Goal: Task Accomplishment & Management: Manage account settings

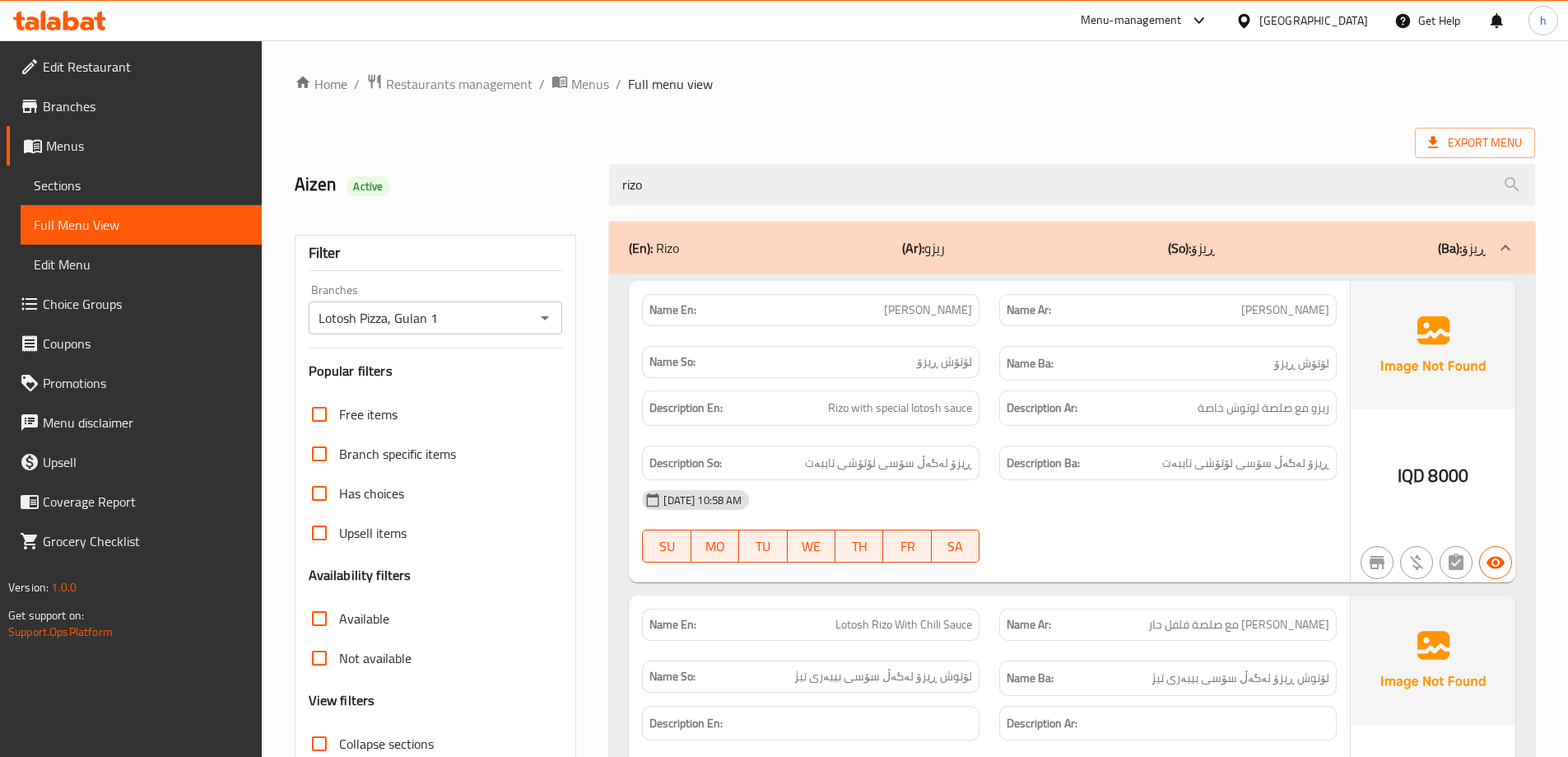
click at [77, 24] on icon at bounding box center [71, 21] width 15 height 20
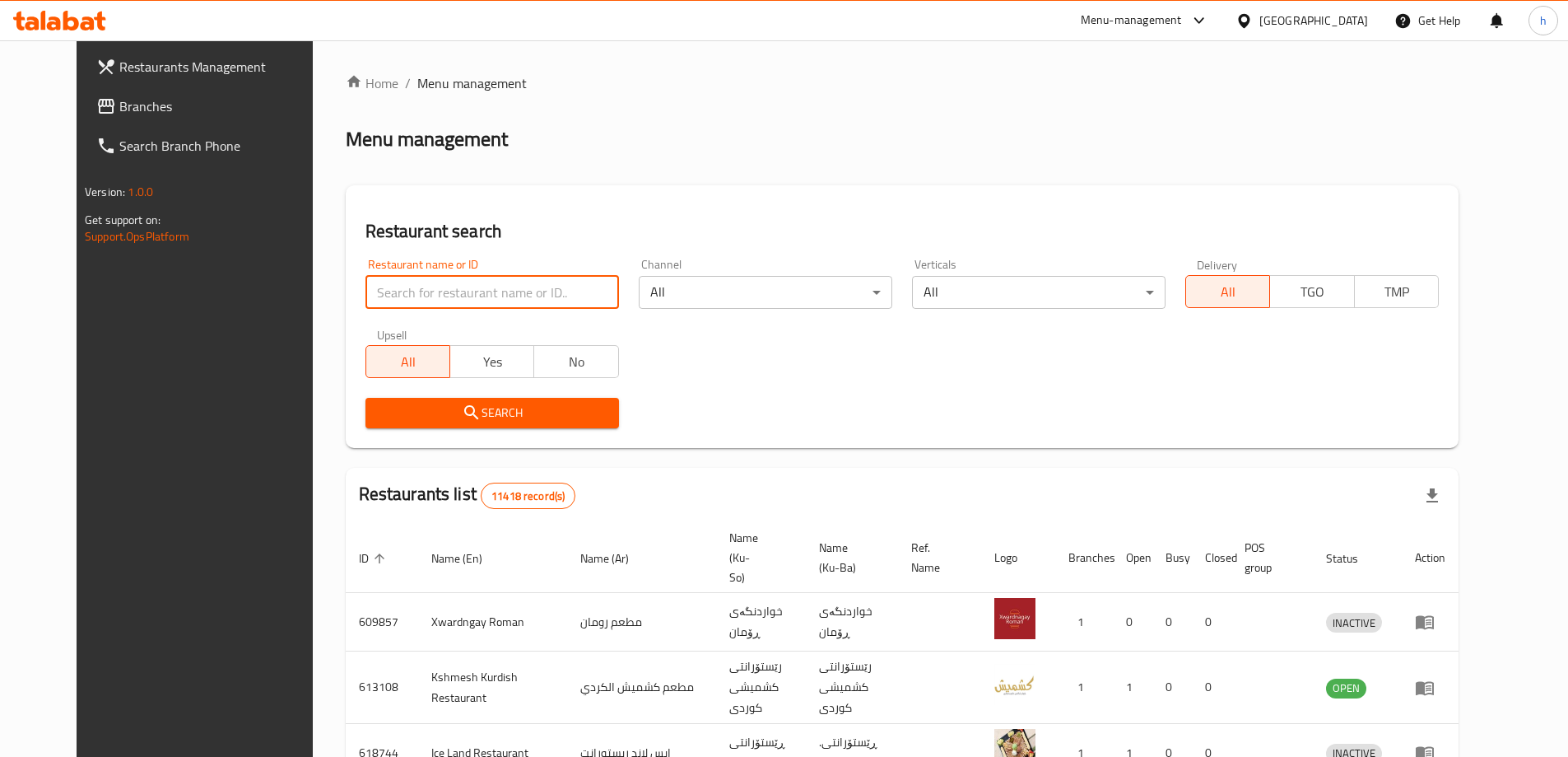
click at [397, 296] on input "search" at bounding box center [492, 293] width 253 height 33
paste input "639290"
type input "639290"
click at [517, 421] on span "Search" at bounding box center [491, 413] width 227 height 21
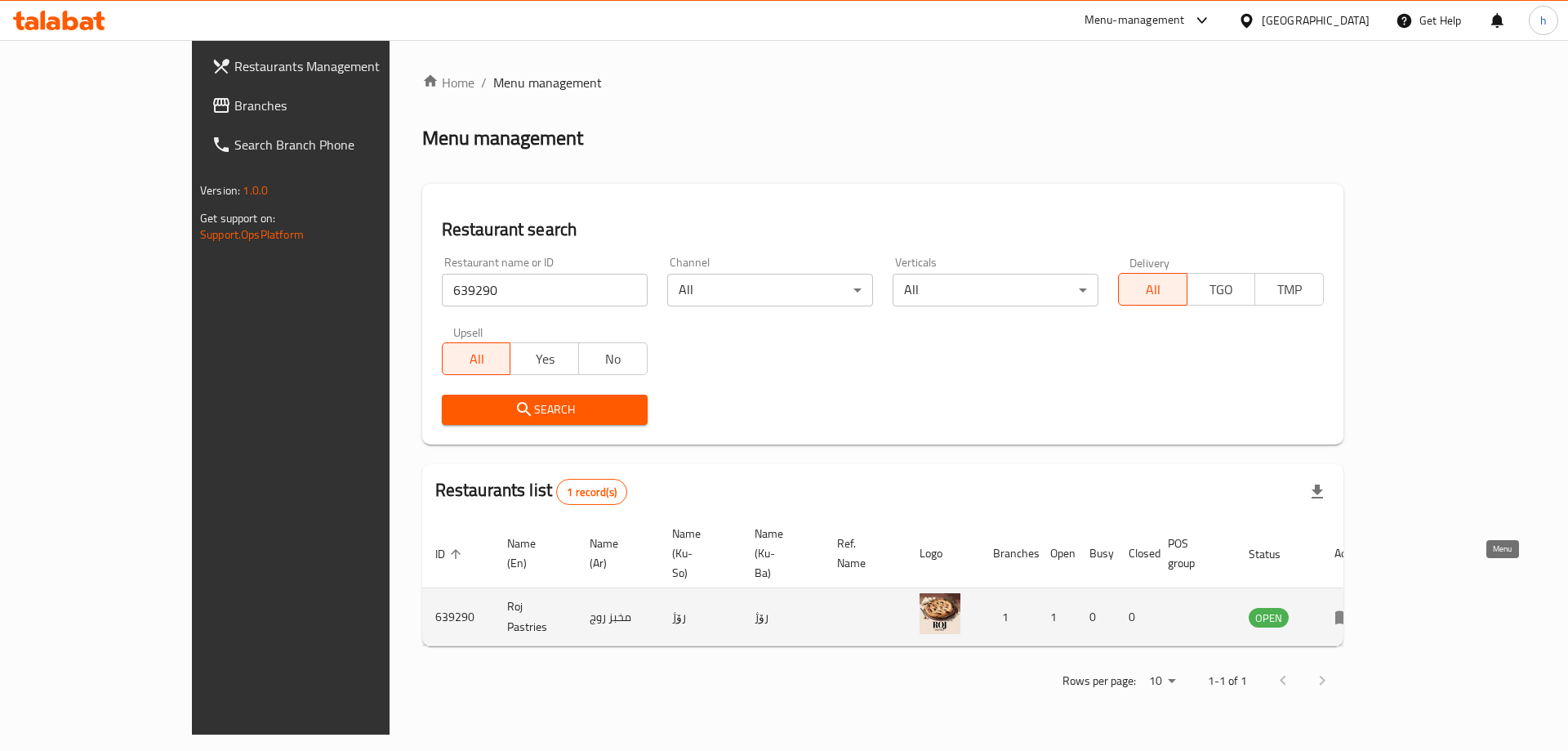
click at [1353, 612] on icon "enhanced table" at bounding box center [1345, 618] width 18 height 14
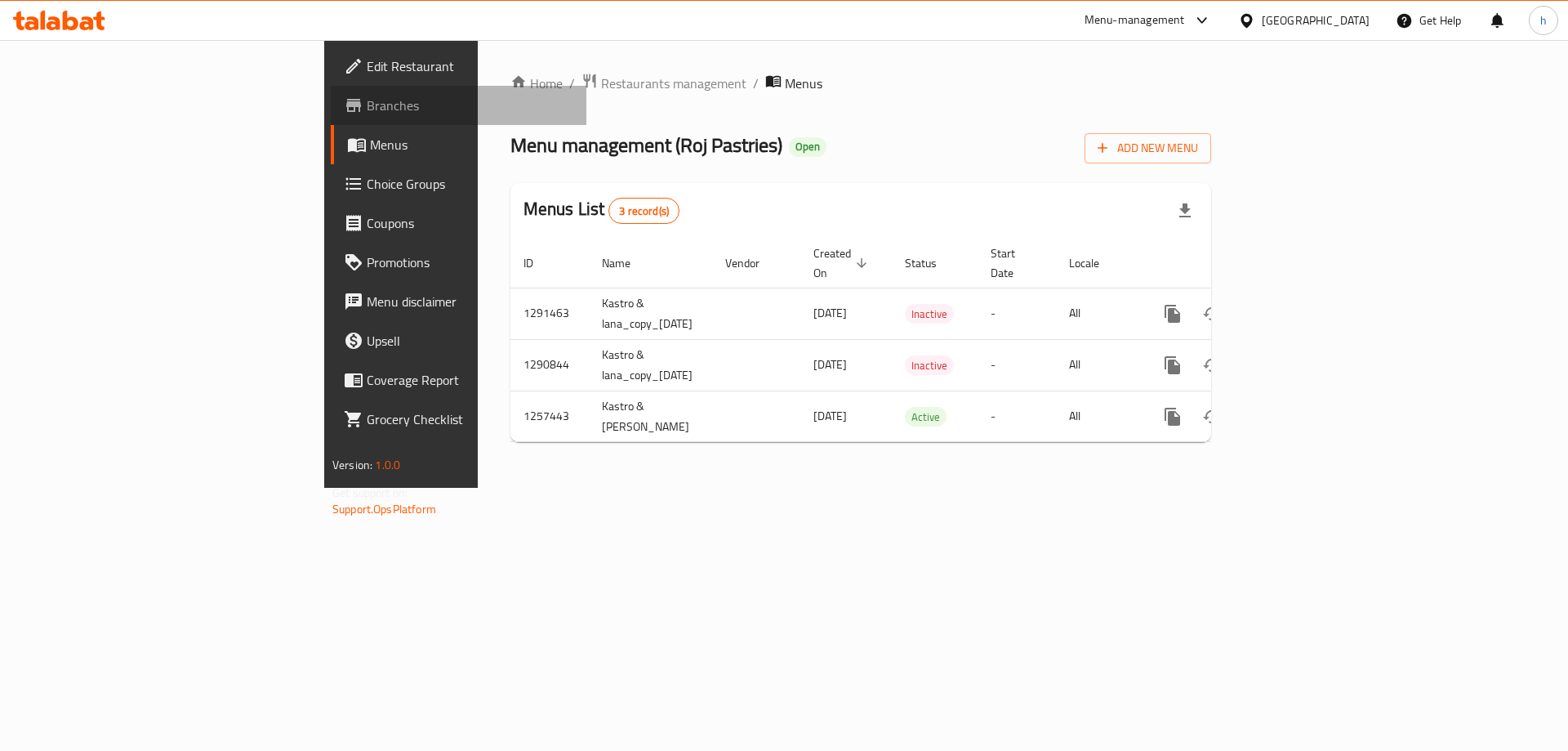
click at [366, 98] on span "Branches" at bounding box center [469, 106] width 206 height 20
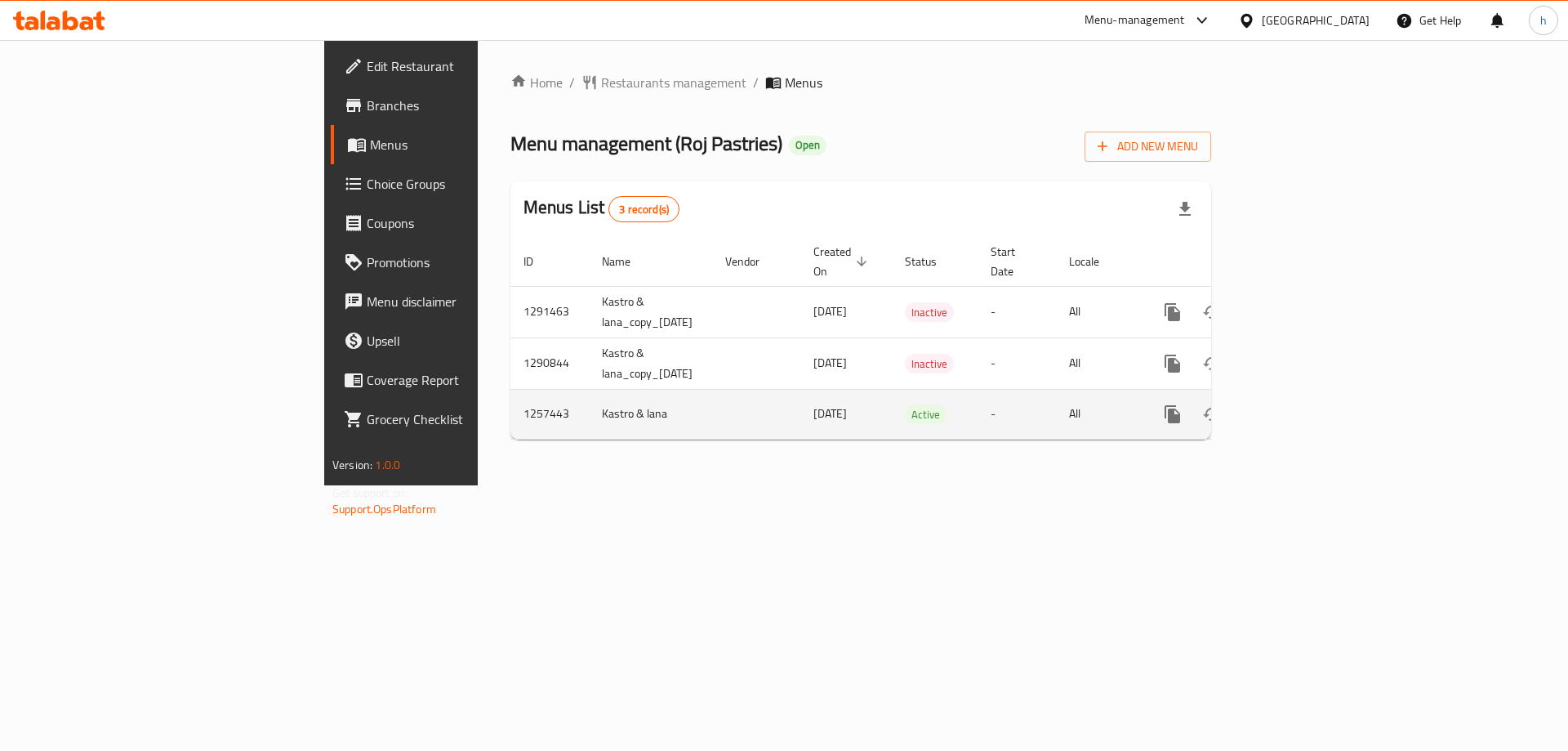
click at [1298, 407] on icon "enhanced table" at bounding box center [1290, 414] width 14 height 14
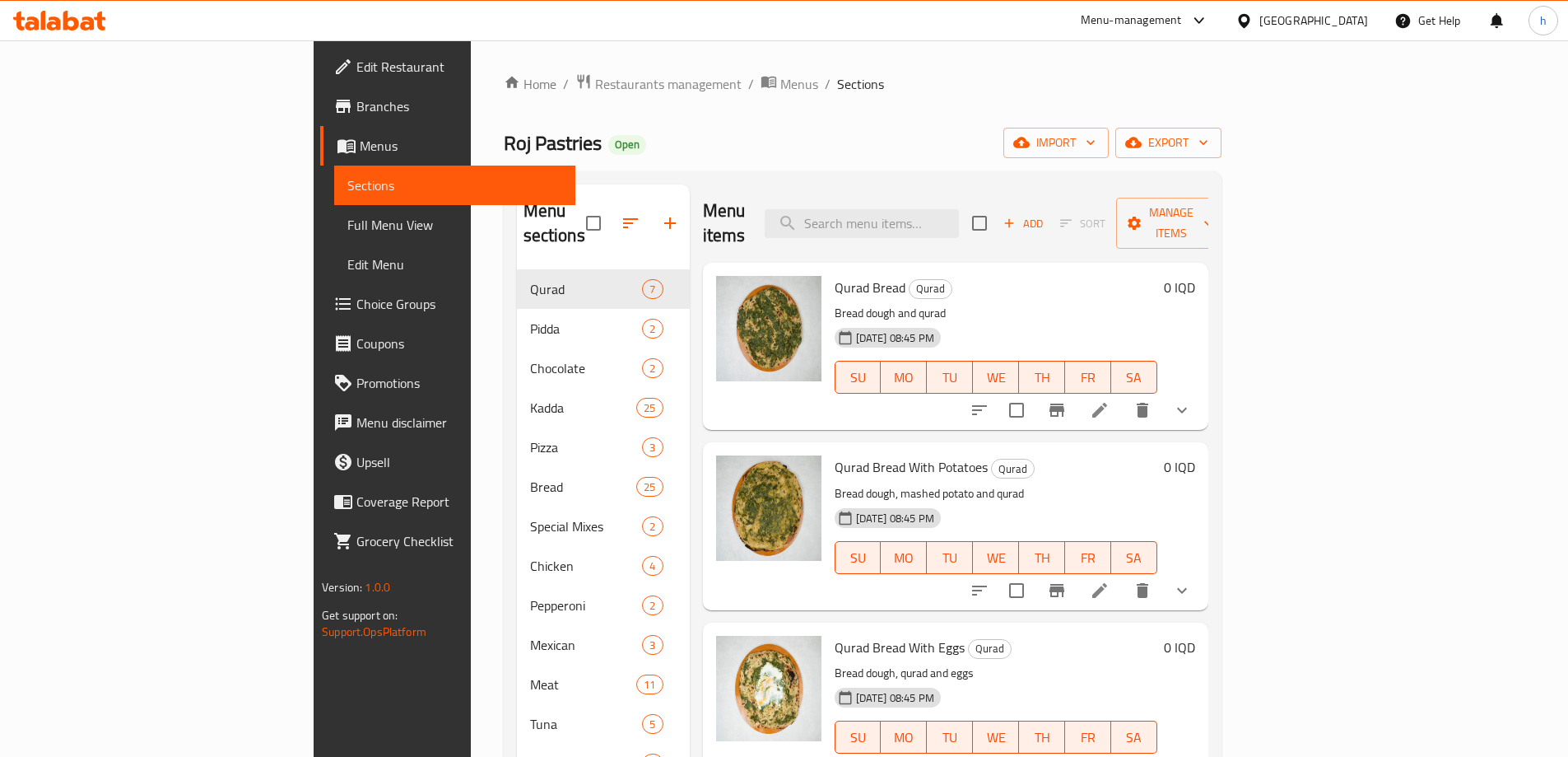
click at [970, 194] on div "Menu items Add Sort Manage items" at bounding box center [955, 223] width 506 height 78
click at [959, 209] on input "search" at bounding box center [861, 223] width 194 height 29
paste input "[PERSON_NAME]"
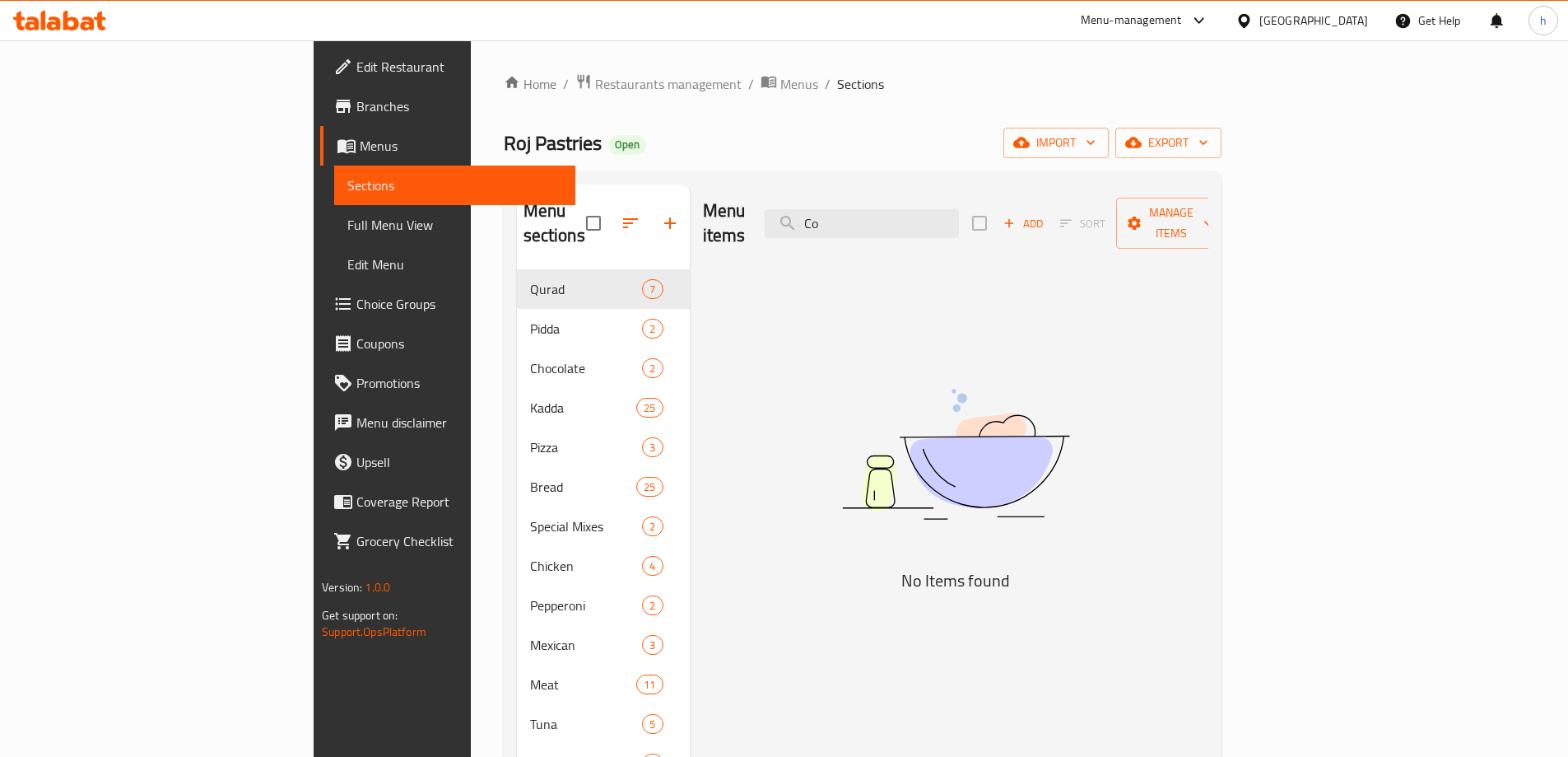
type input "C"
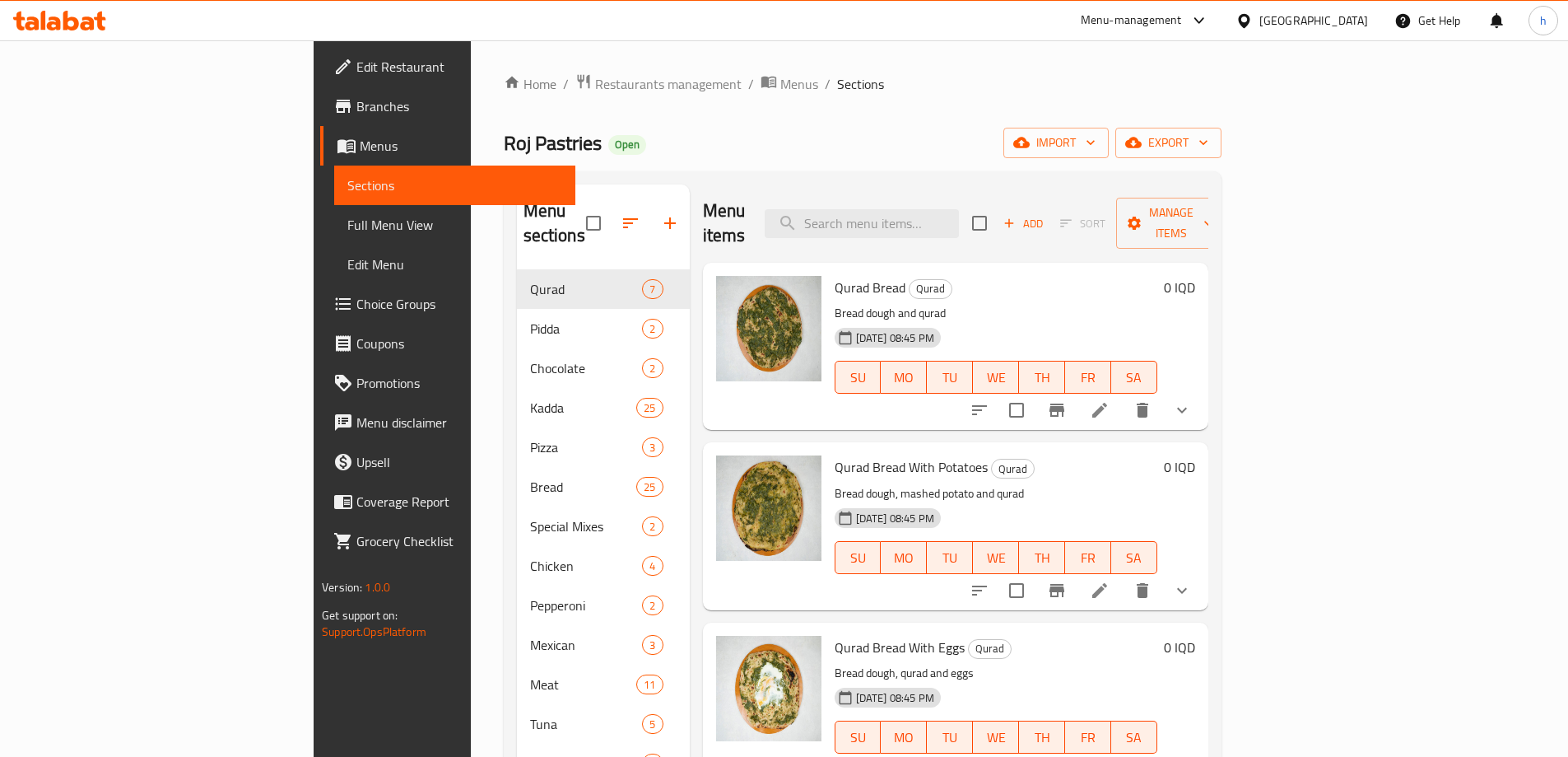
paste input "Potato Jaji"
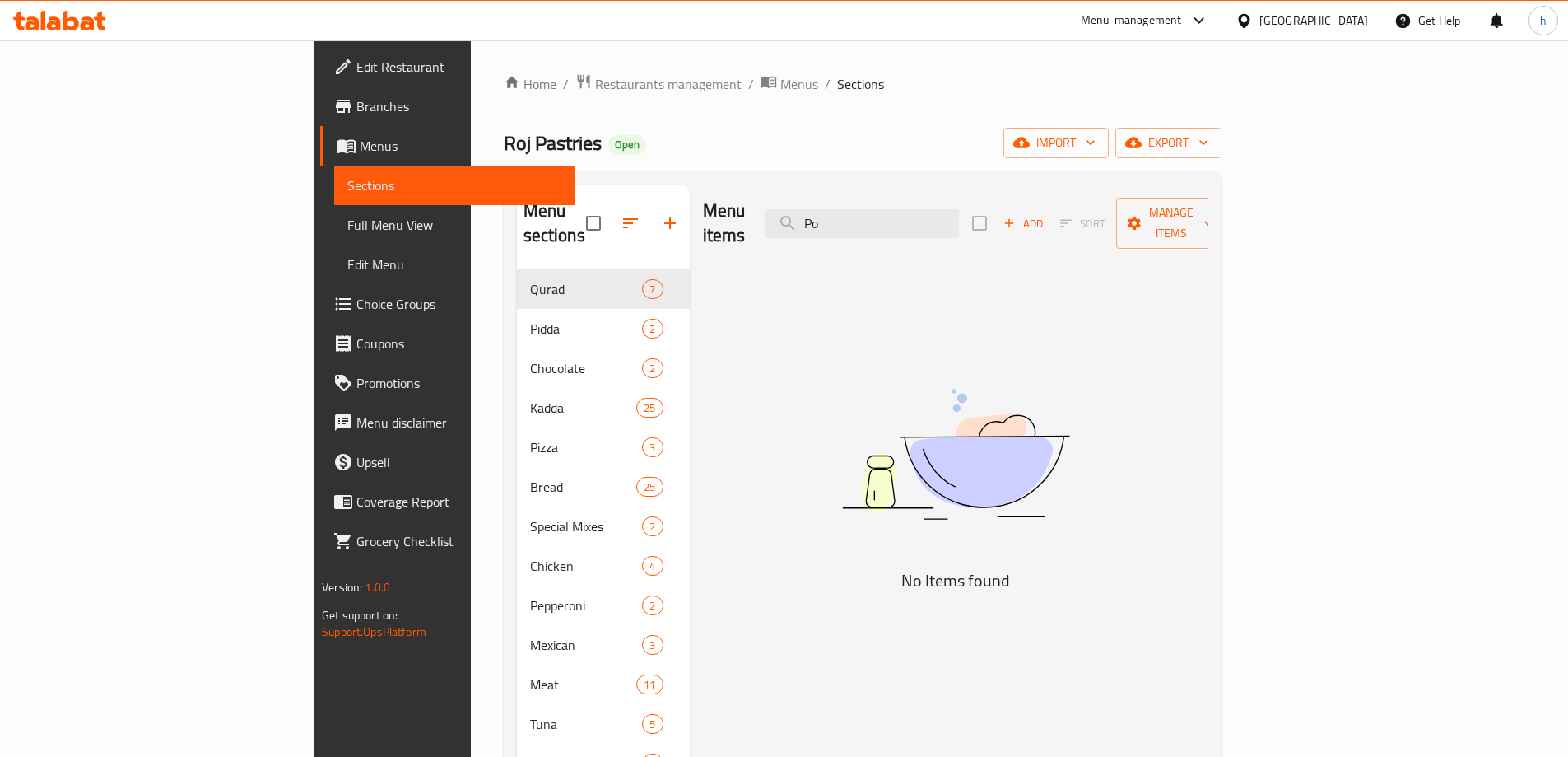
type input "P"
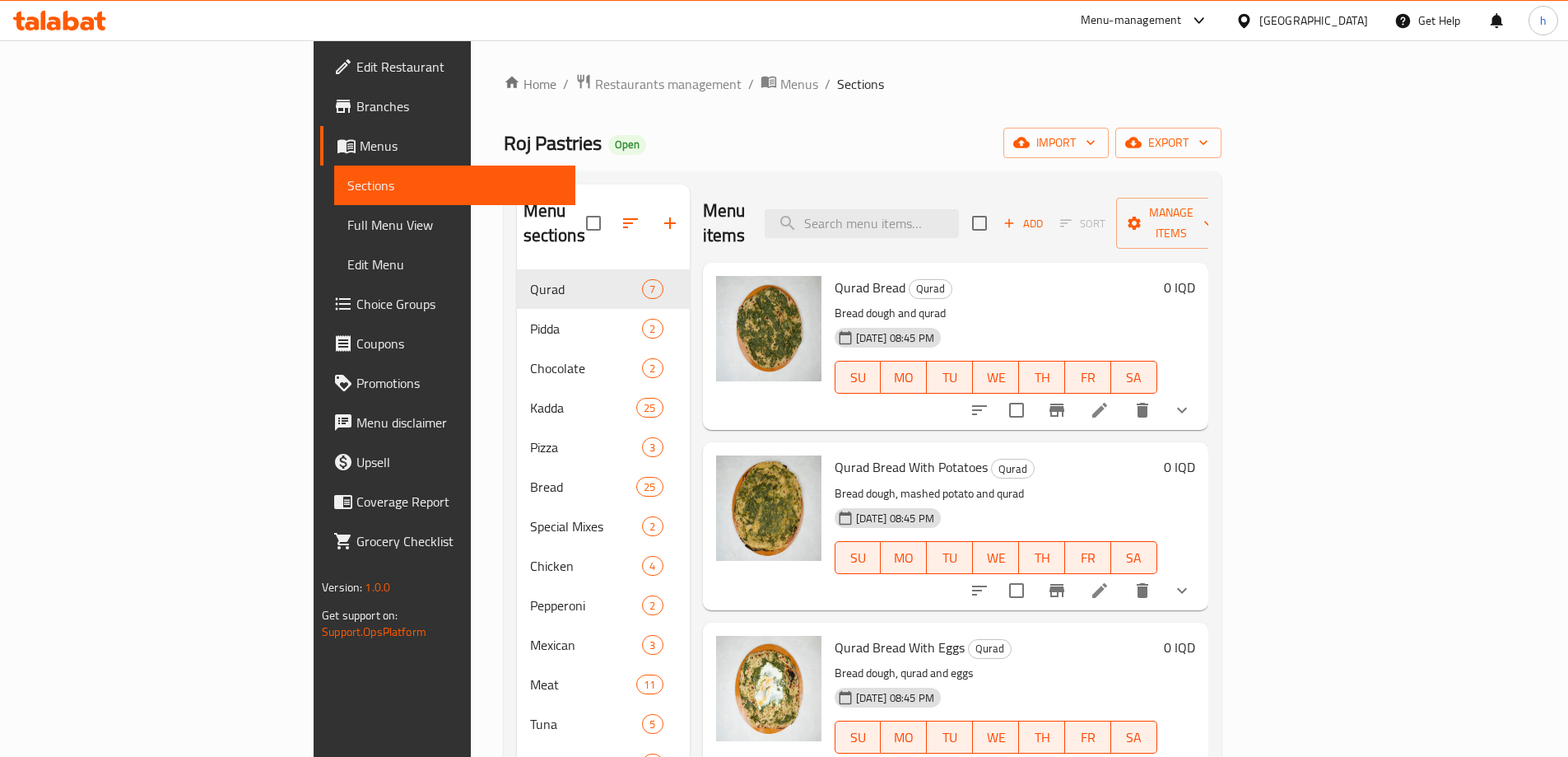
paste input "Meat jaji"
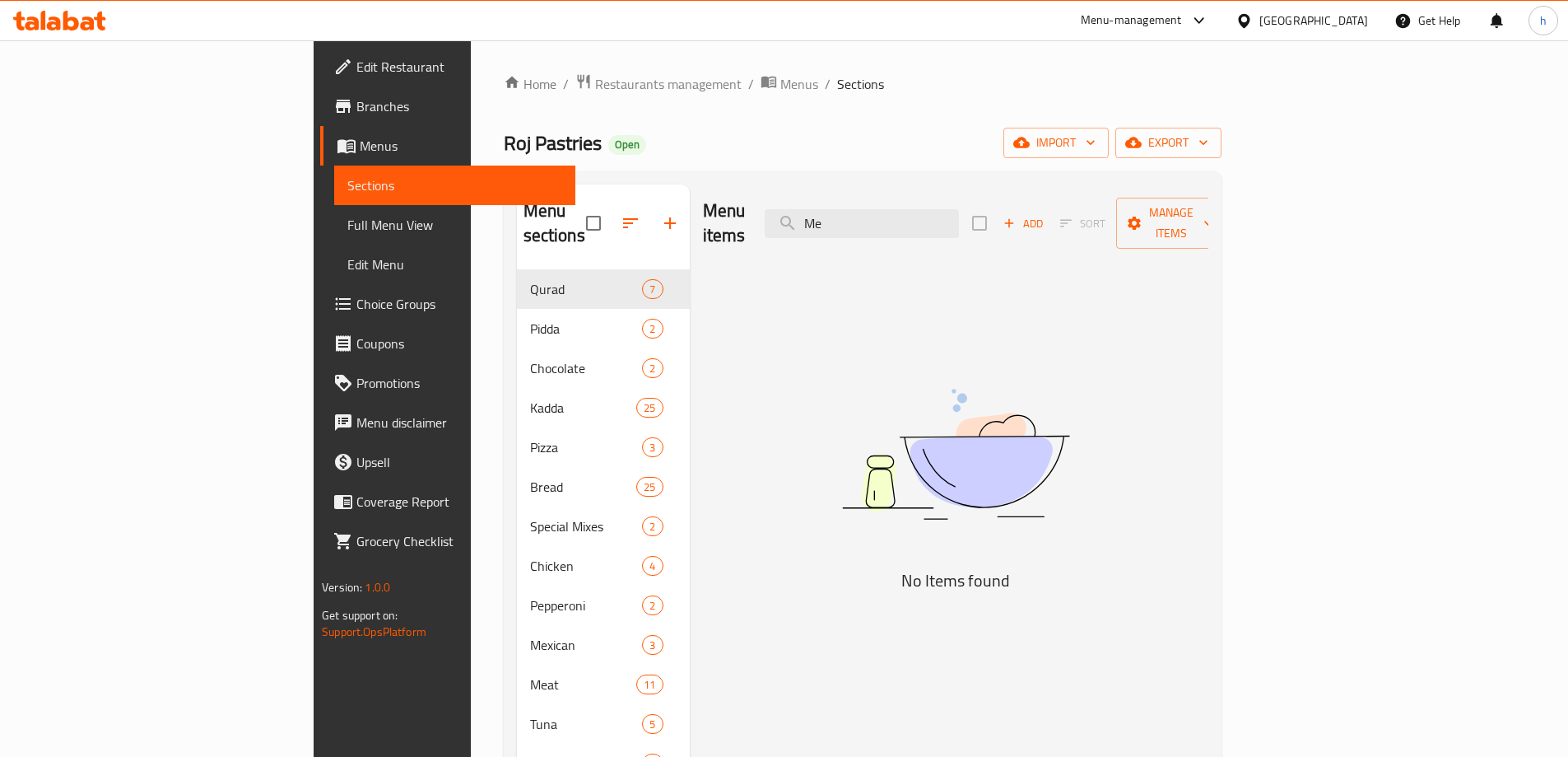
type input "M"
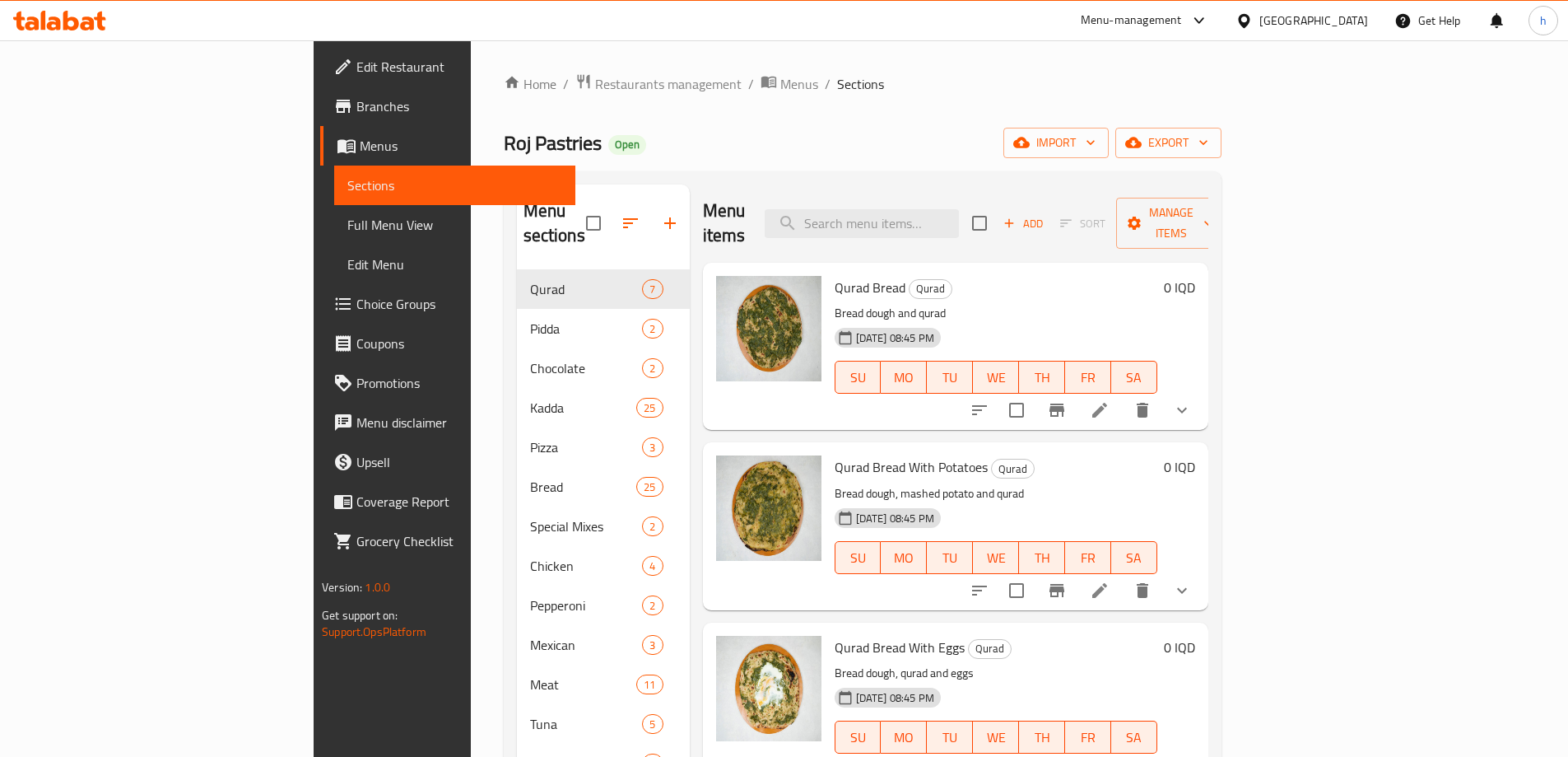
paste input "Egg and sesame"
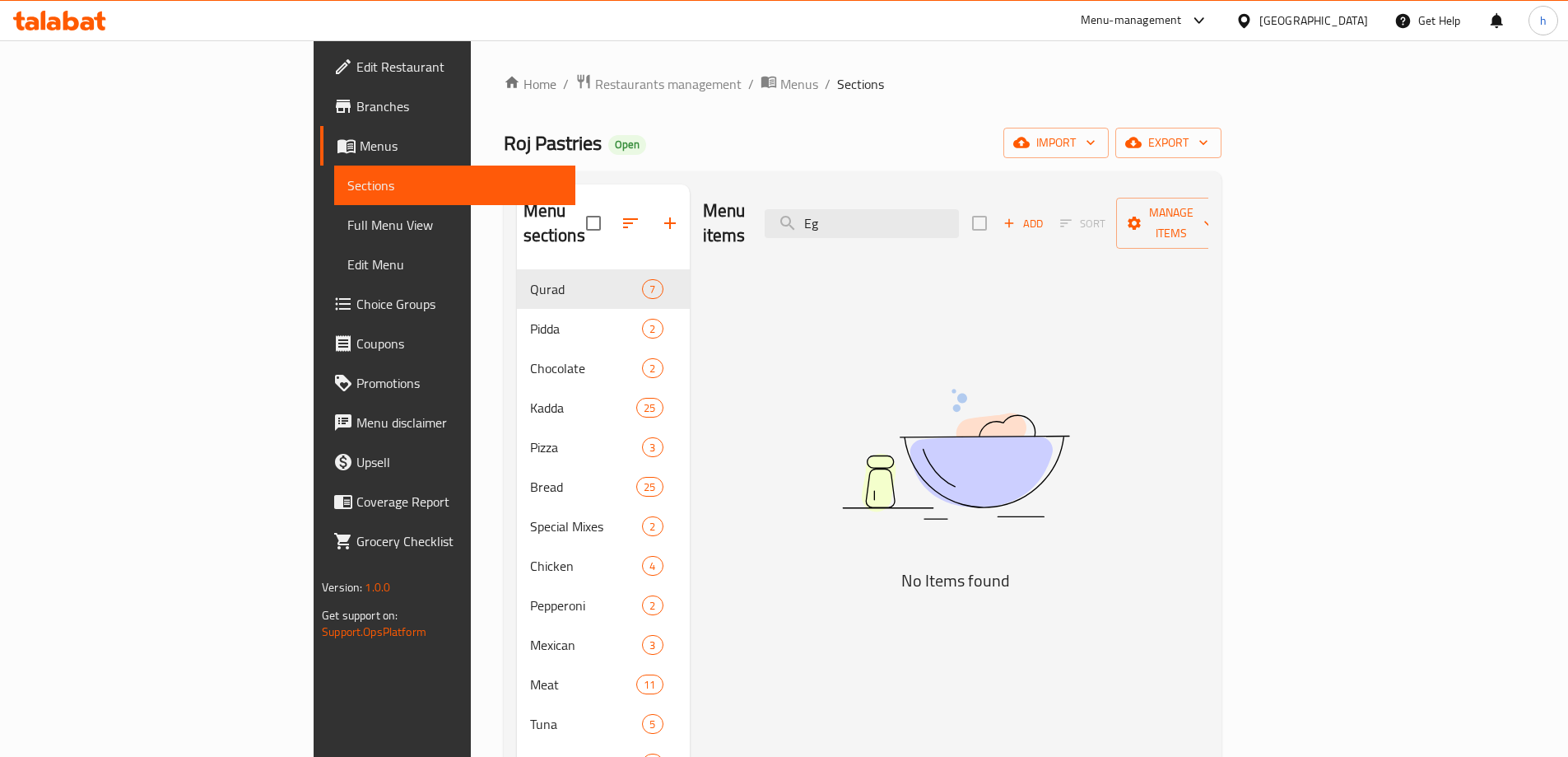
type input "E"
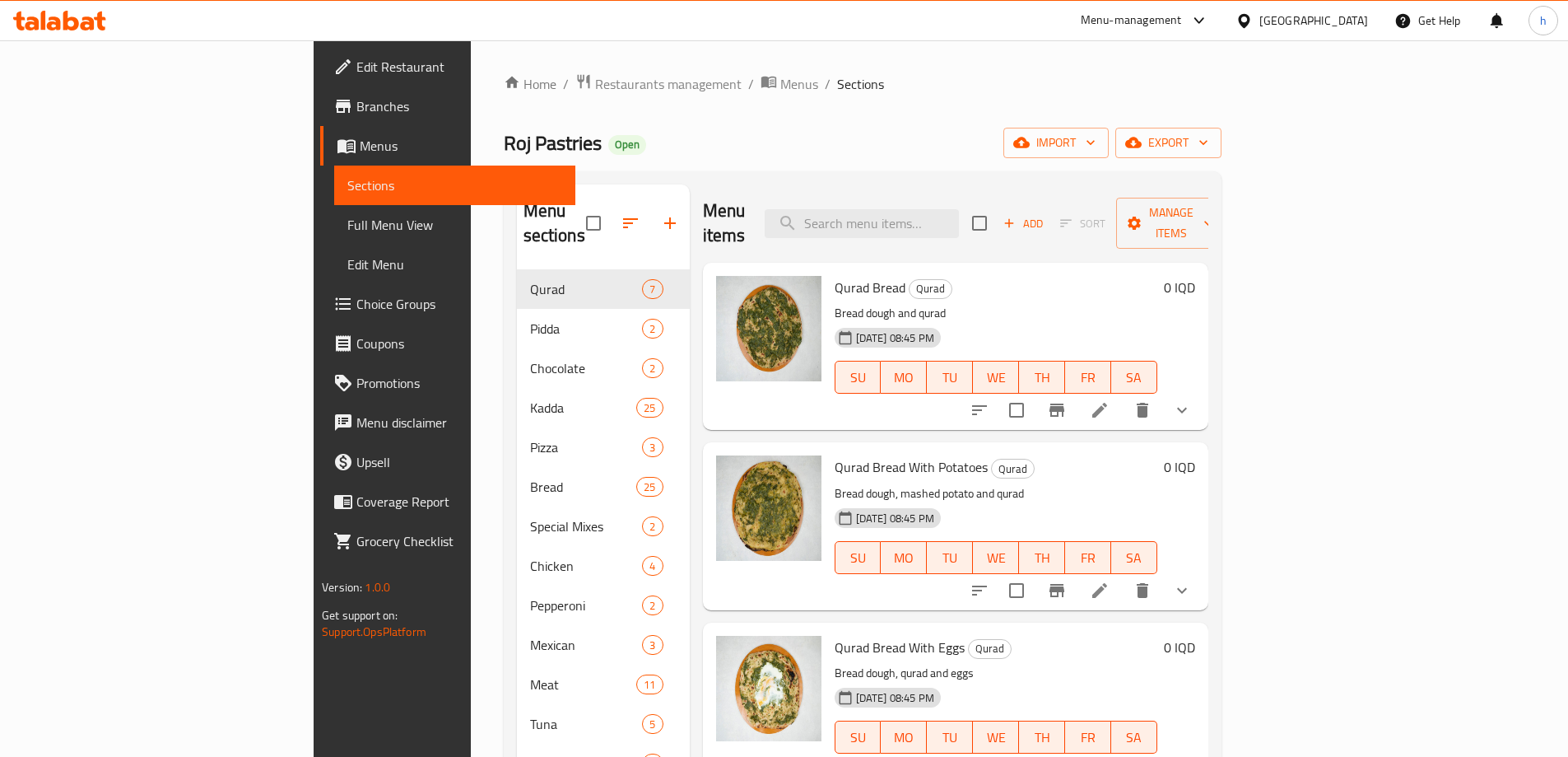
paste input "Sesame jaji"
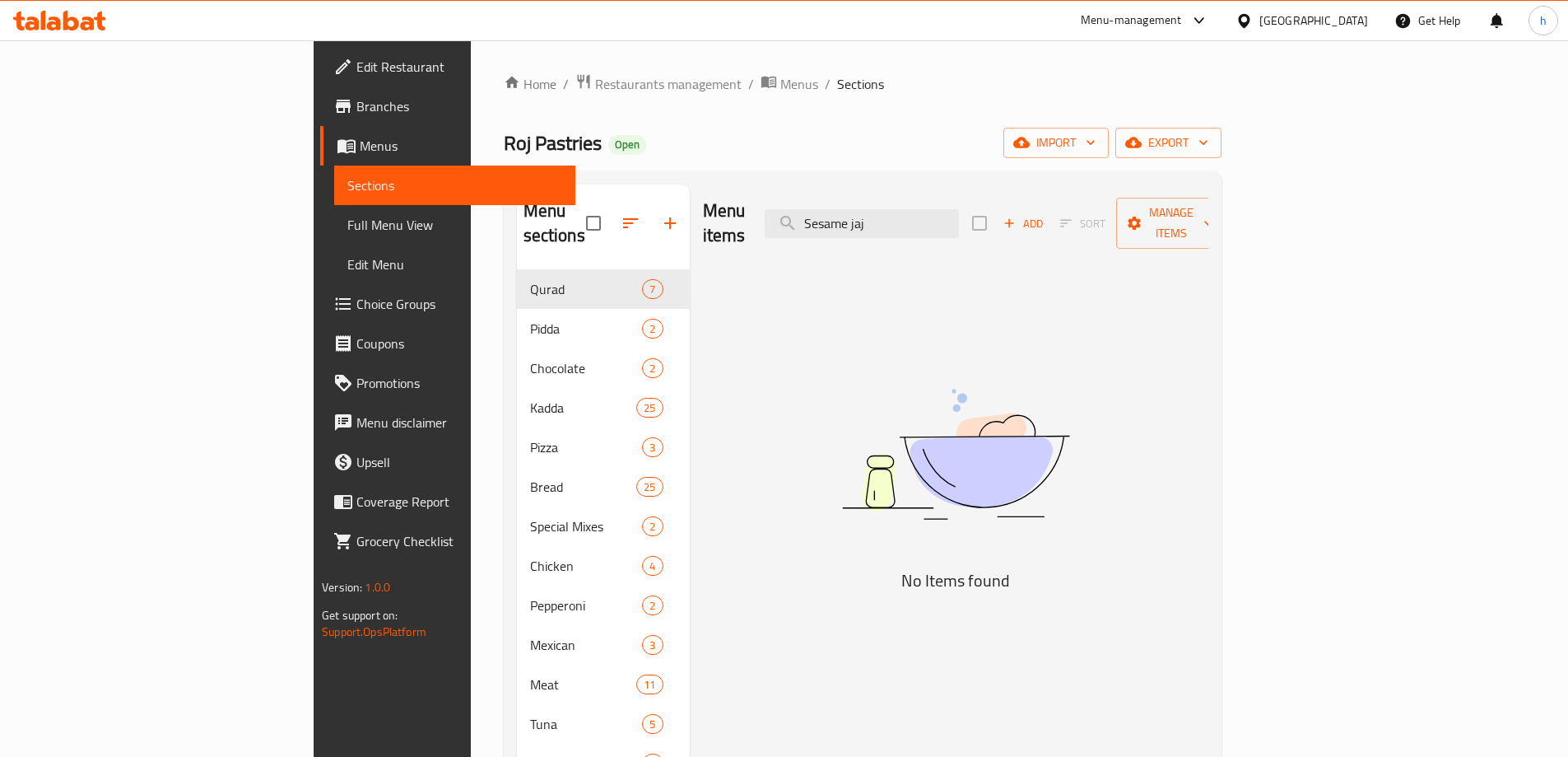
type input "Sesame jaj"
drag, startPoint x: 989, startPoint y: 211, endPoint x: 892, endPoint y: 191, distance: 99.0
click at [892, 191] on div "Menu items Sesame jaj Add Sort Manage items" at bounding box center [955, 223] width 506 height 78
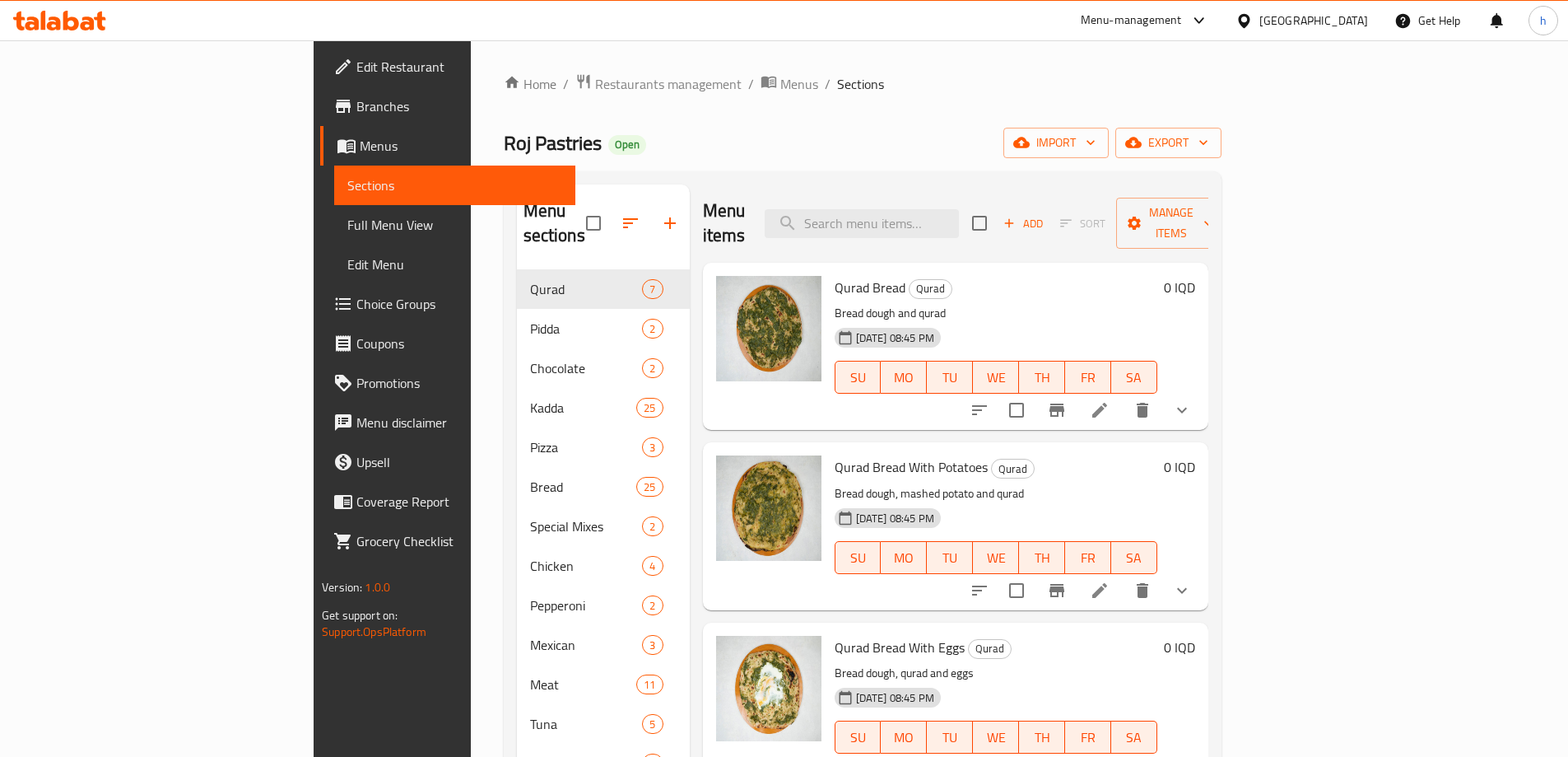
paste input "Eggplant jaji"
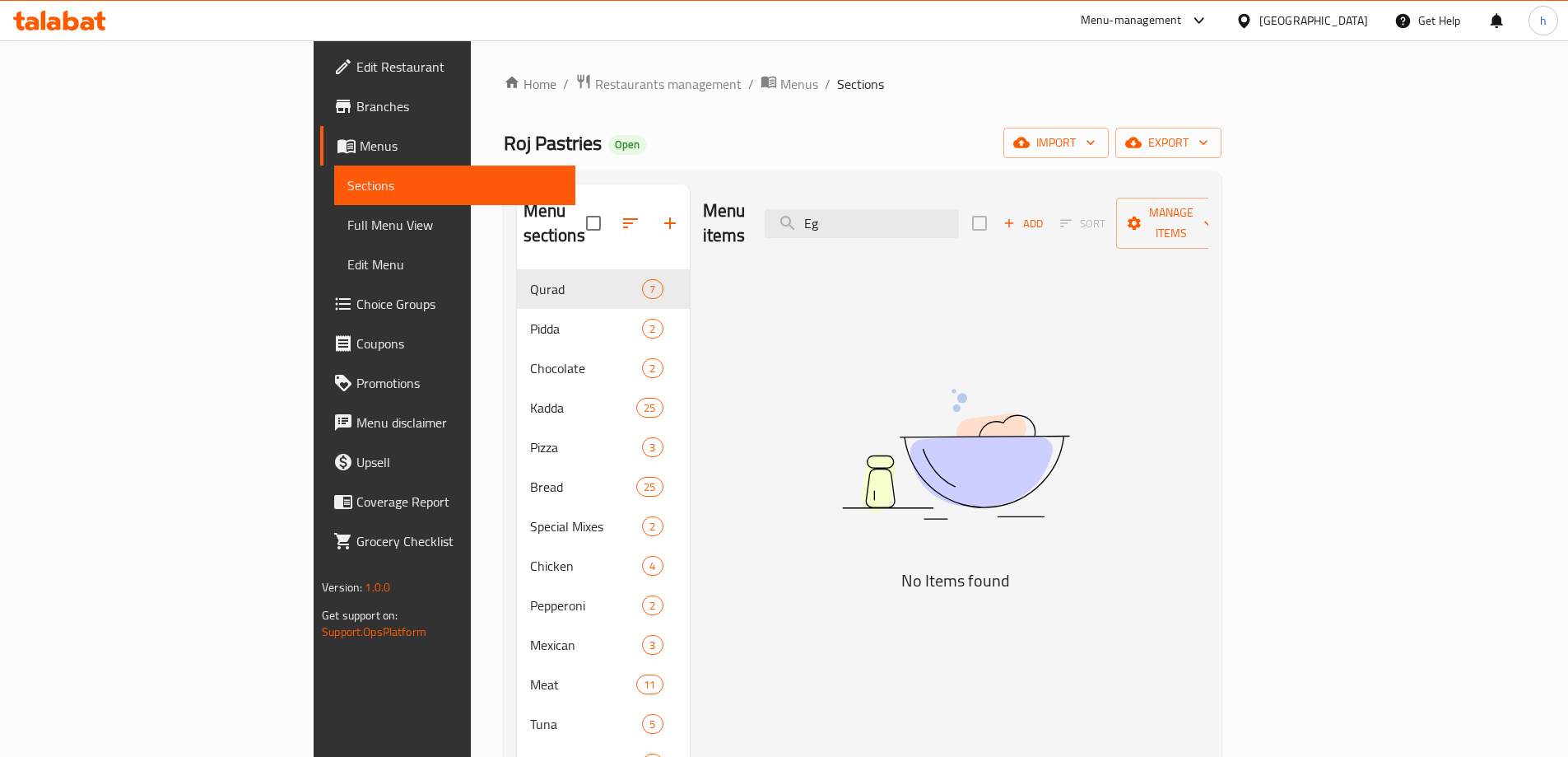
type input "E"
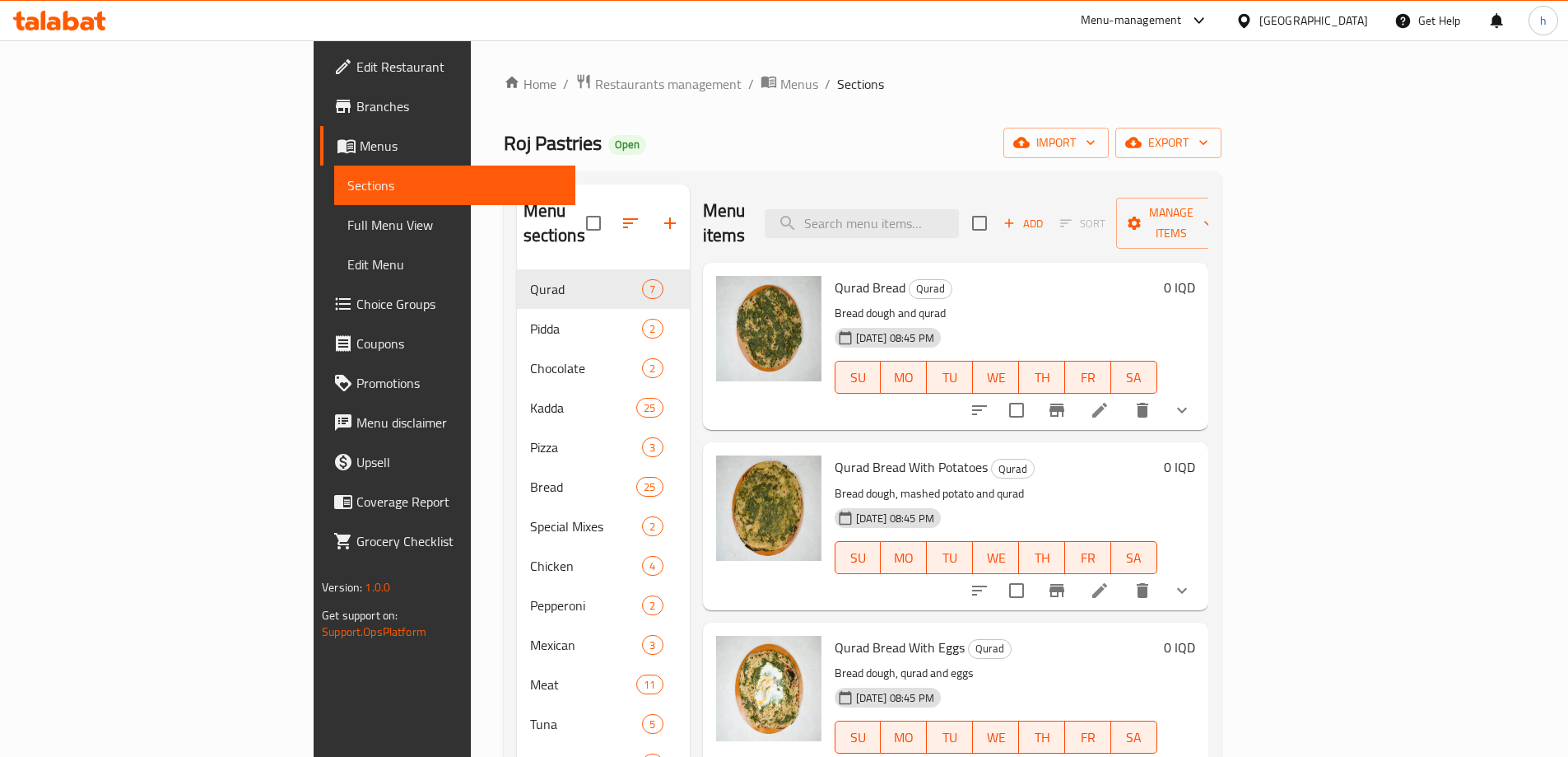
paste input "[PERSON_NAME]"
type input "[PERSON_NAME]"
paste input "Breakfast offer"
type input "Breakfast offer"
paste input "Dinner Offer"
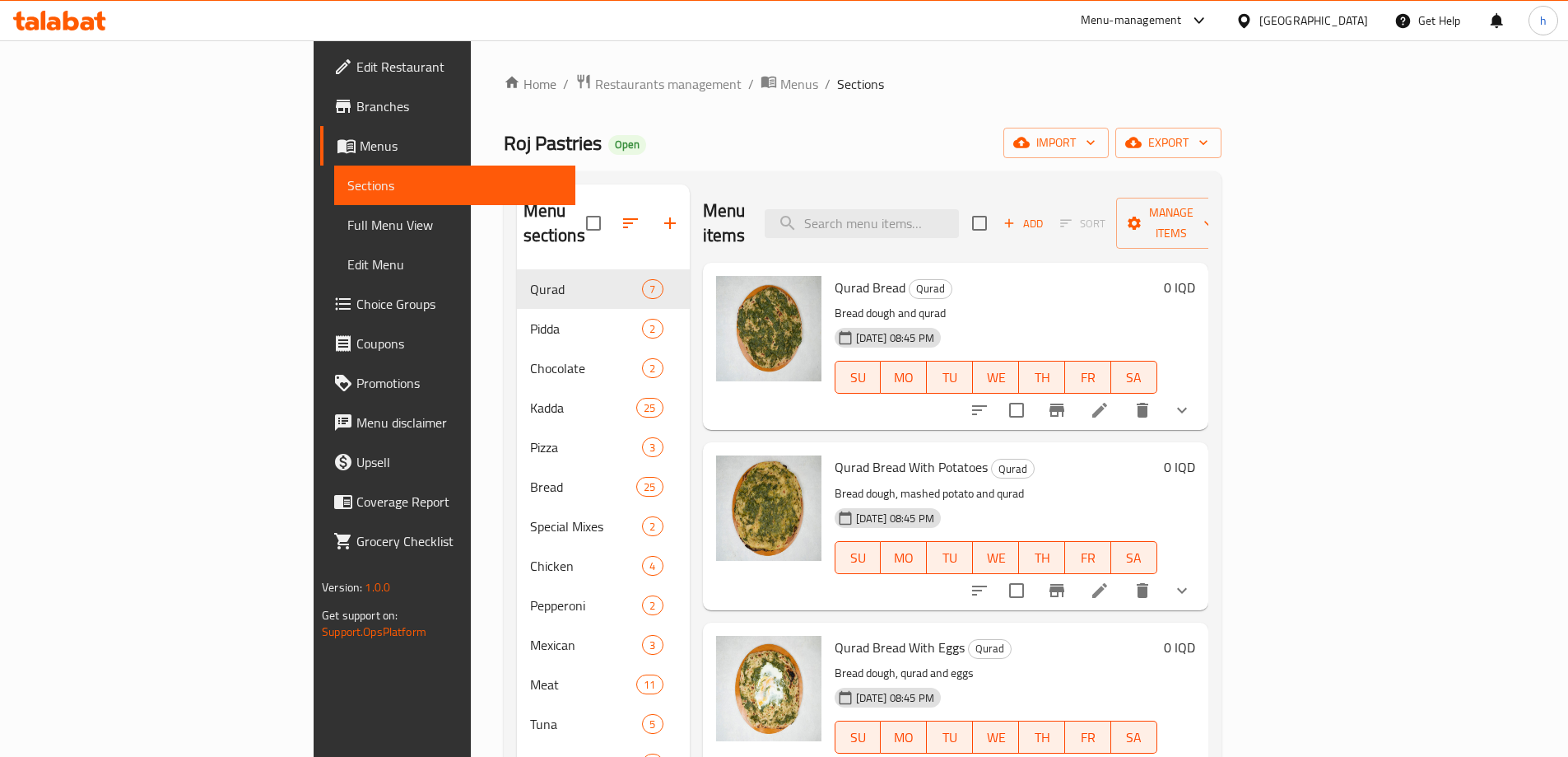
type input "Dinner Offer"
paste input "Sesame sweet"
type input "Sesame sweet"
paste input "Melon Seeds"
type input "Melon Seeds"
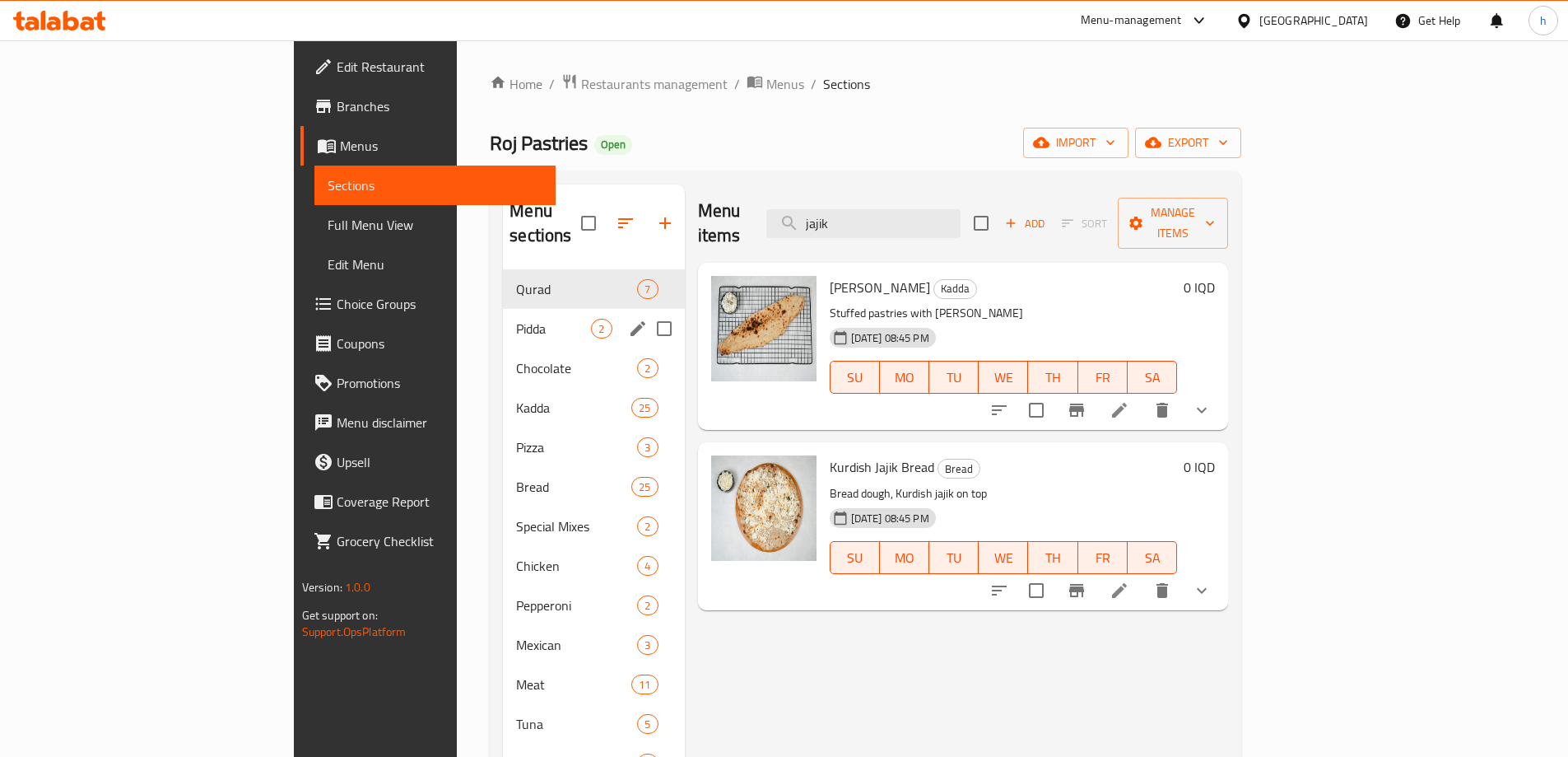
scroll to position [138, 0]
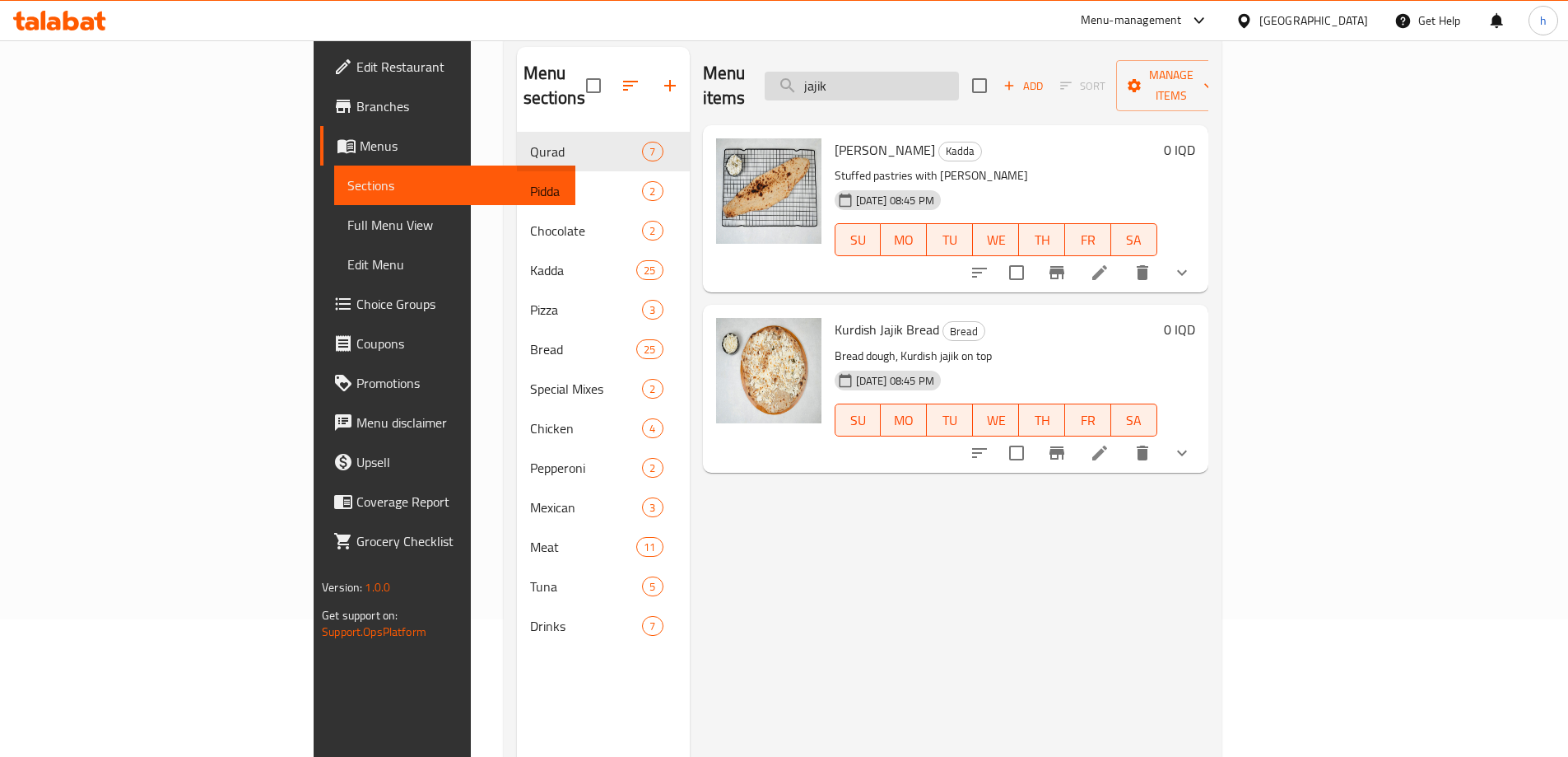
click at [922, 73] on input "jajik" at bounding box center [861, 87] width 194 height 29
type input "jajik"
click at [347, 223] on span "Full Menu View" at bounding box center [455, 225] width 215 height 20
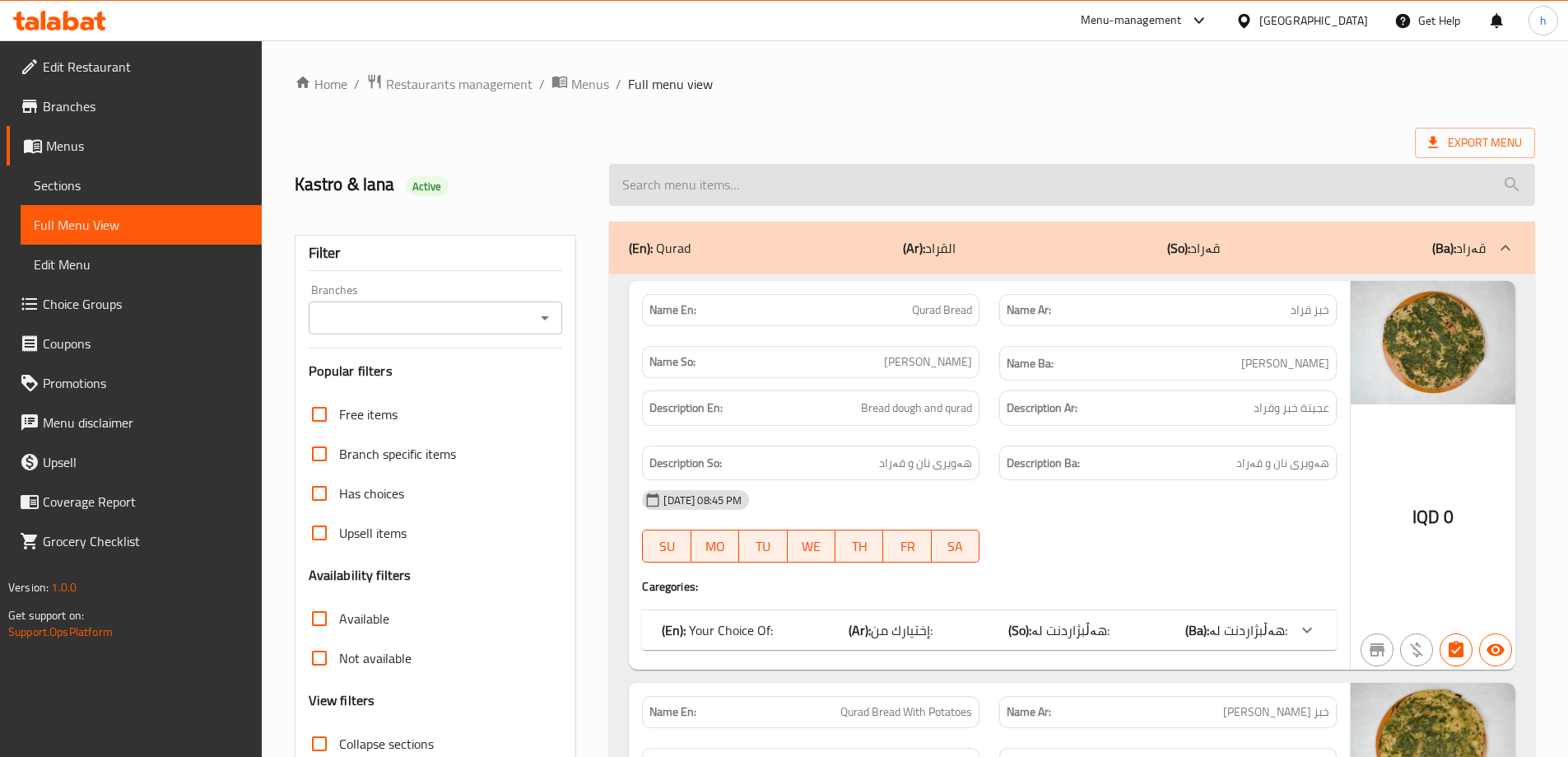
click at [781, 193] on input "search" at bounding box center [1072, 185] width 926 height 42
paste input "jajik"
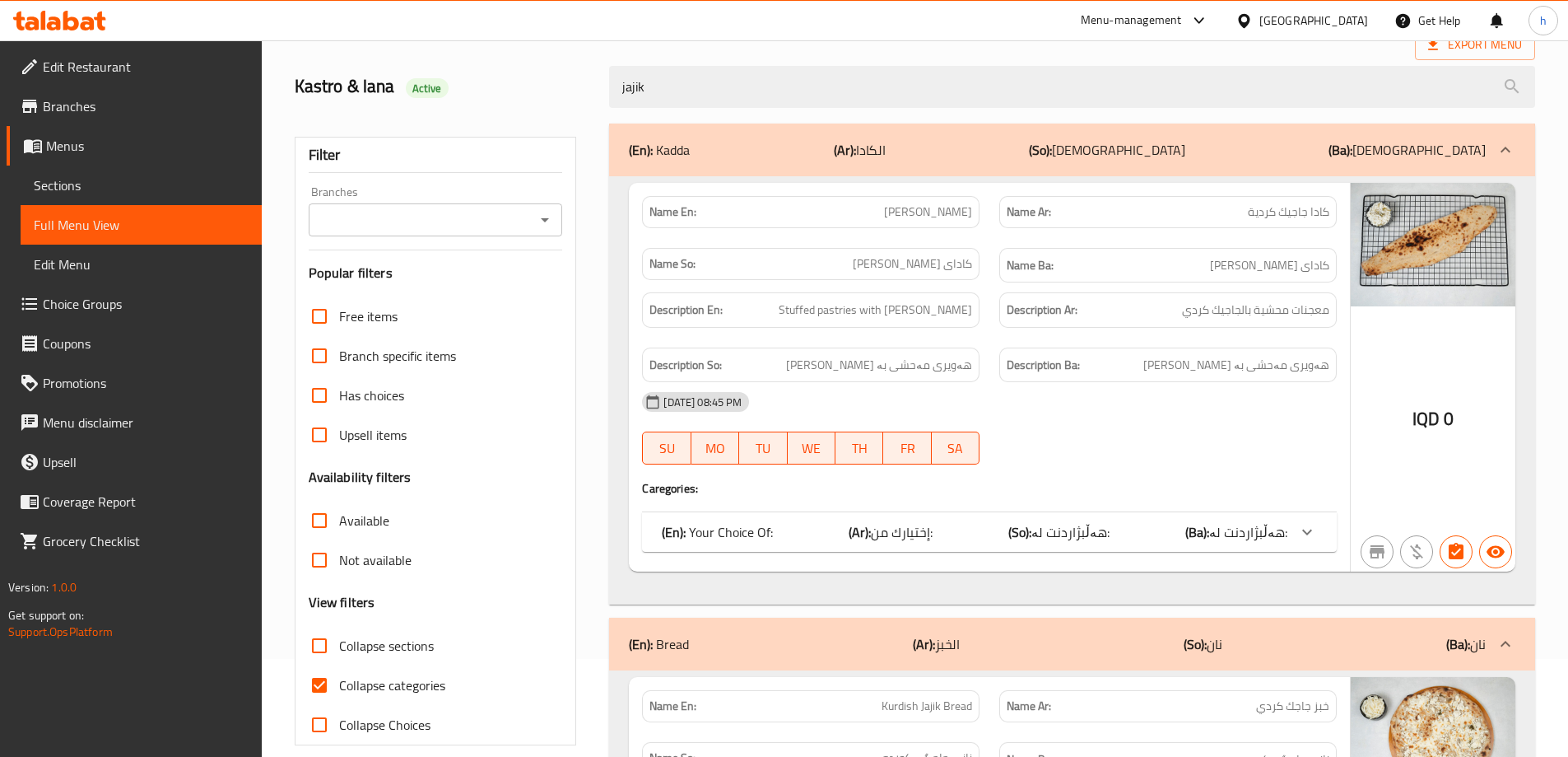
scroll to position [60, 0]
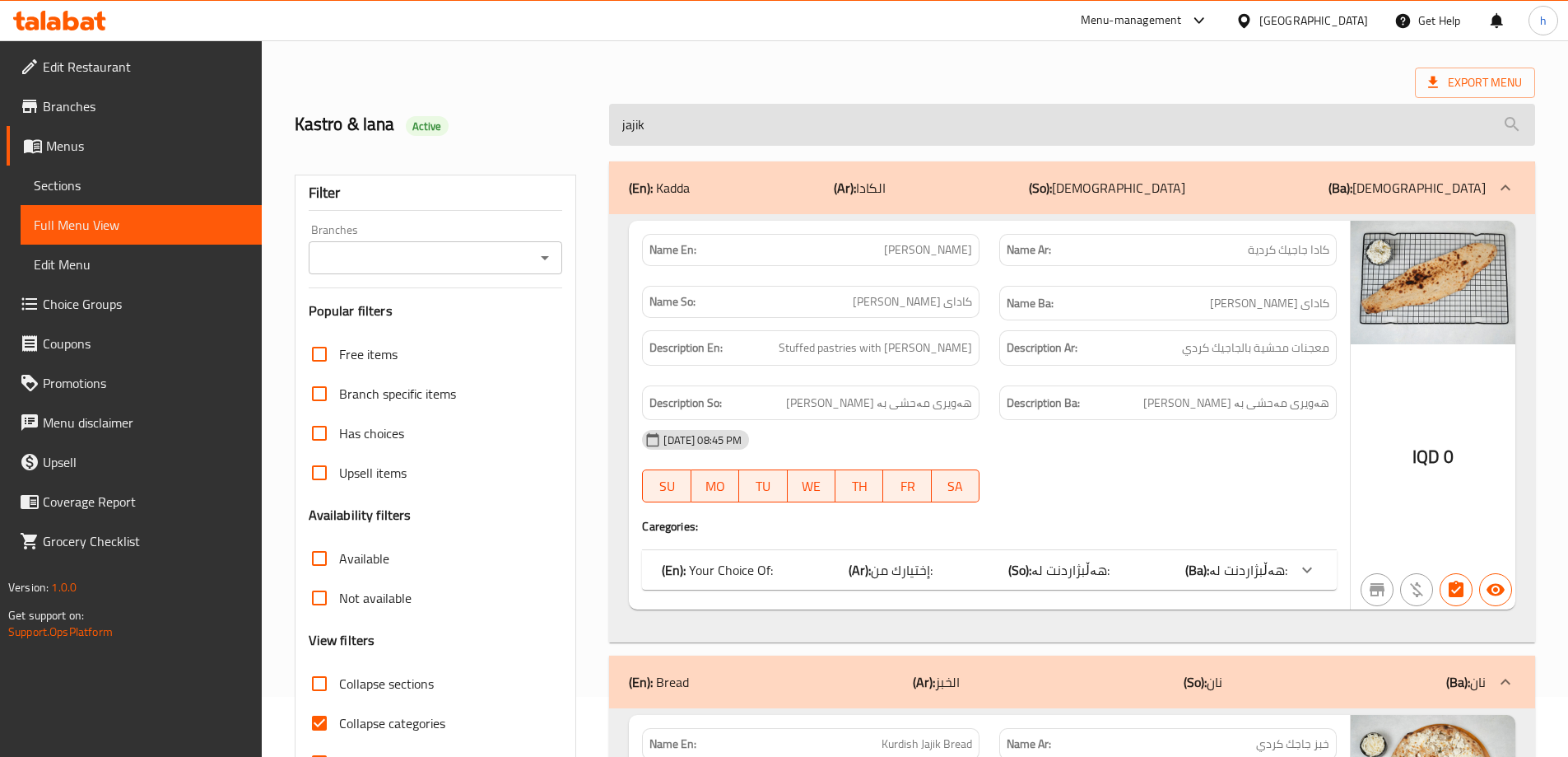
click at [1049, 143] on input "jajik" at bounding box center [1072, 125] width 926 height 42
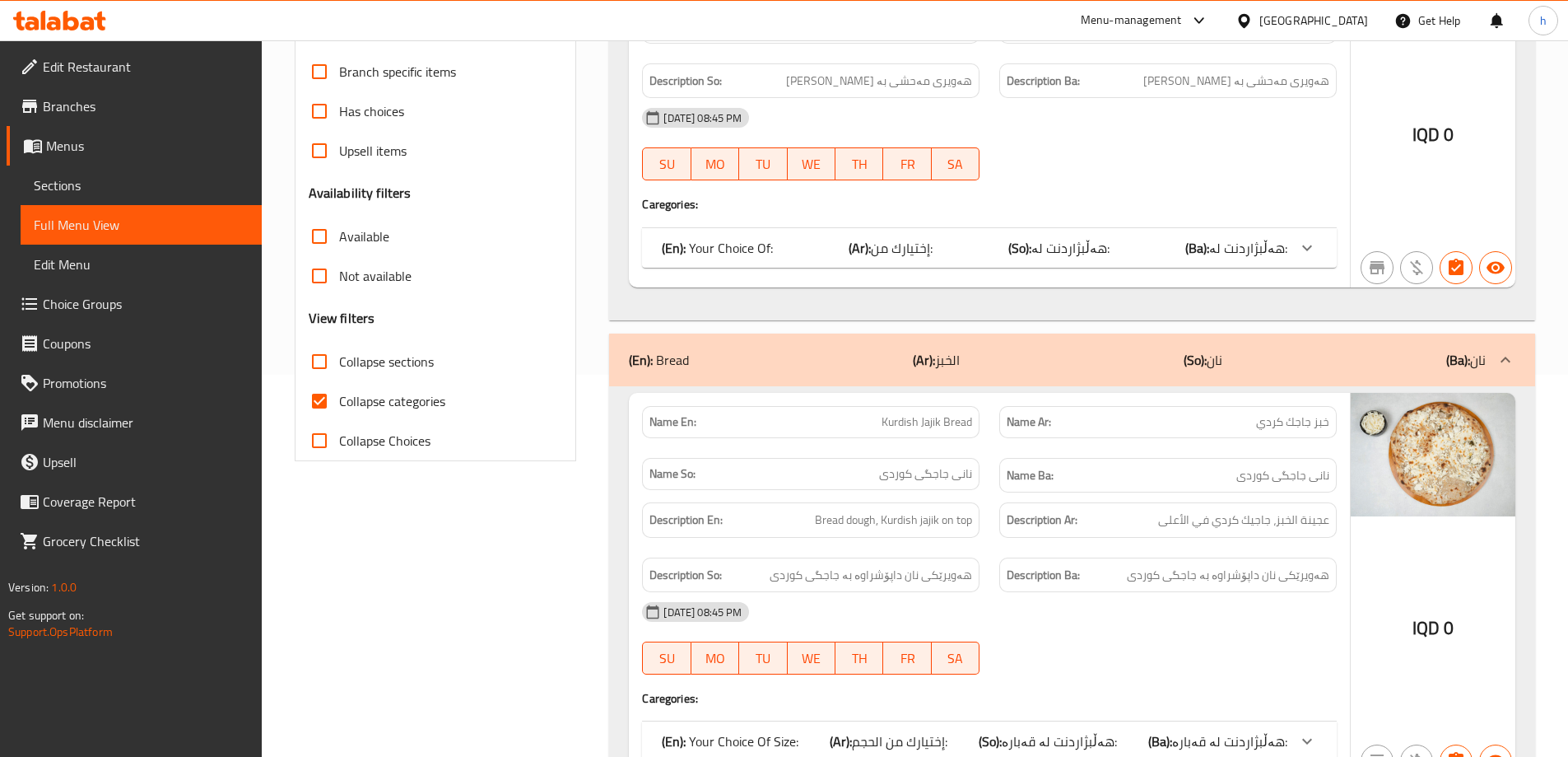
scroll to position [472, 0]
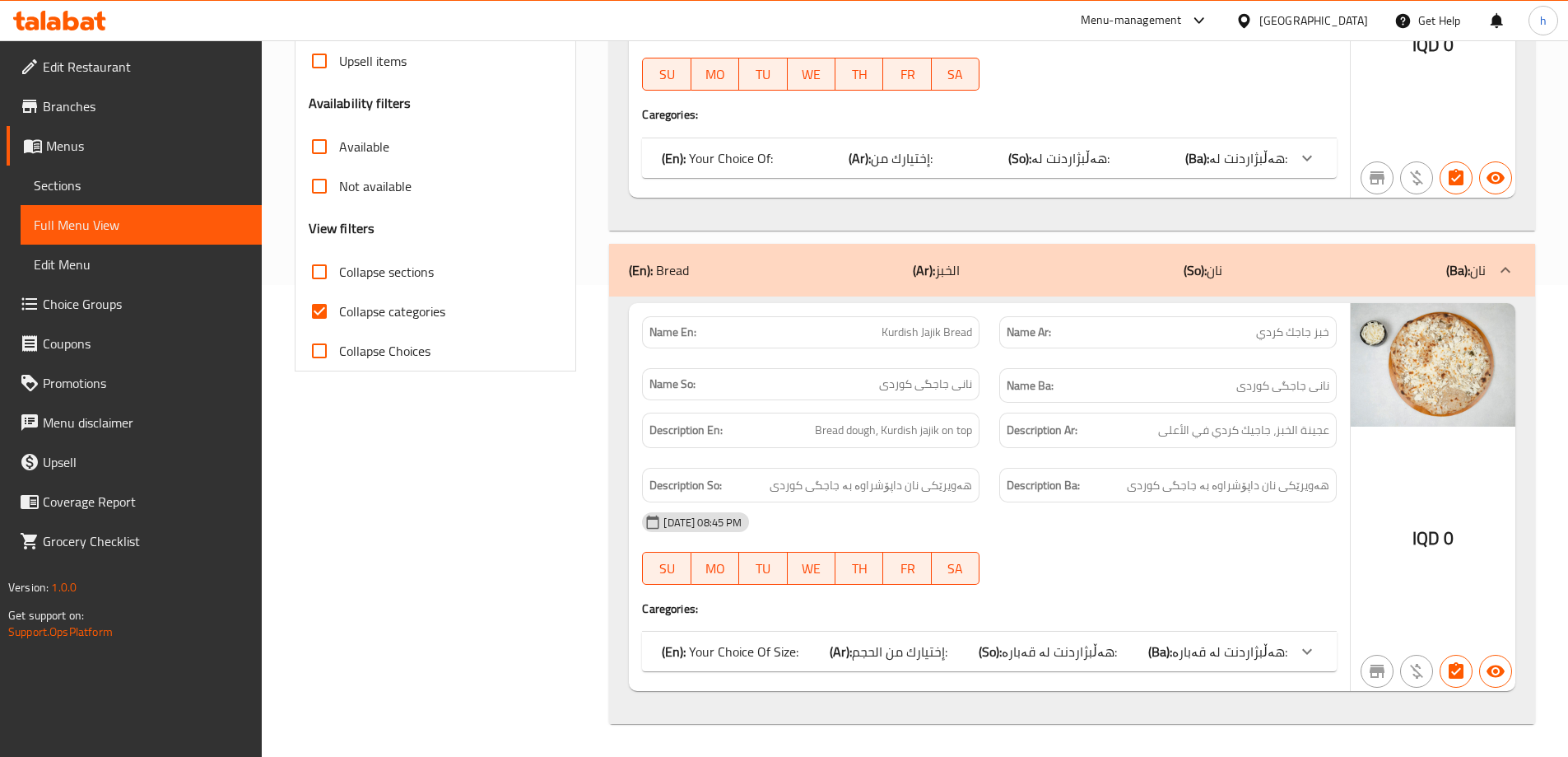
click at [1216, 647] on span "هەڵبژاردنت لە قەبارە:" at bounding box center [1230, 651] width 115 height 25
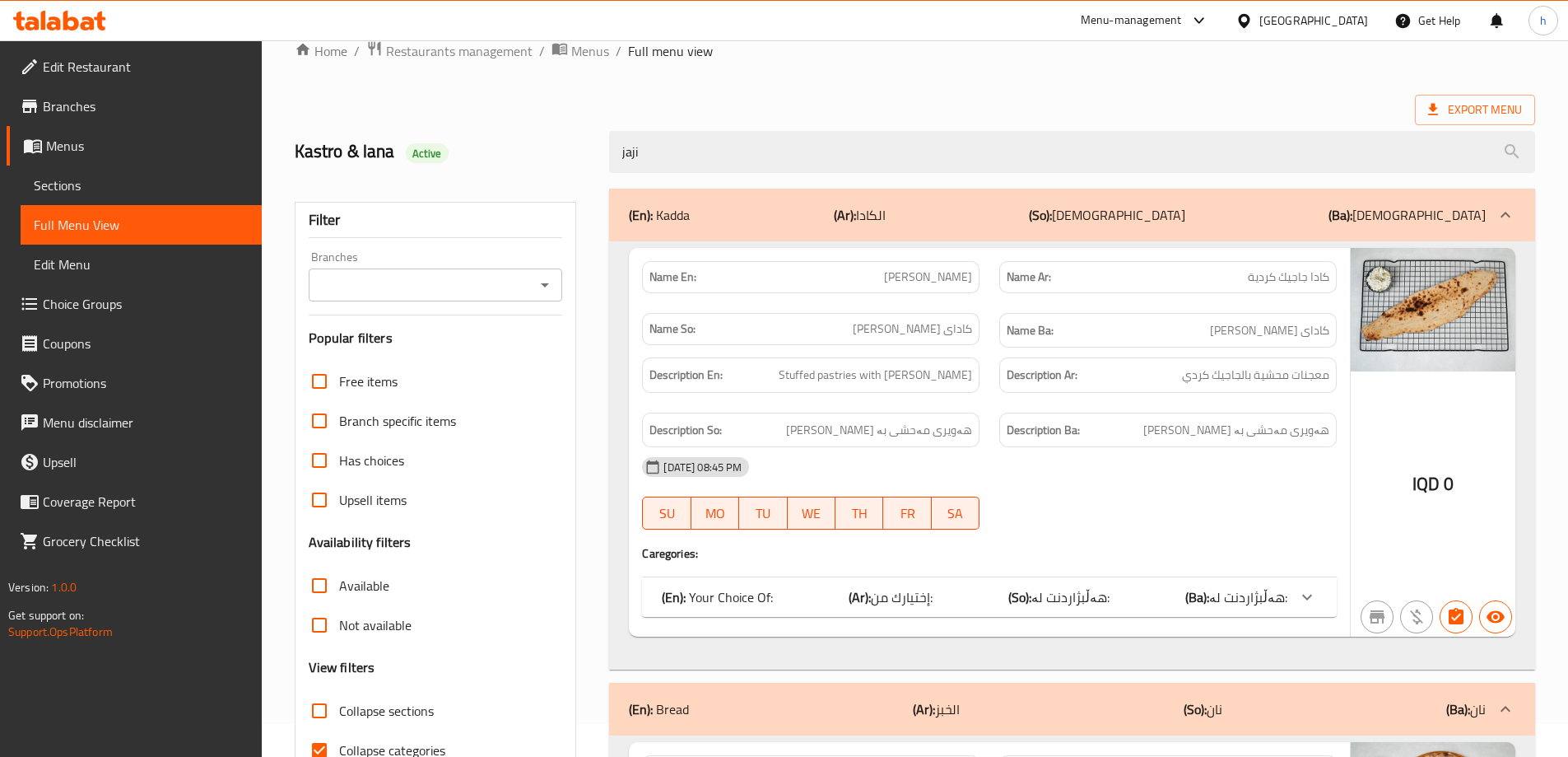
scroll to position [20, 0]
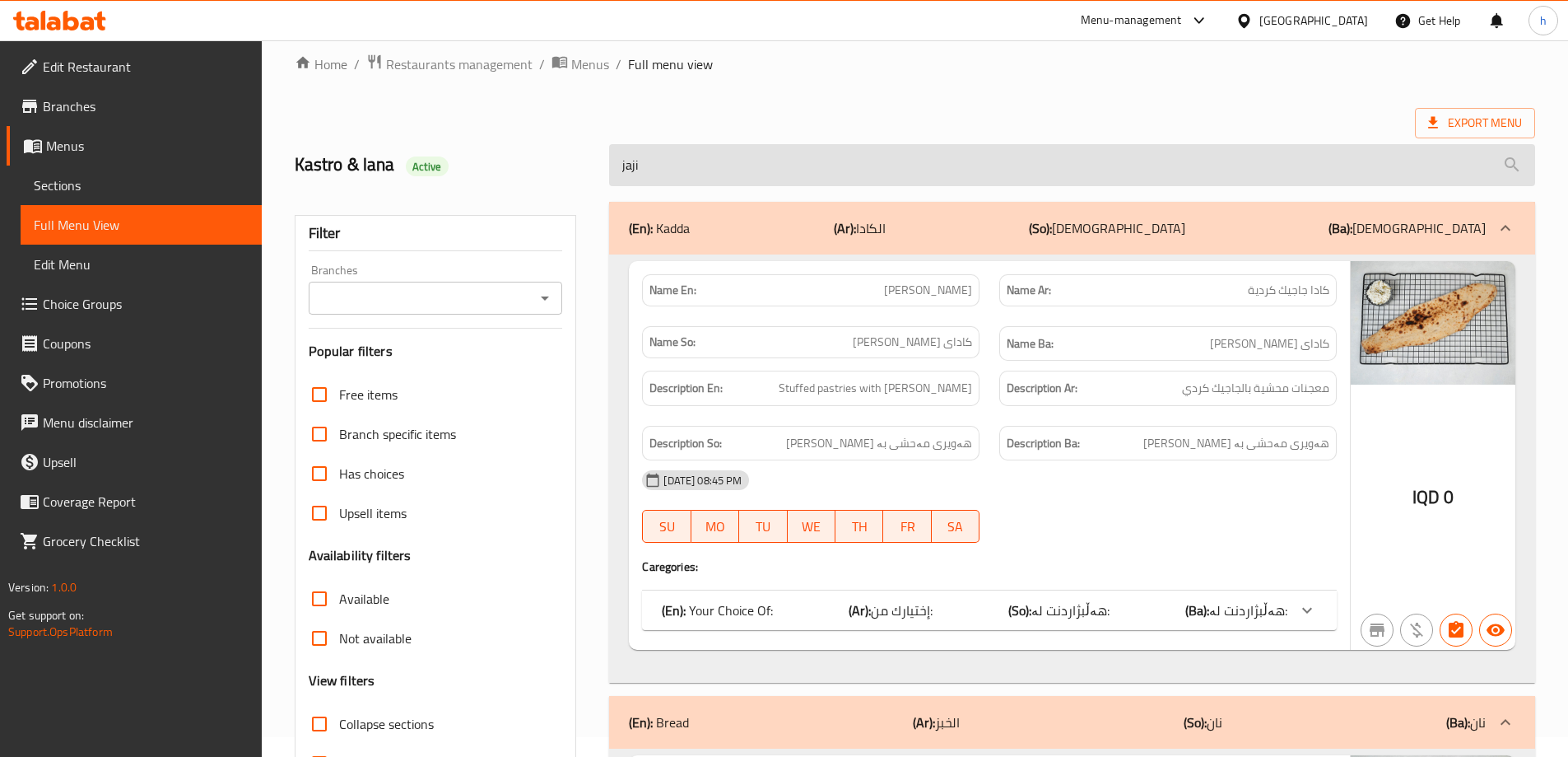
click at [1005, 166] on input "jaji" at bounding box center [1072, 165] width 926 height 42
paste input "Ayran"
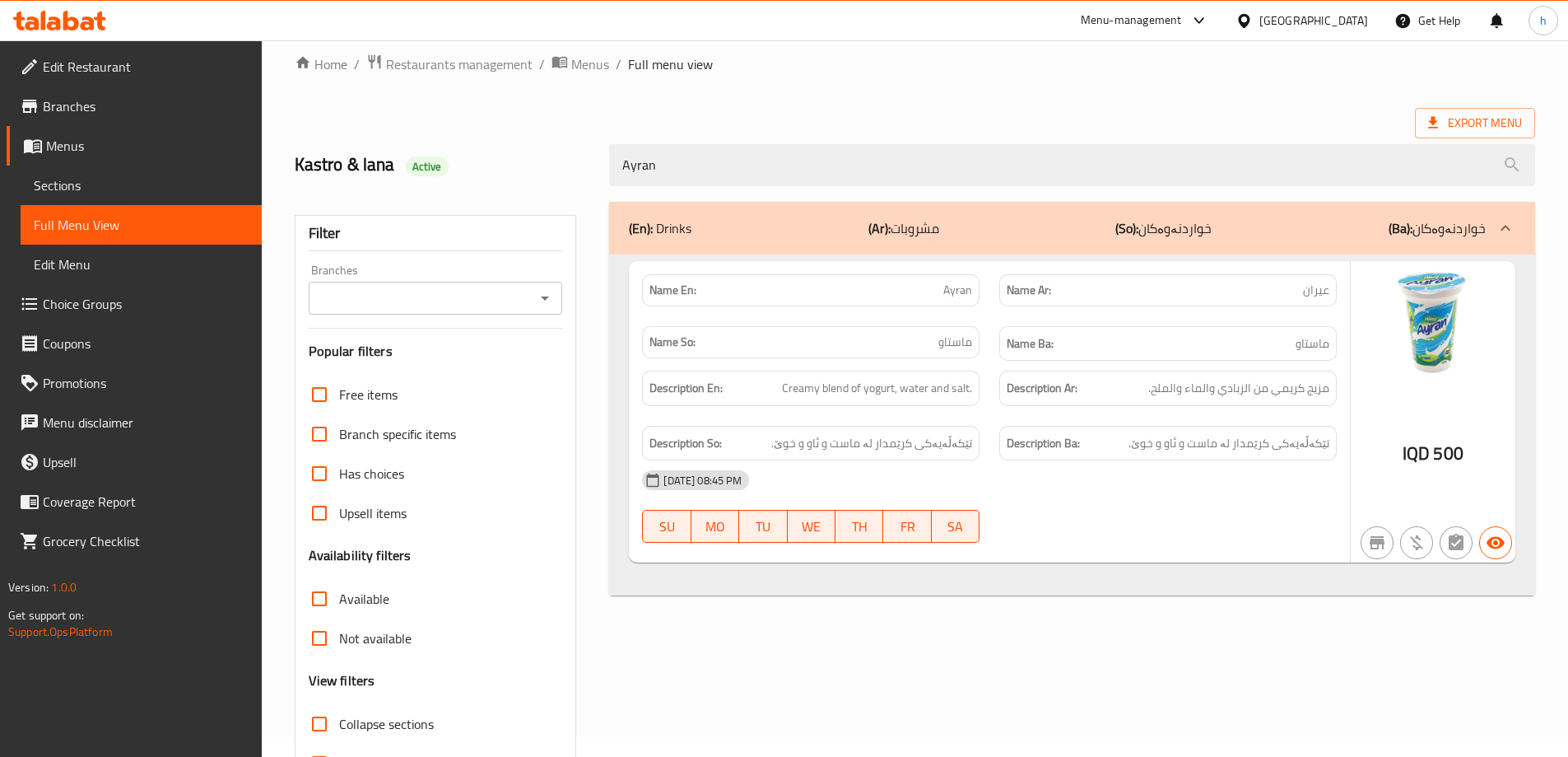
drag, startPoint x: 735, startPoint y: 166, endPoint x: 597, endPoint y: 167, distance: 138.0
click at [597, 167] on div "Kastro & lana Active Ayran" at bounding box center [914, 165] width 1261 height 73
paste input "beed"
paste input "Sunflower Seeds"
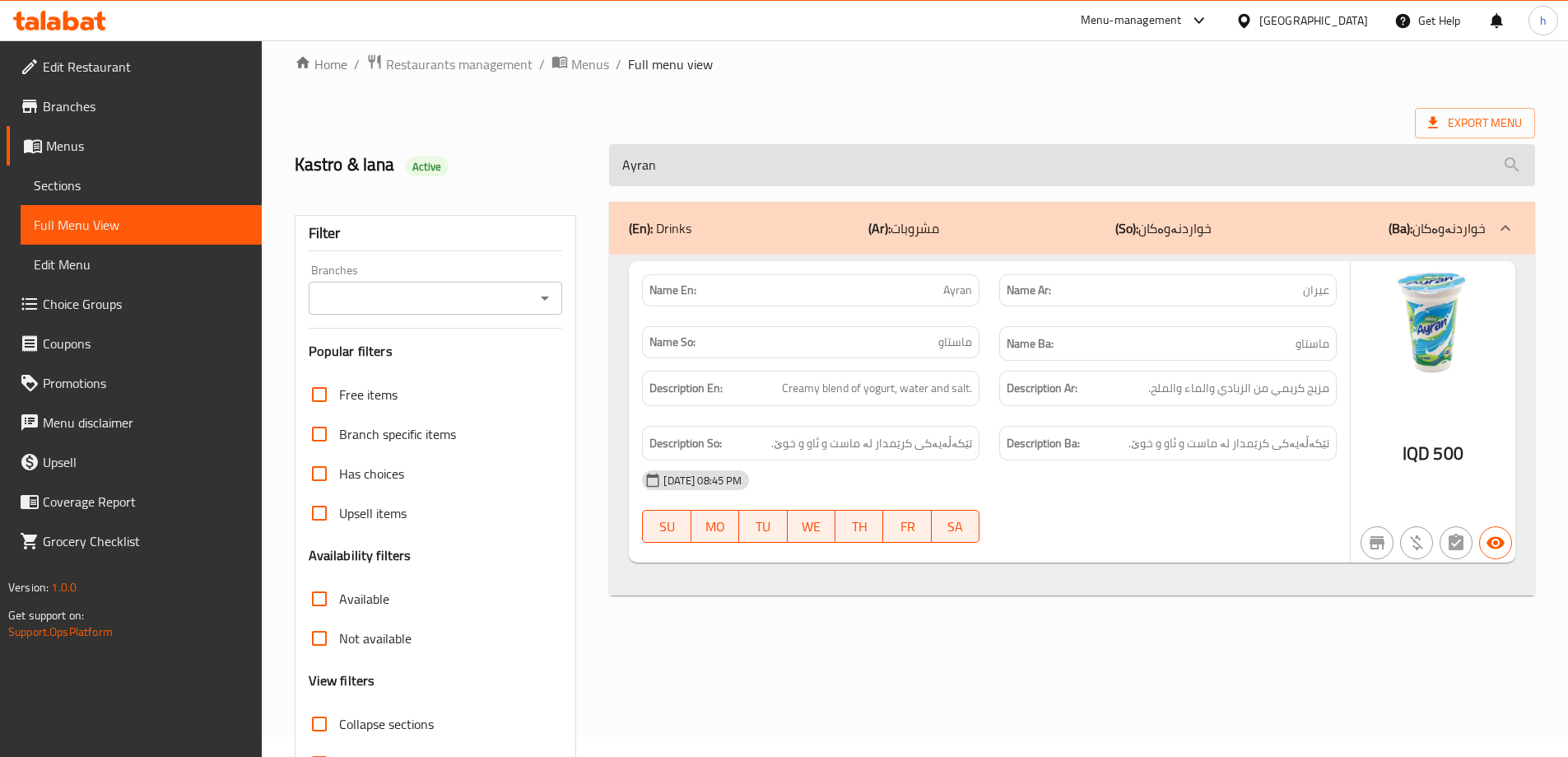
paste input "Melon Seeds"
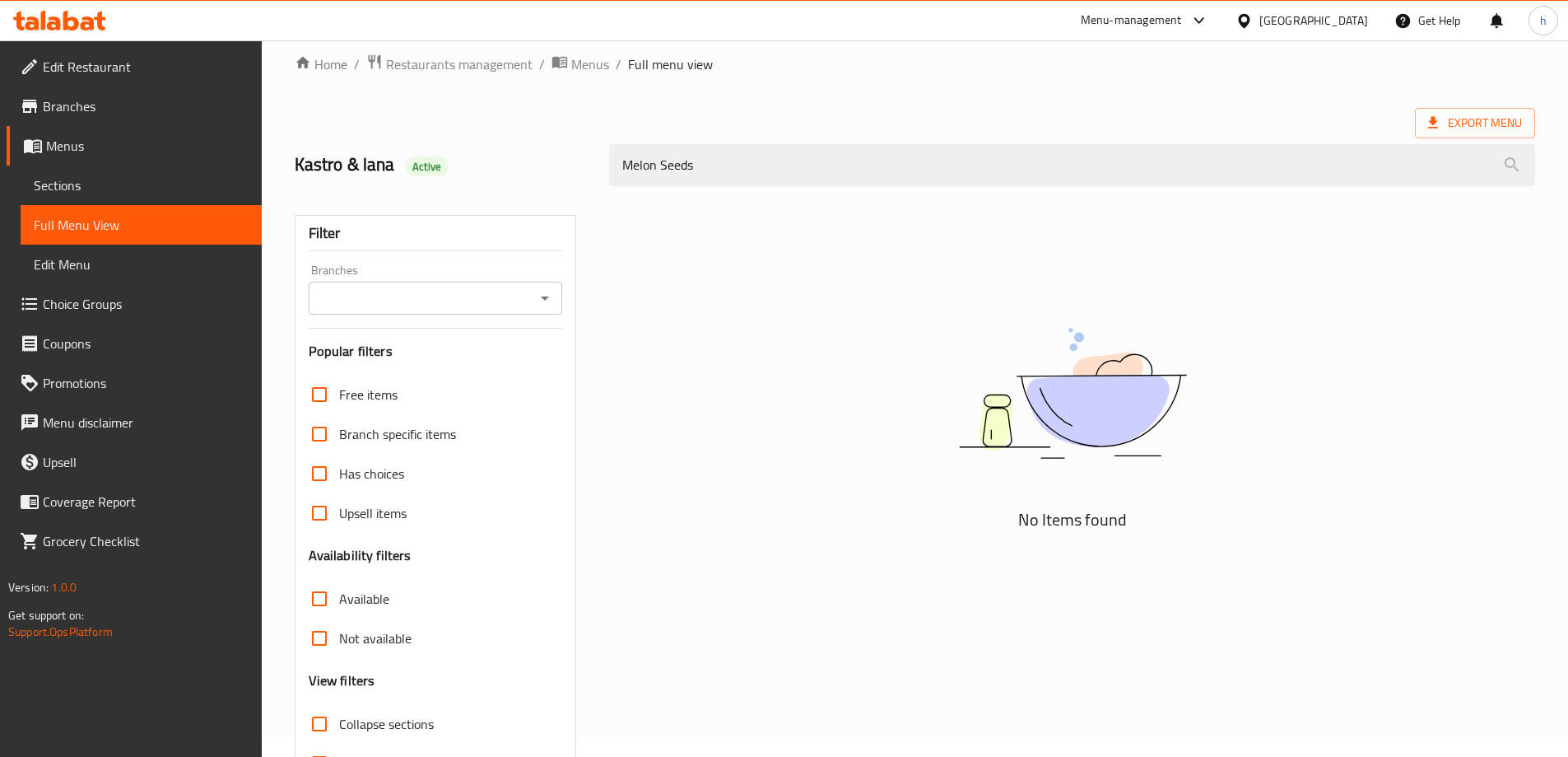
drag, startPoint x: 695, startPoint y: 150, endPoint x: 602, endPoint y: 166, distance: 94.4
click at [602, 166] on div "Melon Seeds" at bounding box center [1072, 165] width 946 height 62
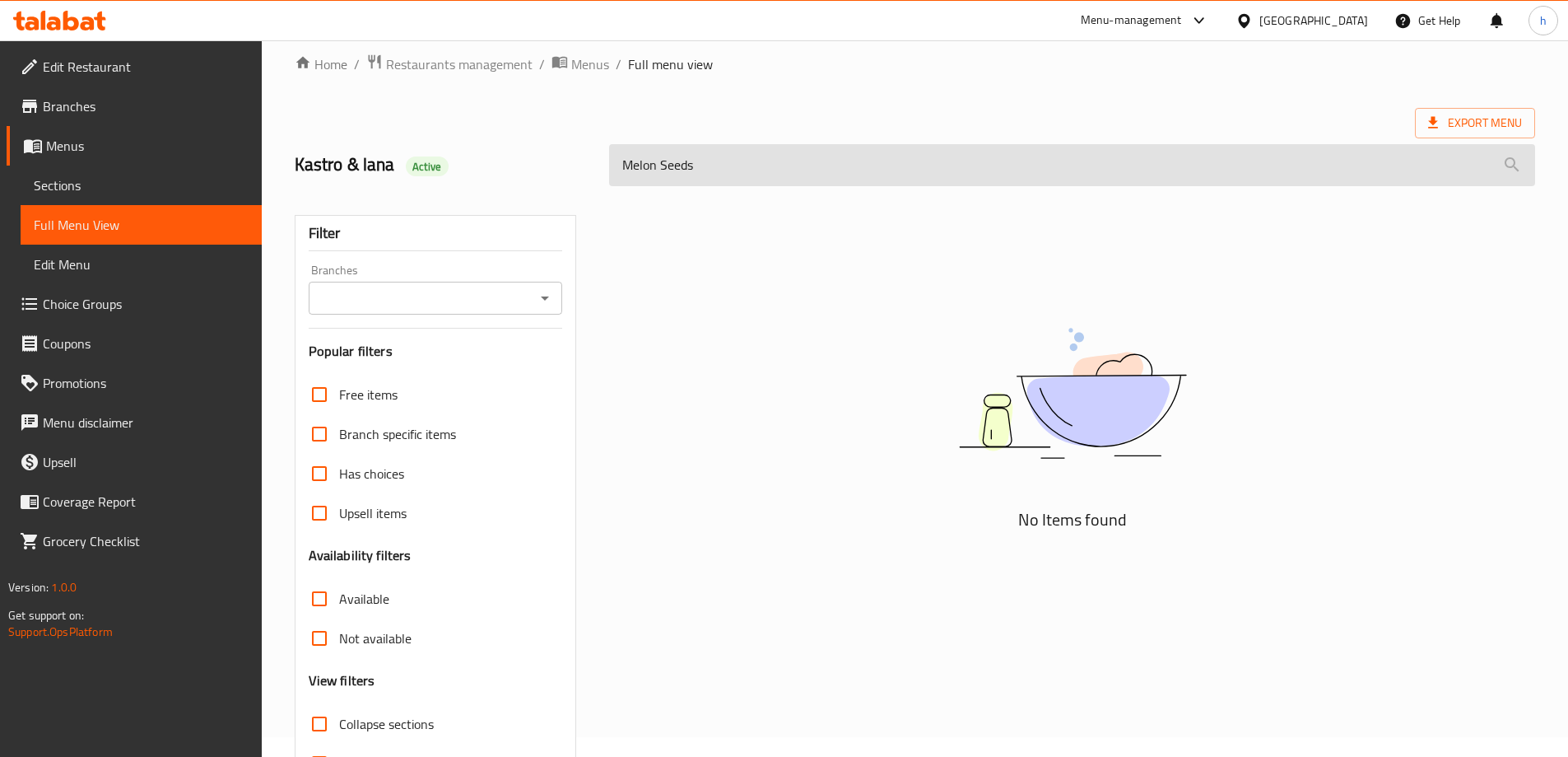
paste input "Sesame sweet"
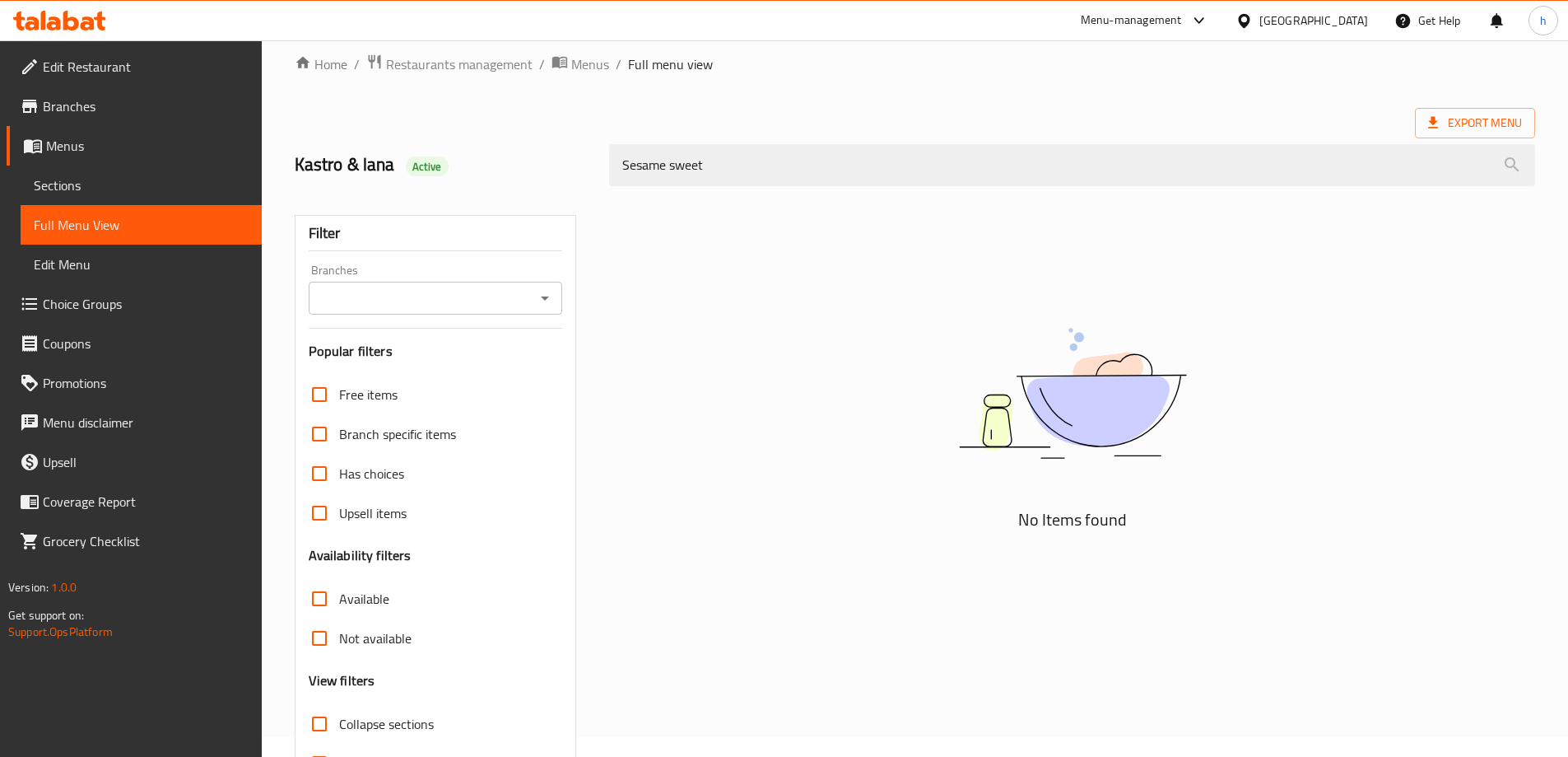
drag, startPoint x: 738, startPoint y: 153, endPoint x: 590, endPoint y: 168, distance: 148.8
click at [590, 168] on div "Kastro & lana Active Sesame sweet" at bounding box center [914, 165] width 1261 height 73
type input "Sesame sweet"
click at [828, 256] on div "No Items found" at bounding box center [1072, 513] width 946 height 642
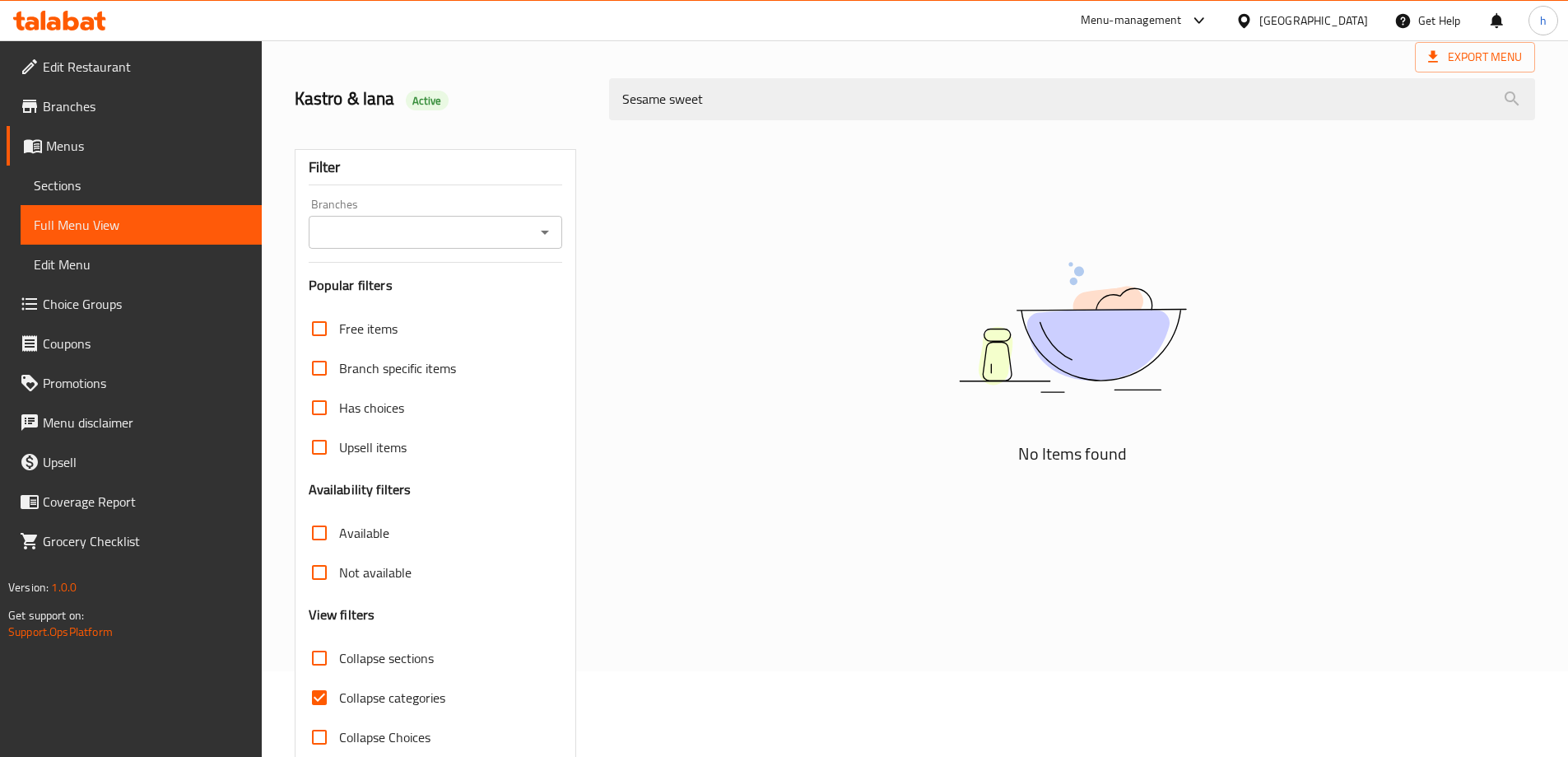
scroll to position [119, 0]
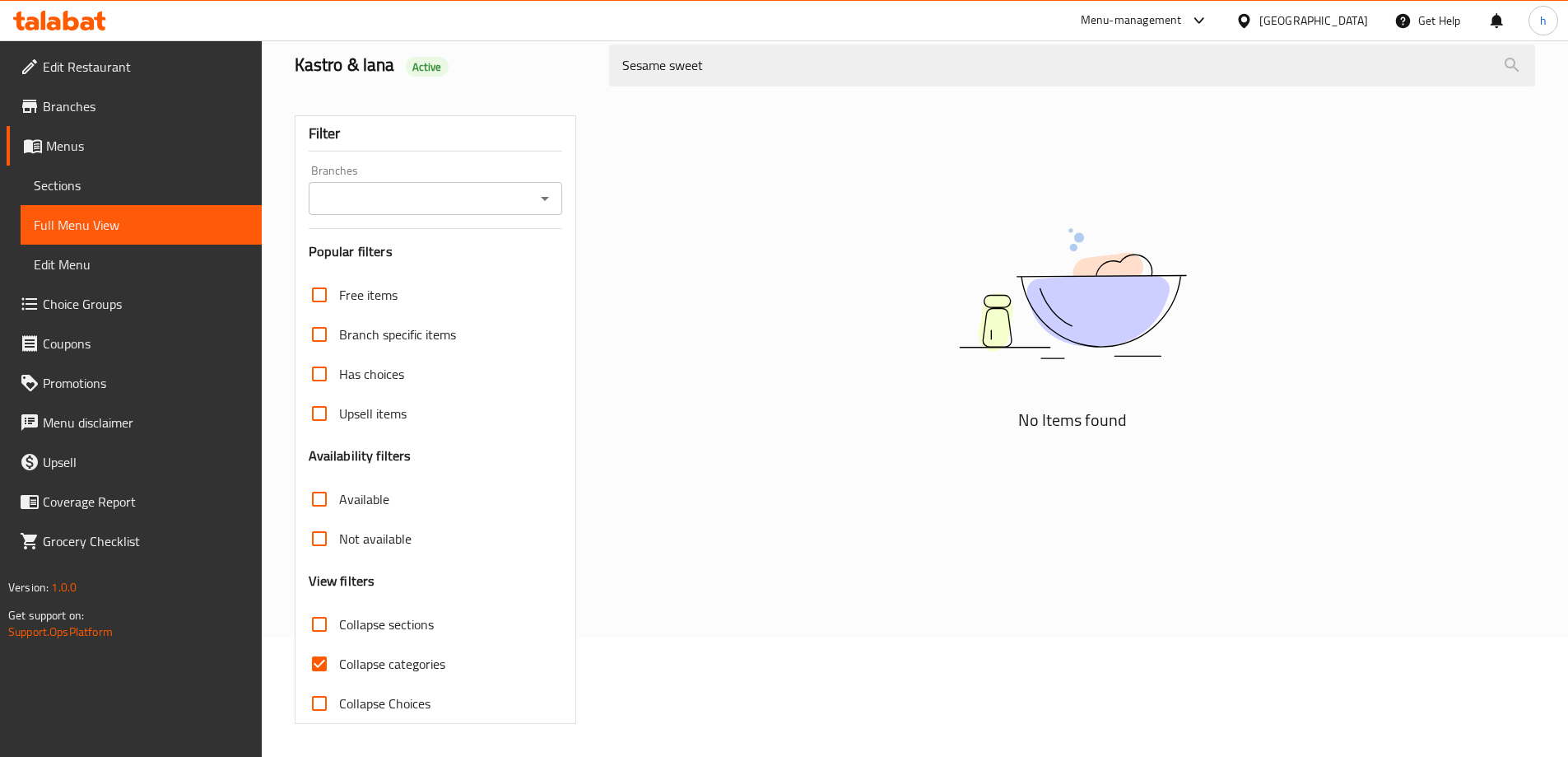
click at [81, 181] on span "Sections" at bounding box center [141, 185] width 215 height 20
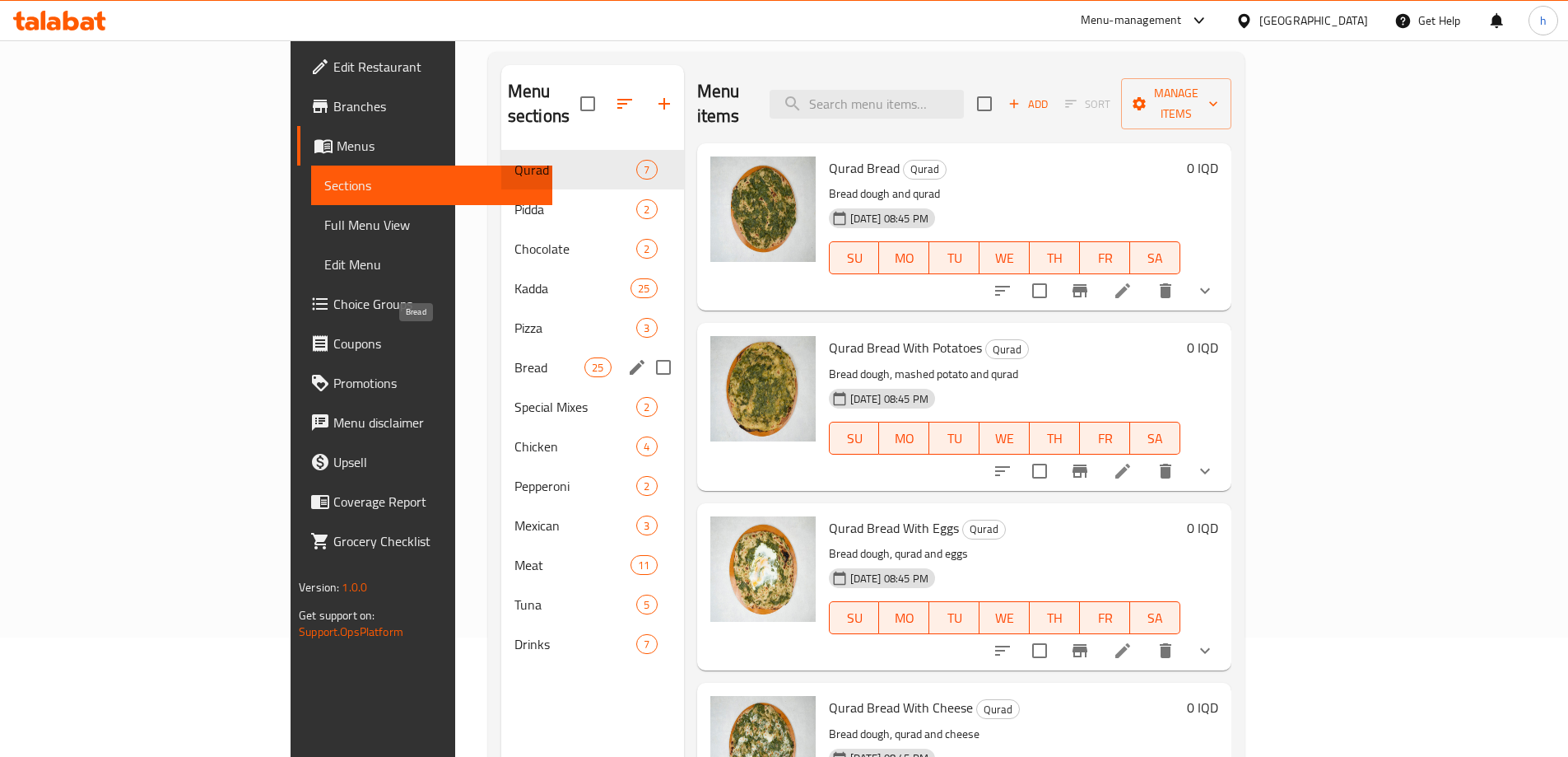
click at [514, 358] on span "Bread" at bounding box center [549, 368] width 70 height 20
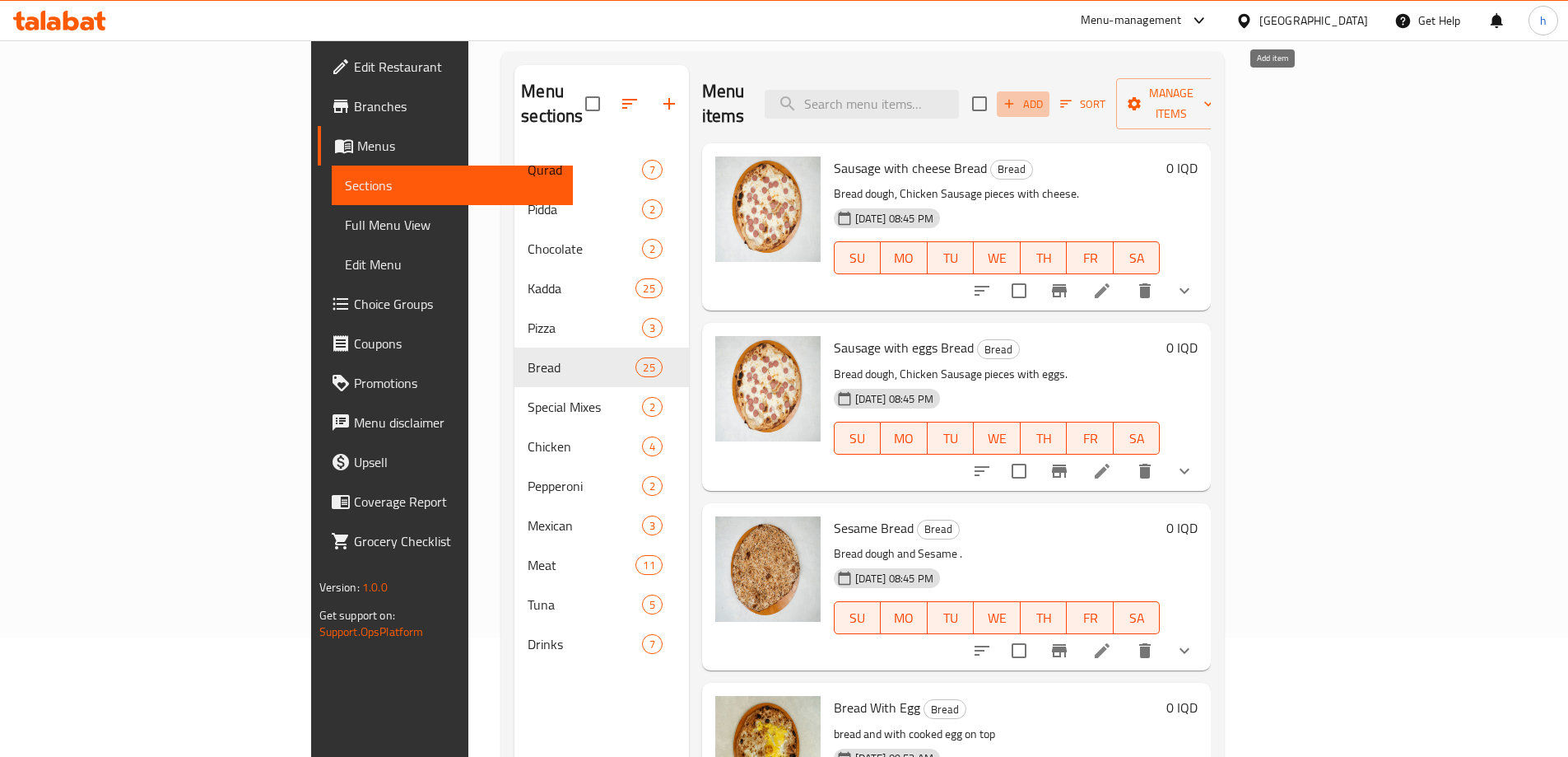
click at [1046, 95] on span "Add" at bounding box center [1023, 104] width 45 height 19
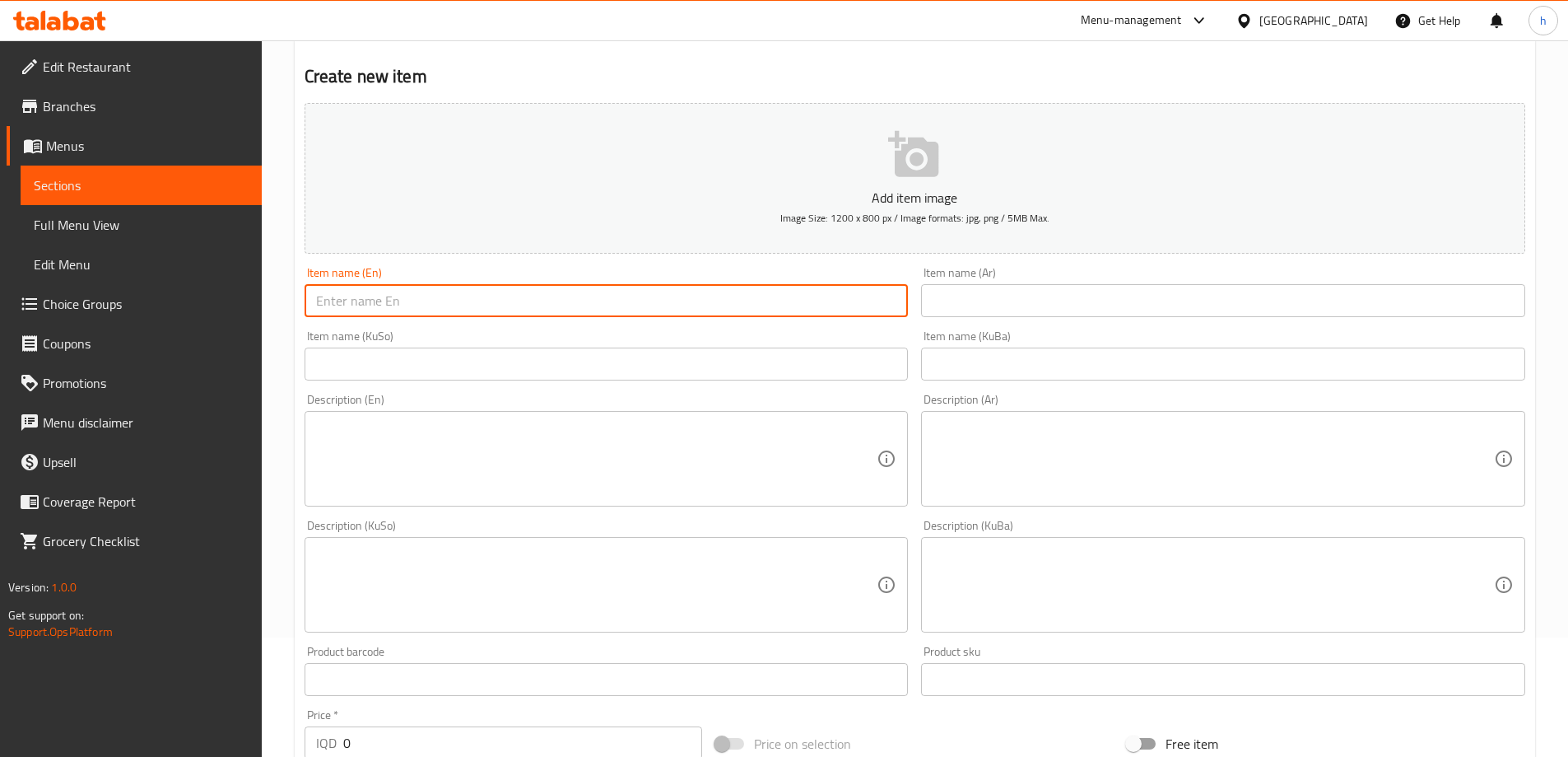
click at [585, 315] on input "text" at bounding box center [606, 301] width 604 height 33
paste input "Coriander"
paste input "Jajik"
type input "Coriander Jajik"
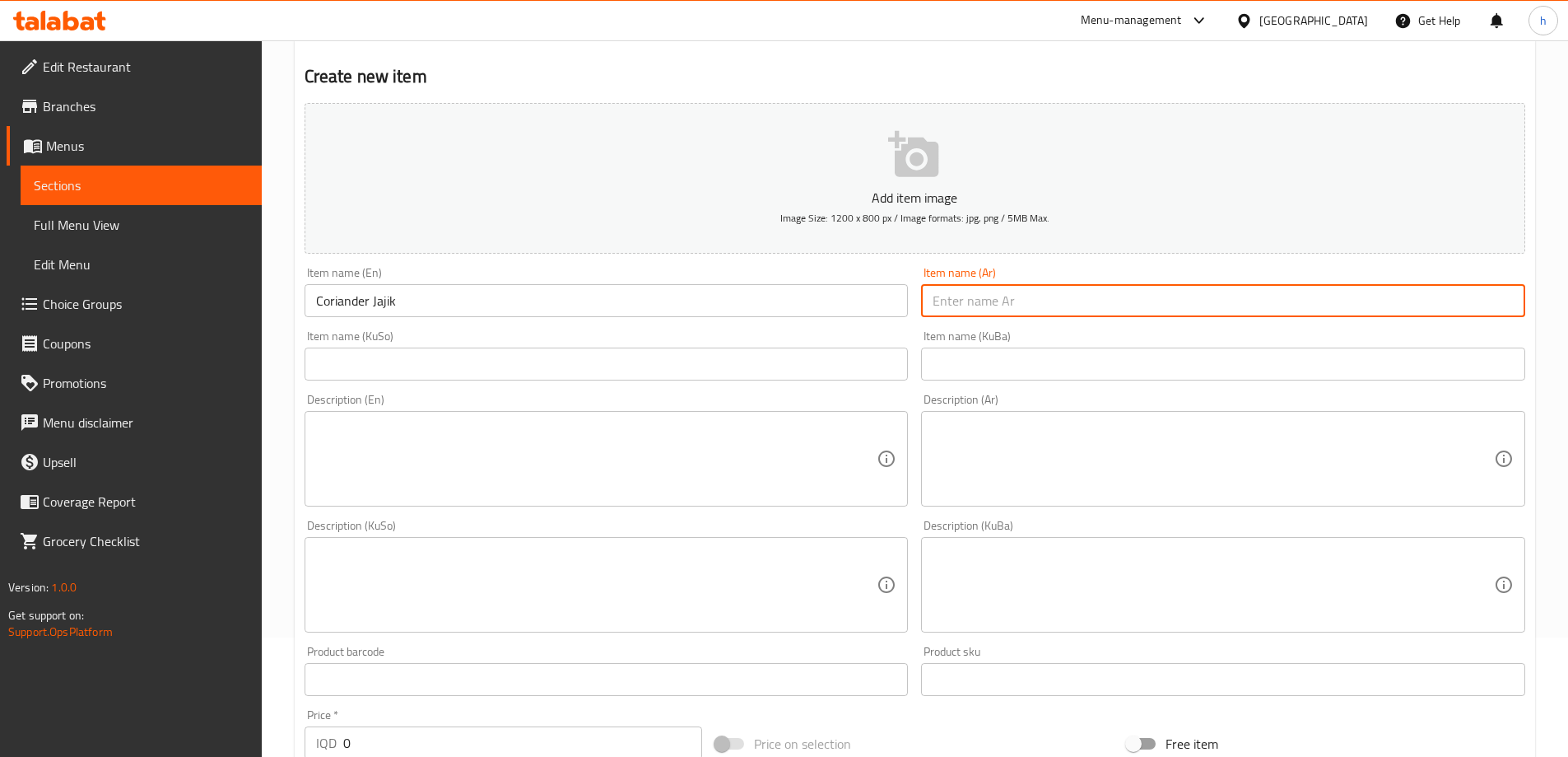
click at [995, 313] on input "text" at bounding box center [1223, 301] width 604 height 33
paste input "كزبرة"
paste input "جاجیك"
click at [1486, 297] on input "كزبرةجاجیك" at bounding box center [1223, 301] width 604 height 33
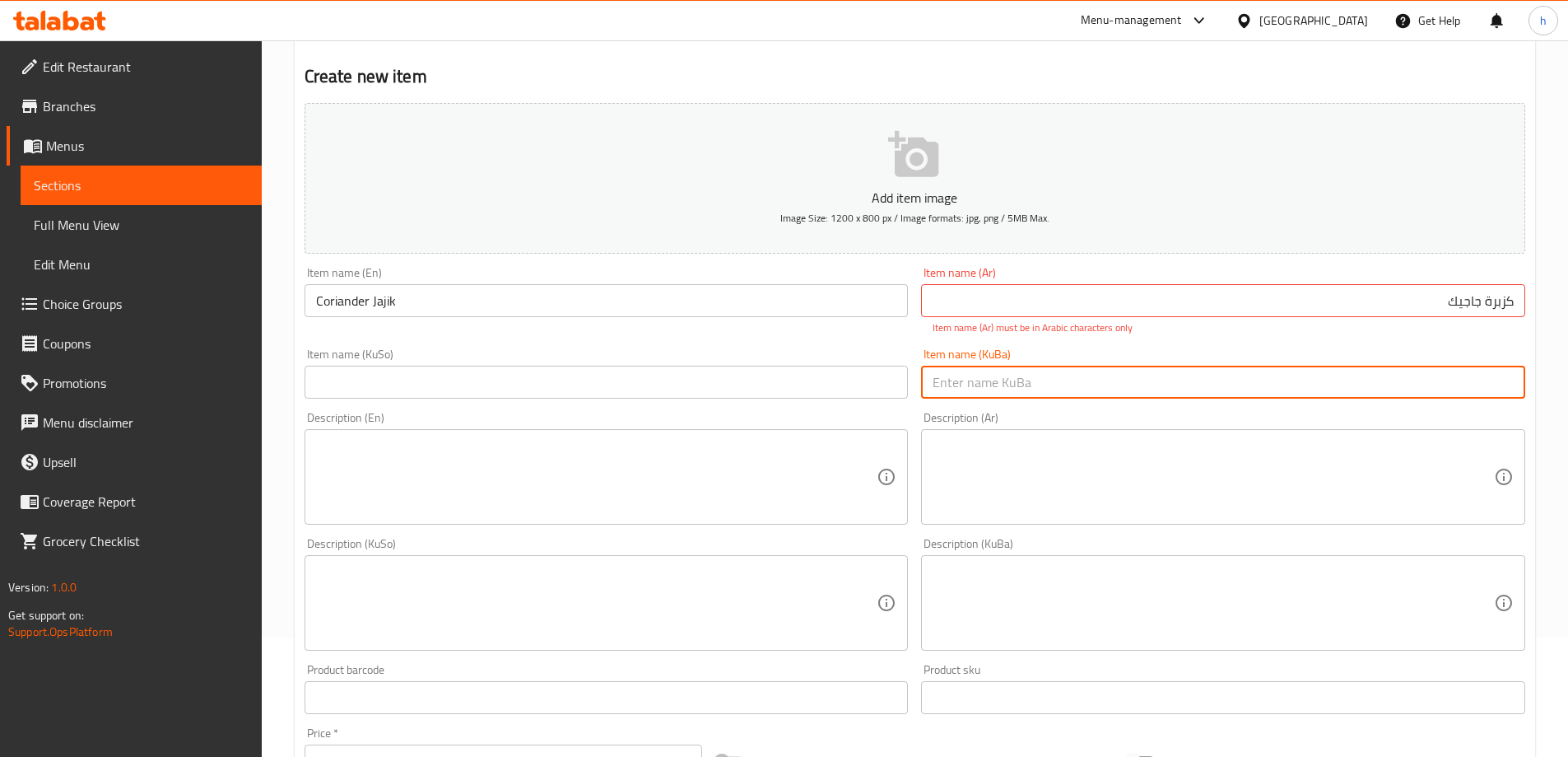
click at [1353, 371] on input "text" at bounding box center [1223, 382] width 604 height 33
click at [1439, 289] on input "كزبرة جاجیك" at bounding box center [1223, 301] width 604 height 33
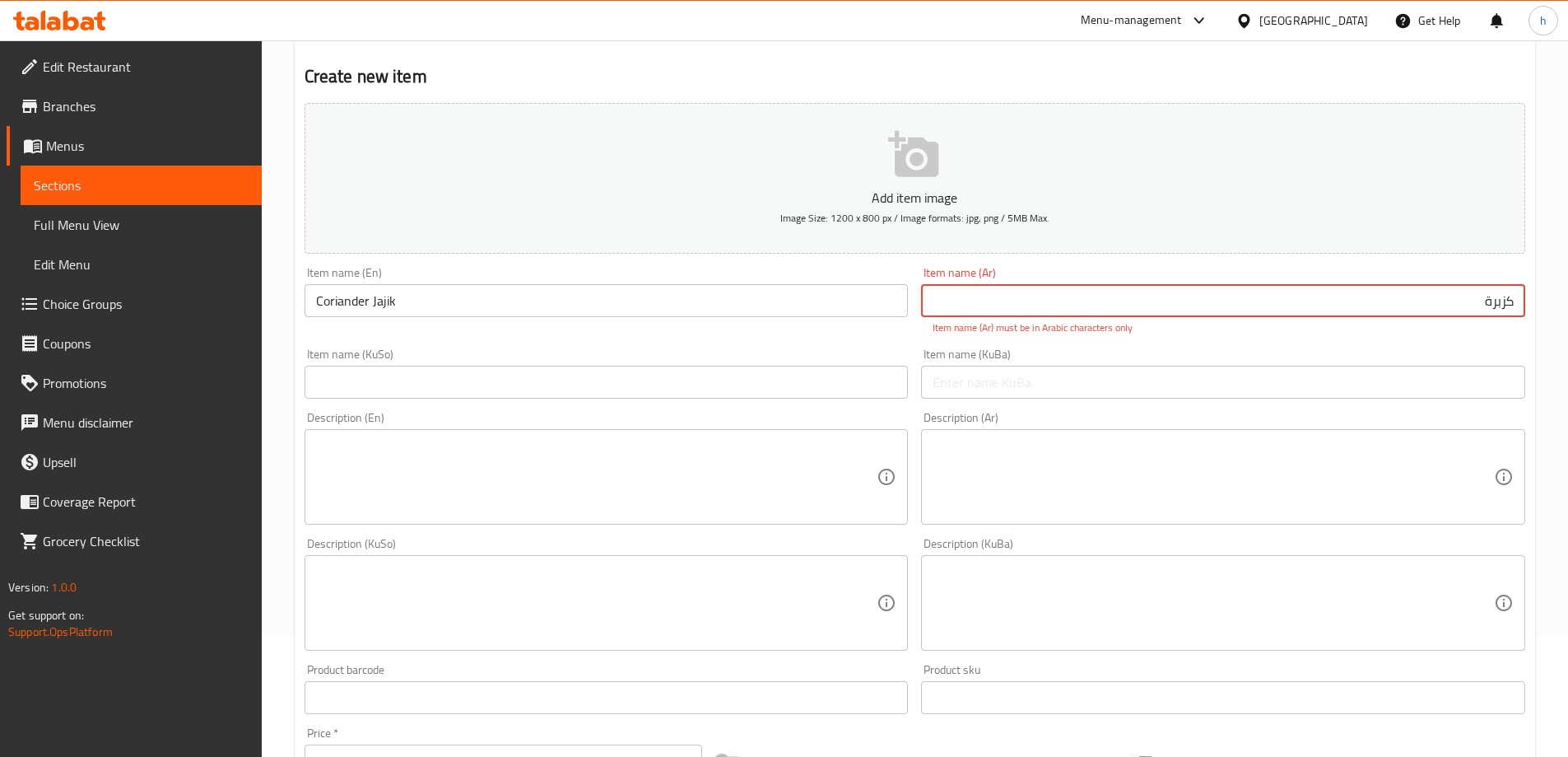
paste input "جاجيك"
type input "كزبرة جاجيك"
click at [1464, 388] on div "Add item image Image Size: 1200 x 800 px / Image formats: jpg, png / 5MB Max. I…" at bounding box center [915, 555] width 1234 height 918
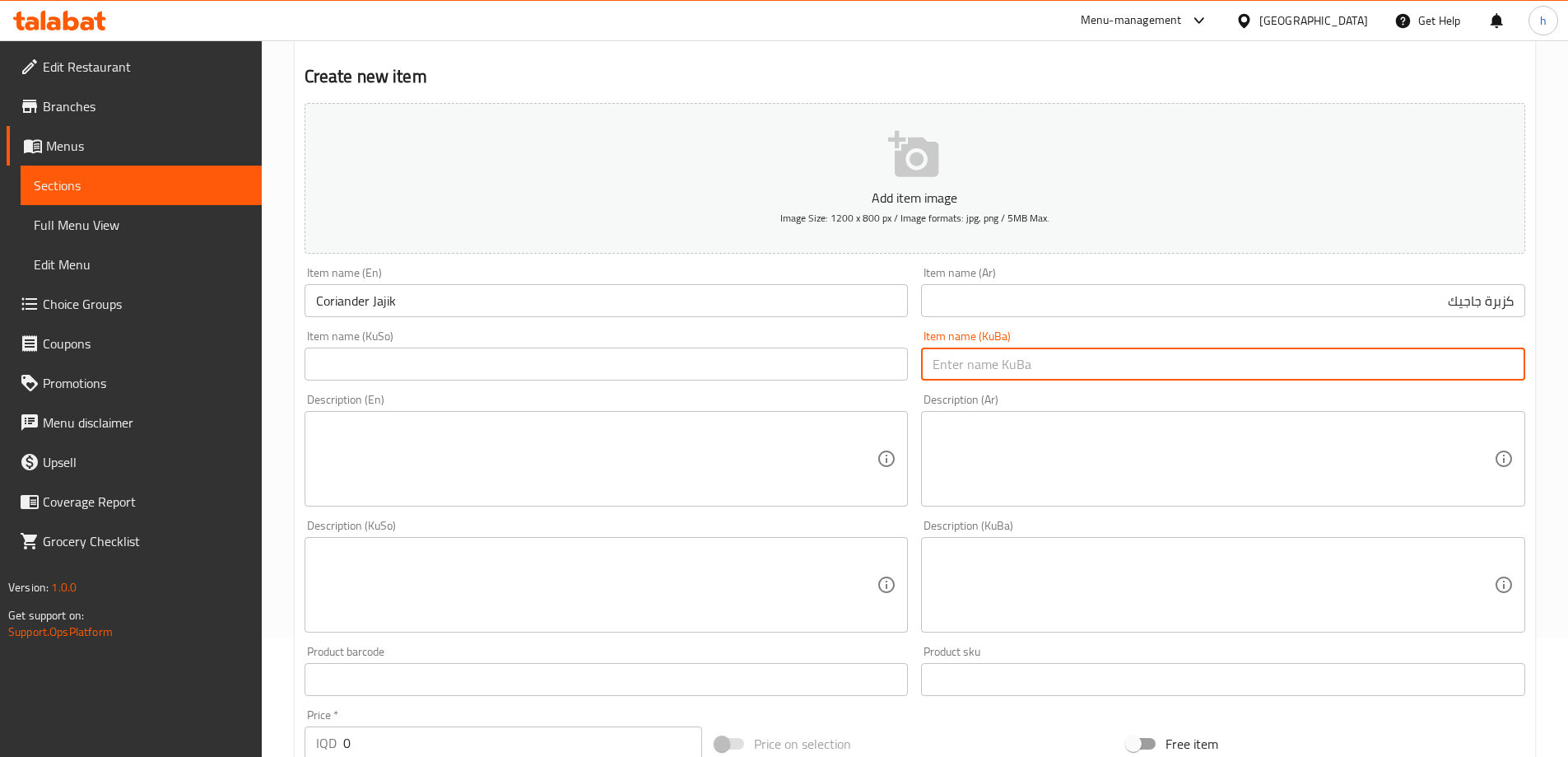
click at [755, 364] on input "text" at bounding box center [606, 364] width 604 height 33
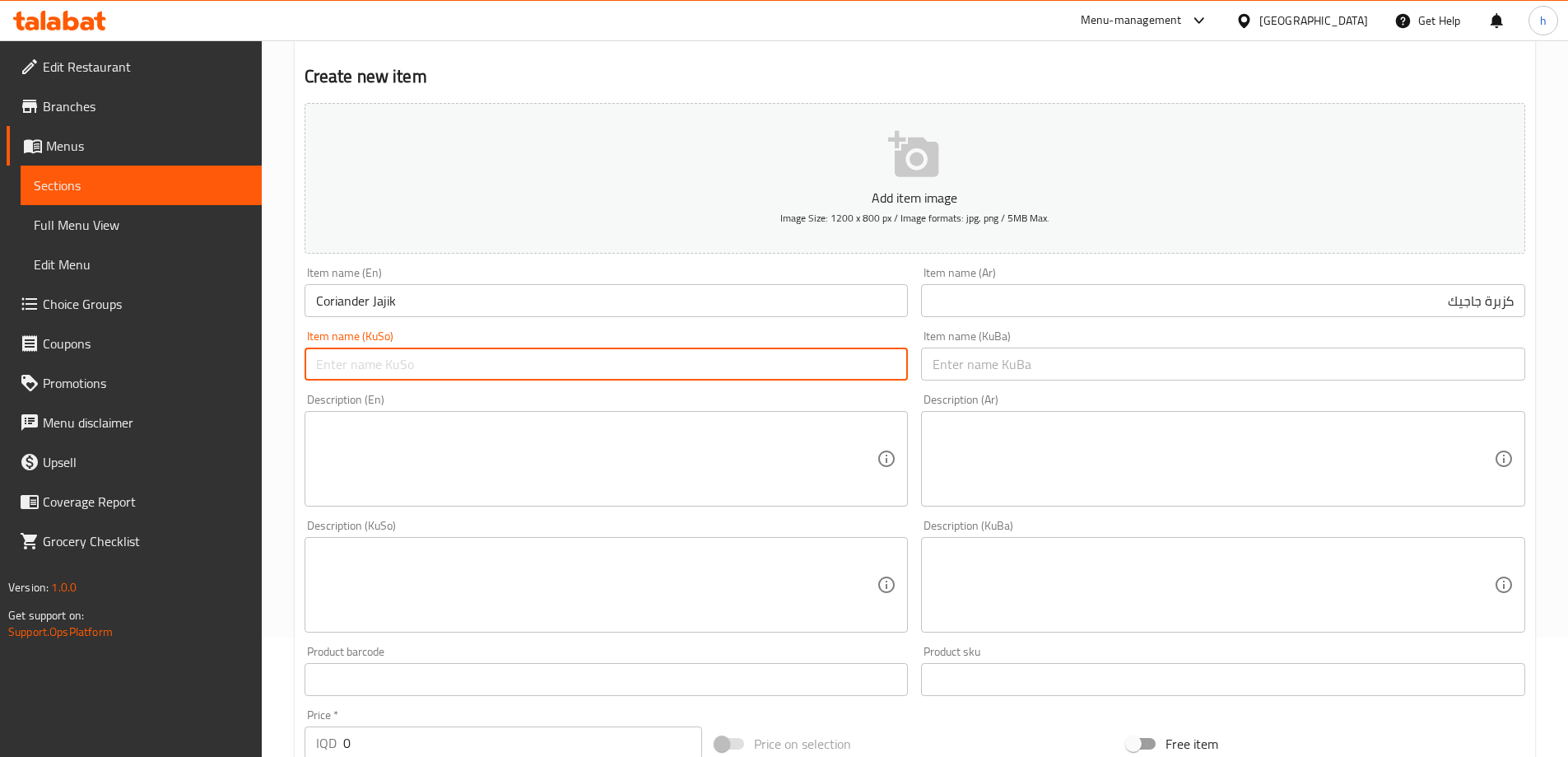
paste input "جاجيك"
paste input "کوزبەرە"
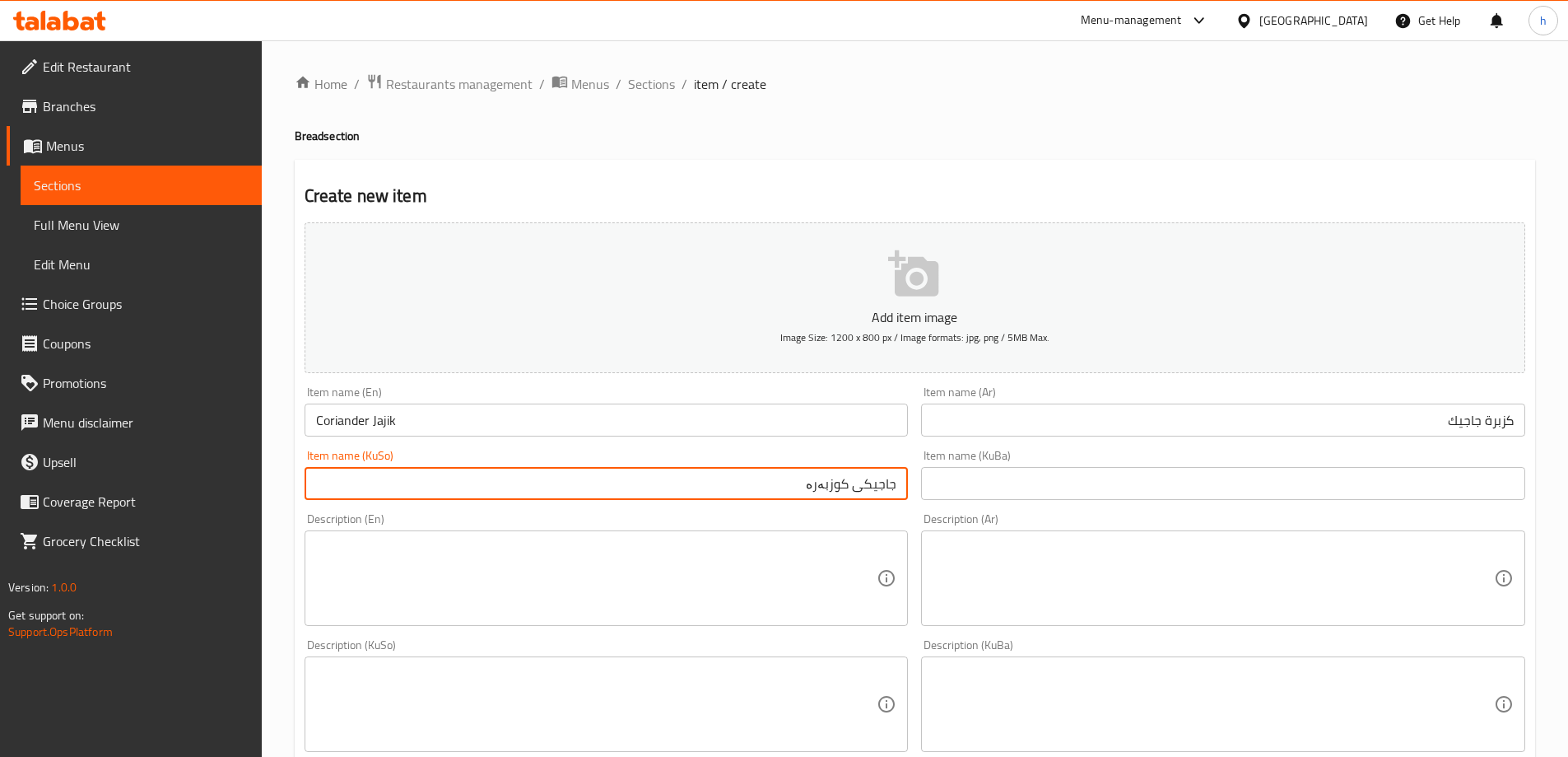
type input "جاجيكی کوزبەرە"
click at [840, 540] on textarea at bounding box center [597, 579] width 562 height 78
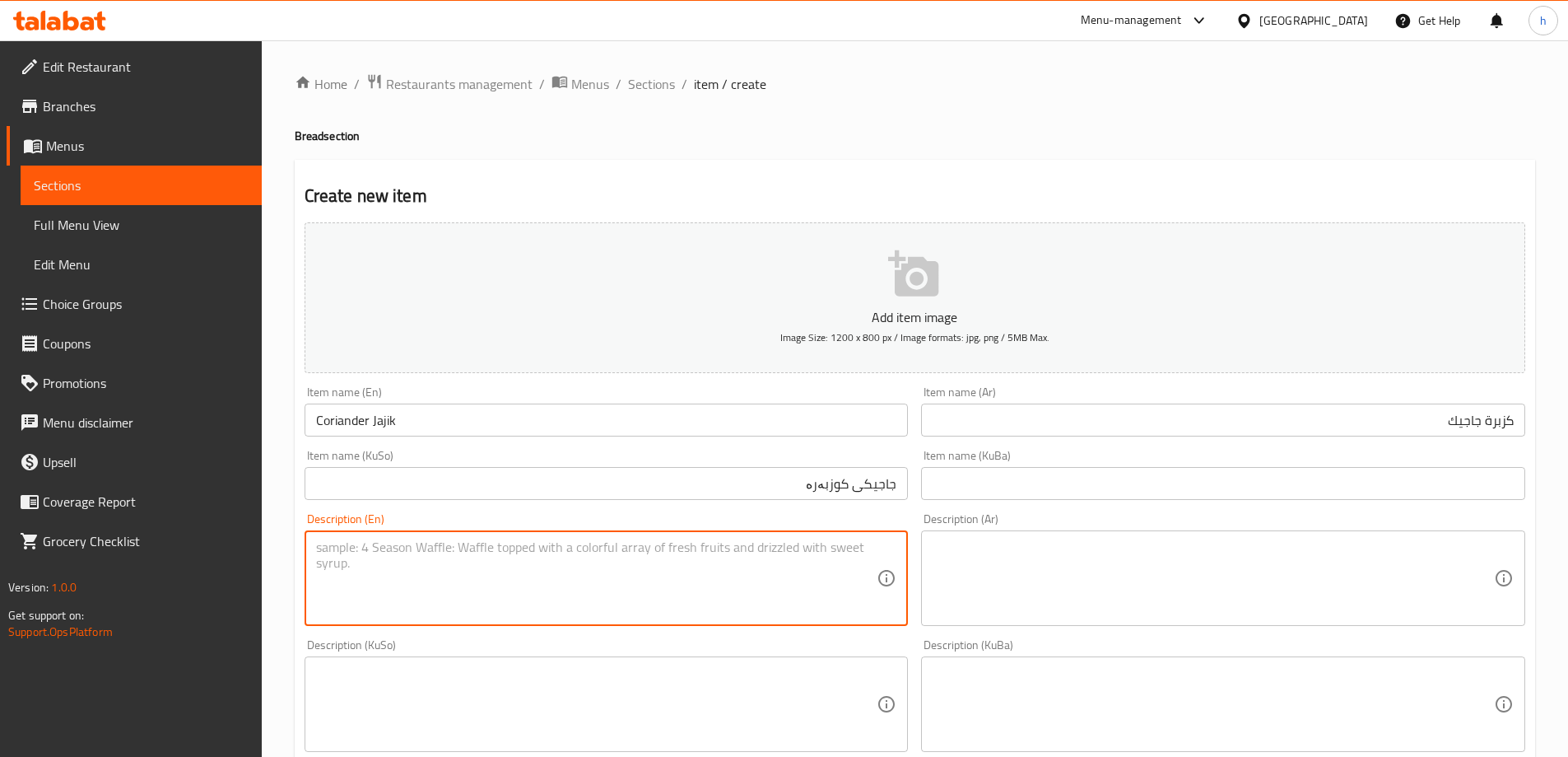
click at [806, 494] on input "جاجيكی کوزبەرە" at bounding box center [606, 483] width 604 height 33
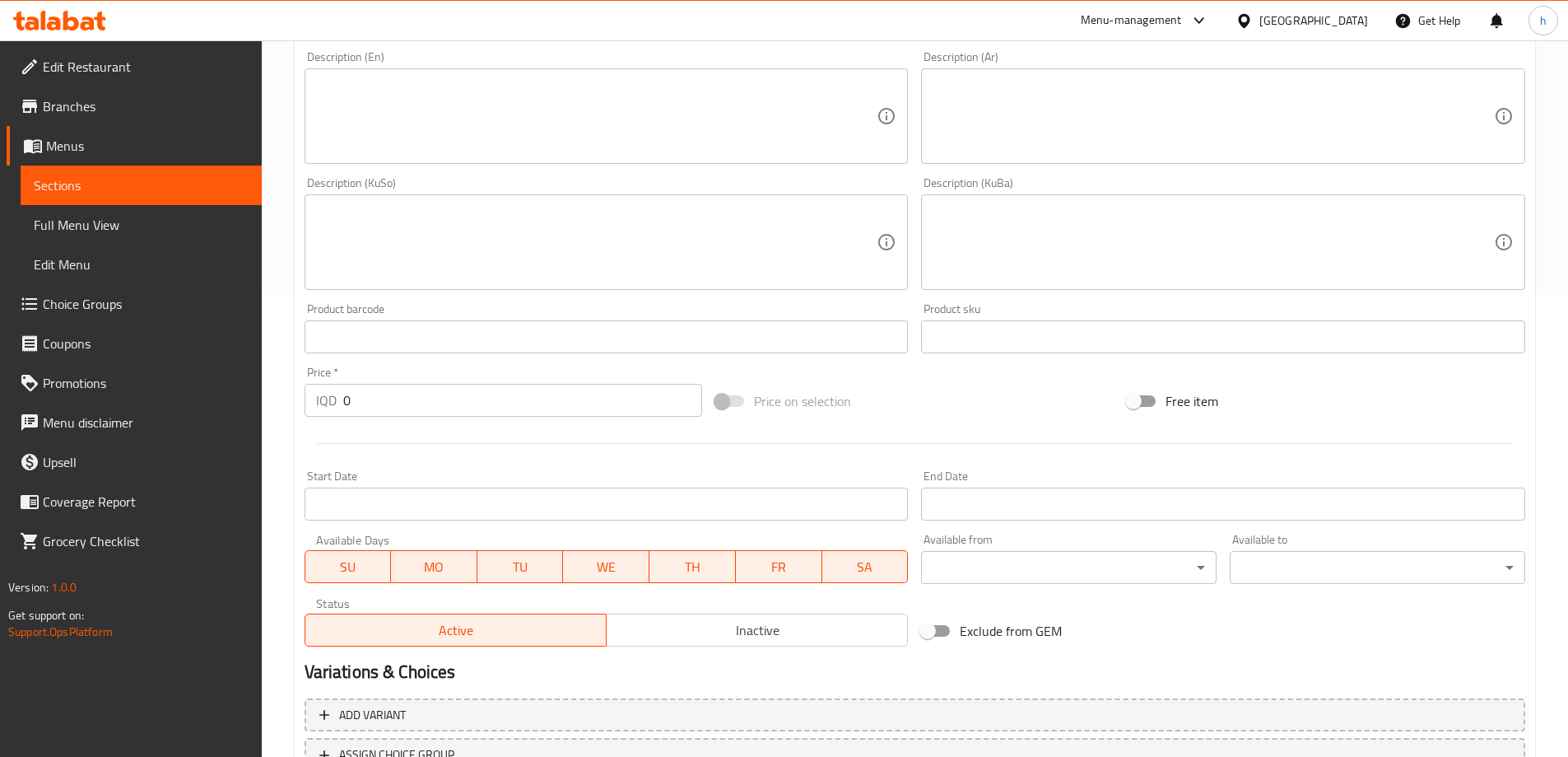
scroll to position [596, 0]
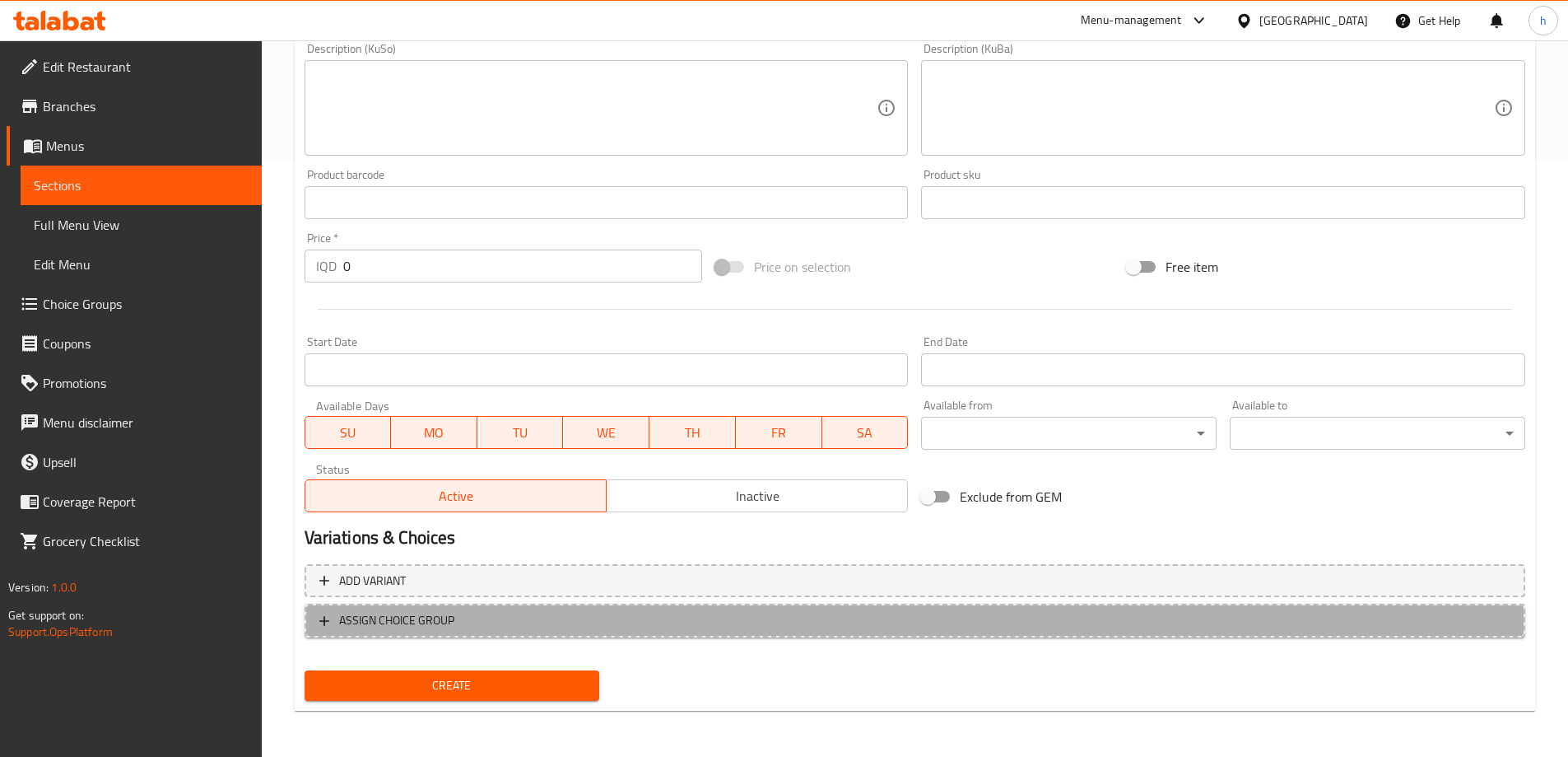
click at [468, 610] on span "ASSIGN CHOICE GROUP" at bounding box center [914, 620] width 1191 height 21
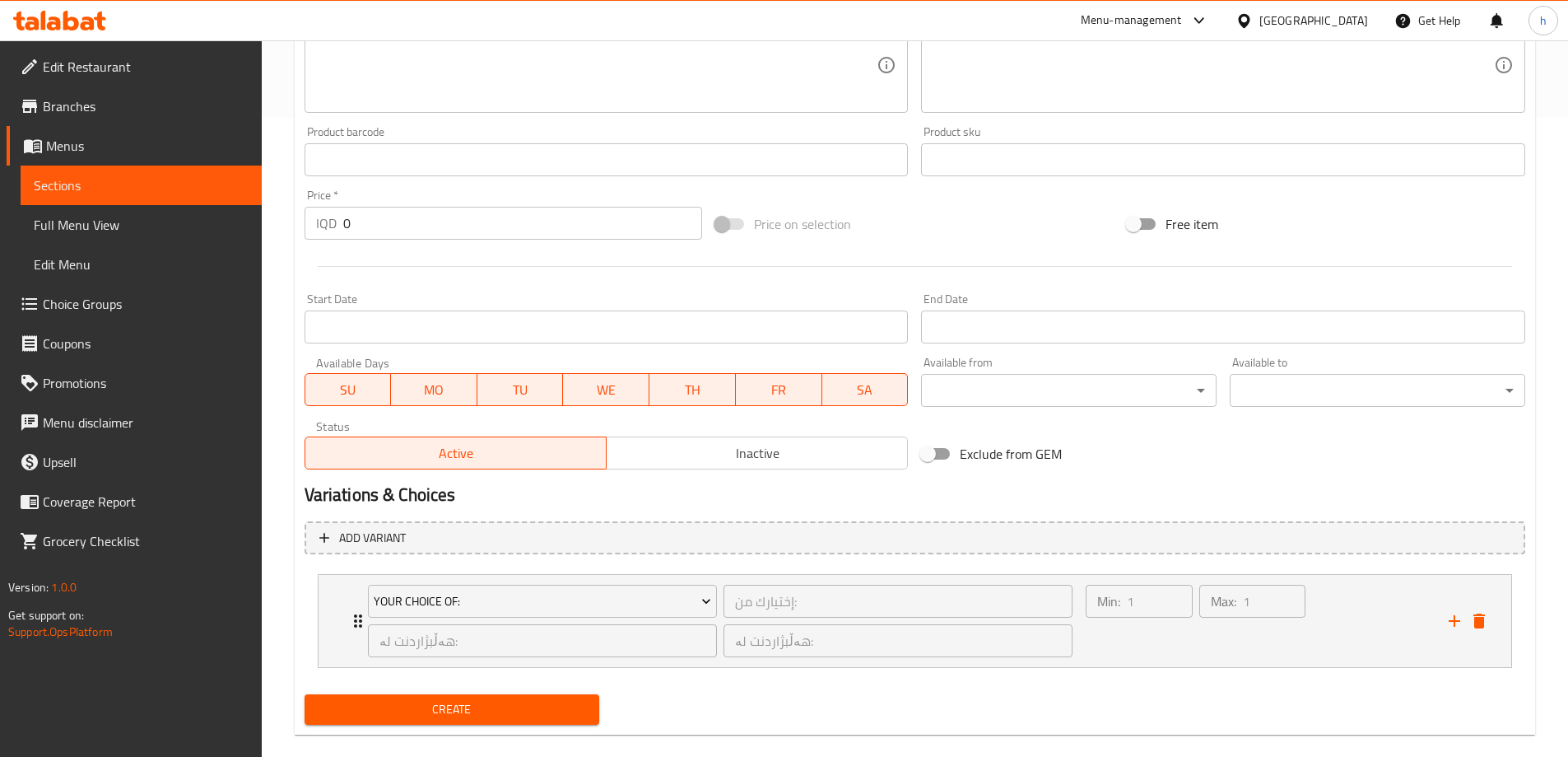
scroll to position [663, 0]
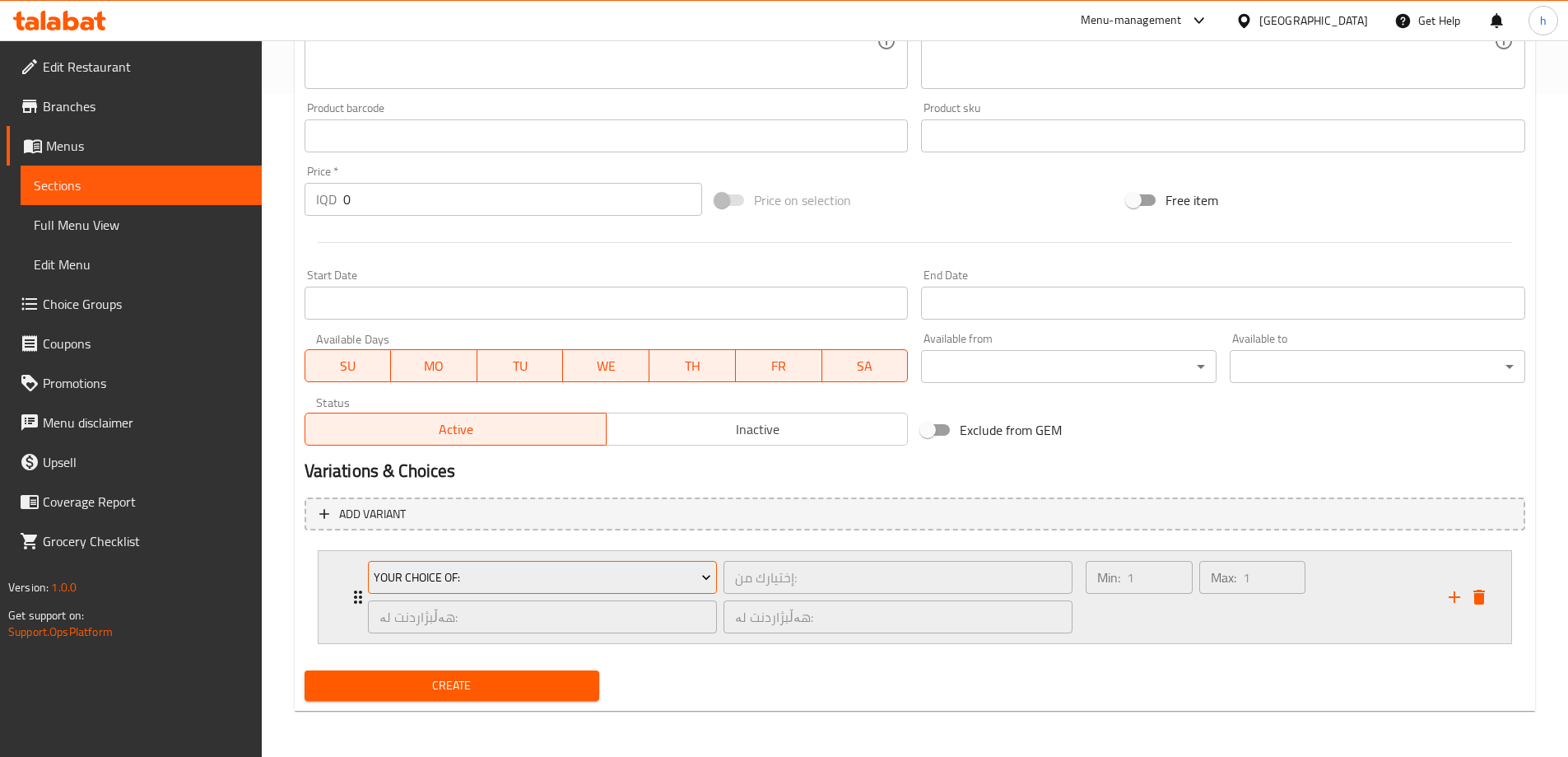
click at [459, 579] on span "Your Choice Of:" at bounding box center [542, 577] width 337 height 21
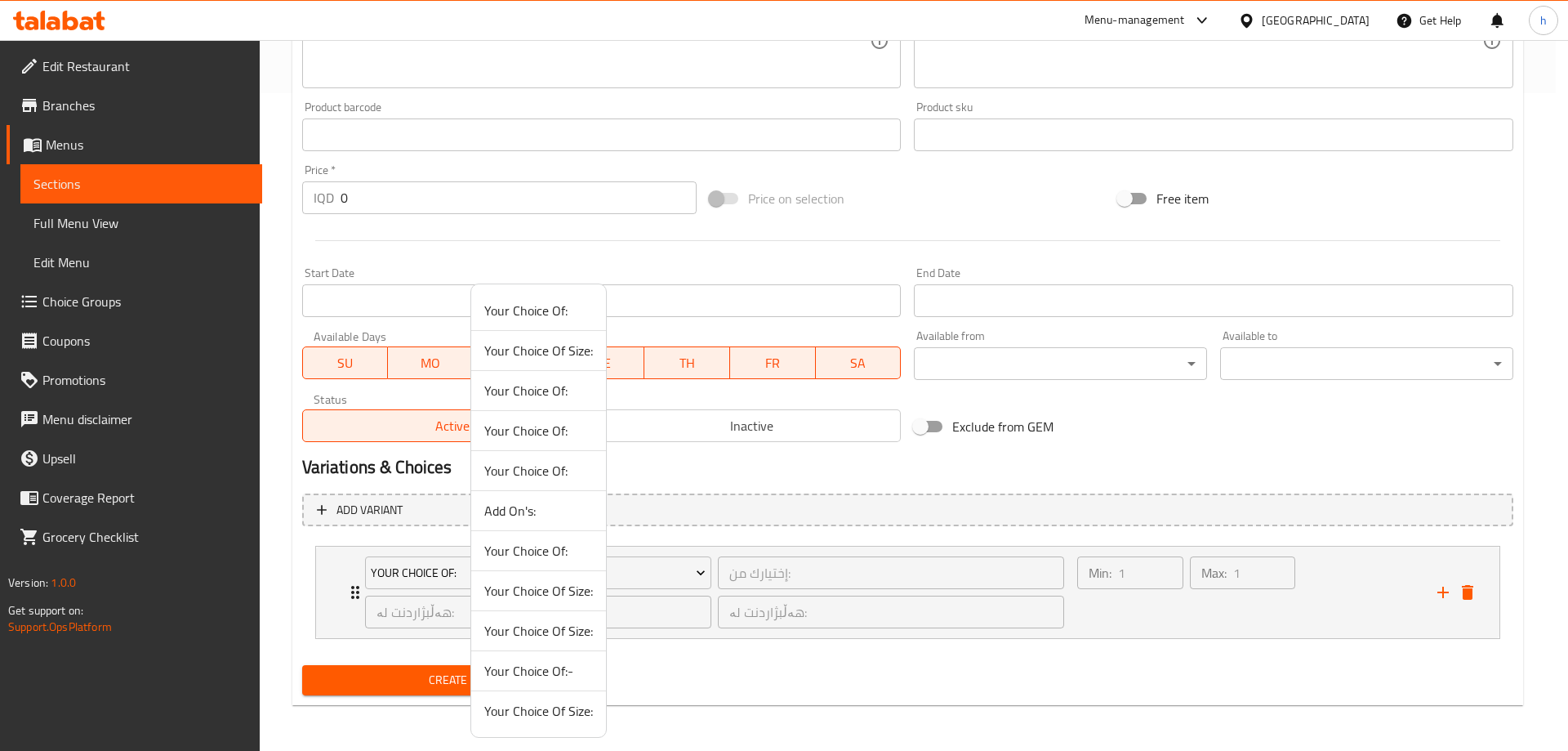
click at [394, 585] on div at bounding box center [784, 376] width 1568 height 751
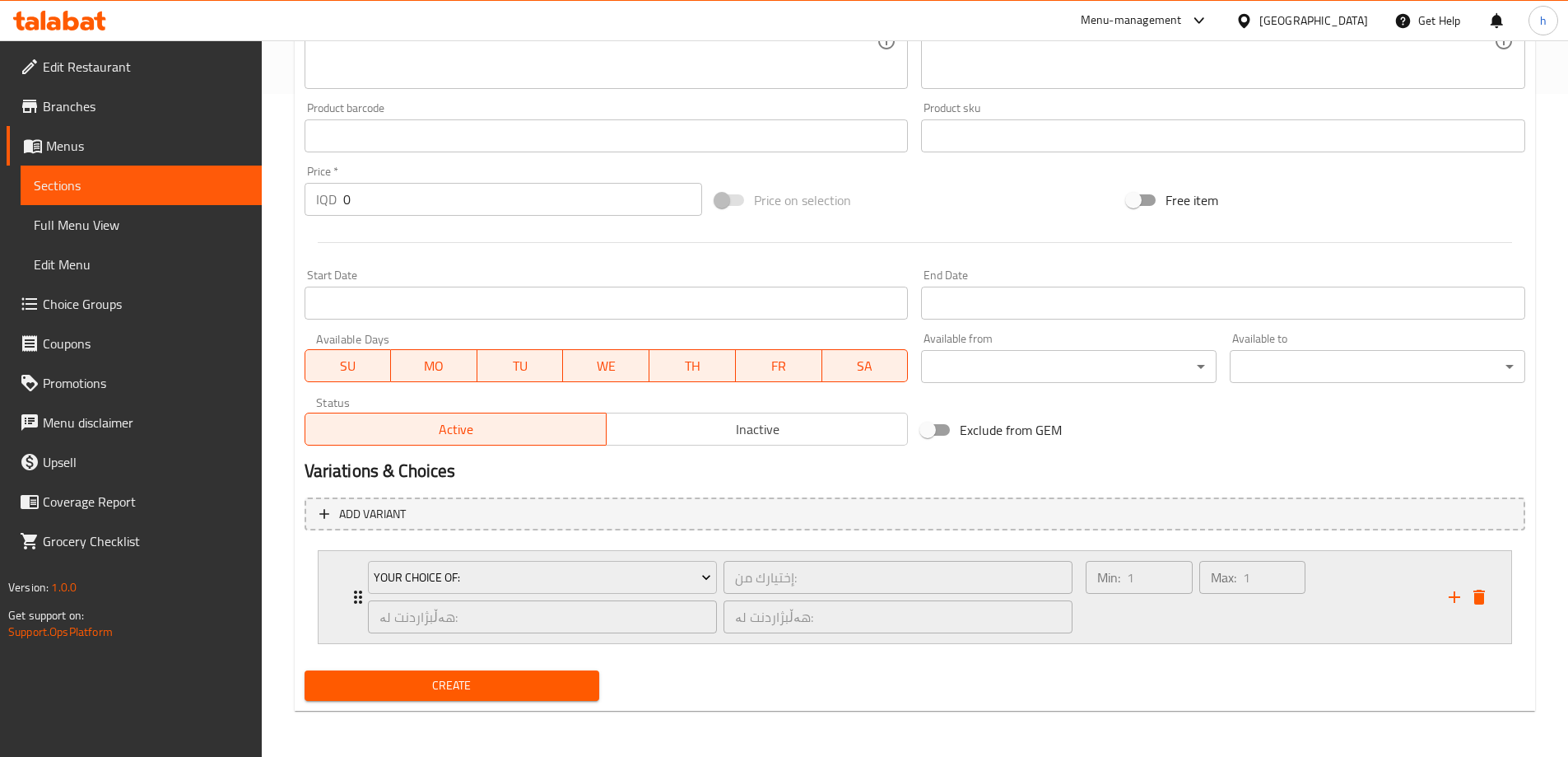
click at [363, 596] on div "Your Choice Of: إختيارك من: ​ هەڵبژاردنت لە: ​ هەڵبژاردنت لە: ​" at bounding box center [721, 596] width 726 height 92
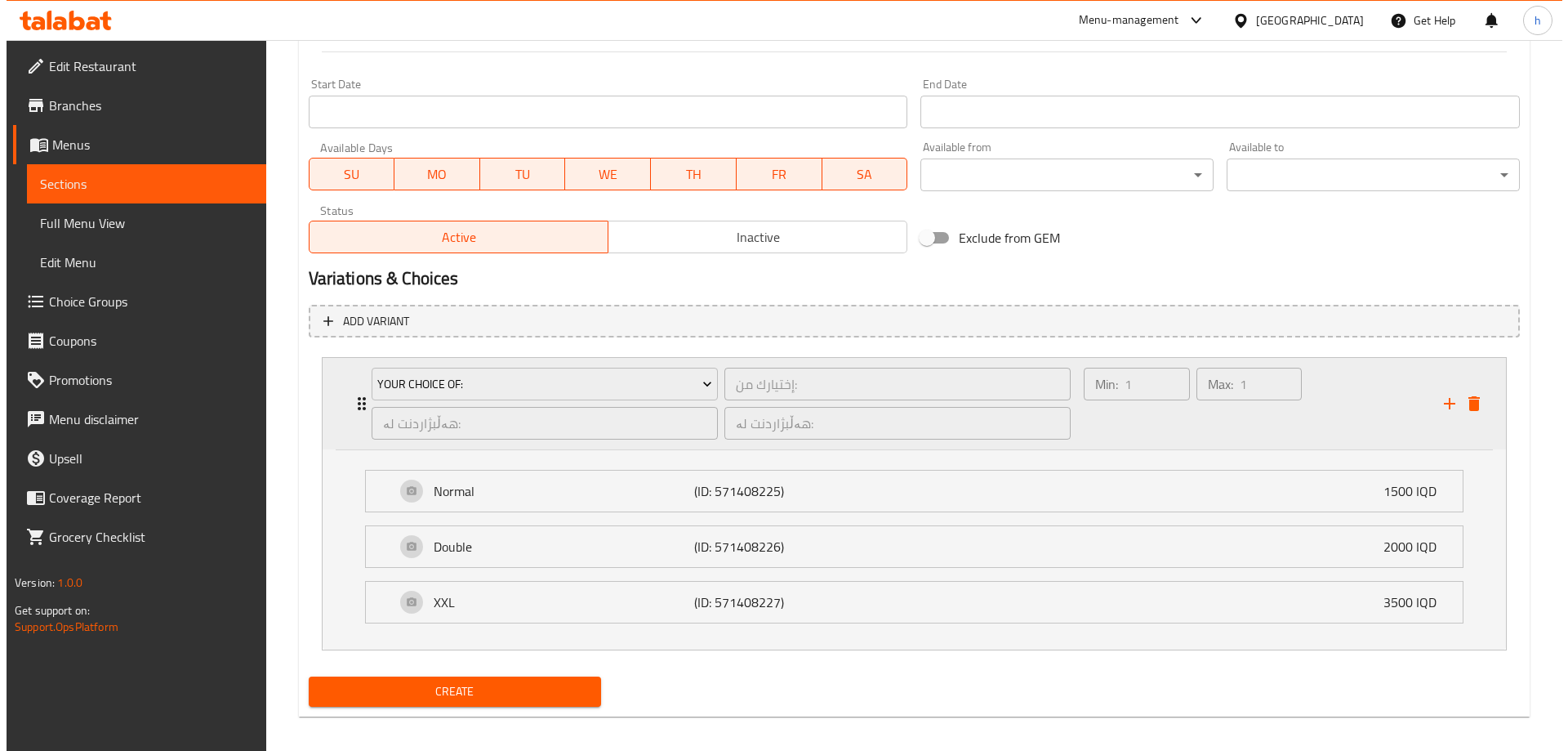
scroll to position [858, 0]
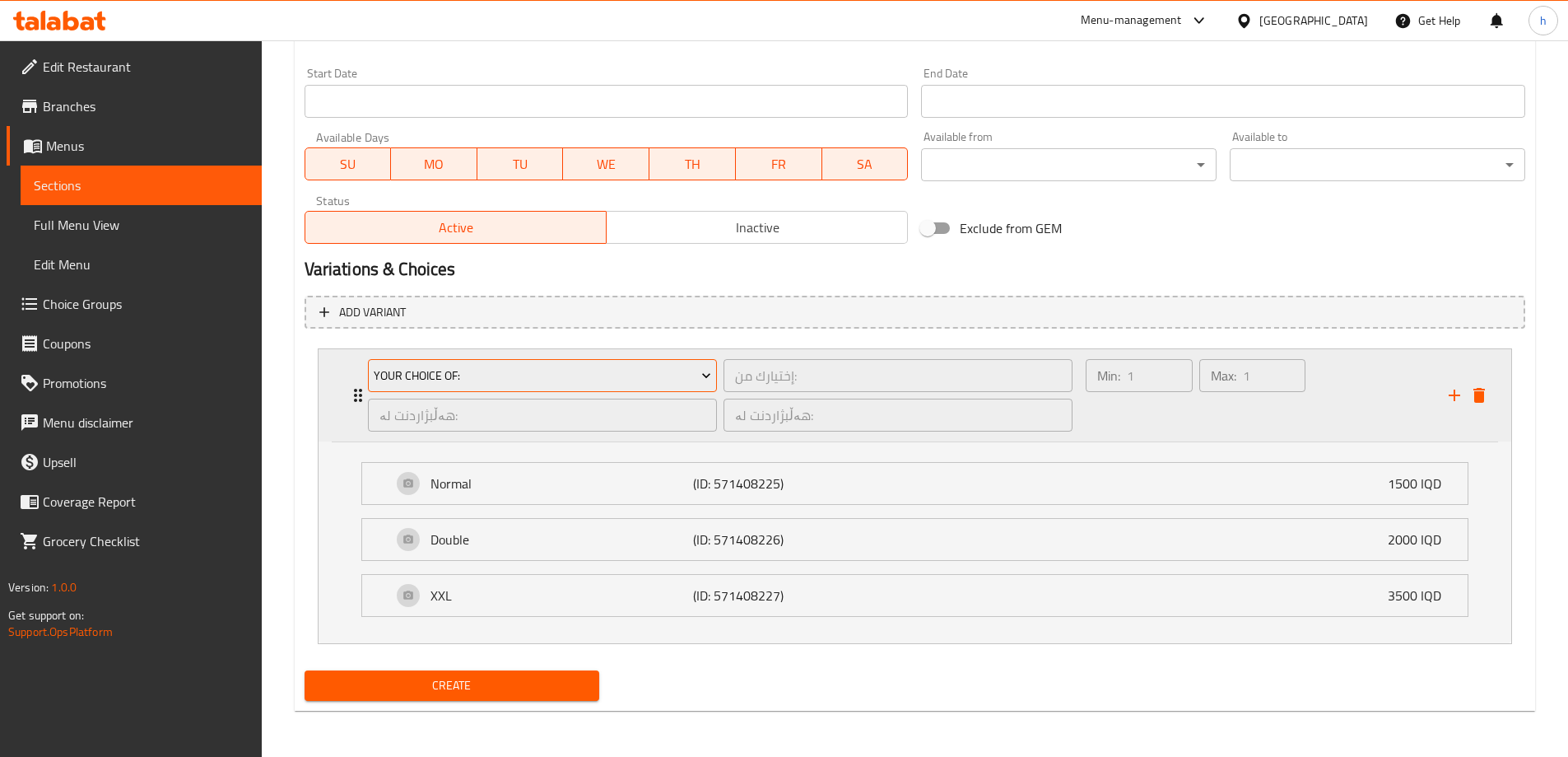
click at [531, 384] on span "Your Choice Of:" at bounding box center [542, 376] width 337 height 21
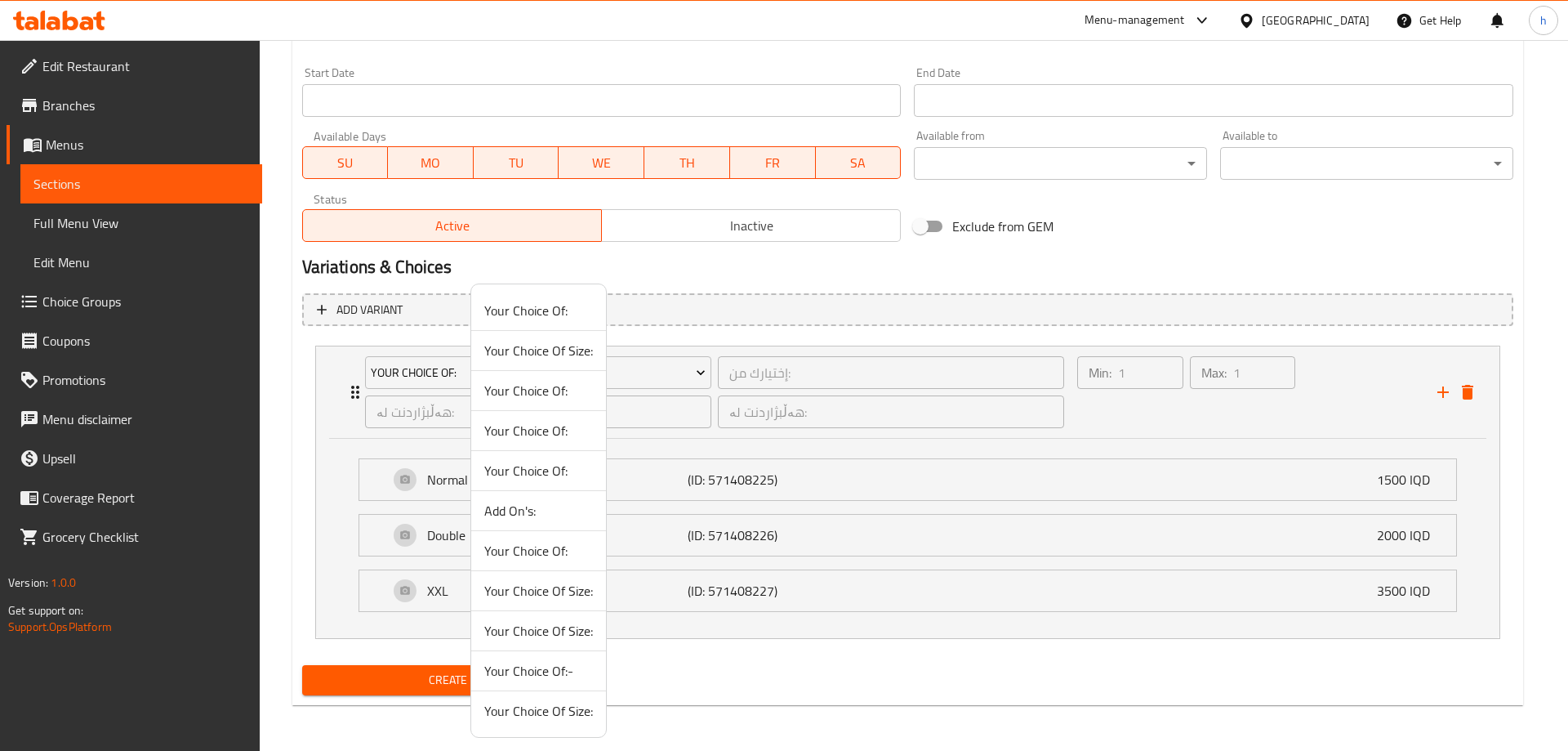
click at [543, 392] on span "Your Choice Of:" at bounding box center [539, 391] width 109 height 20
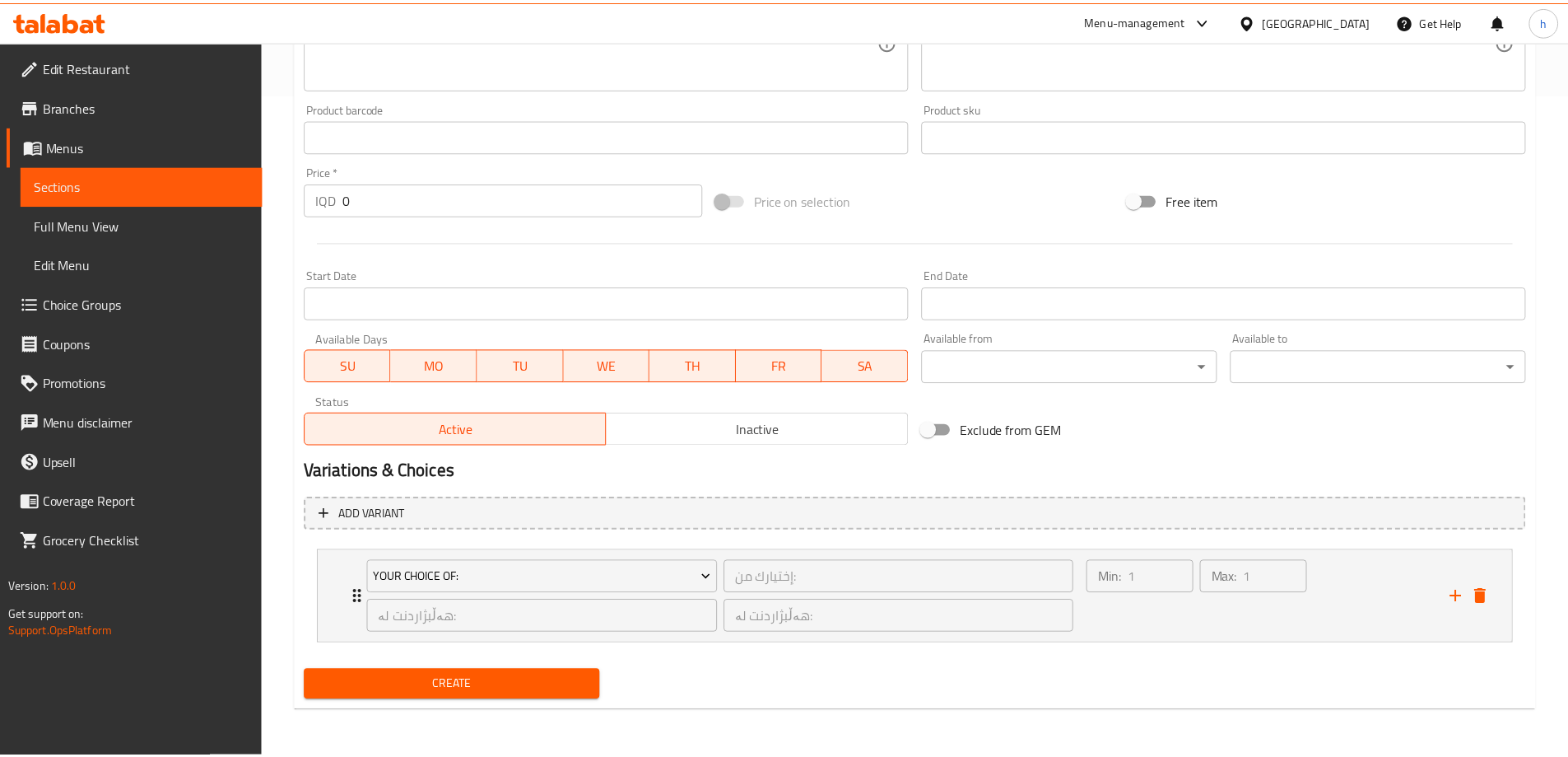
scroll to position [663, 0]
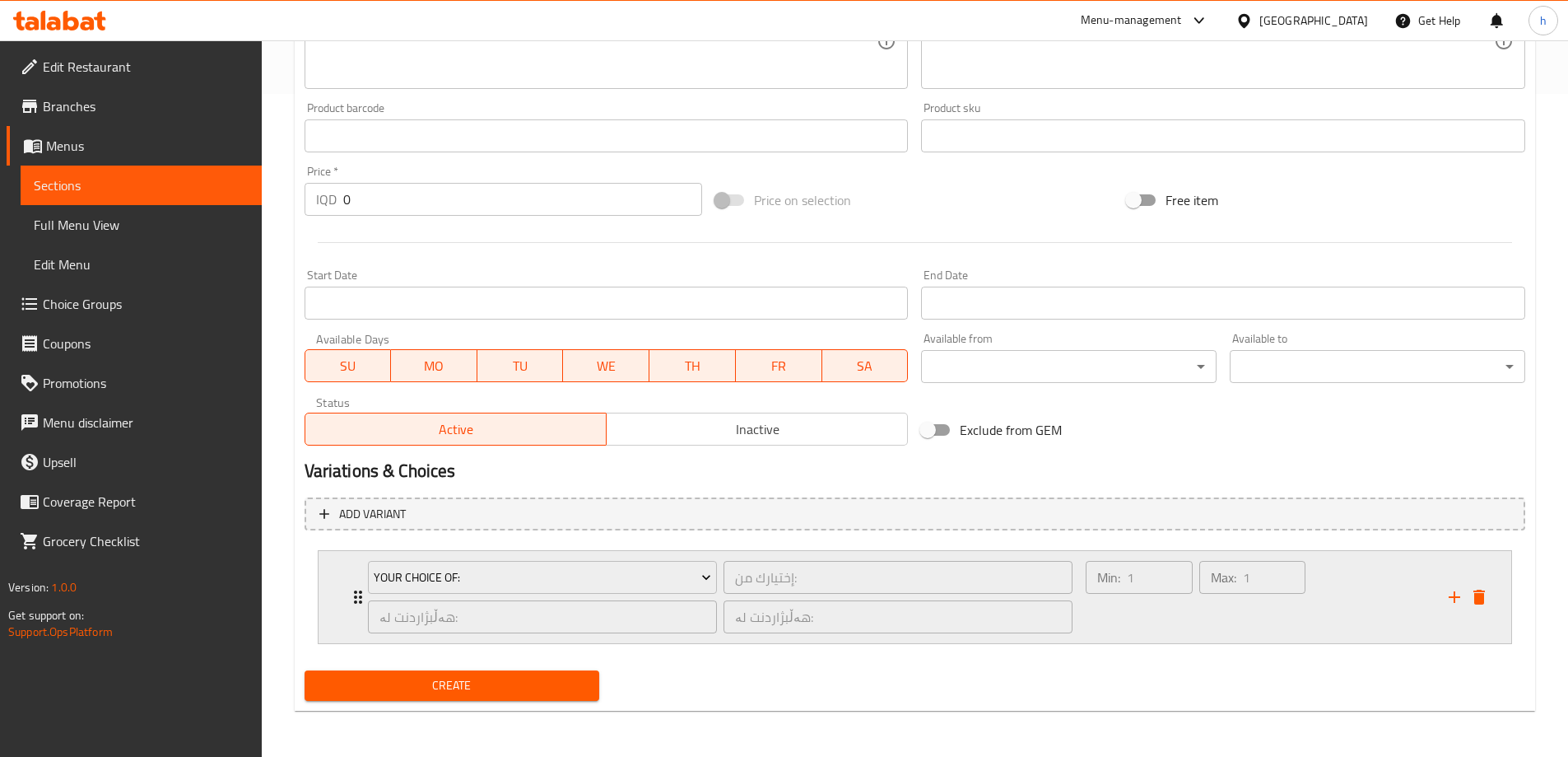
click at [359, 593] on div "Your Choice Of: إختيارك من: ​ هەڵبژاردنت لە: ​ هەڵبژاردنت لە: ​" at bounding box center [721, 596] width 726 height 92
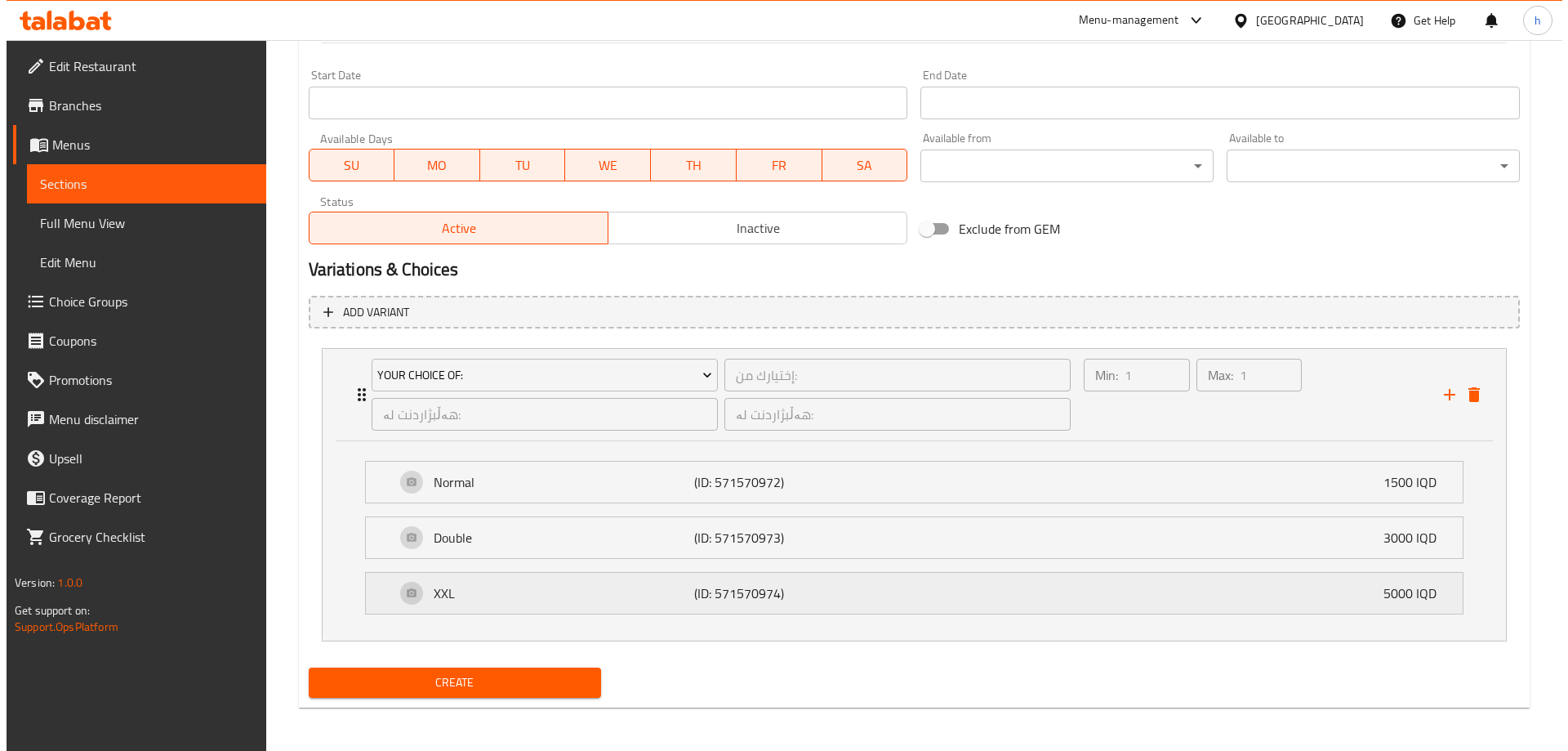
scroll to position [858, 0]
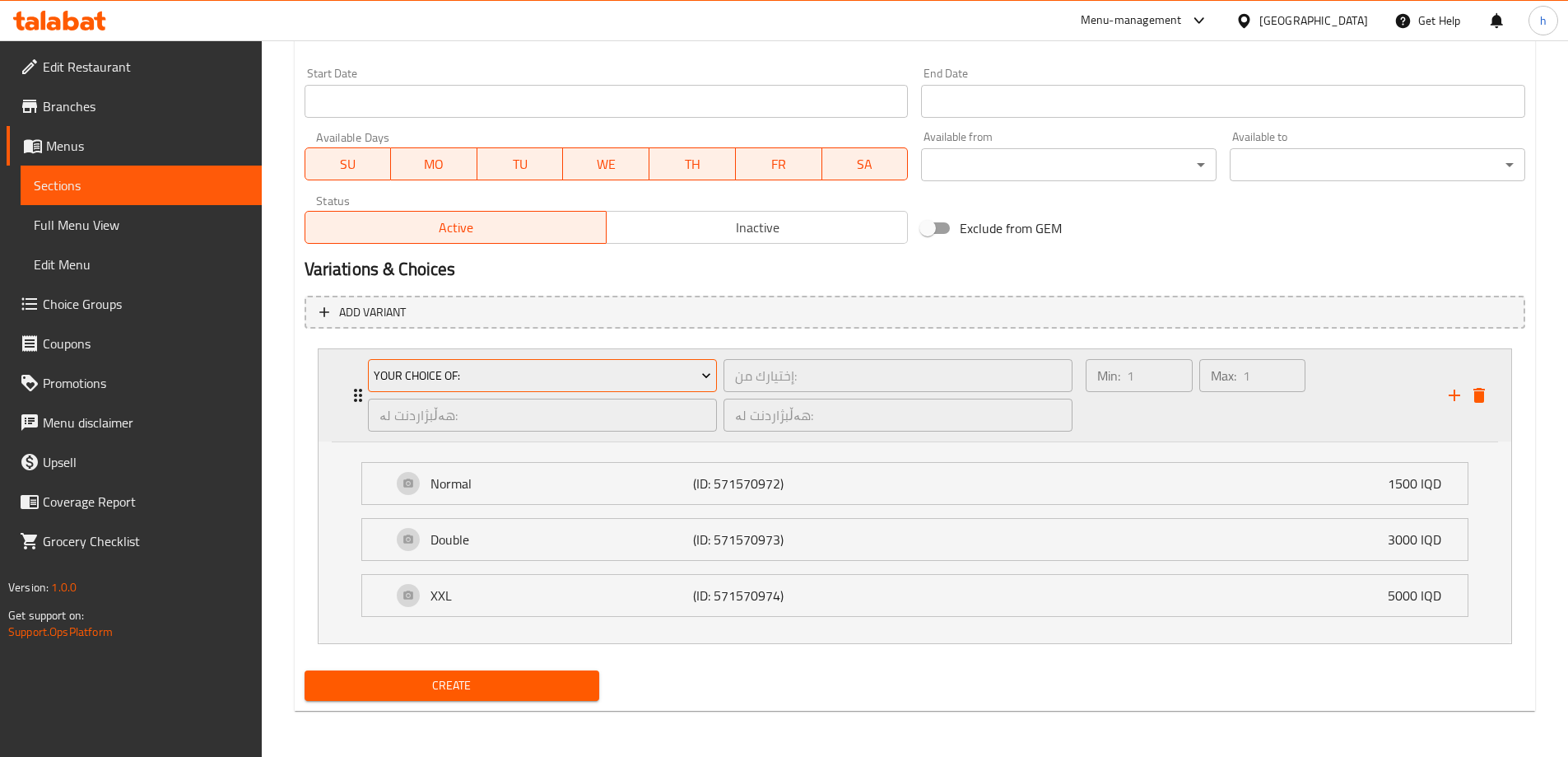
click at [649, 385] on span "Your Choice Of:" at bounding box center [542, 376] width 337 height 21
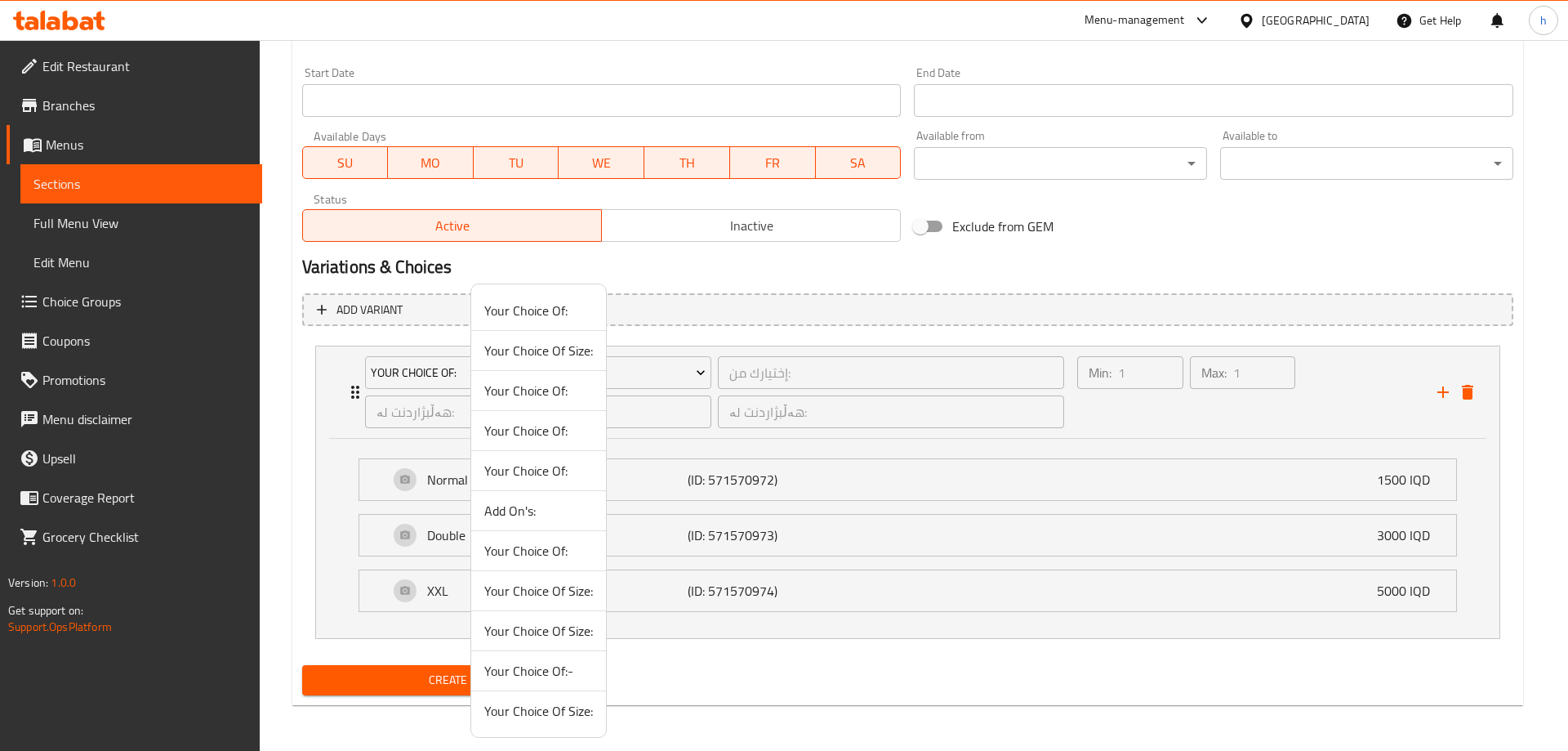
click at [555, 668] on span "Your Choice Of:-" at bounding box center [539, 671] width 109 height 20
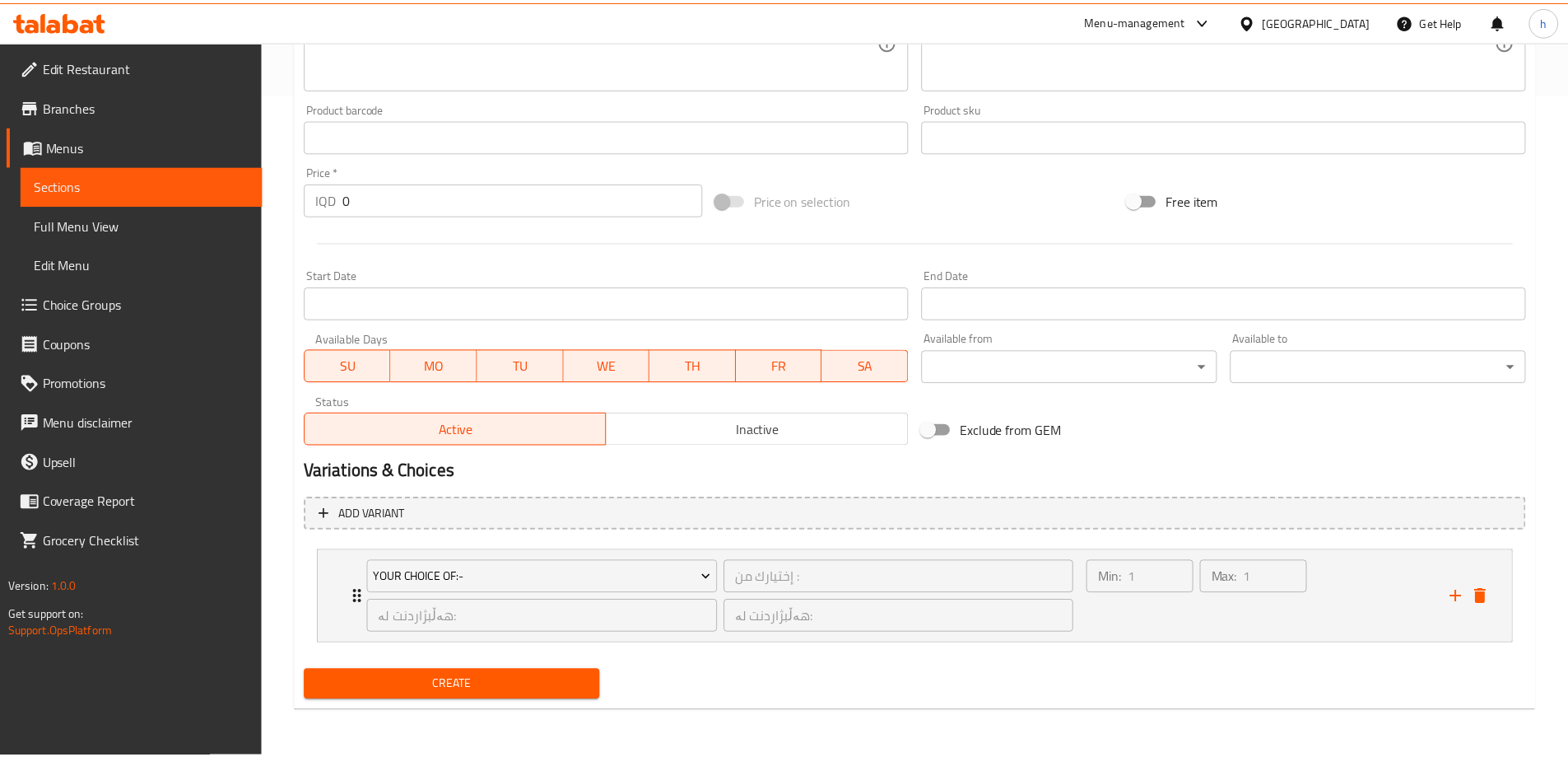
scroll to position [663, 0]
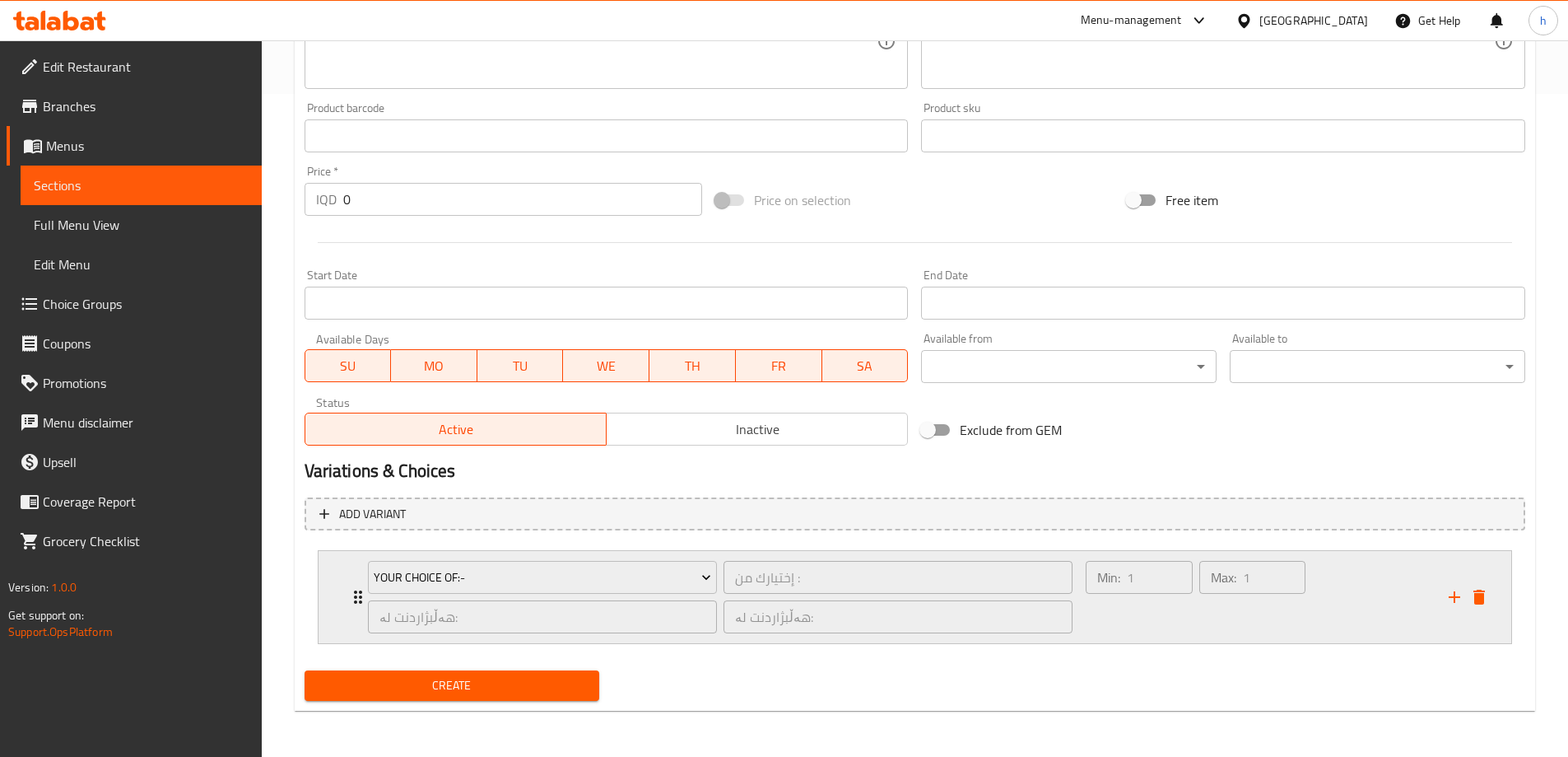
click at [356, 575] on div "Your Choice Of:- إختيارك من : ​ هەڵبژاردنت لە: ​ هەڵبژاردنت لە: ​ Min: 1 ​ Max:…" at bounding box center [920, 596] width 1143 height 92
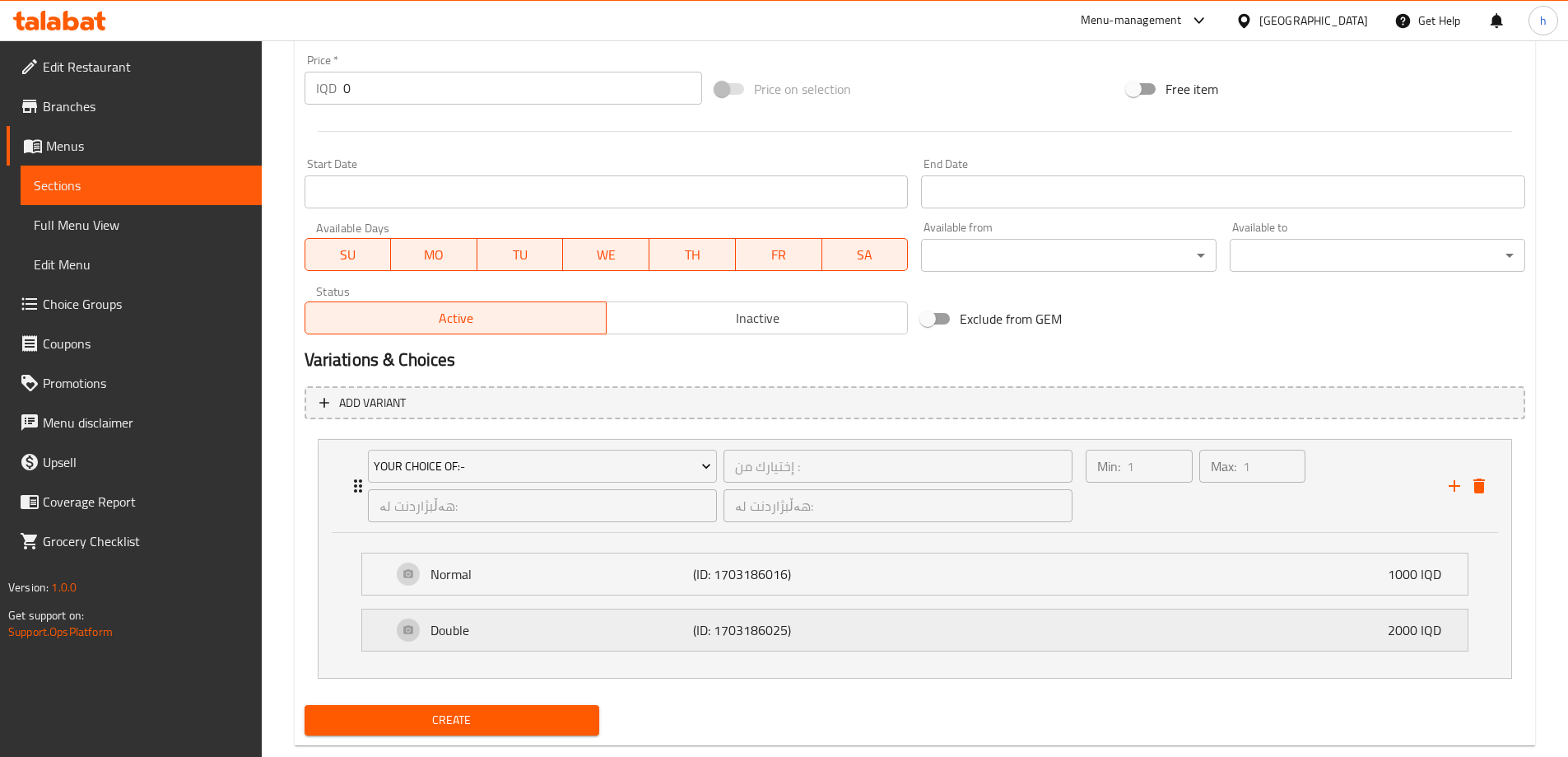
scroll to position [809, 0]
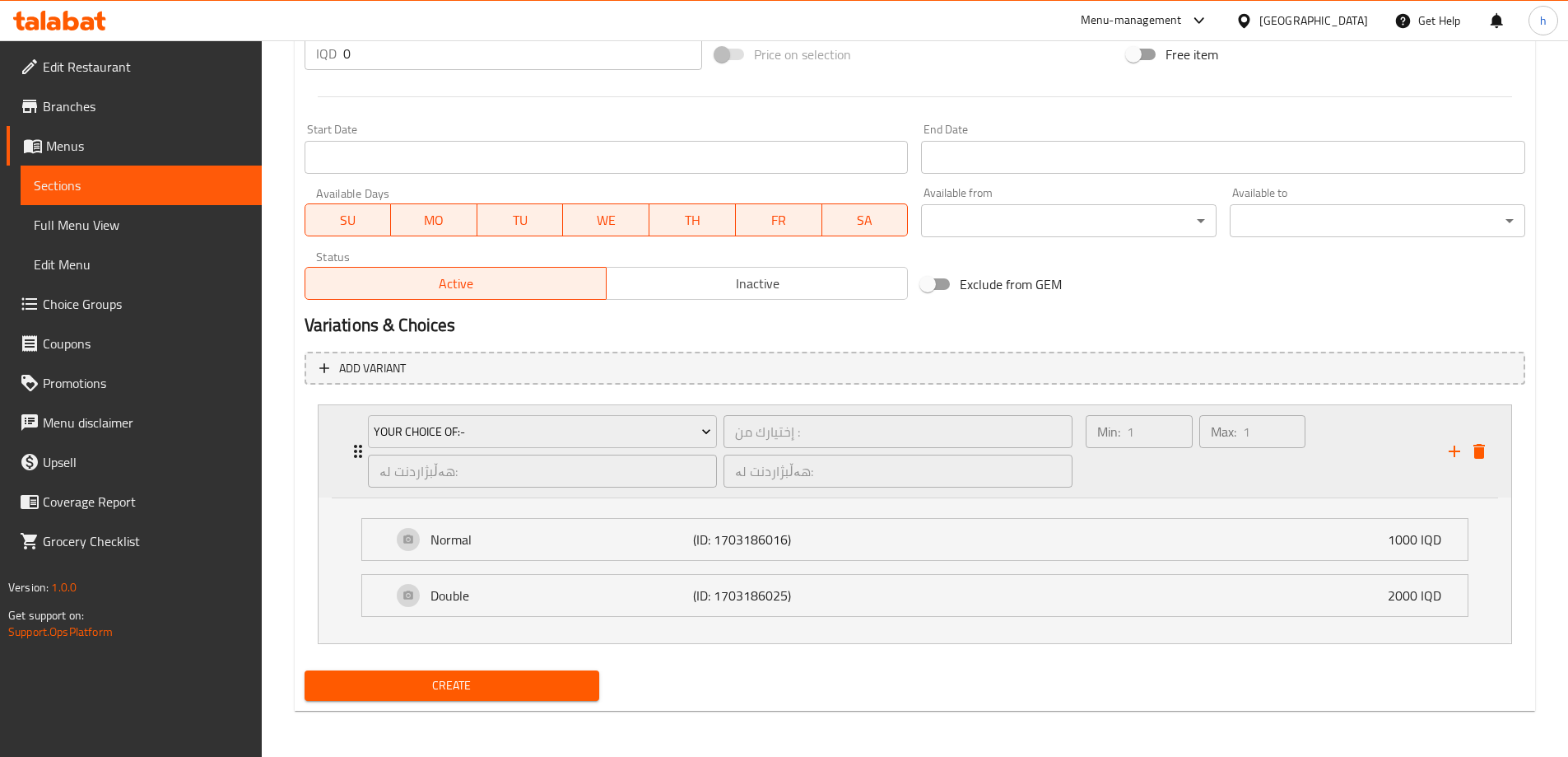
click at [359, 451] on div "Your Choice Of:- إختيارك من : ​ هەڵبژاردنت لە: ​ هەڵبژاردنت لە: ​" at bounding box center [721, 451] width 726 height 92
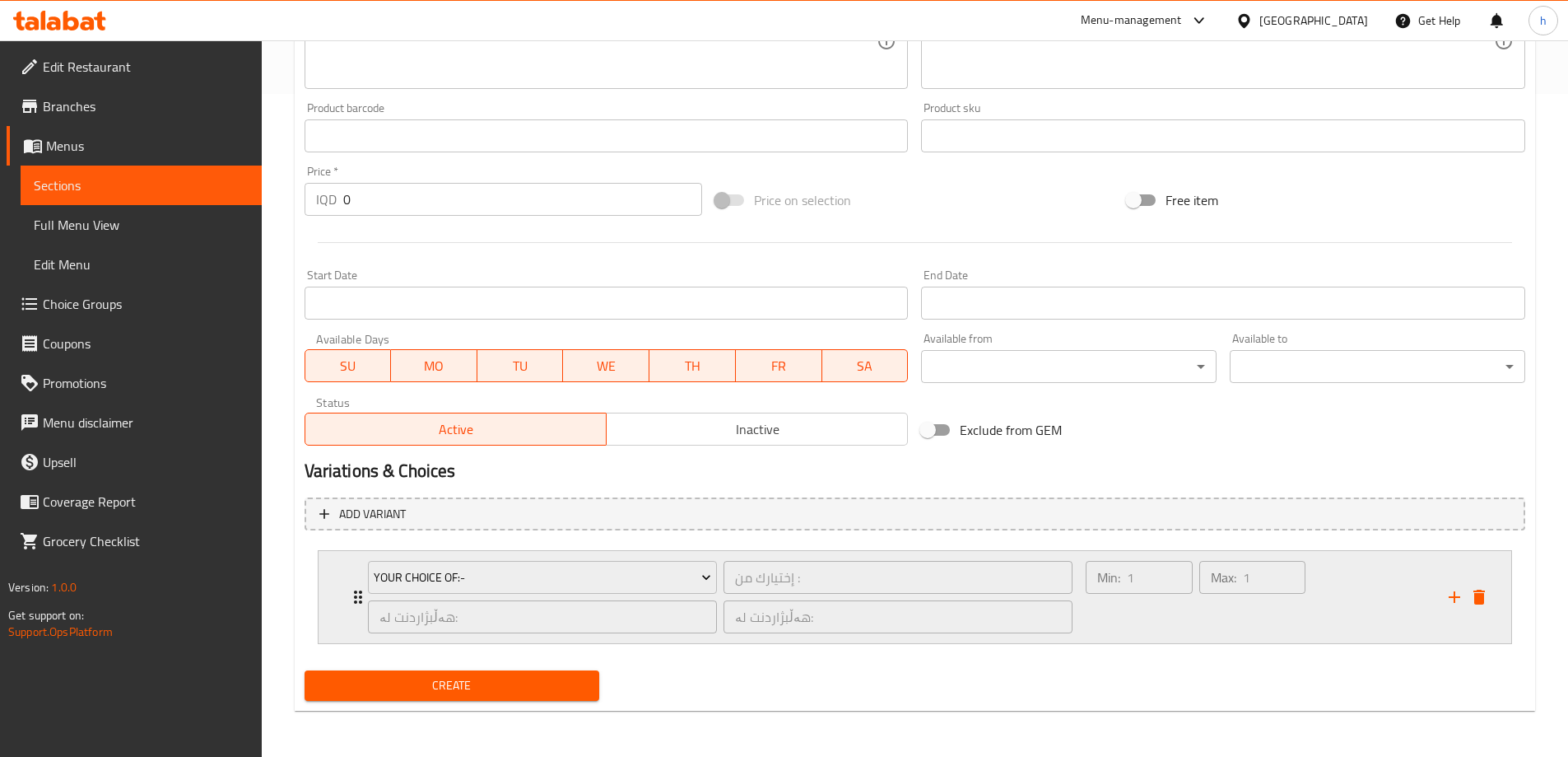
scroll to position [663, 0]
click at [361, 597] on div "Your Choice Of:- إختيارك من : ​ هەڵبژاردنت لە: ​ هەڵبژاردنت لە: ​" at bounding box center [721, 596] width 726 height 92
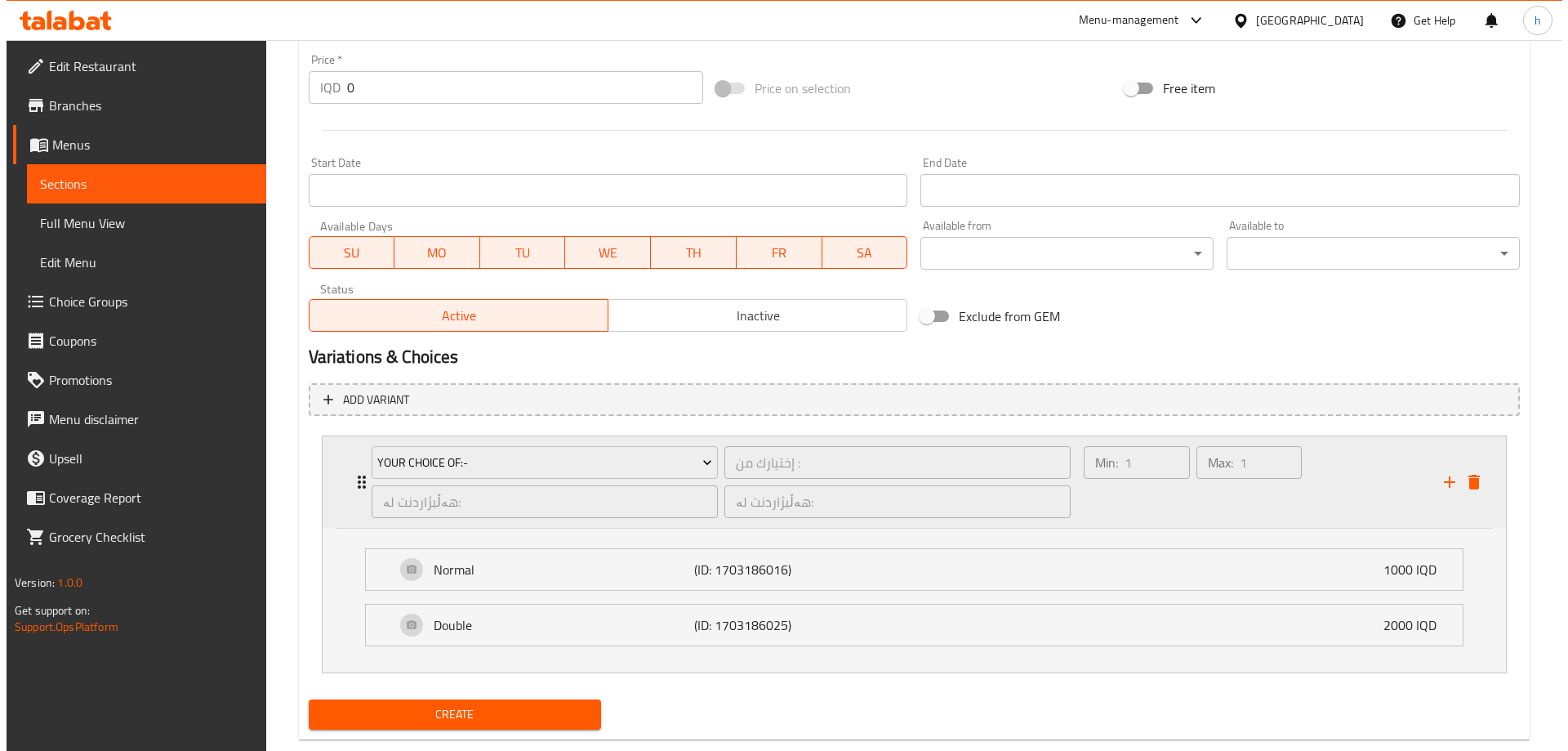
scroll to position [803, 0]
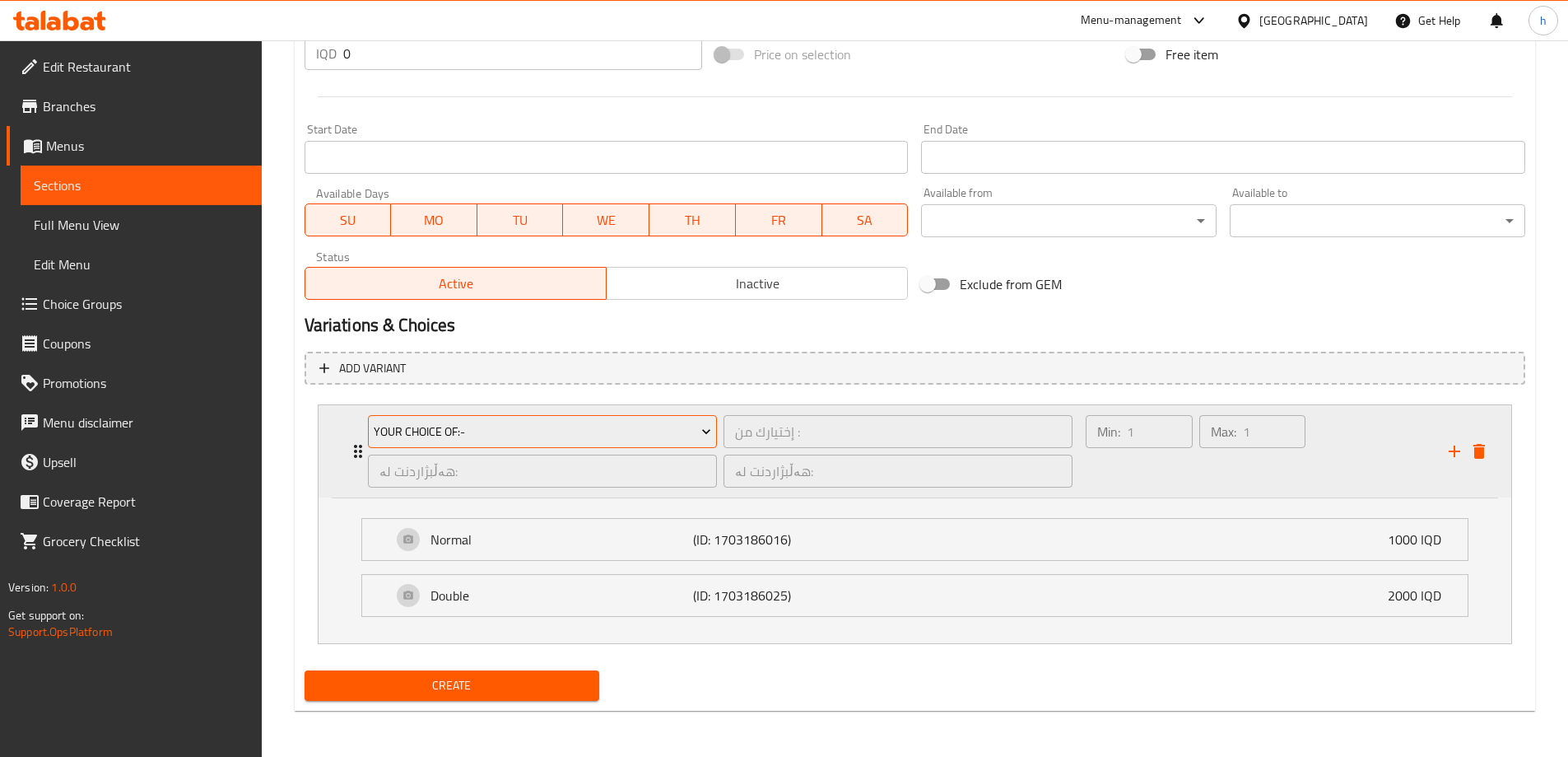
click at [451, 440] on span "Your Choice Of:-" at bounding box center [542, 431] width 337 height 21
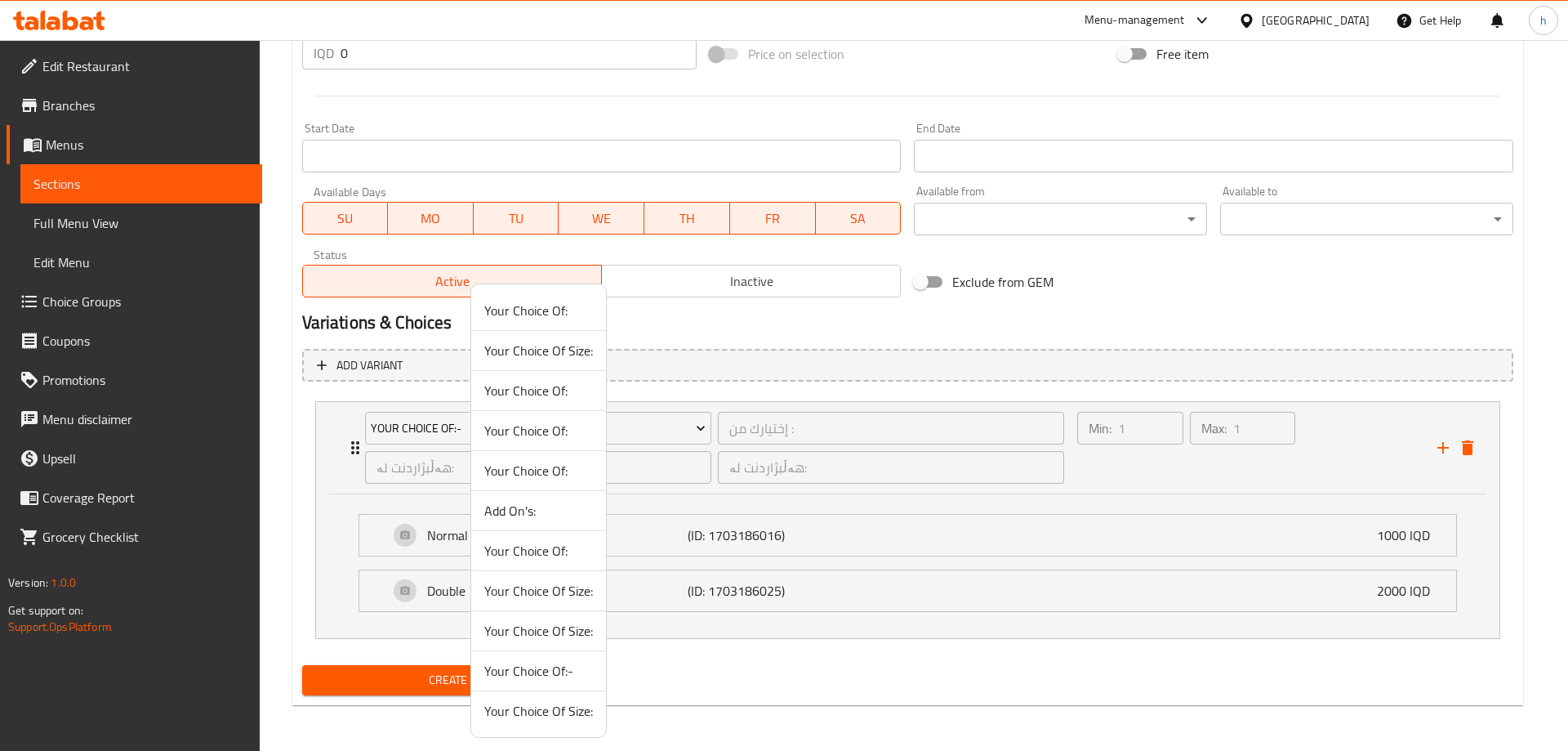
click at [547, 718] on span "Your Choice Of Size:" at bounding box center [539, 711] width 109 height 20
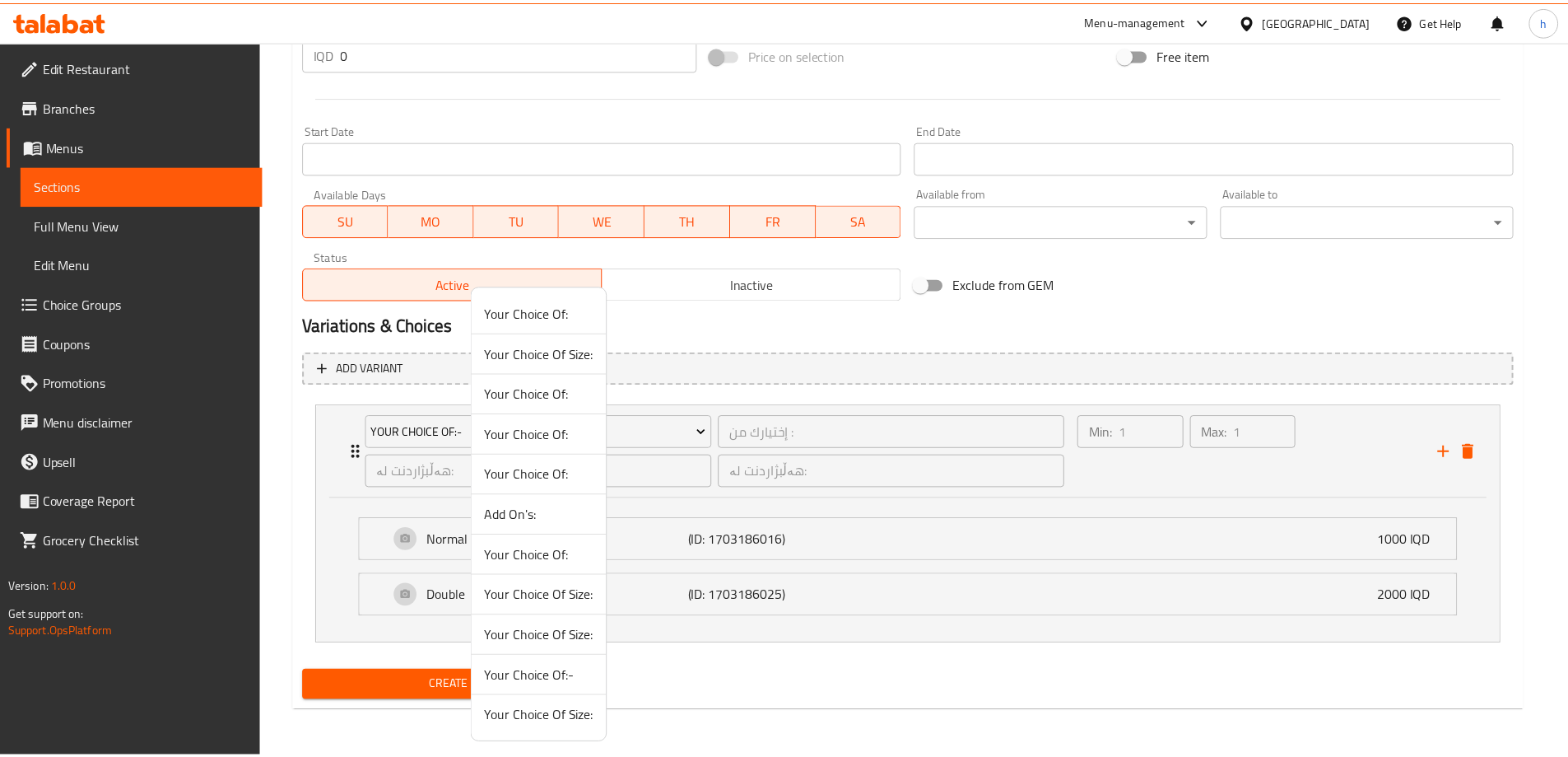
scroll to position [663, 0]
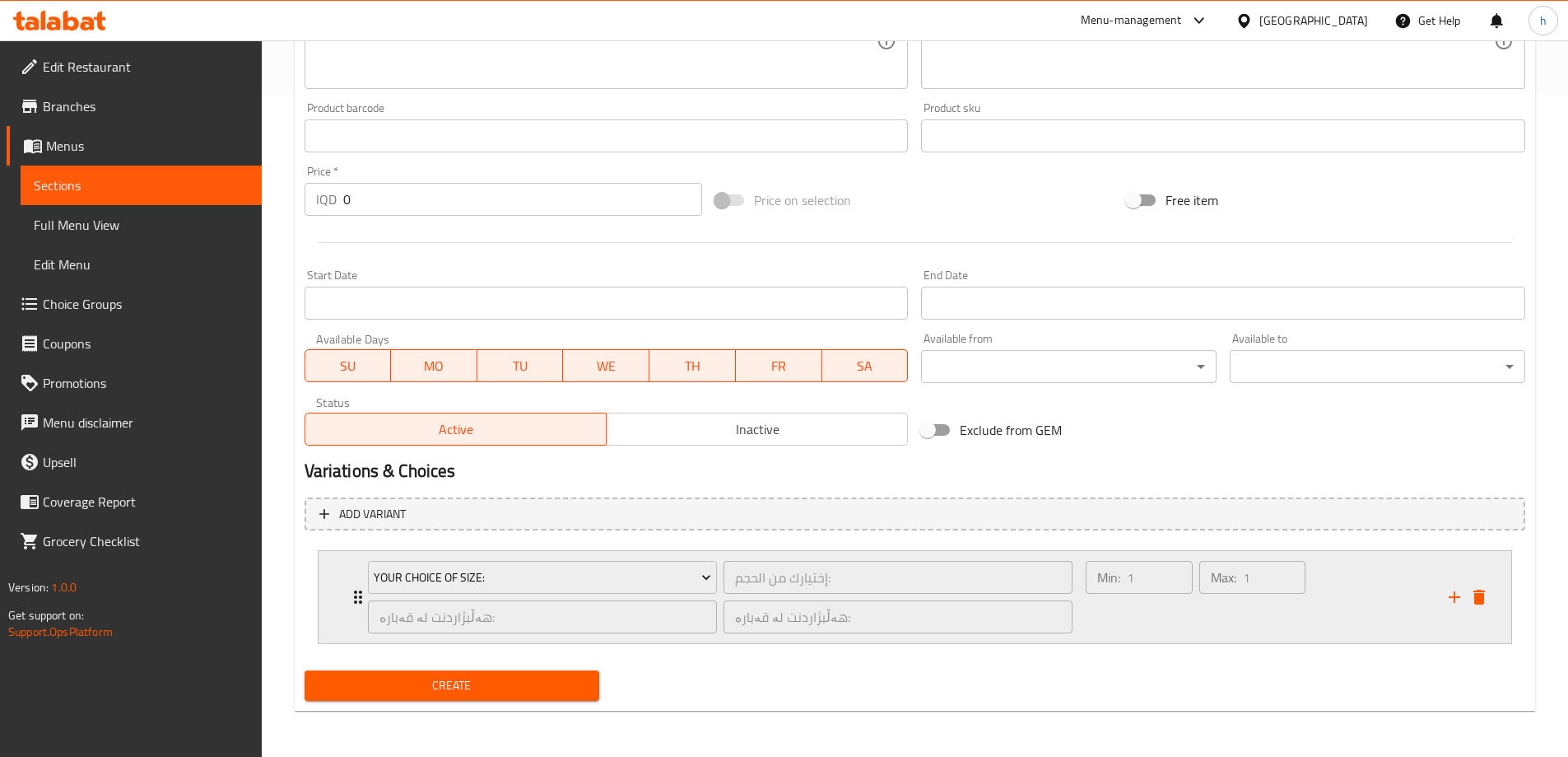
click at [361, 589] on div "Your Choice Of Size: إختيارك من الحجم: ​ هەڵبژاردنت لە قەبارە: ​ هەڵبژاردنت لە …" at bounding box center [721, 596] width 726 height 92
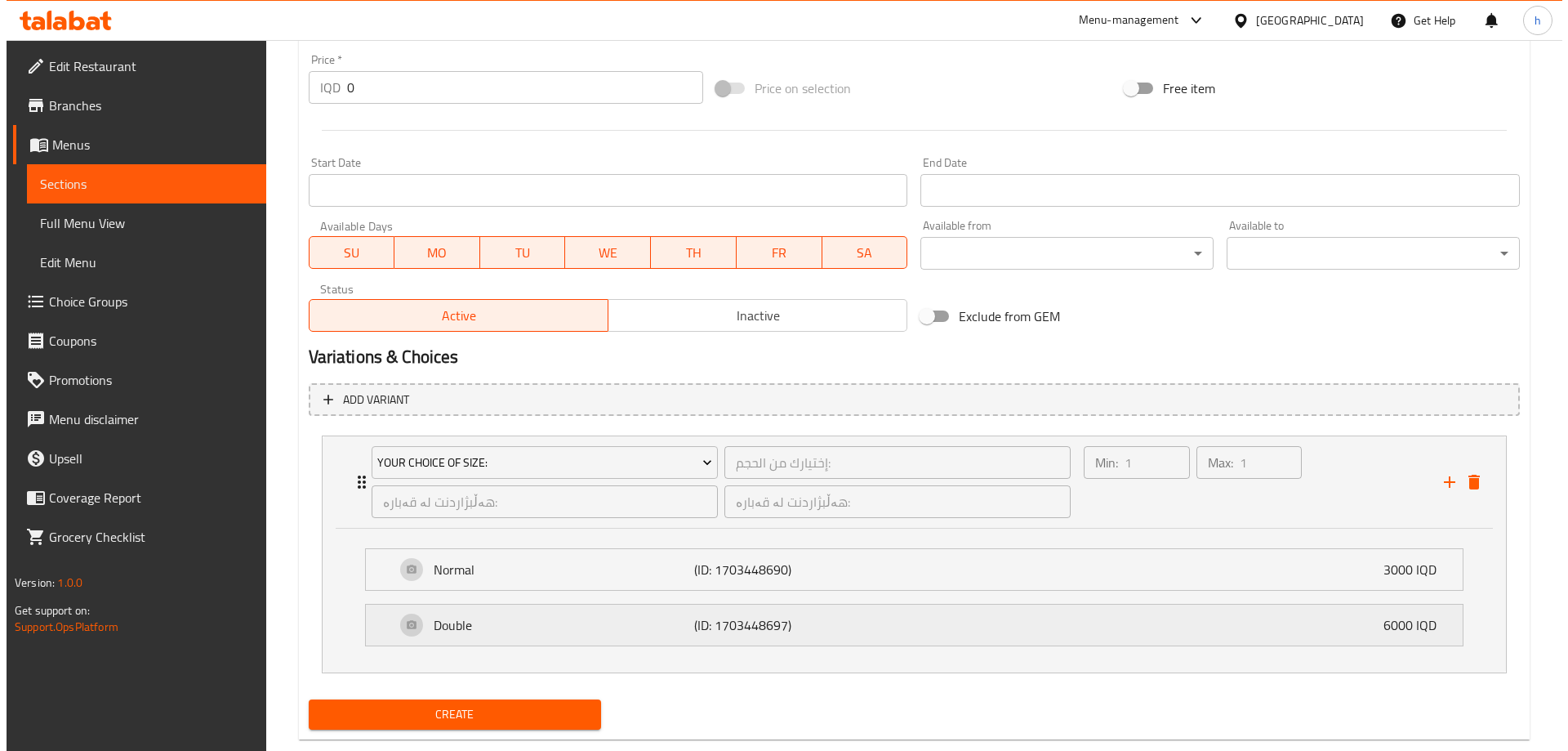
scroll to position [803, 0]
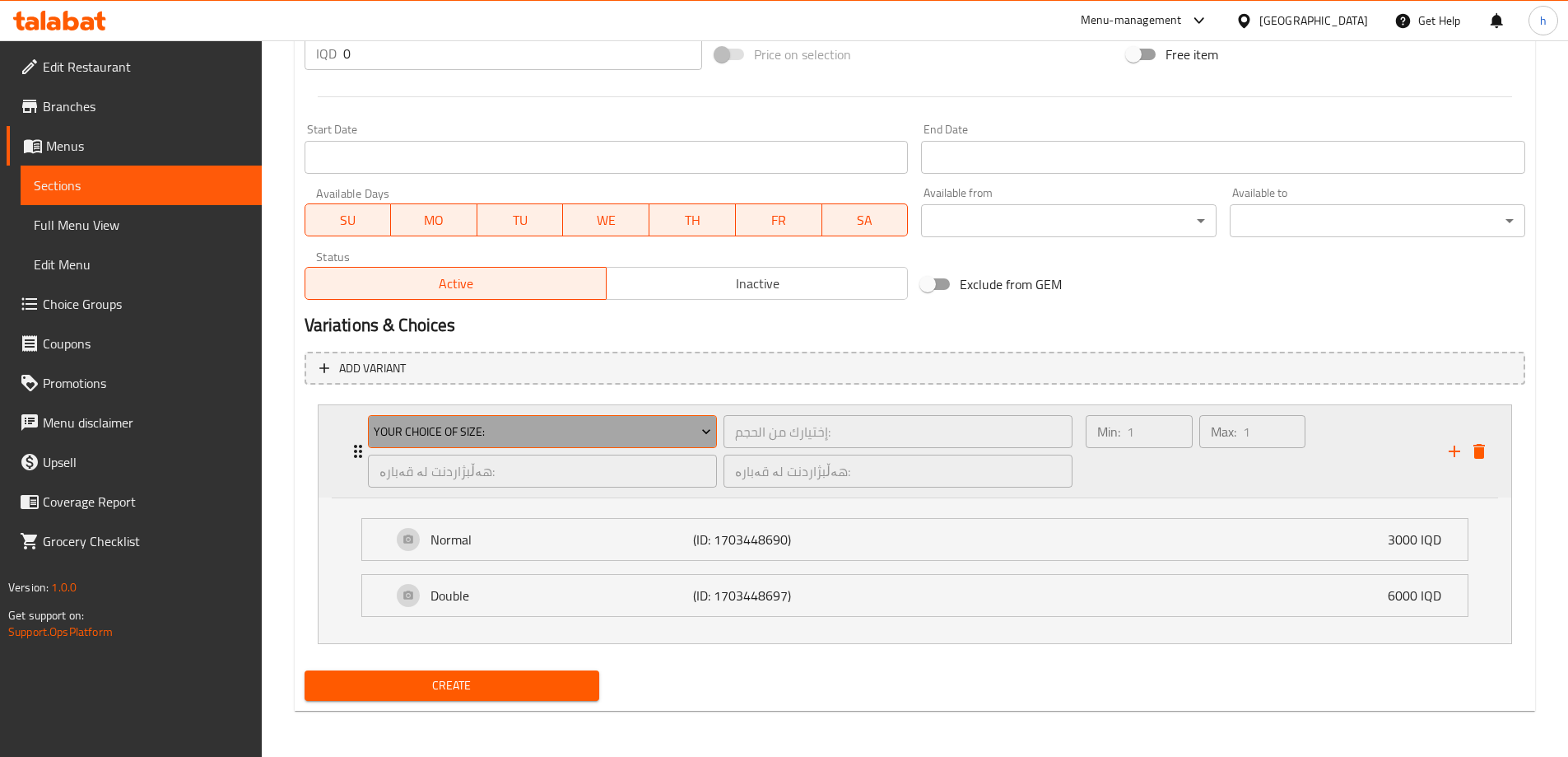
click at [504, 430] on span "Your Choice Of Size:" at bounding box center [542, 431] width 337 height 21
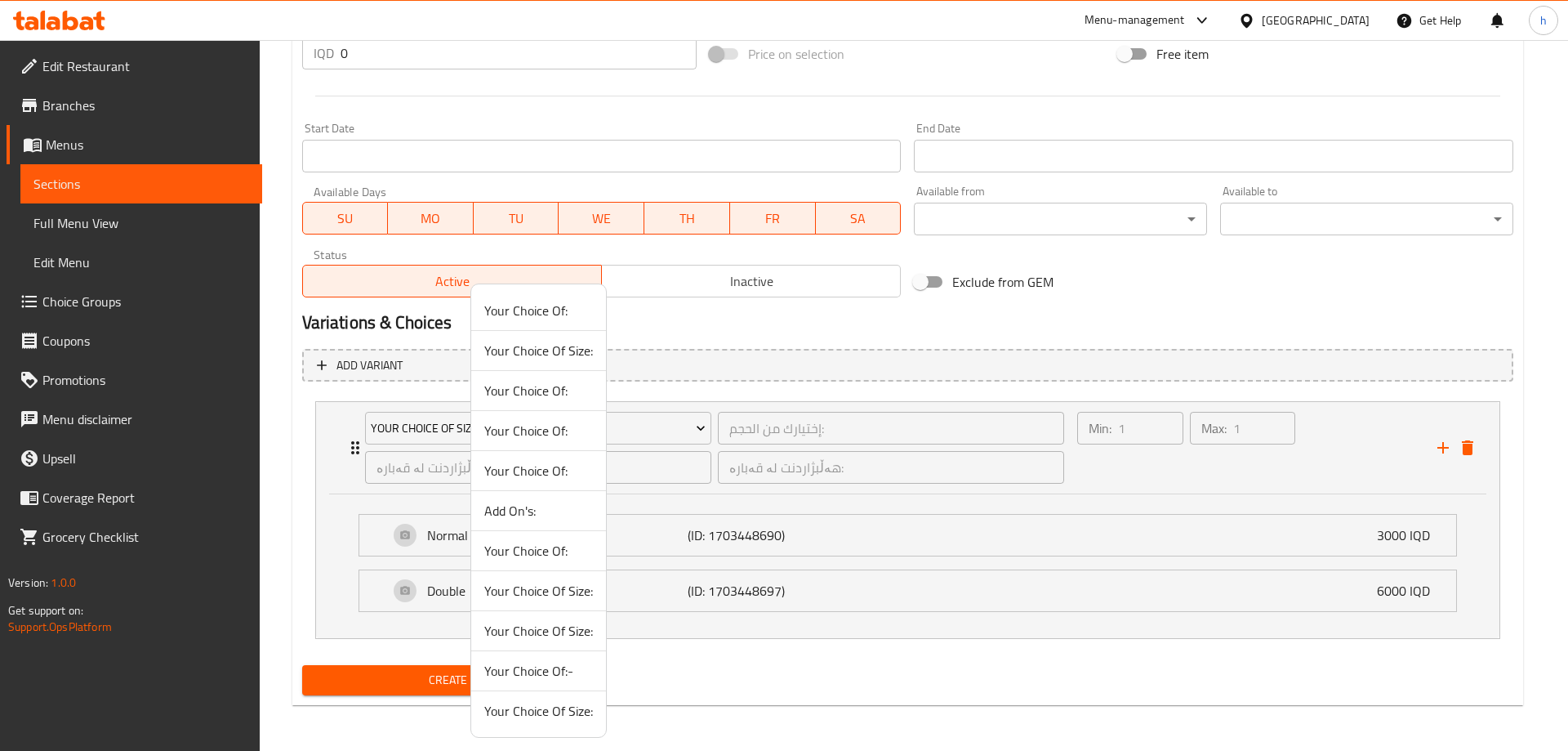
click at [545, 351] on span "Your Choice Of Size:" at bounding box center [539, 351] width 109 height 20
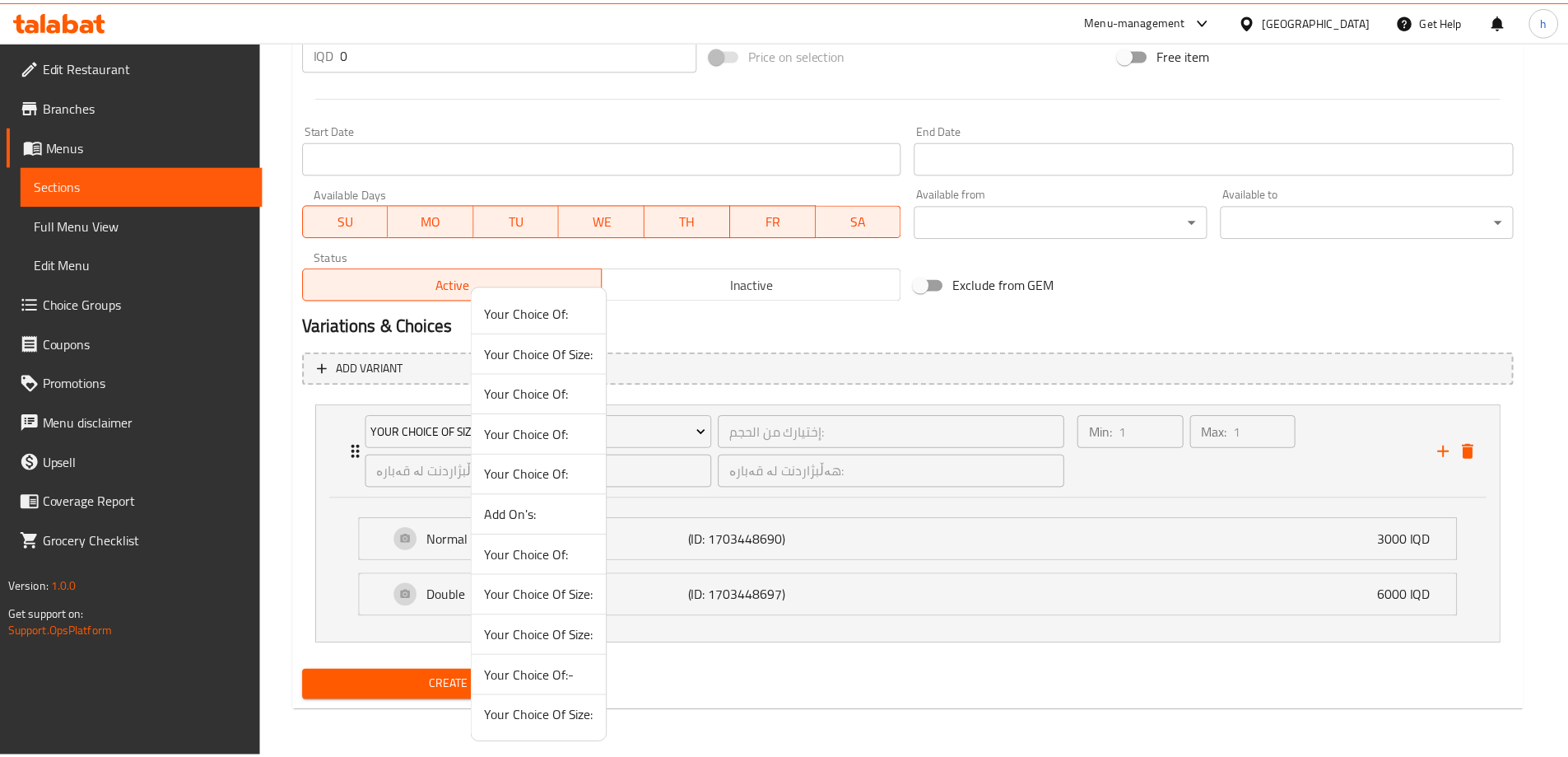
scroll to position [663, 0]
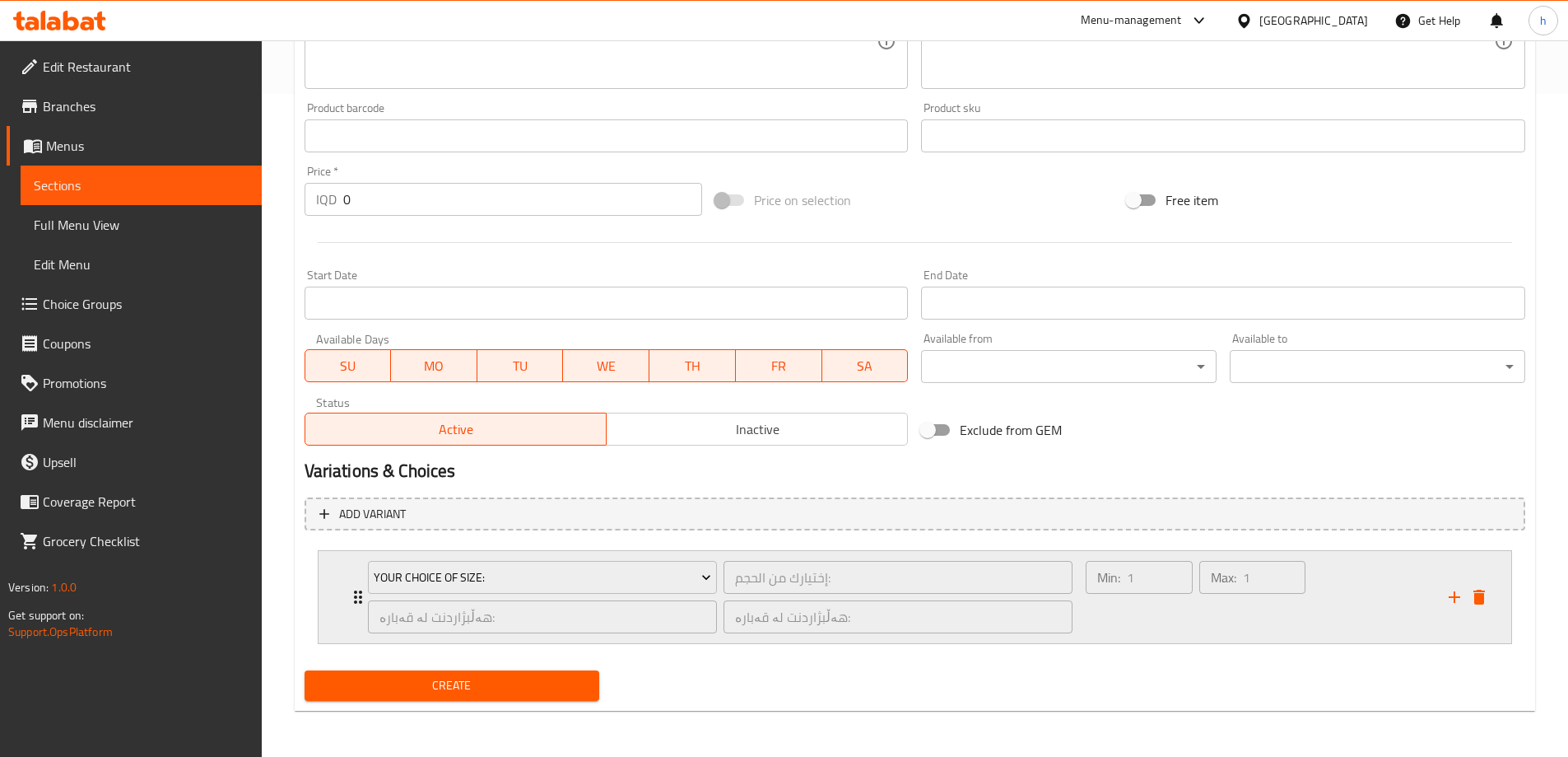
click at [359, 595] on div "Your Choice Of Size: إختيارك من الحجم: ​ هەڵبژاردنت لە قەبارە: ​ هەڵبژاردنت لە …" at bounding box center [721, 596] width 726 height 92
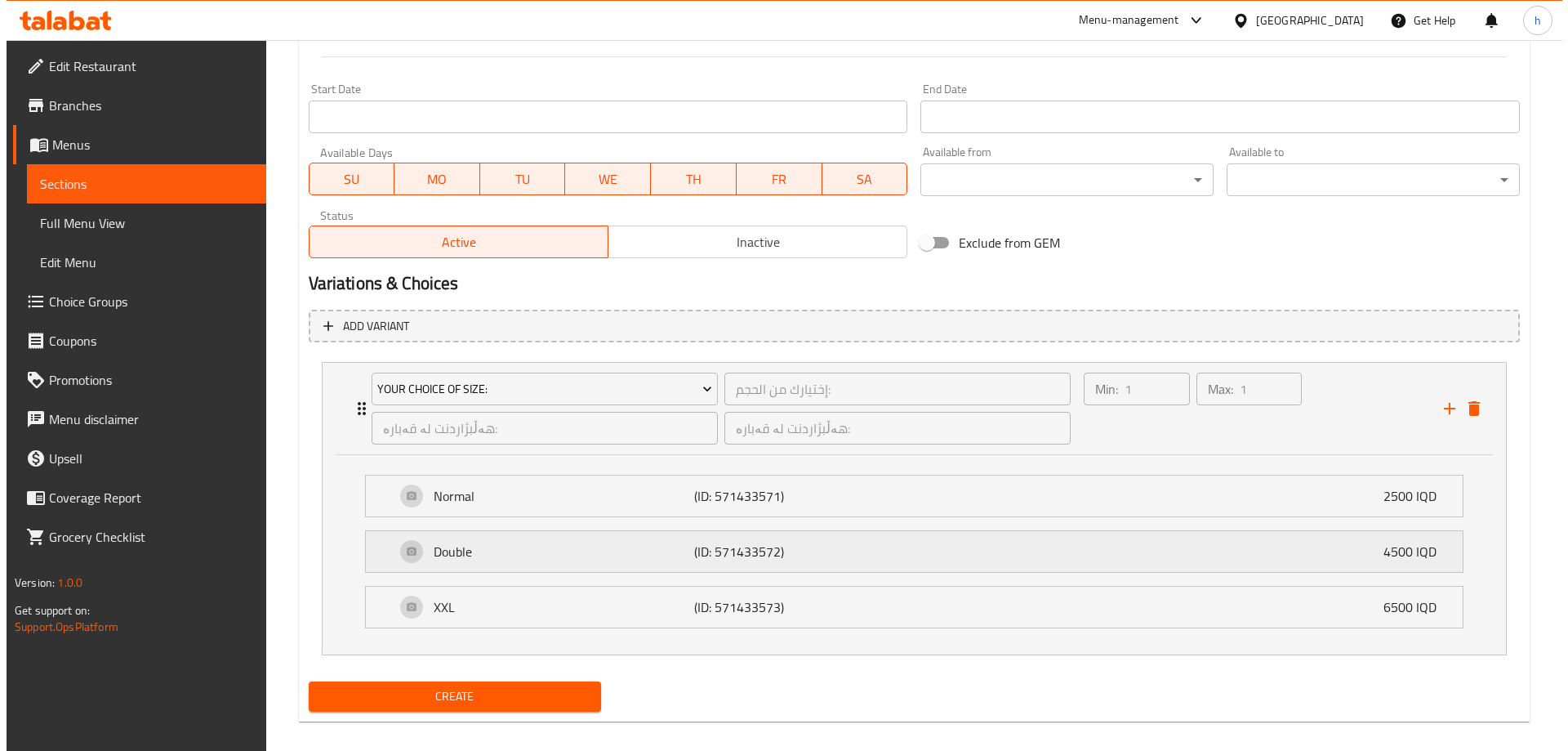
scroll to position [857, 0]
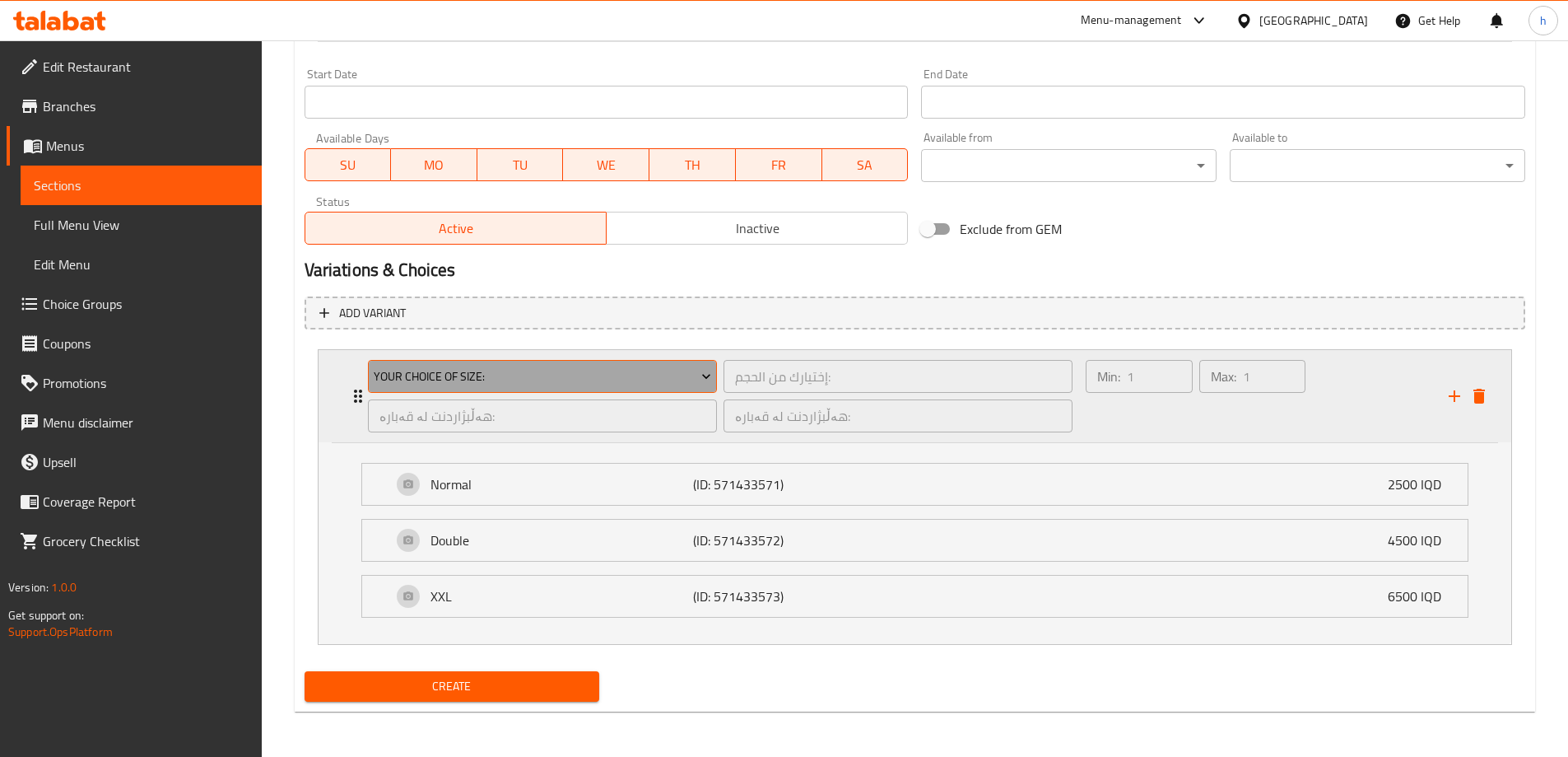
click at [412, 370] on span "Your Choice Of Size:" at bounding box center [542, 377] width 337 height 21
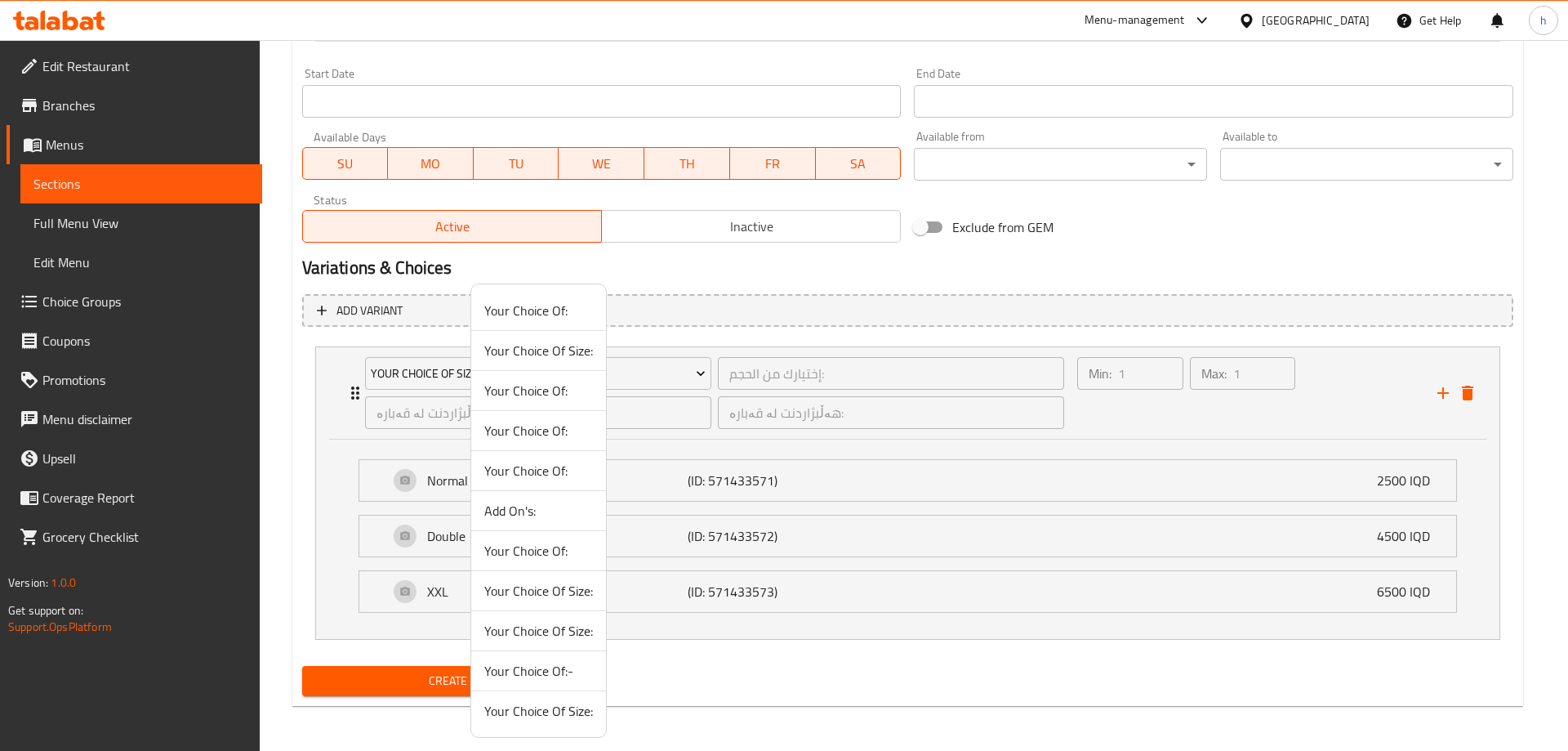
click at [549, 401] on span "Your Choice Of:" at bounding box center [539, 391] width 109 height 20
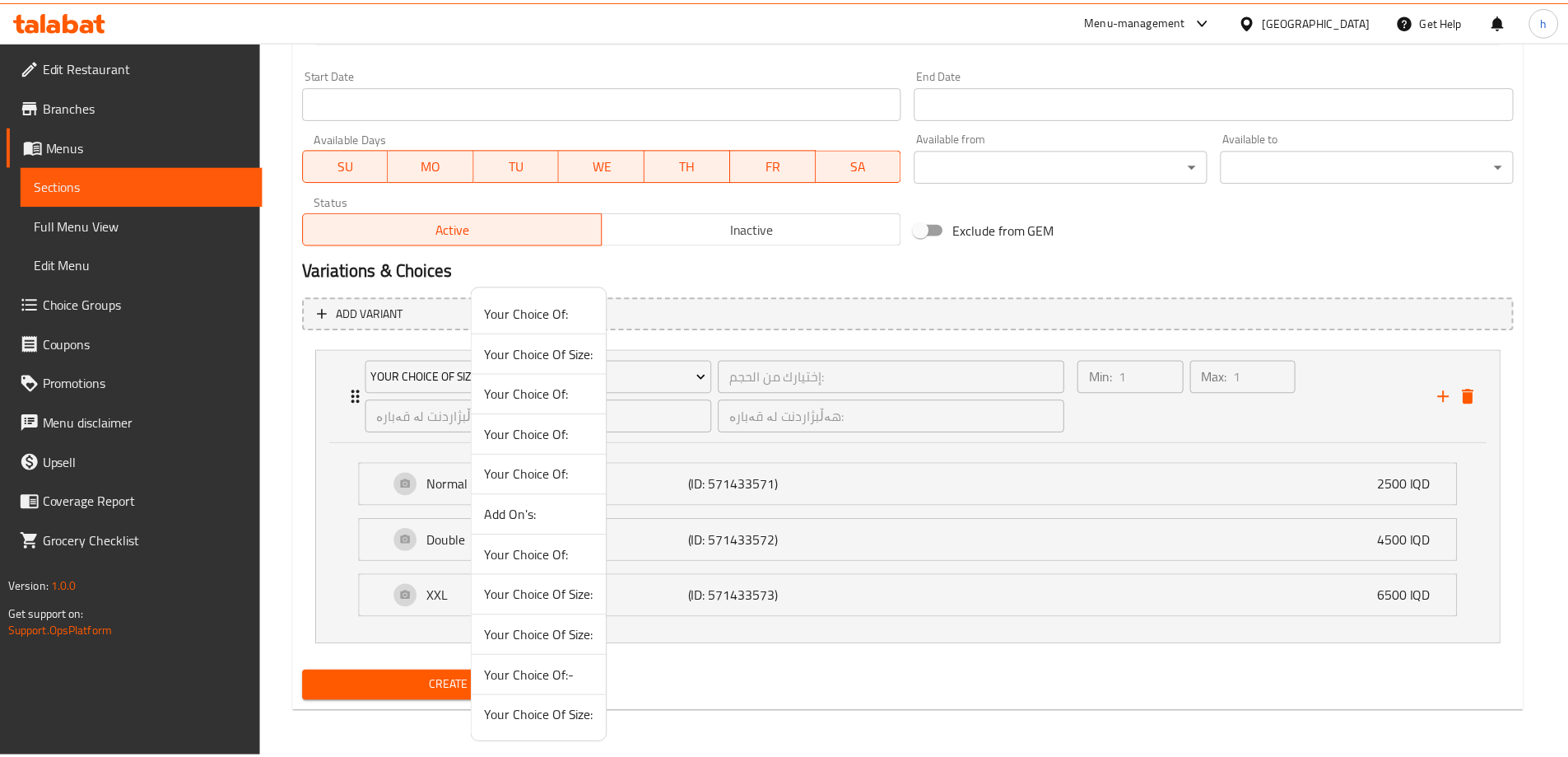
scroll to position [663, 0]
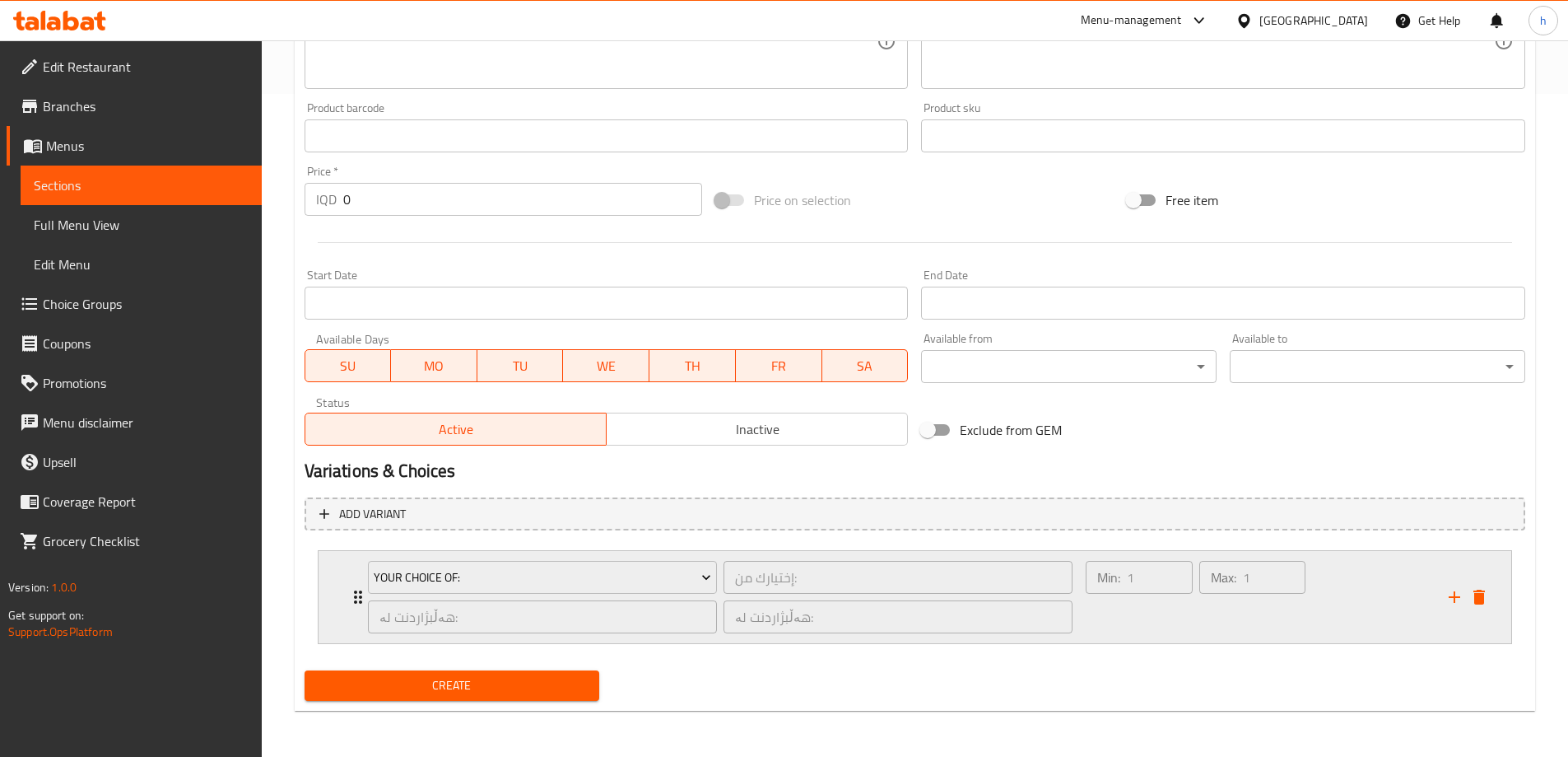
click at [362, 602] on div "Your Choice Of: إختيارك من: ​ هەڵبژاردنت لە: ​ هەڵبژاردنت لە: ​" at bounding box center [721, 596] width 726 height 92
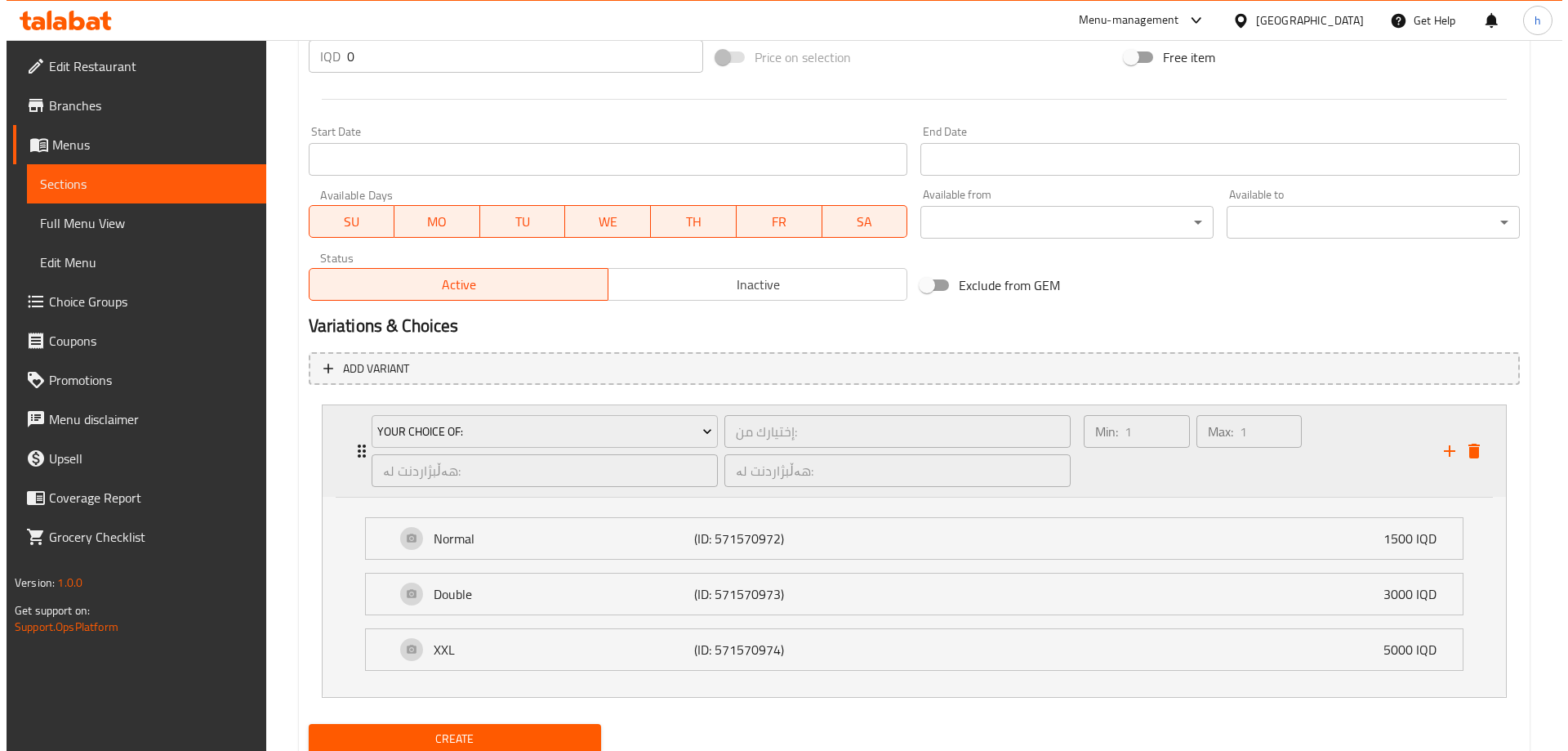
scroll to position [857, 0]
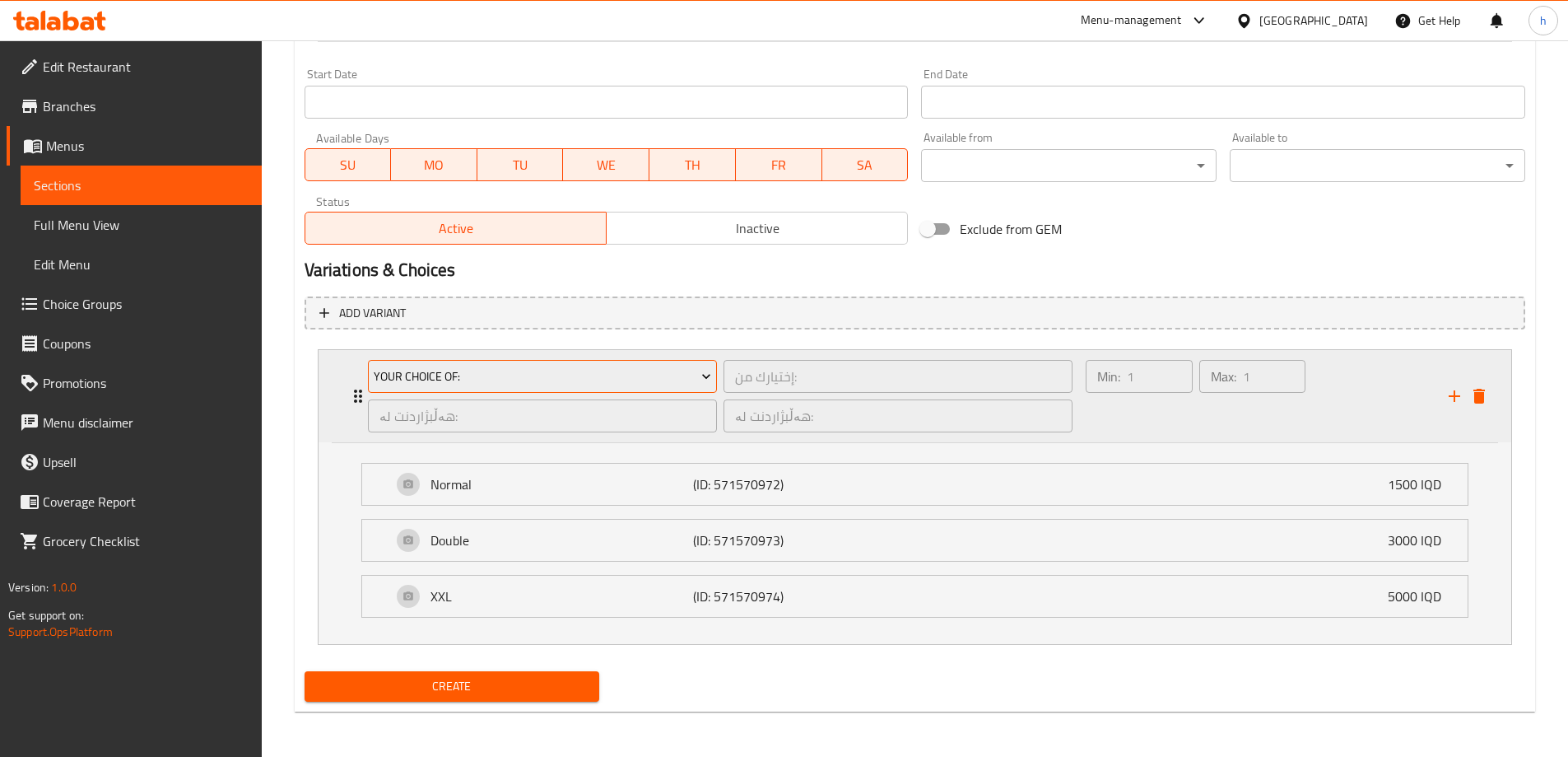
click at [446, 369] on span "Your Choice Of:" at bounding box center [542, 377] width 337 height 21
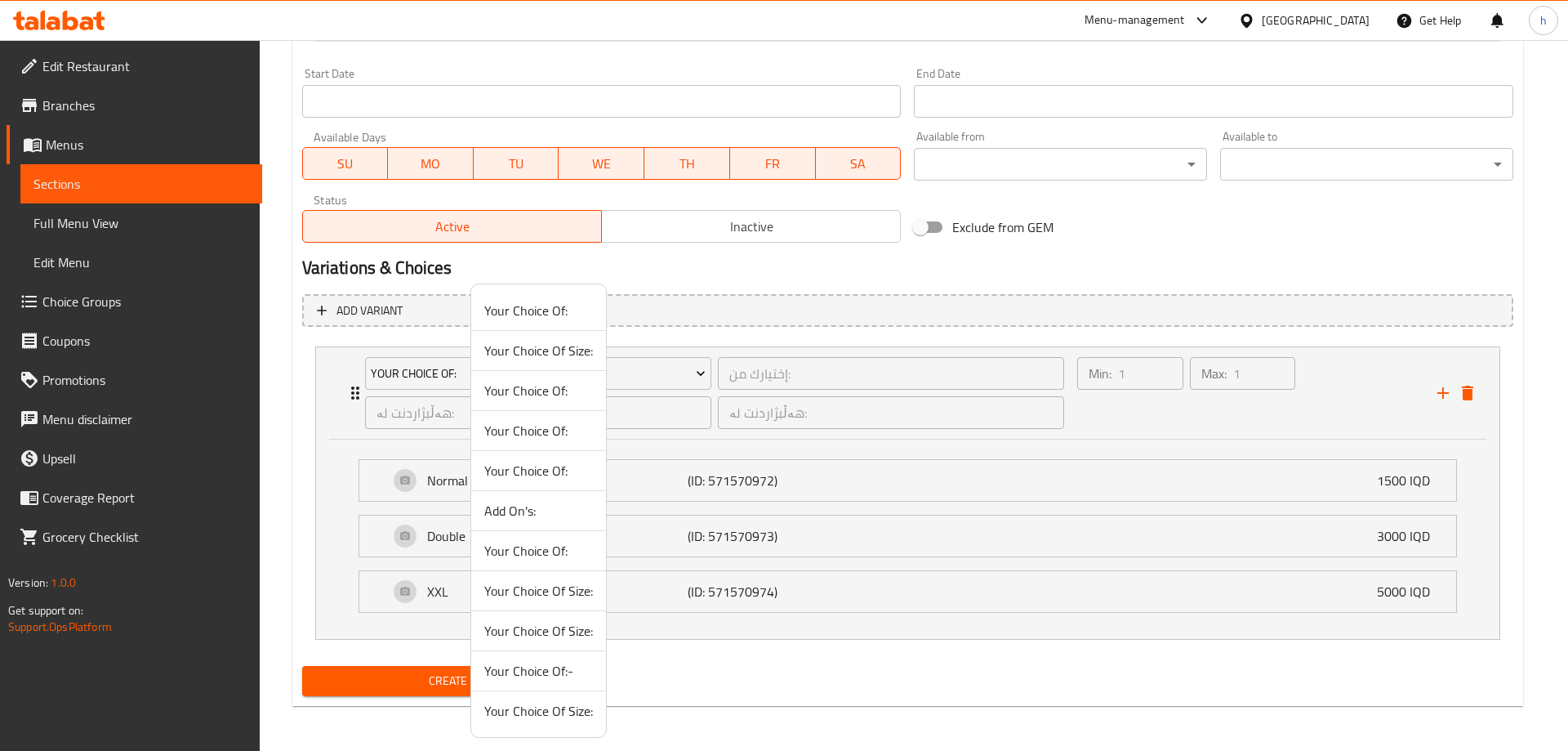
click at [510, 436] on span "Your Choice Of:" at bounding box center [539, 431] width 109 height 20
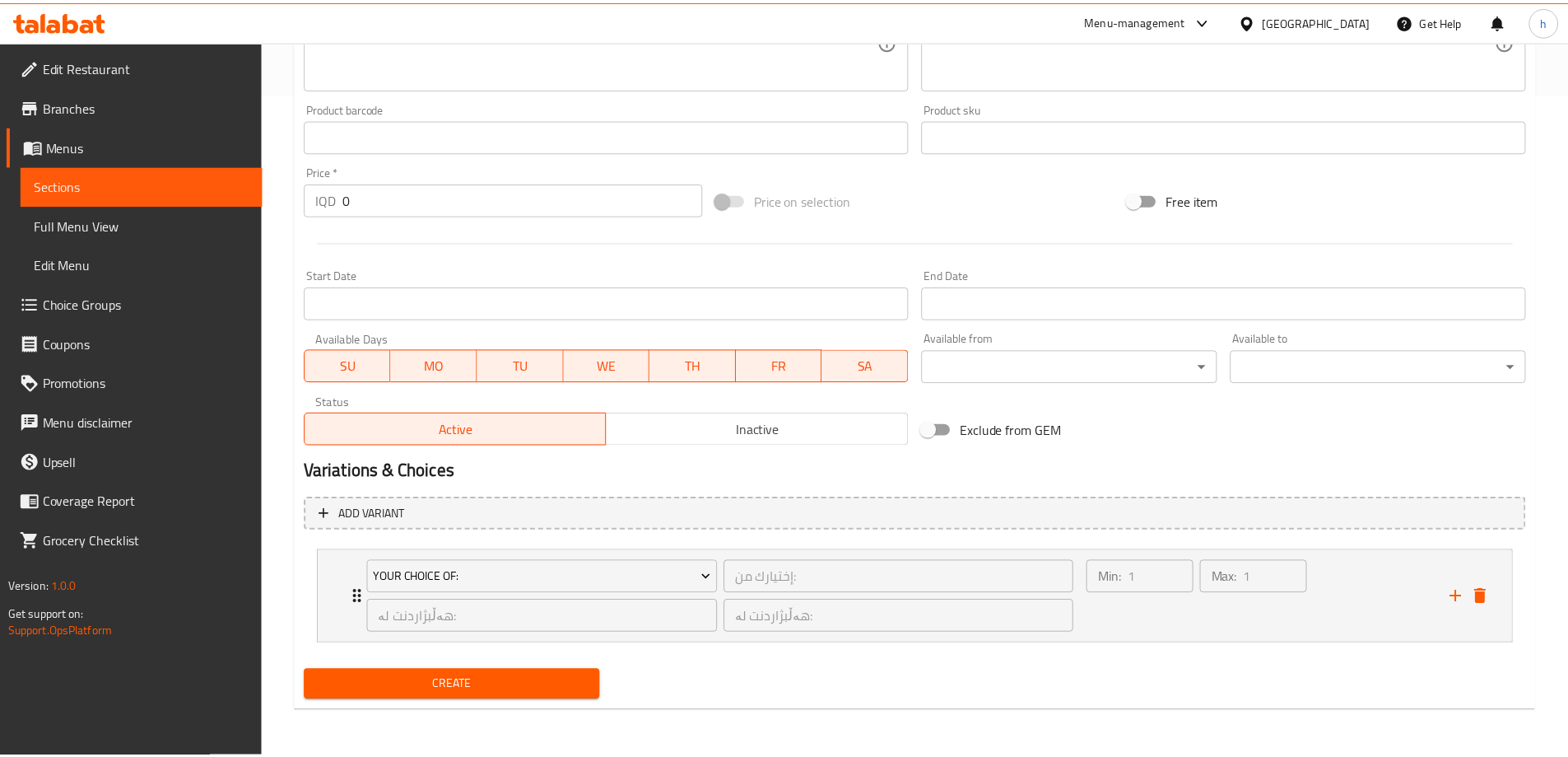
scroll to position [663, 0]
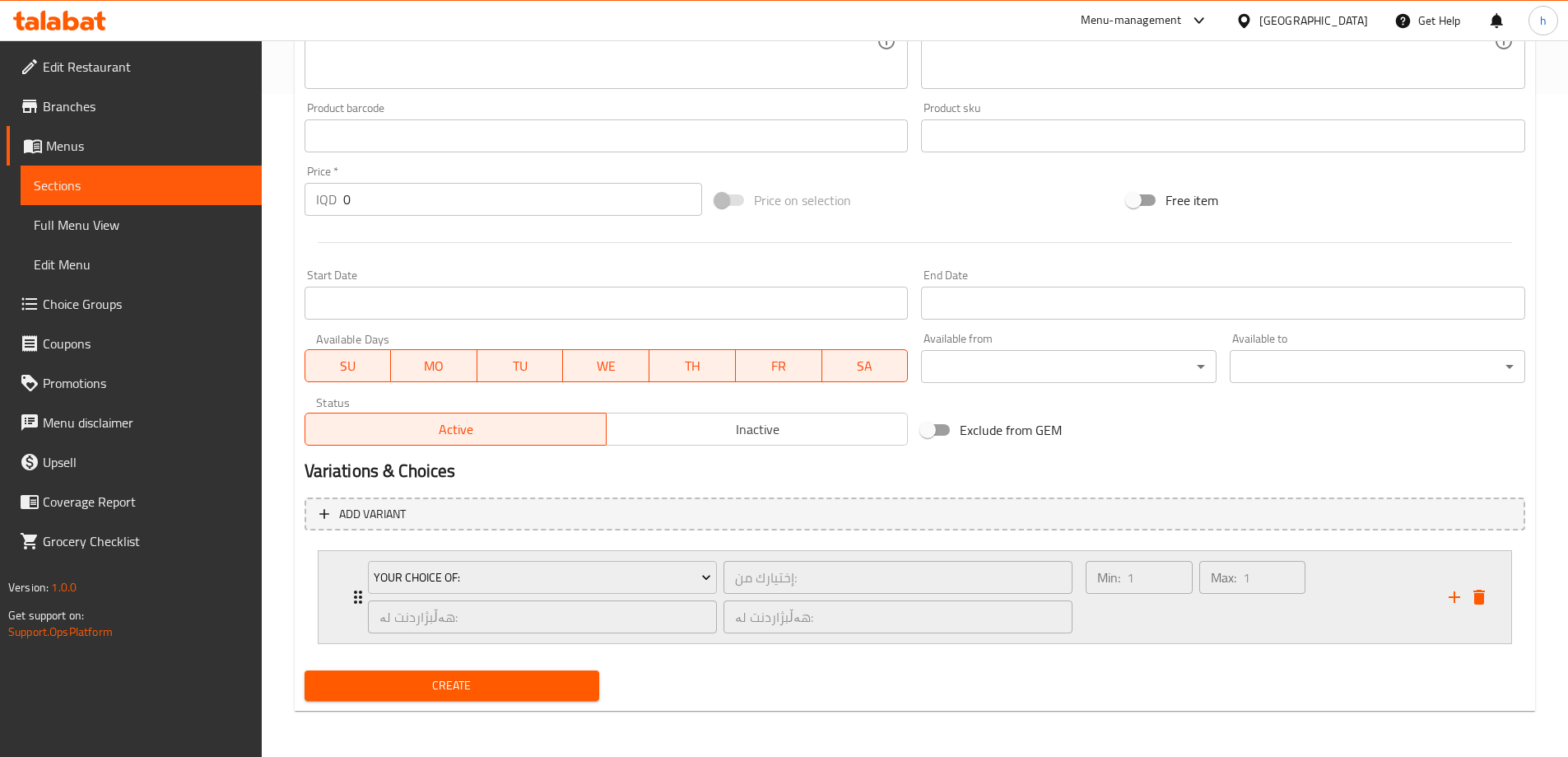
click at [350, 584] on div "Your Choice Of: إختيارك من: ​ هەڵبژاردنت لە: ​ هەڵبژاردنت لە: ​ Min: 1 ​ Max: 1…" at bounding box center [920, 596] width 1143 height 92
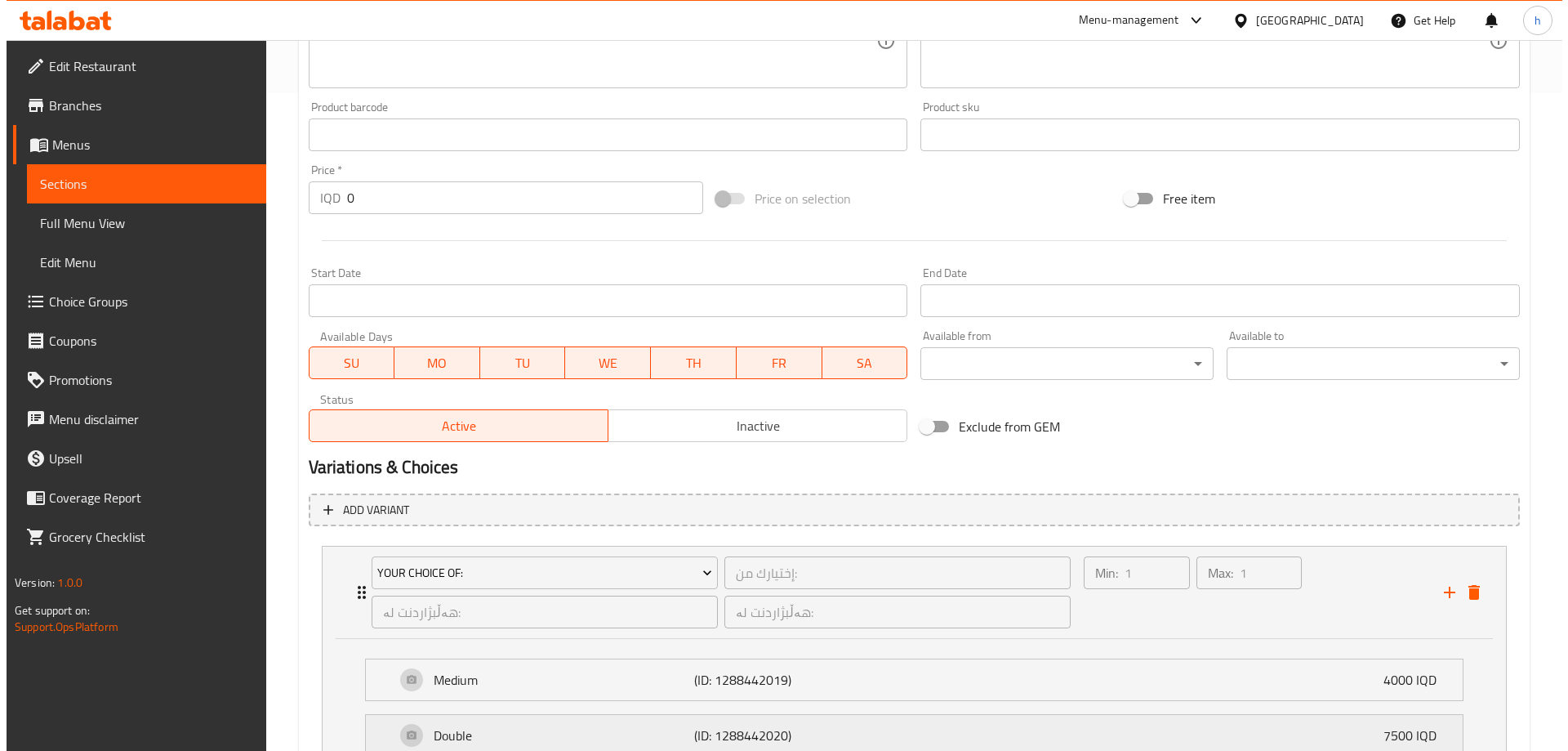
scroll to position [857, 0]
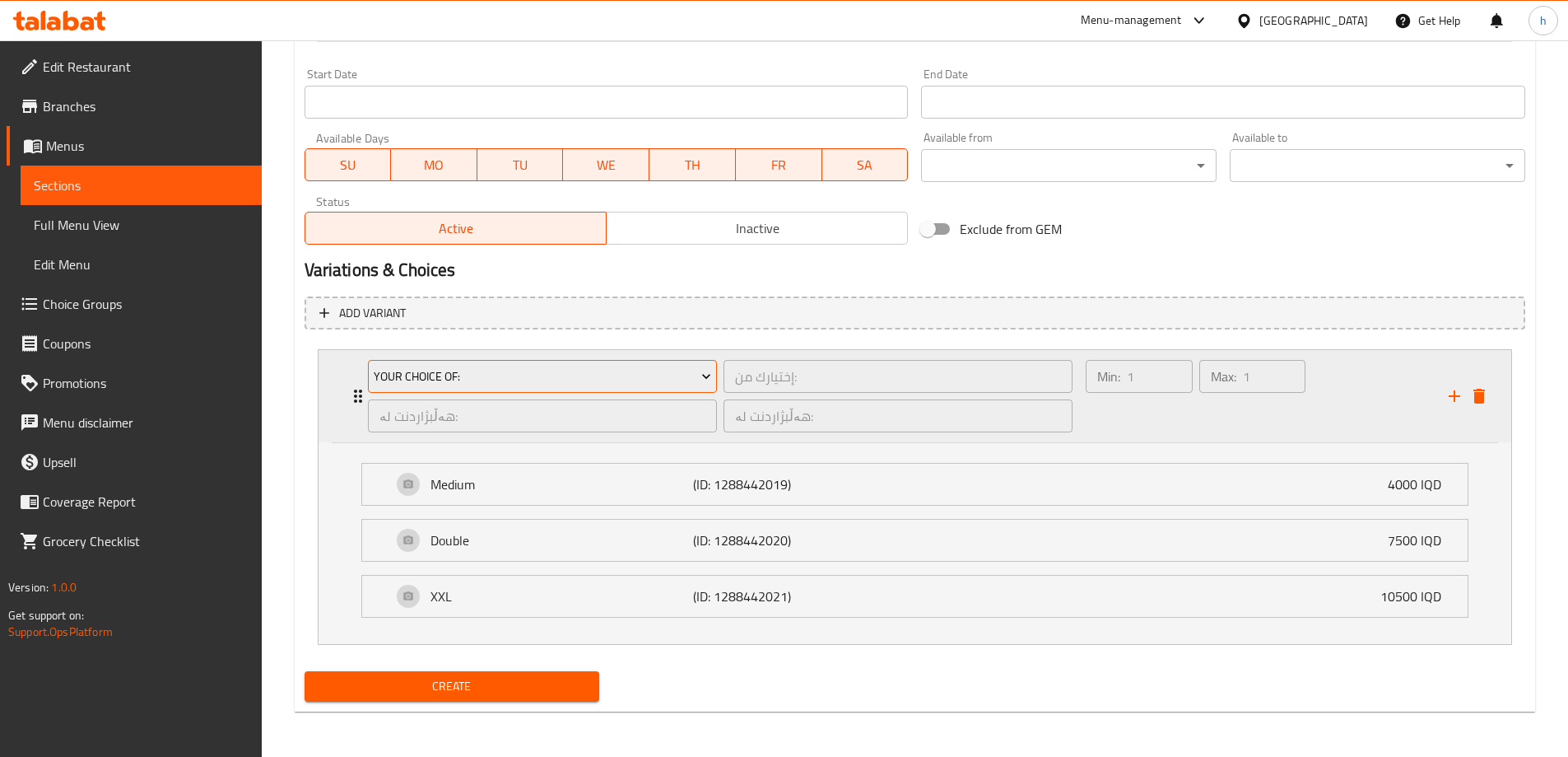
click at [479, 383] on span "Your Choice Of:" at bounding box center [542, 377] width 337 height 21
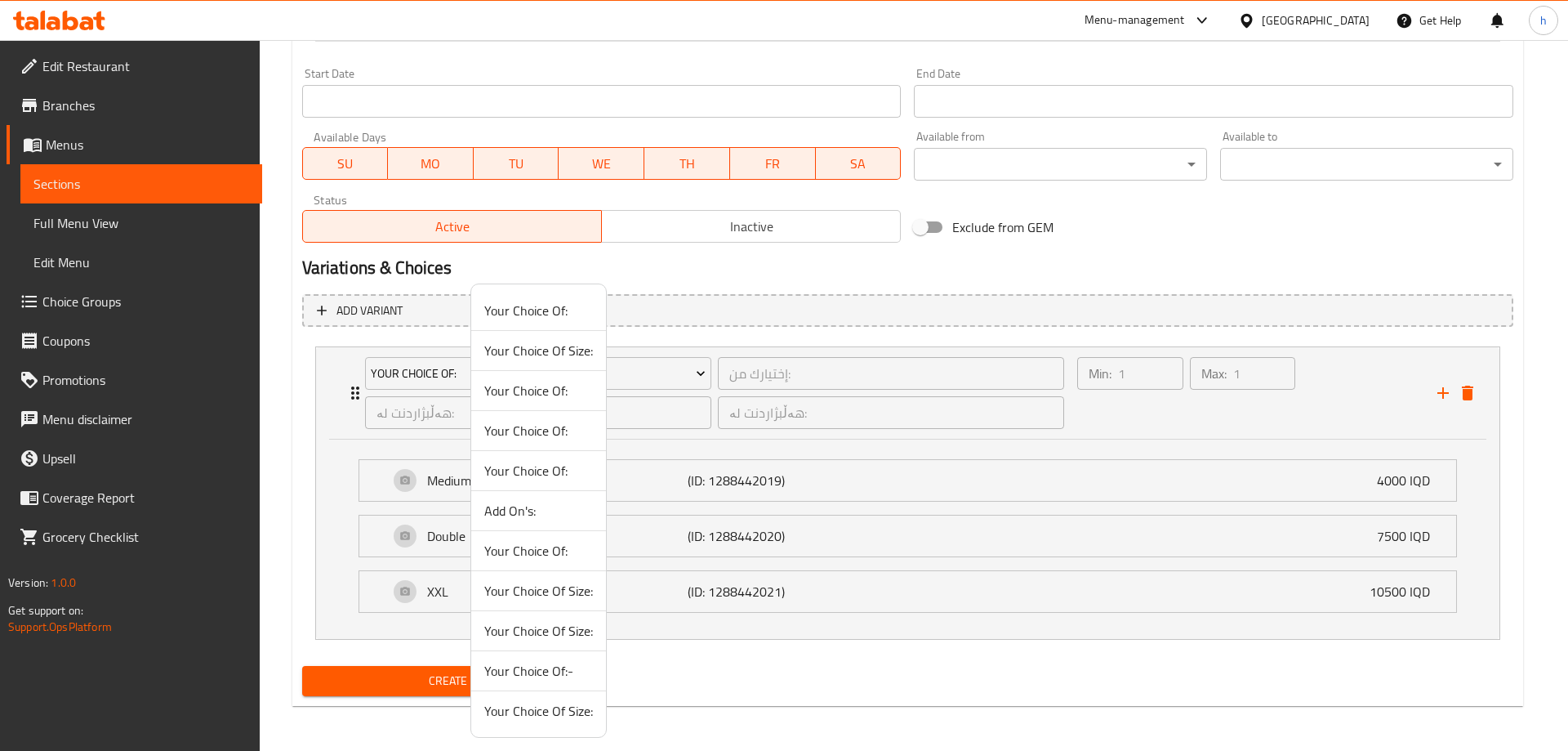
click at [540, 548] on span "Your Choice Of:" at bounding box center [539, 551] width 109 height 20
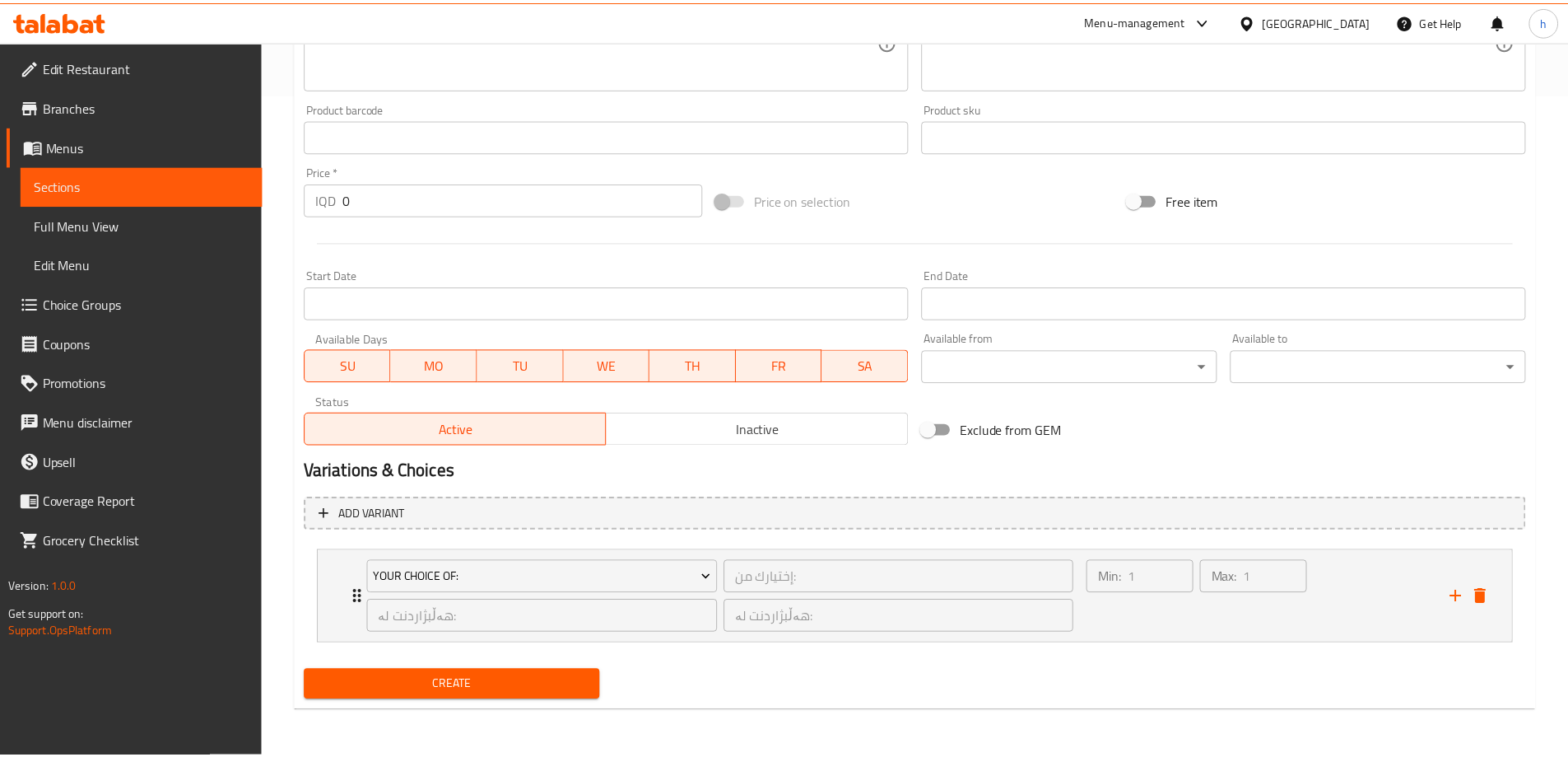
scroll to position [663, 0]
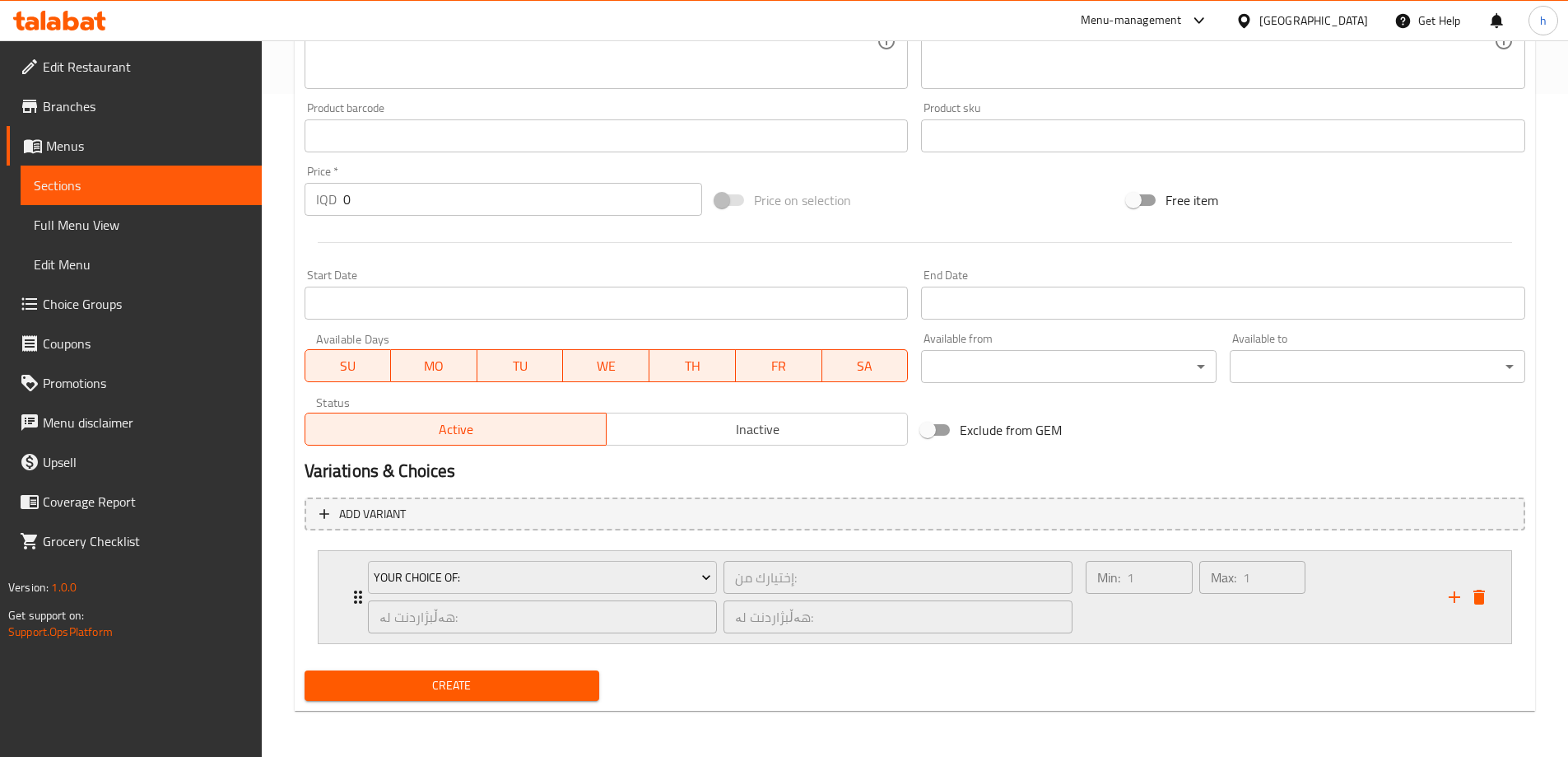
click at [368, 591] on div "Your Choice Of:" at bounding box center [542, 577] width 349 height 33
click at [356, 589] on icon "Expand" at bounding box center [358, 597] width 20 height 20
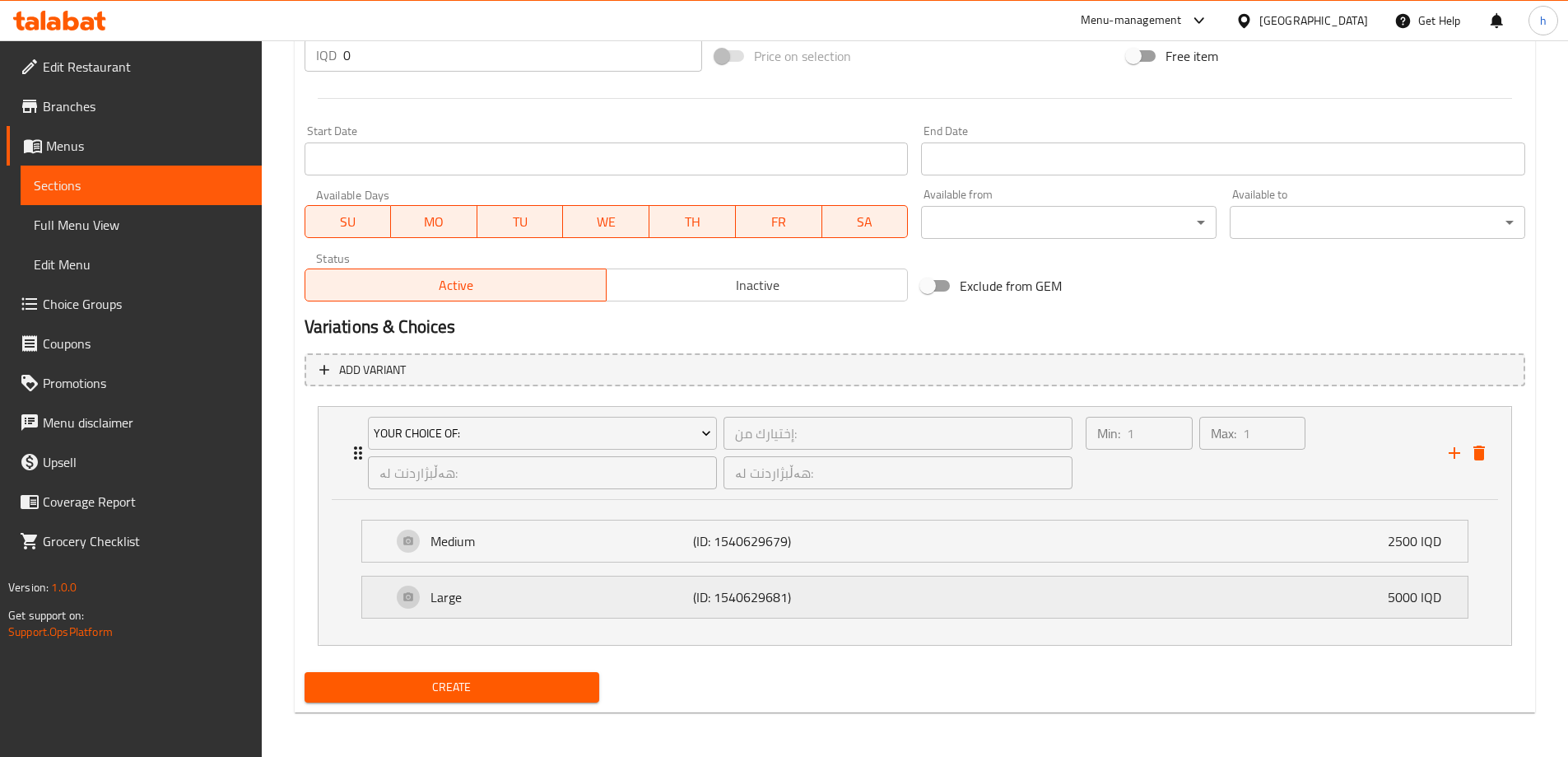
scroll to position [809, 0]
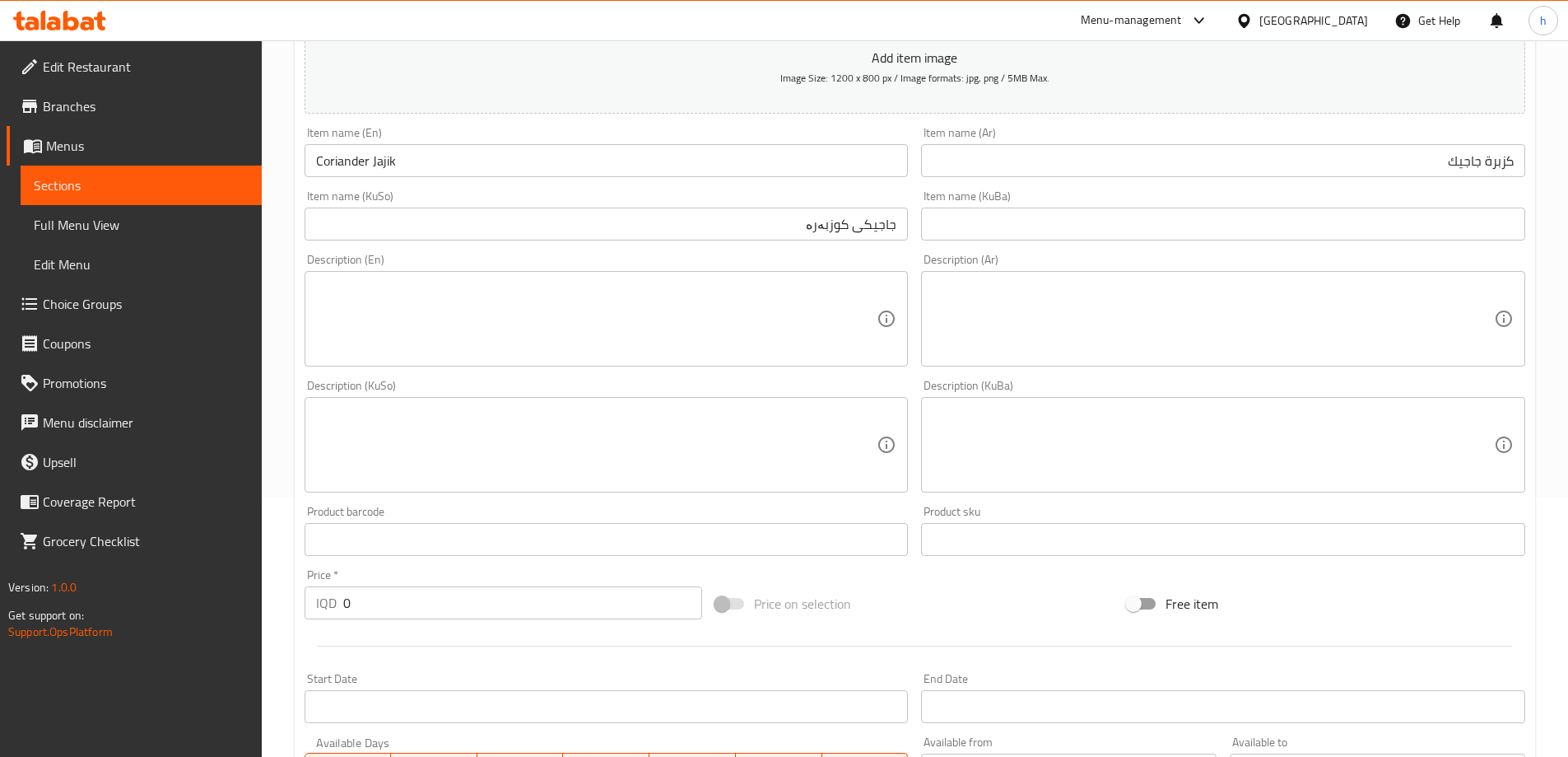
click at [34, 190] on span "Sections" at bounding box center [141, 185] width 215 height 20
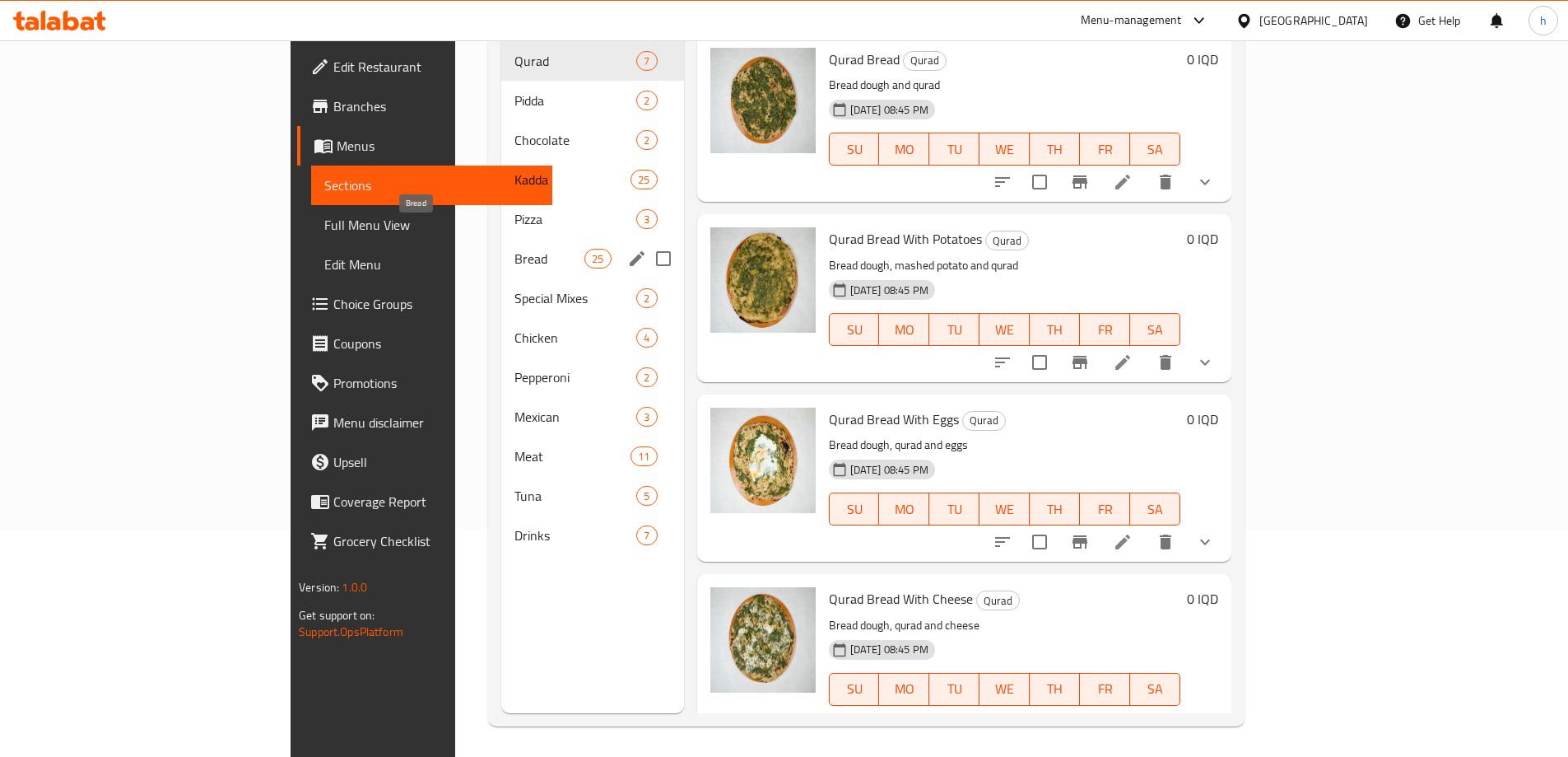
scroll to position [231, 0]
click at [630, 249] on icon "edit" at bounding box center [637, 256] width 15 height 15
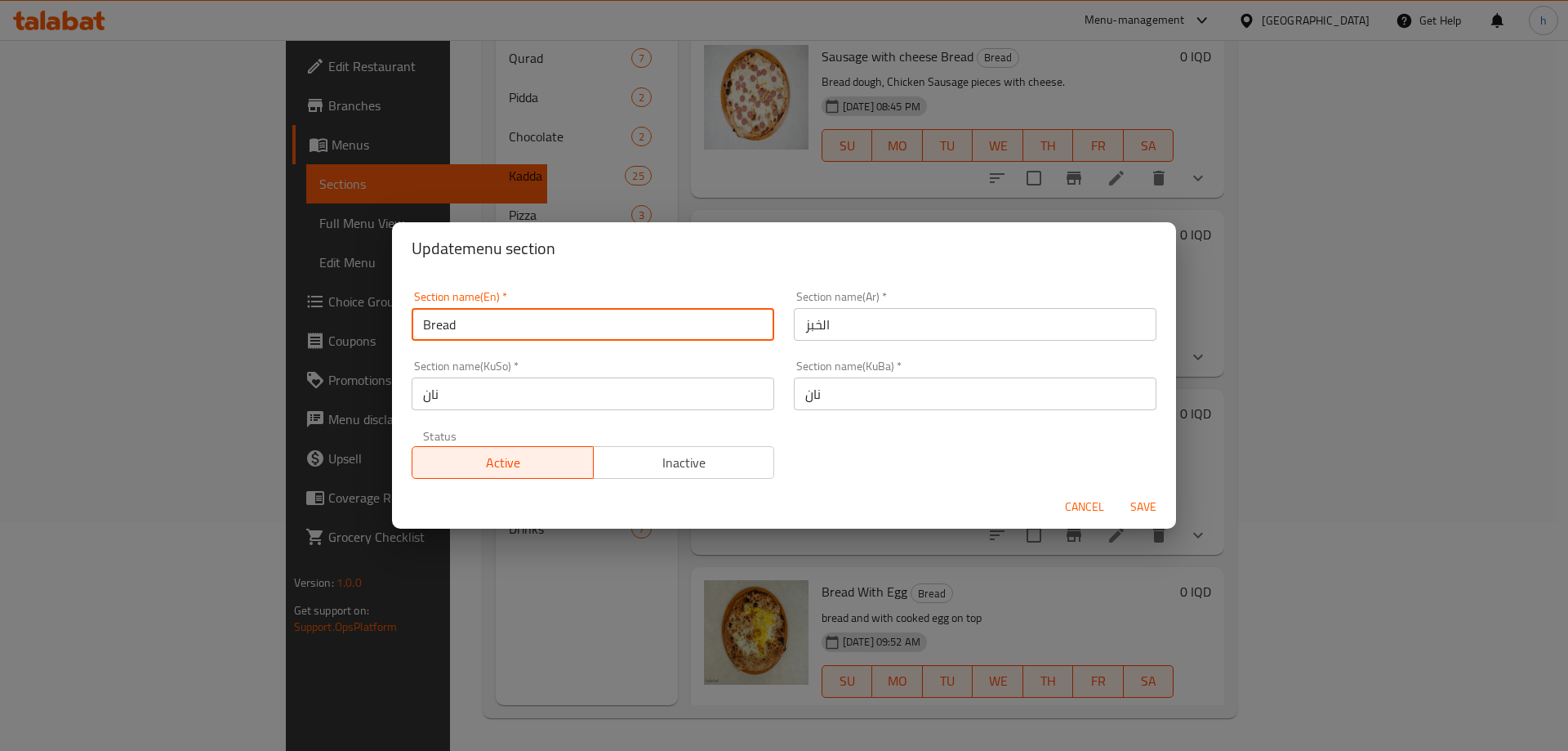
drag, startPoint x: 480, startPoint y: 330, endPoint x: 417, endPoint y: 335, distance: 63.2
click at [417, 335] on input "Bread" at bounding box center [592, 324] width 363 height 33
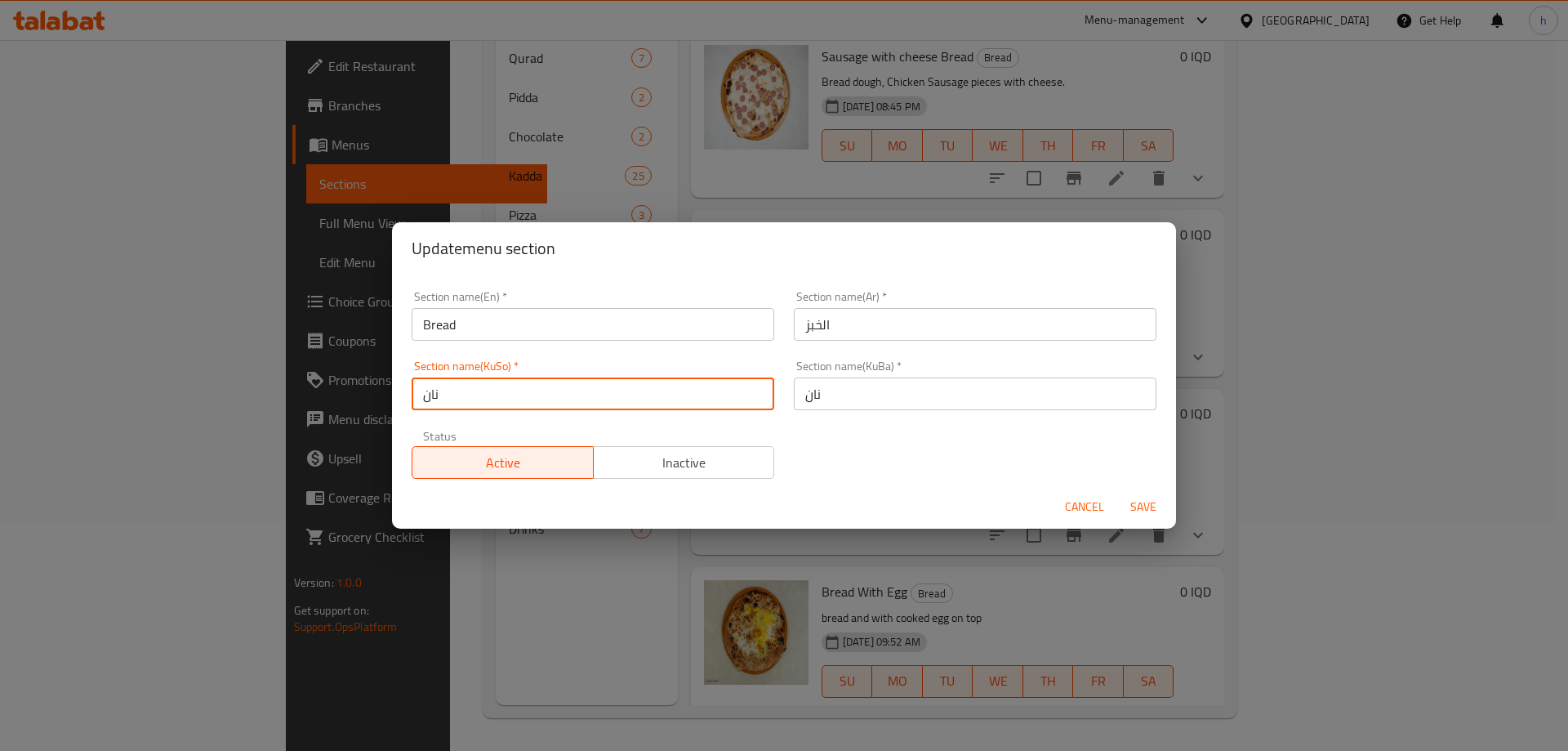
click at [444, 392] on input "نان" at bounding box center [592, 394] width 363 height 33
click at [442, 392] on input "نان" at bounding box center [592, 394] width 363 height 33
click at [846, 325] on input "الخبز" at bounding box center [975, 324] width 363 height 33
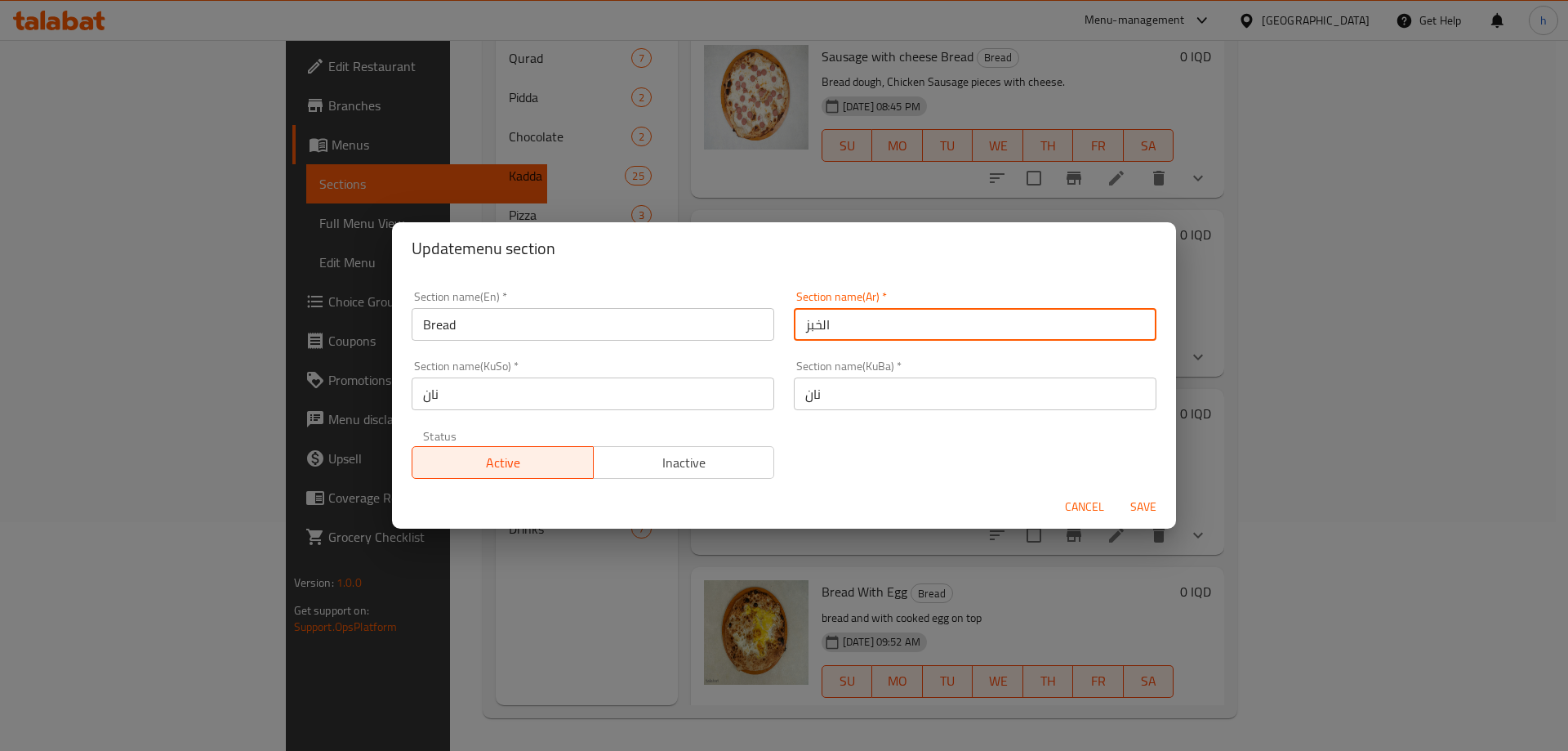
click at [846, 325] on input "الخبز" at bounding box center [975, 324] width 363 height 33
click at [1074, 507] on span "Cancel" at bounding box center [1084, 507] width 39 height 21
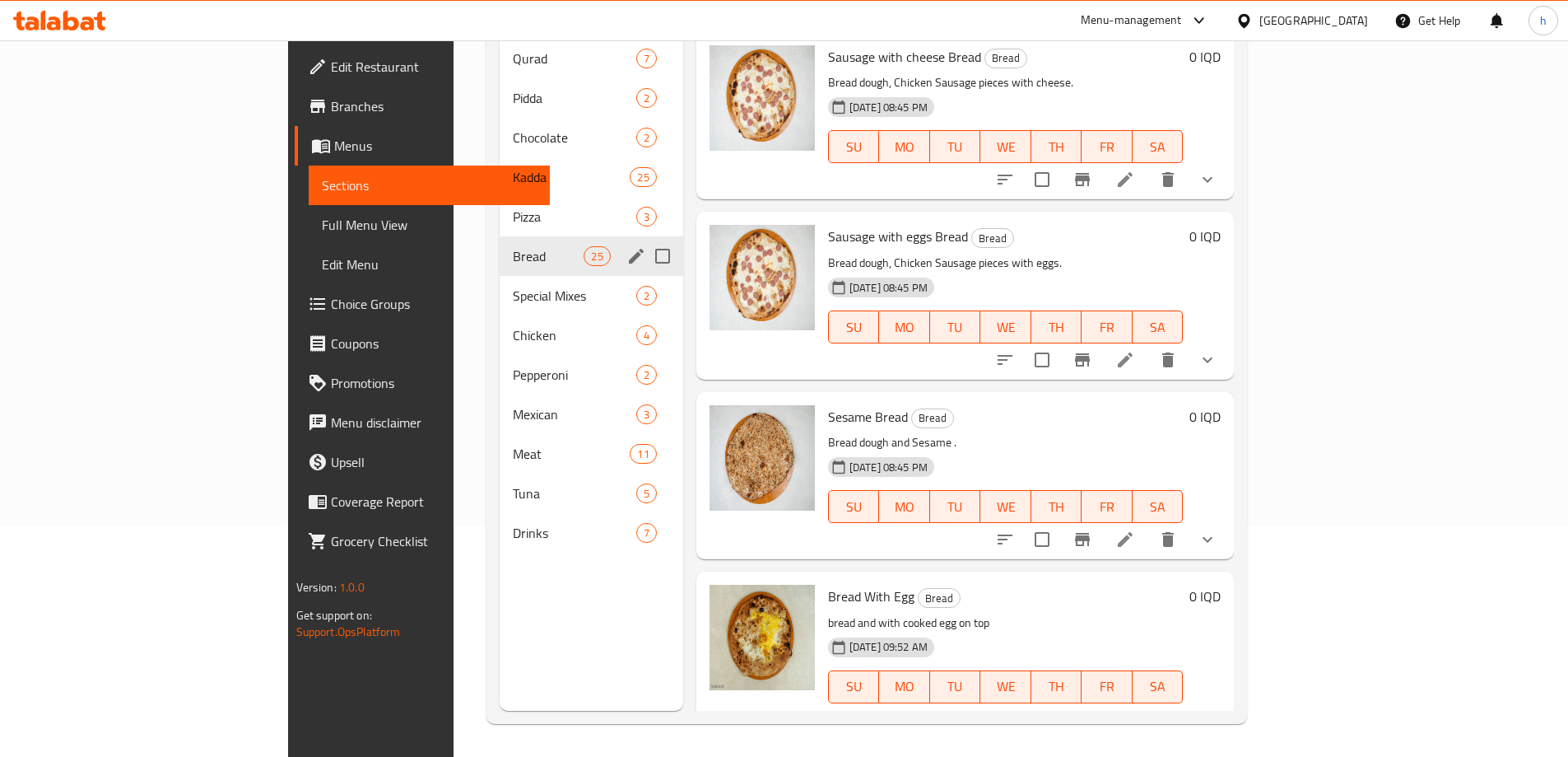
drag, startPoint x: 1564, startPoint y: 191, endPoint x: 1573, endPoint y: 196, distance: 10.3
click at [1568, 196] on html "​ Menu-management [GEOGRAPHIC_DATA] Get Help h Edit Restaurant Branches Menus S…" at bounding box center [784, 148] width 1568 height 757
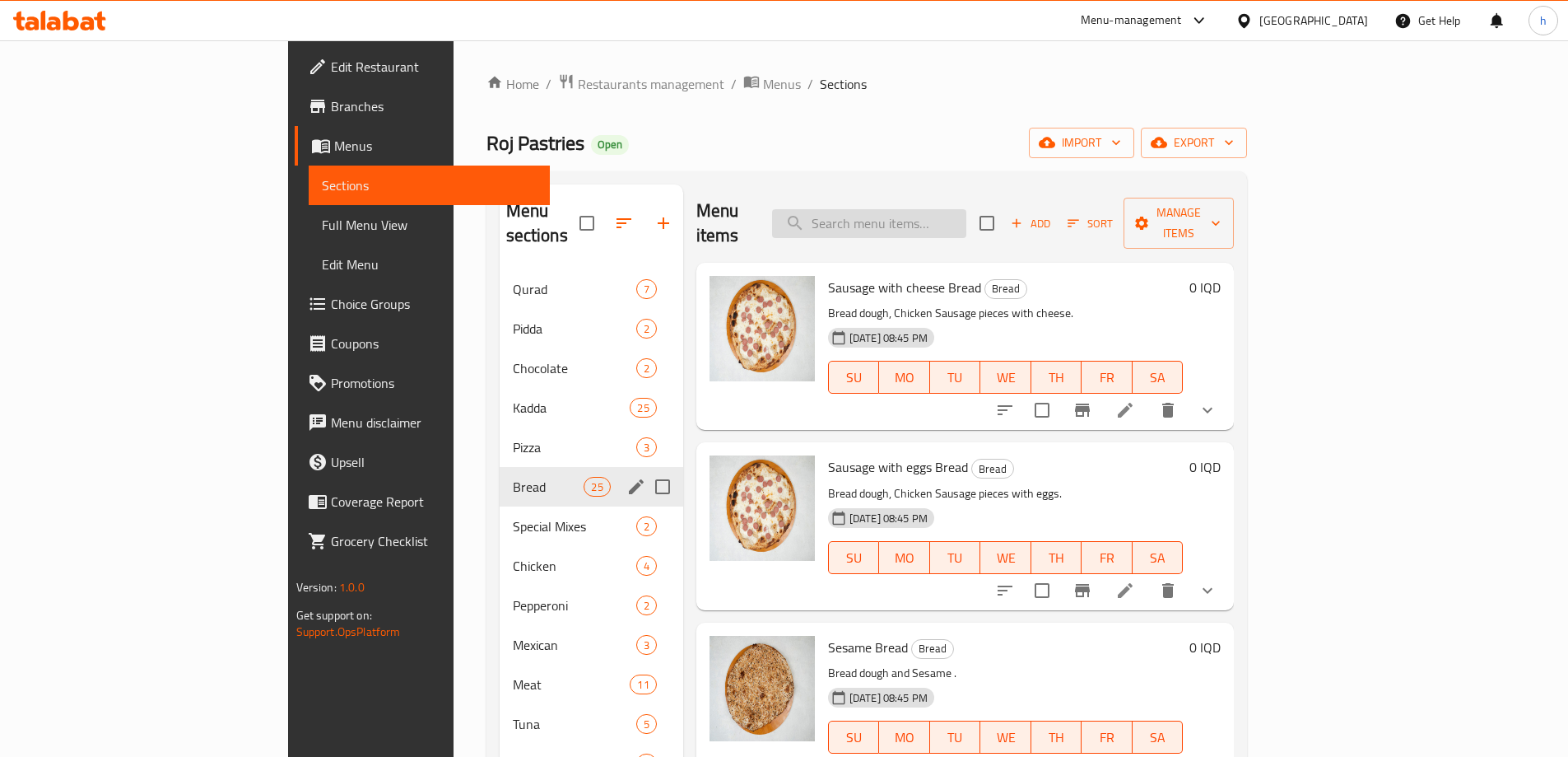
click at [966, 213] on input "search" at bounding box center [869, 223] width 194 height 29
paste input "Sesame sweet"
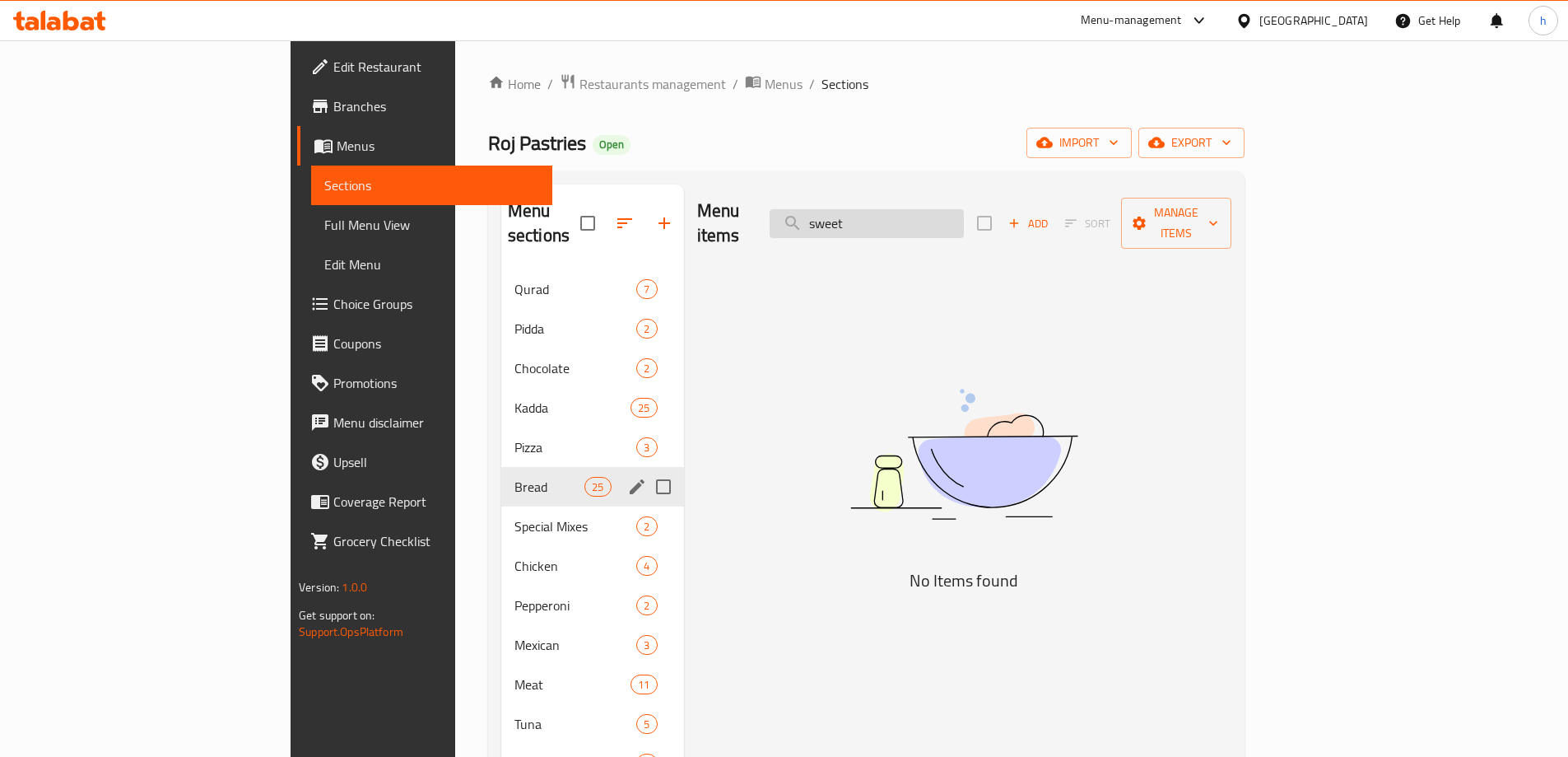
click at [963, 215] on input "sweet" at bounding box center [866, 223] width 194 height 29
click at [947, 215] on input "sweet" at bounding box center [866, 223] width 194 height 29
type input "sweet"
click at [311, 214] on link "Full Menu View" at bounding box center [431, 224] width 242 height 39
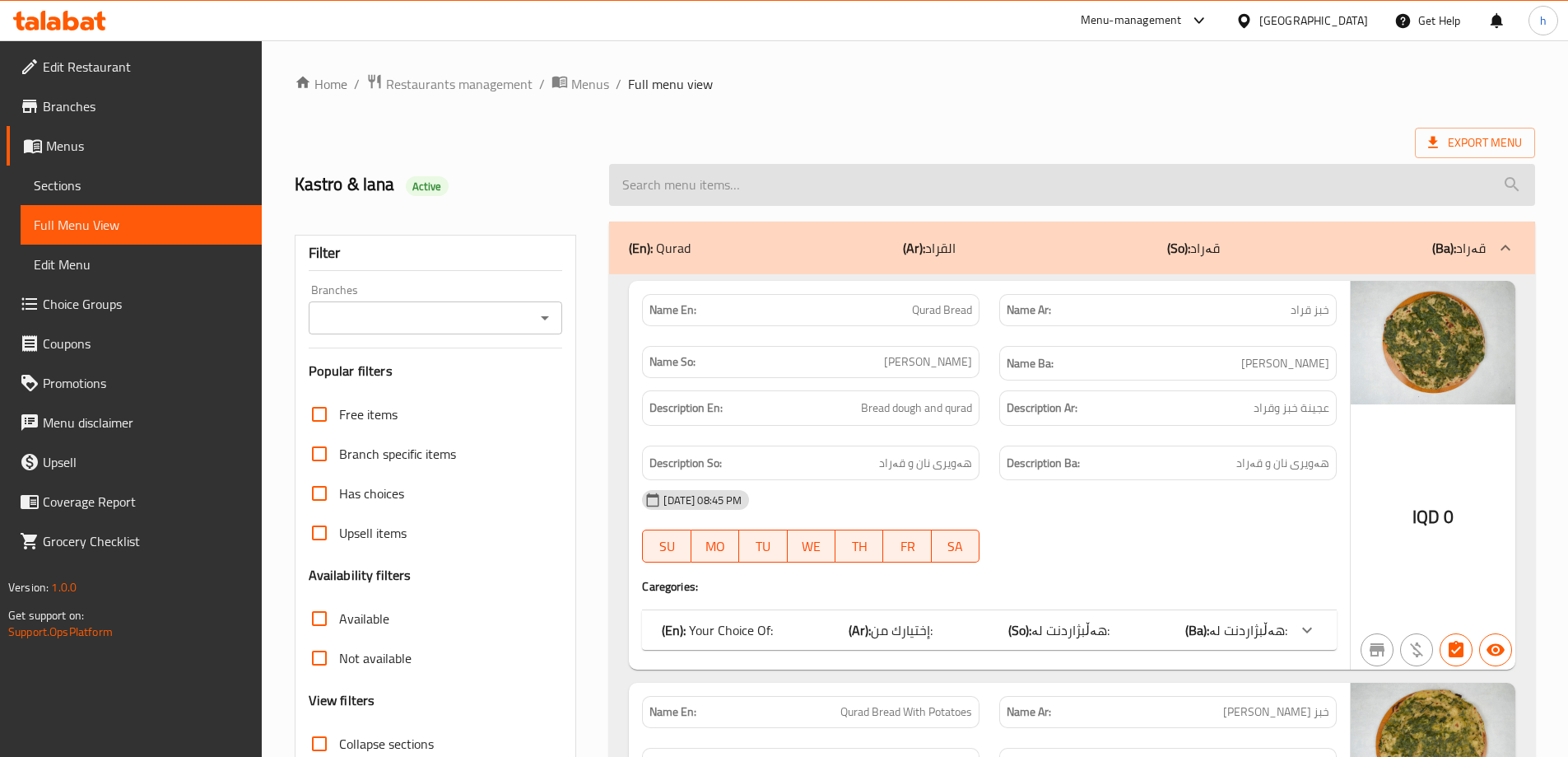
click at [926, 182] on input "search" at bounding box center [1072, 185] width 926 height 42
paste input "sweet"
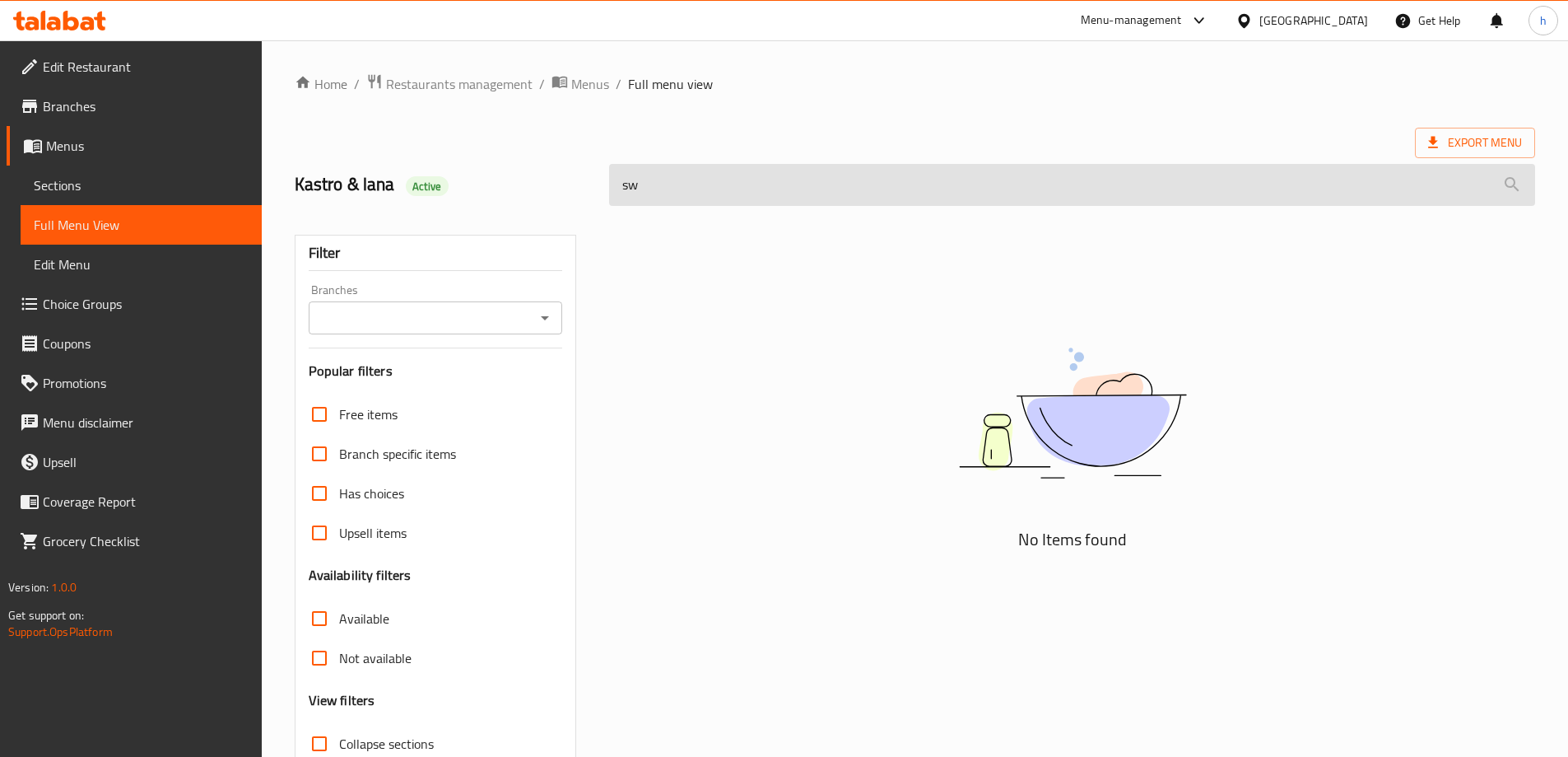
type input "s"
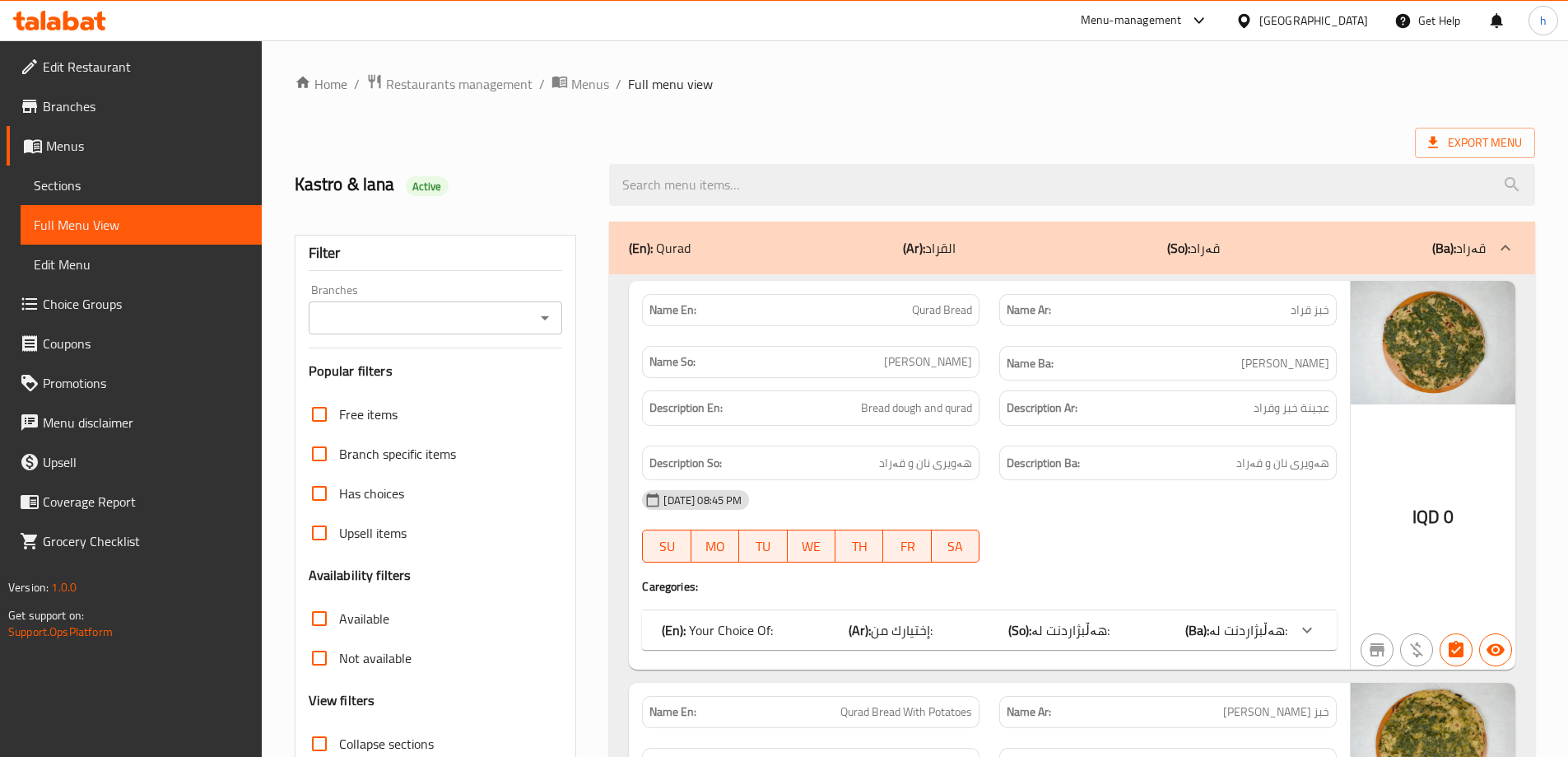
click at [86, 193] on span "Sections" at bounding box center [141, 185] width 215 height 20
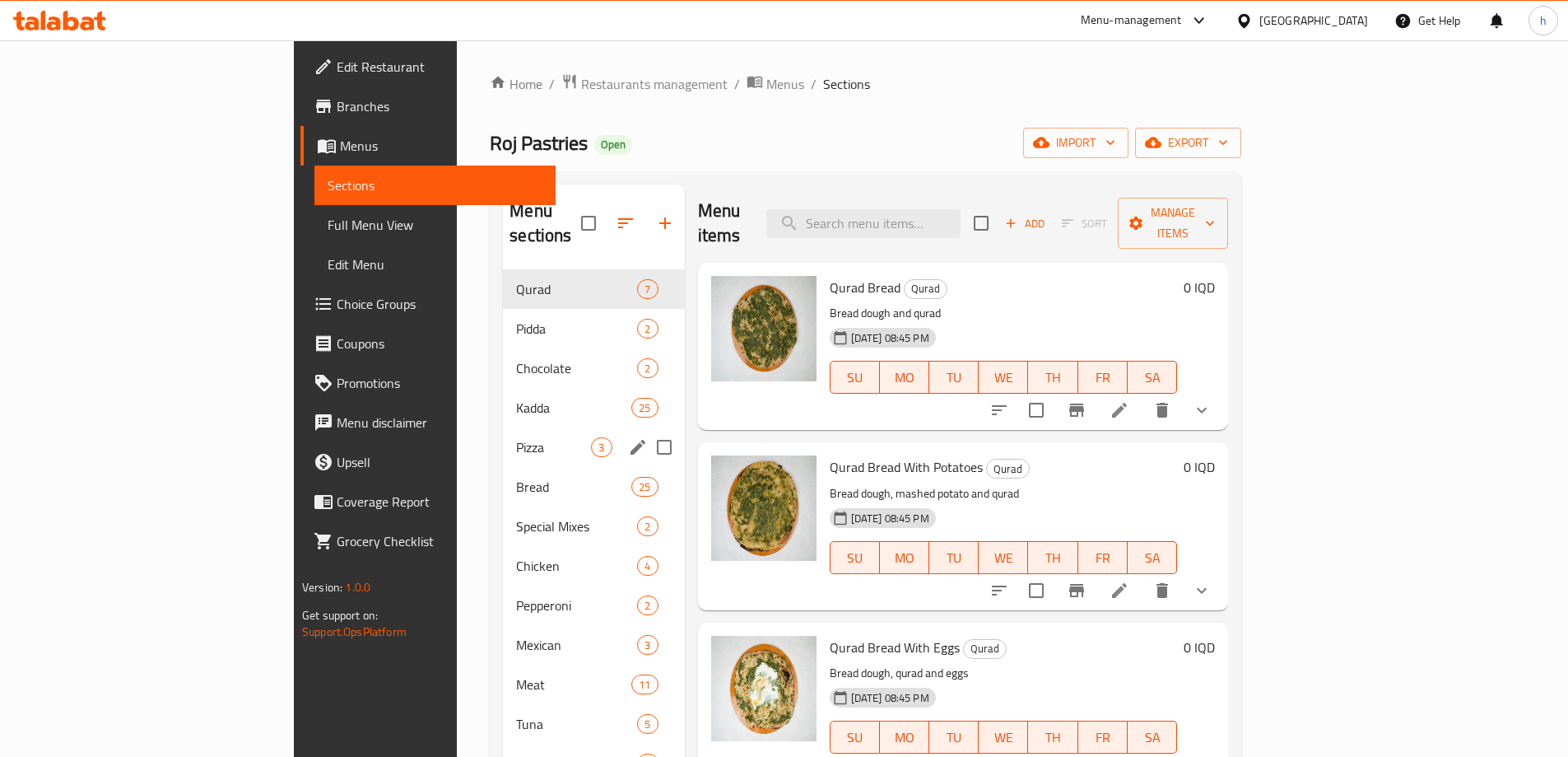
scroll to position [138, 0]
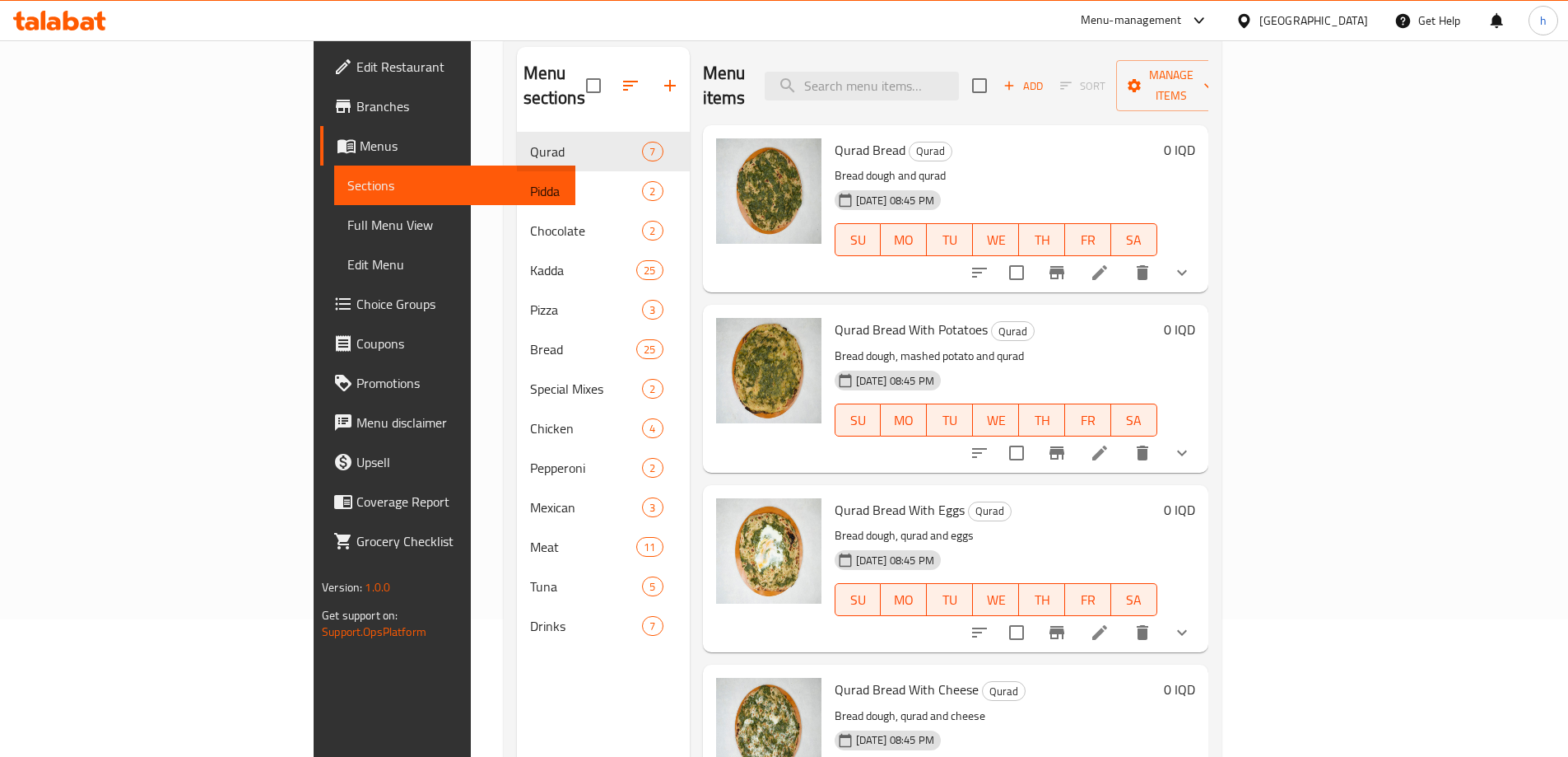
click at [977, 53] on div "Menu items Add Sort Manage items" at bounding box center [955, 86] width 506 height 78
click at [977, 96] on div "Menu items Add Sort Manage items" at bounding box center [955, 86] width 506 height 78
click at [959, 80] on input "search" at bounding box center [861, 87] width 194 height 29
paste input "Sesame sweet"
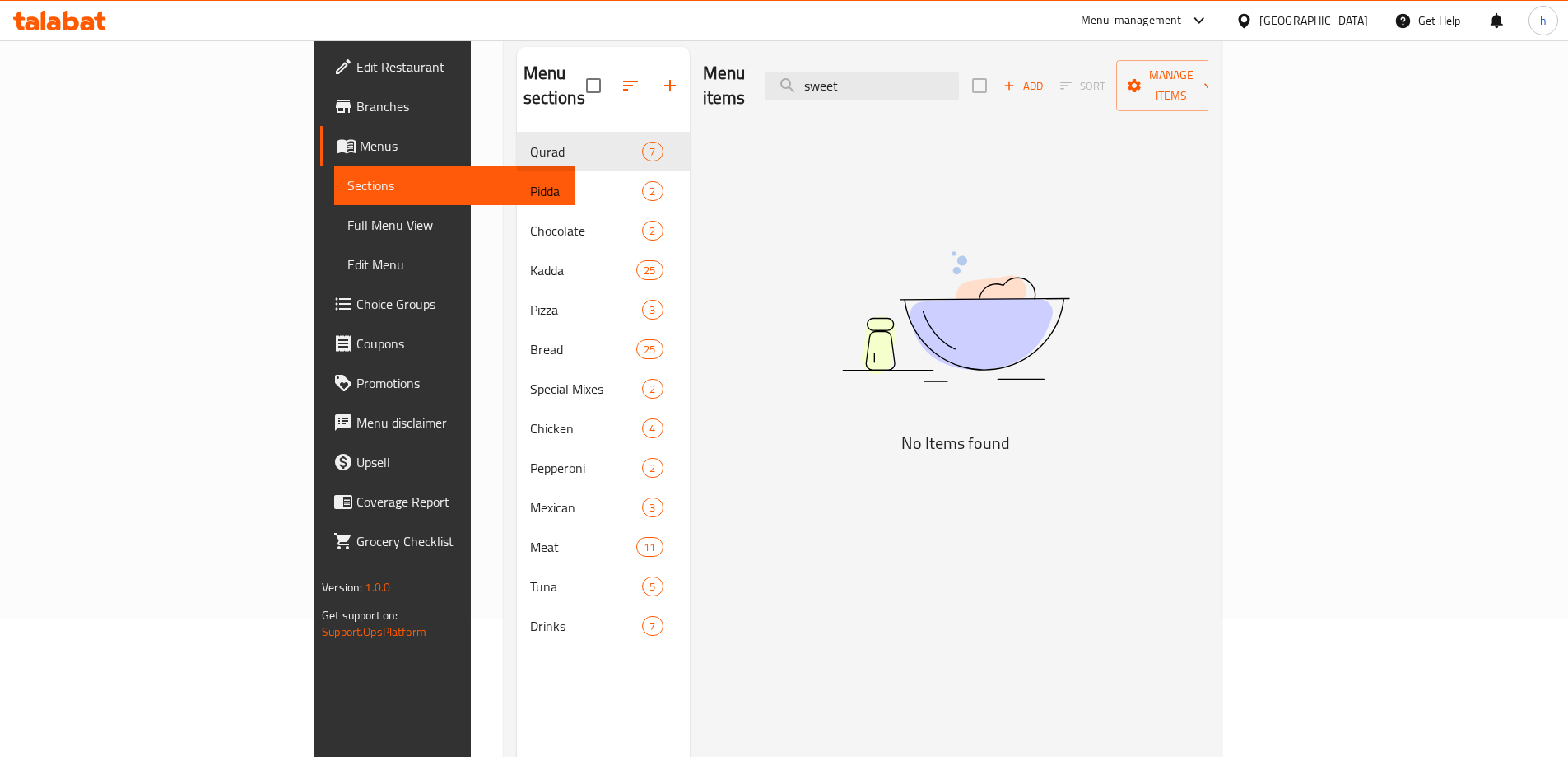
drag, startPoint x: 965, startPoint y: 76, endPoint x: 882, endPoint y: 103, distance: 87.3
click at [837, 72] on div "Menu items sweet Add Sort Manage items" at bounding box center [955, 86] width 506 height 78
paste input "Melon Seeds"
drag, startPoint x: 956, startPoint y: 77, endPoint x: 908, endPoint y: 79, distance: 48.0
click at [908, 79] on input "Melon Seed" at bounding box center [861, 87] width 194 height 29
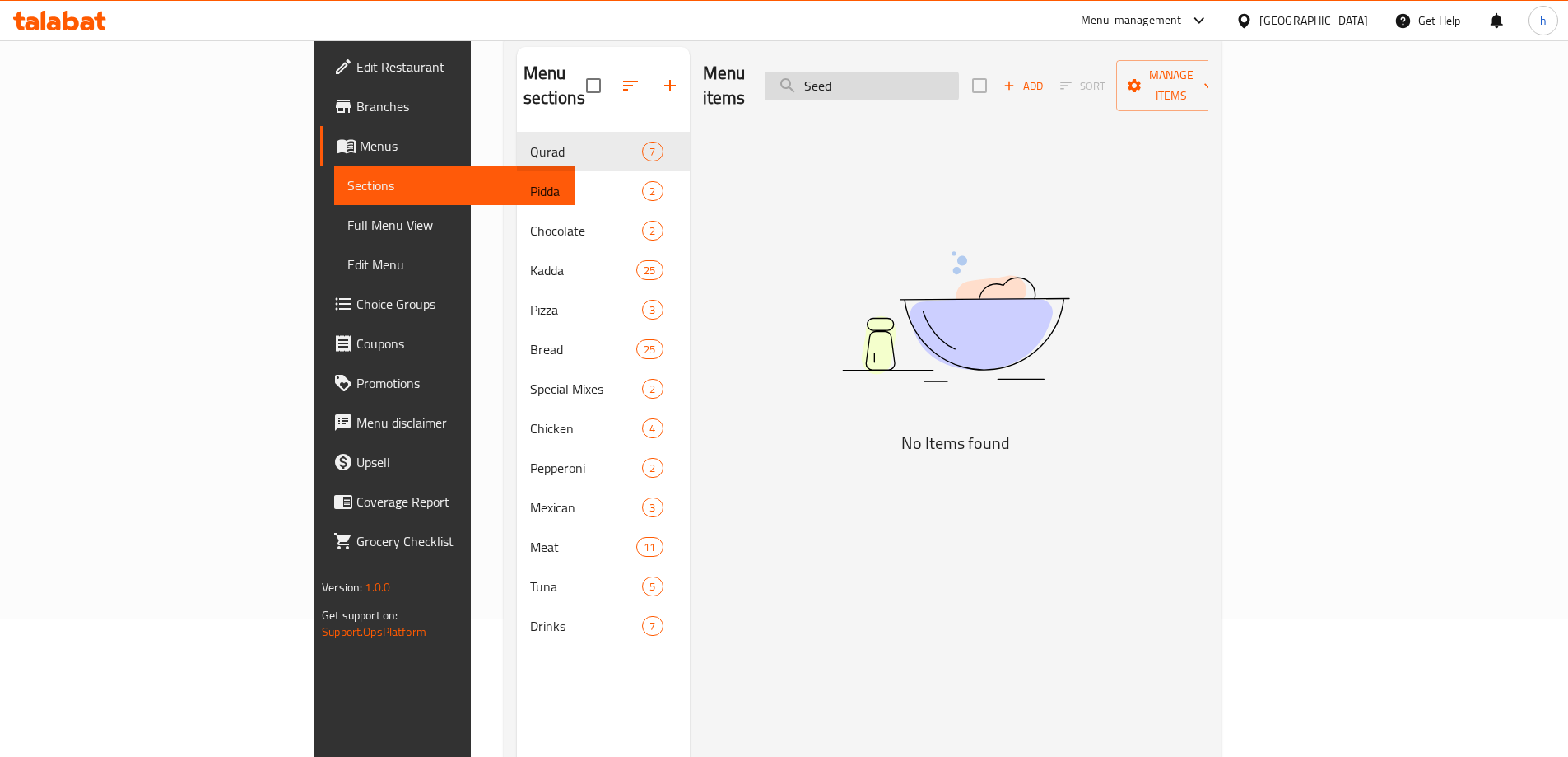
click at [948, 75] on input "Seed" at bounding box center [861, 87] width 194 height 29
click at [914, 82] on input "Seed" at bounding box center [861, 87] width 194 height 29
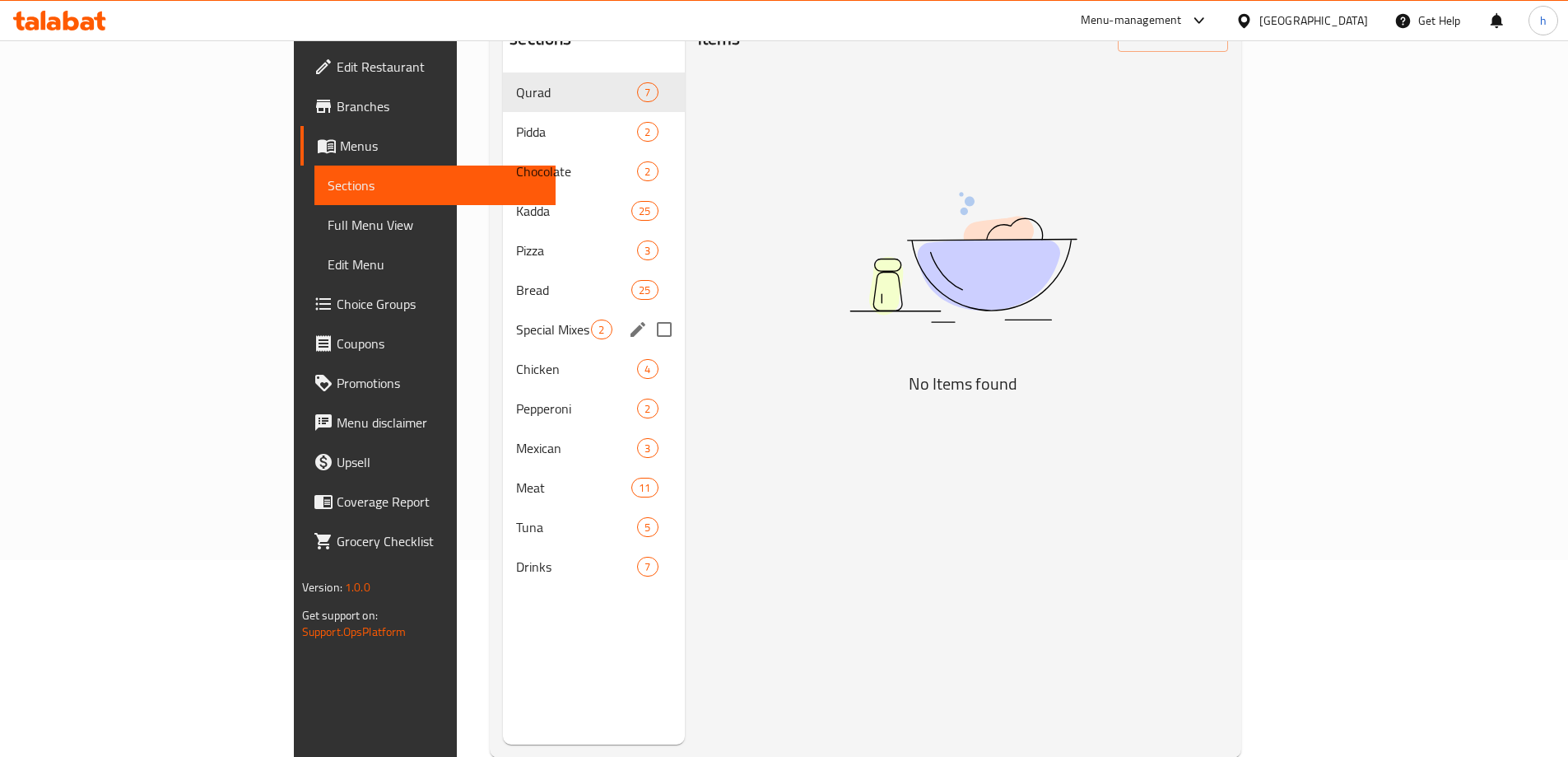
scroll to position [231, 0]
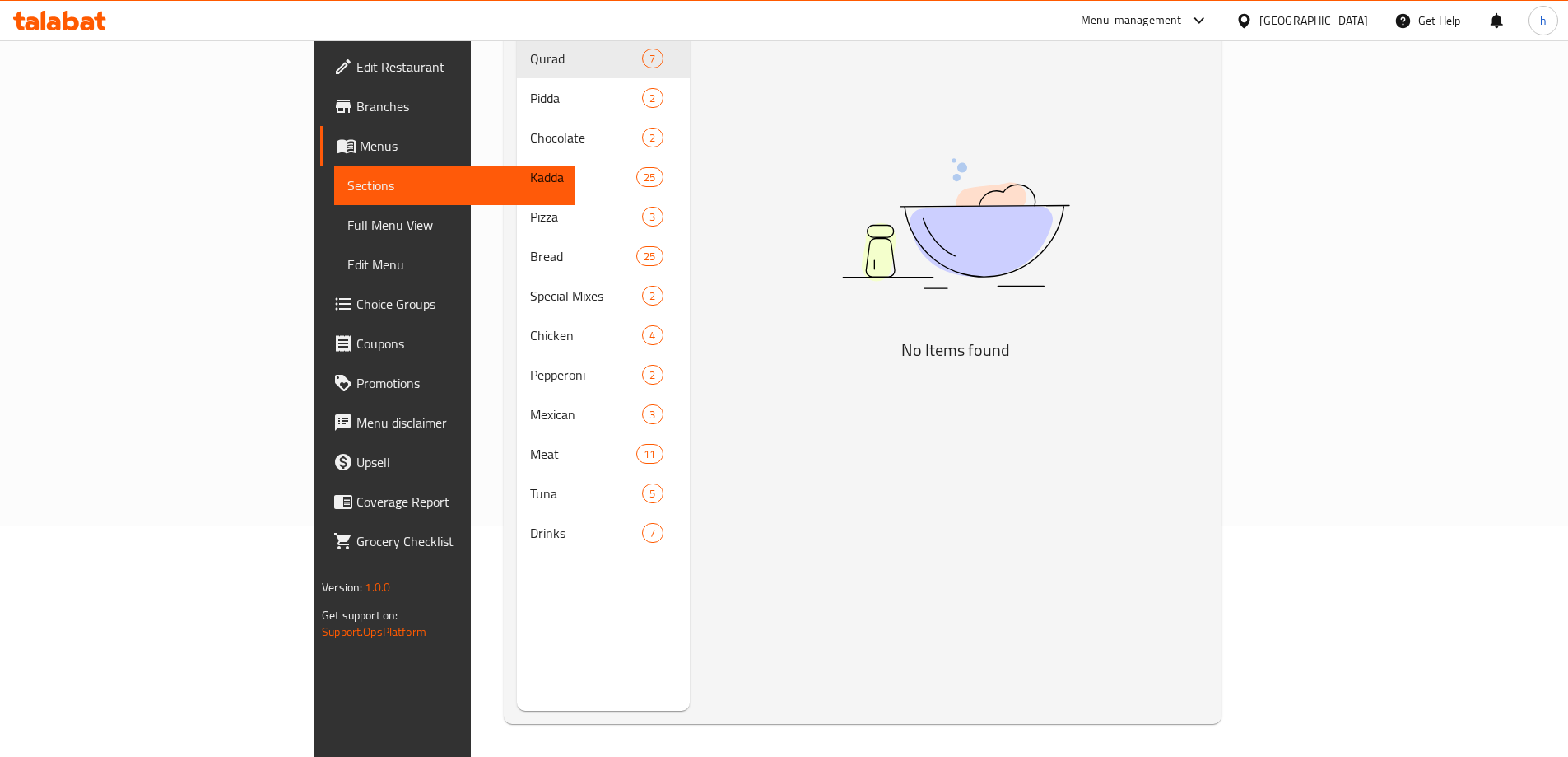
type input "Seed"
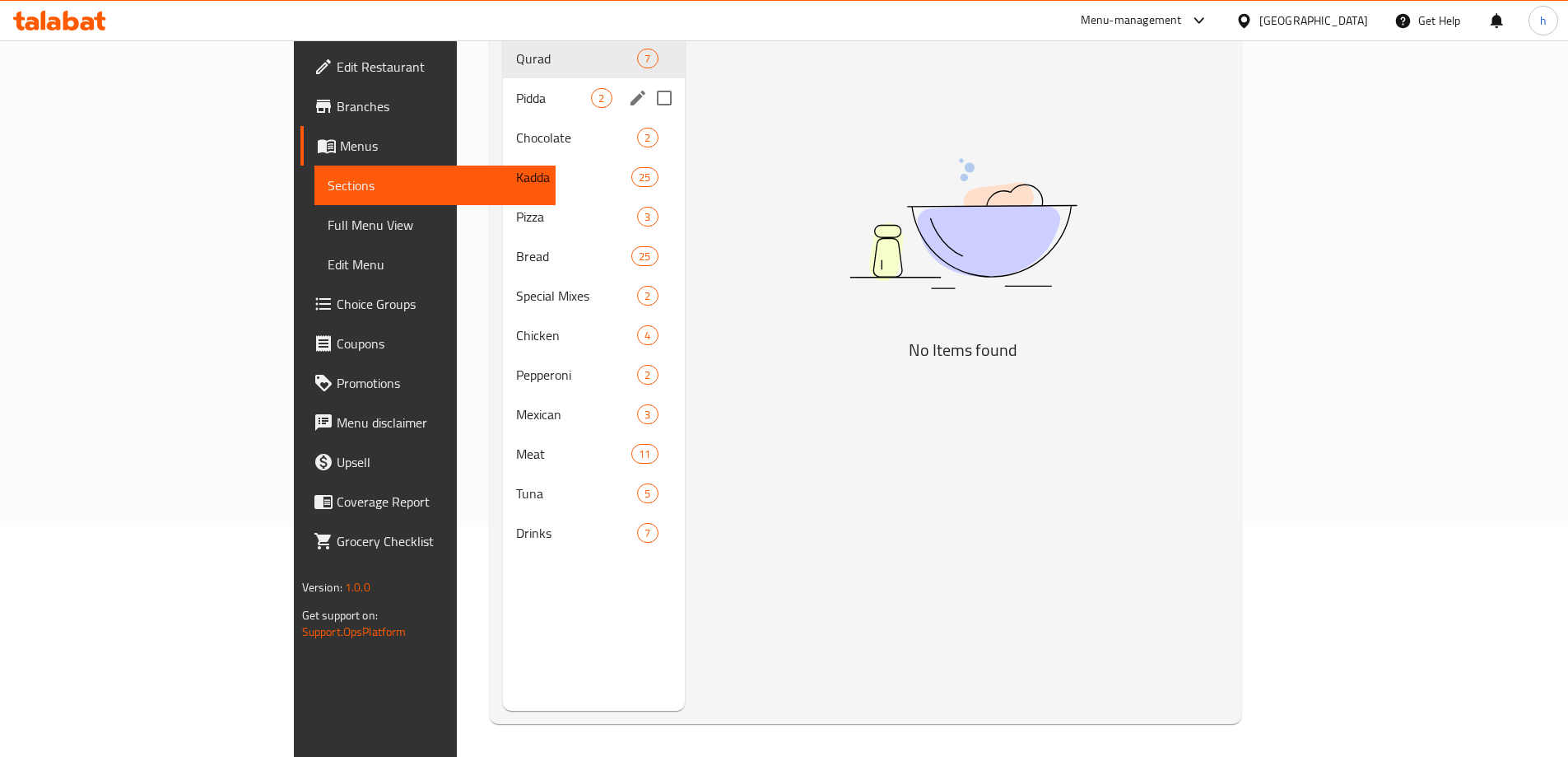
scroll to position [0, 0]
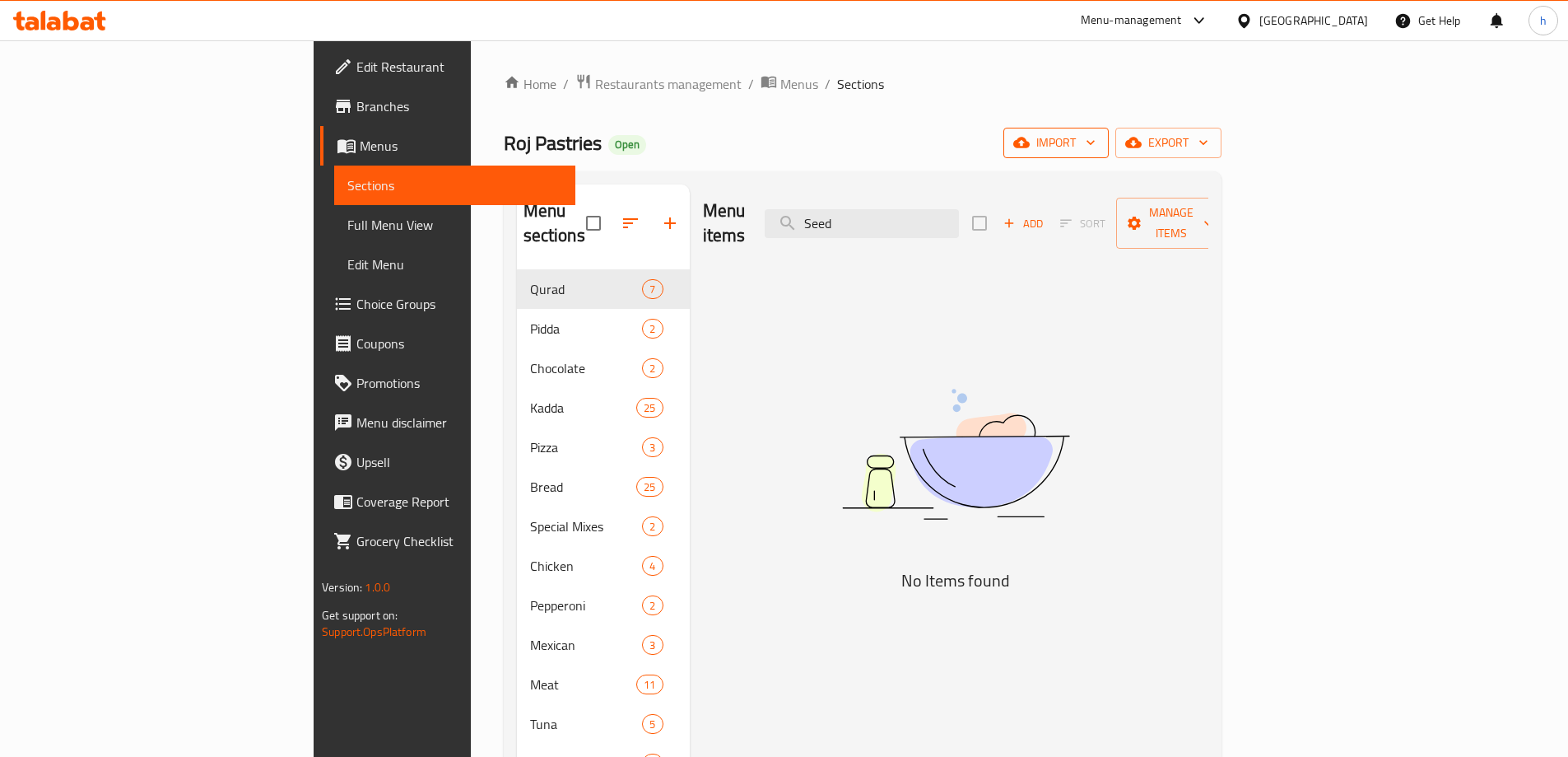
click at [1096, 149] on span "import" at bounding box center [1056, 142] width 79 height 21
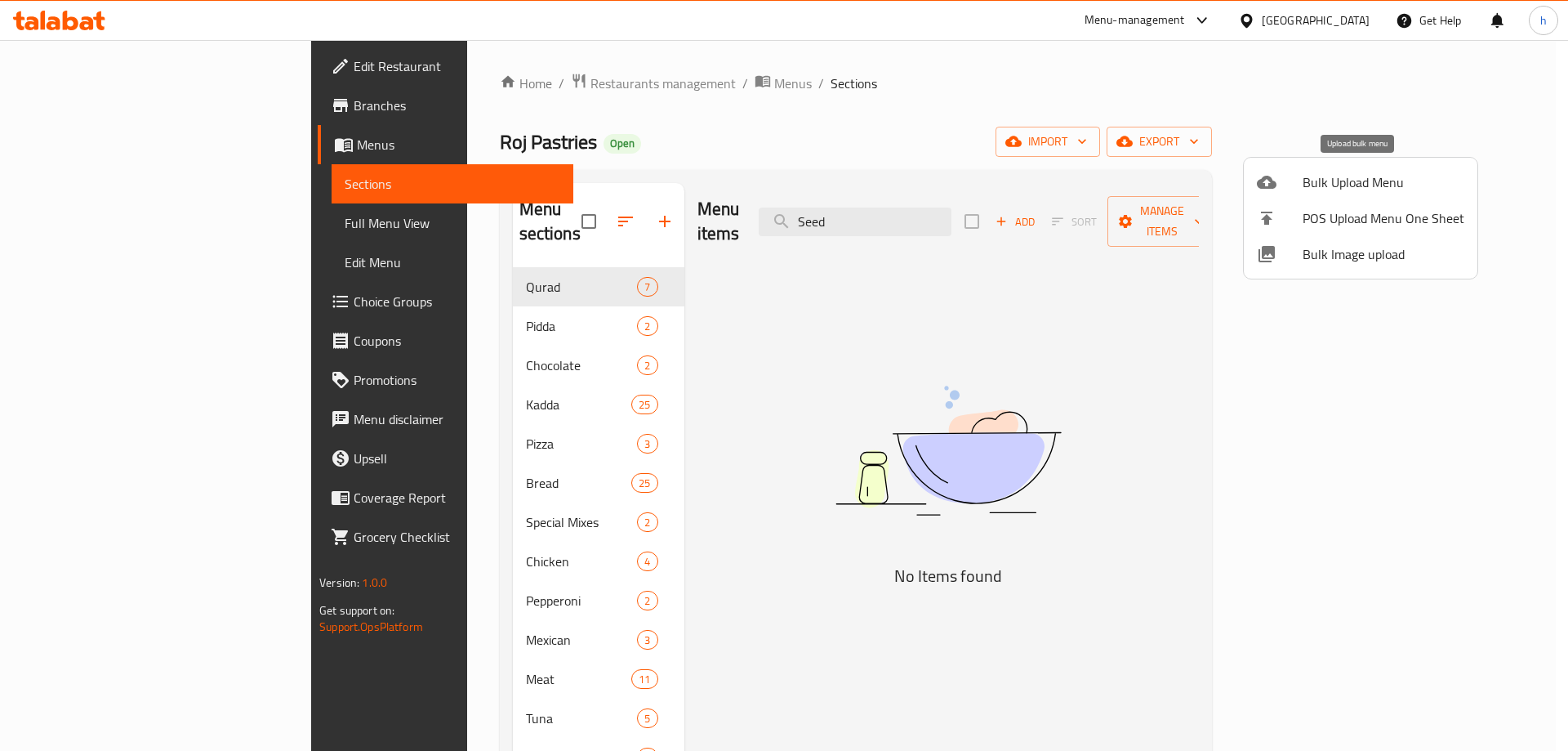
click at [1313, 192] on span "Bulk Upload Menu" at bounding box center [1383, 183] width 162 height 20
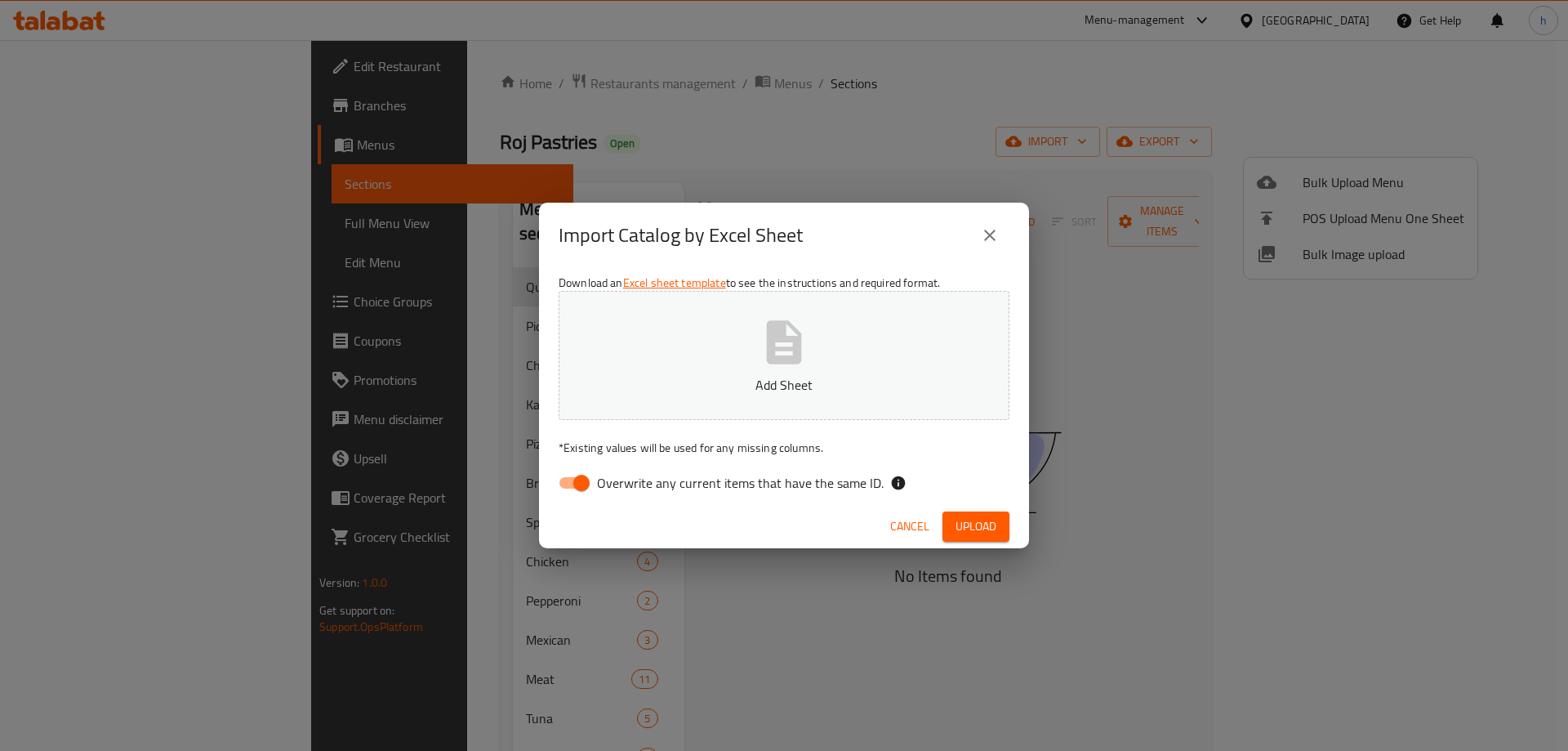
click at [581, 478] on input "Overwrite any current items that have the same ID." at bounding box center [581, 483] width 93 height 31
checkbox input "false"
click at [975, 519] on span "Upload" at bounding box center [976, 527] width 41 height 21
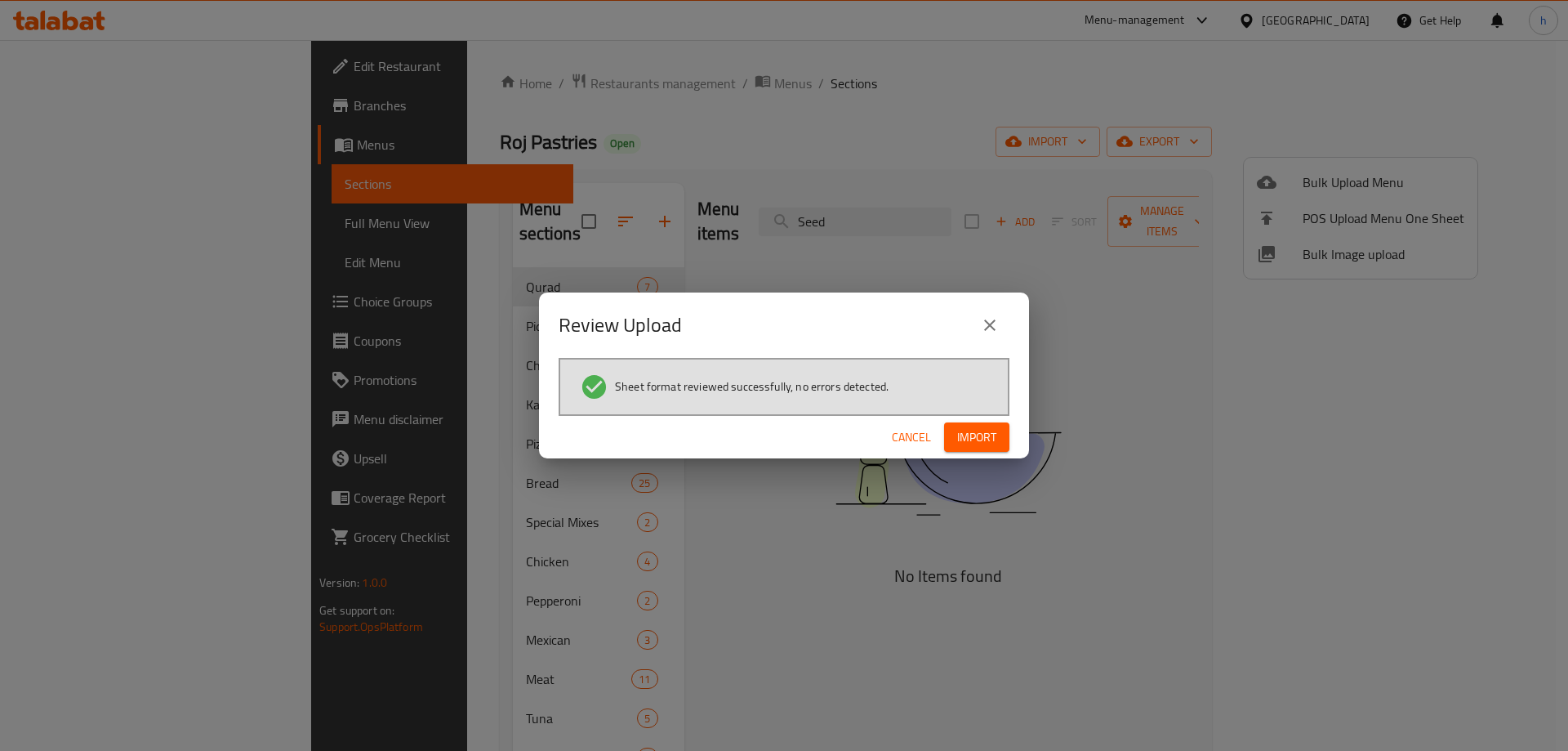
click at [974, 427] on span "Import" at bounding box center [976, 437] width 39 height 21
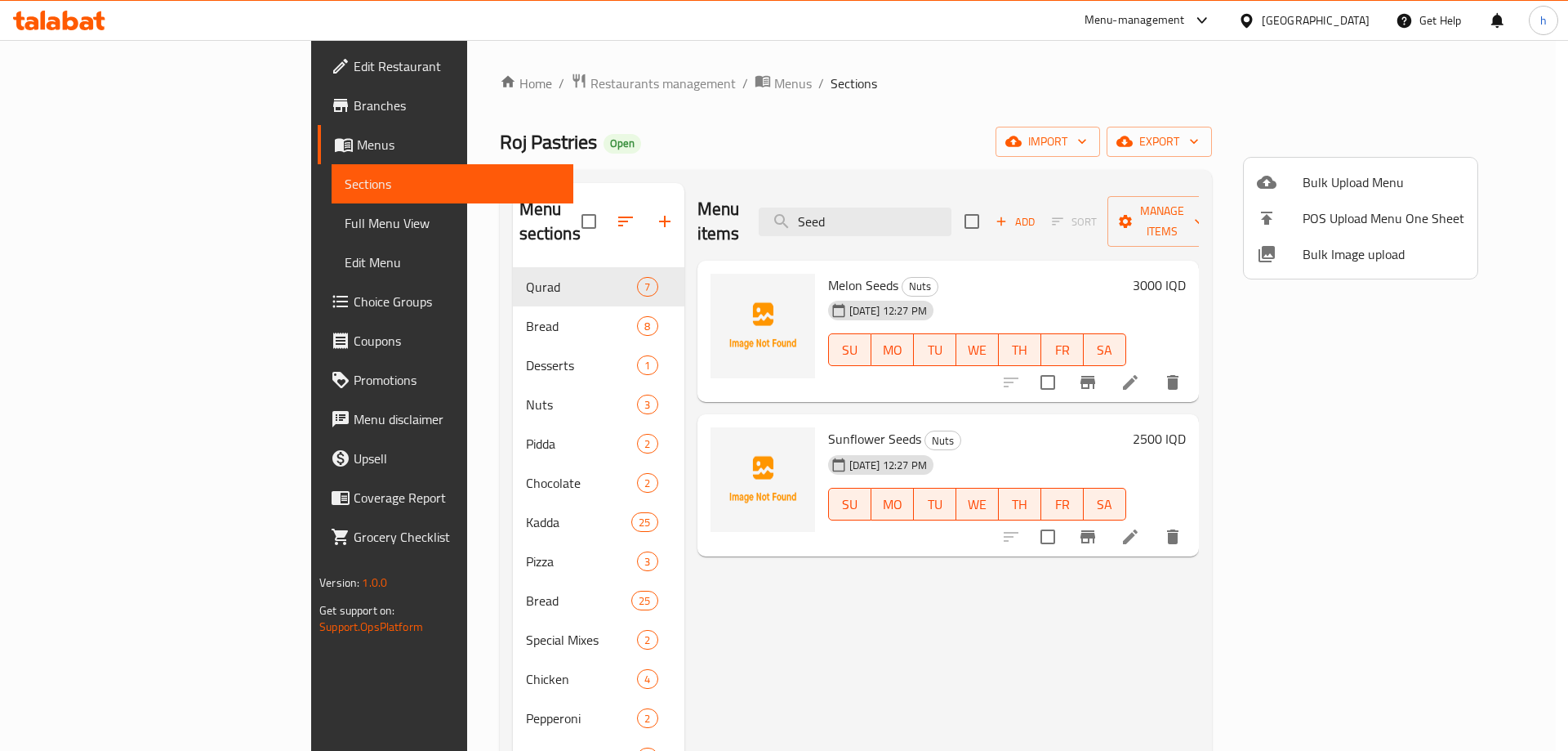
click at [850, 636] on div at bounding box center [784, 376] width 1568 height 751
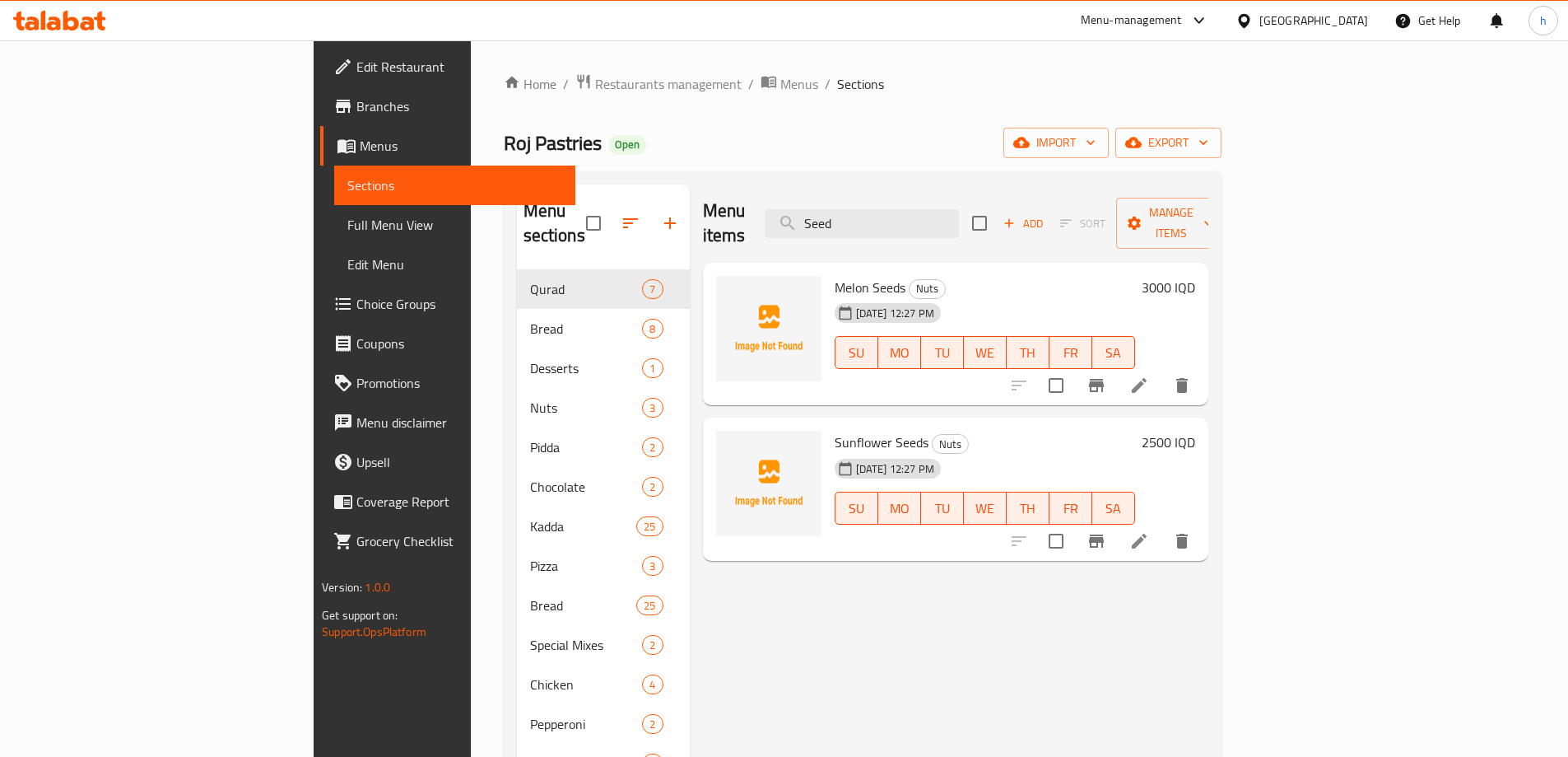
drag, startPoint x: 963, startPoint y: 211, endPoint x: 820, endPoint y: 191, distance: 144.4
click at [820, 191] on div "Menu items Seed Add Sort Manage items" at bounding box center [955, 223] width 506 height 78
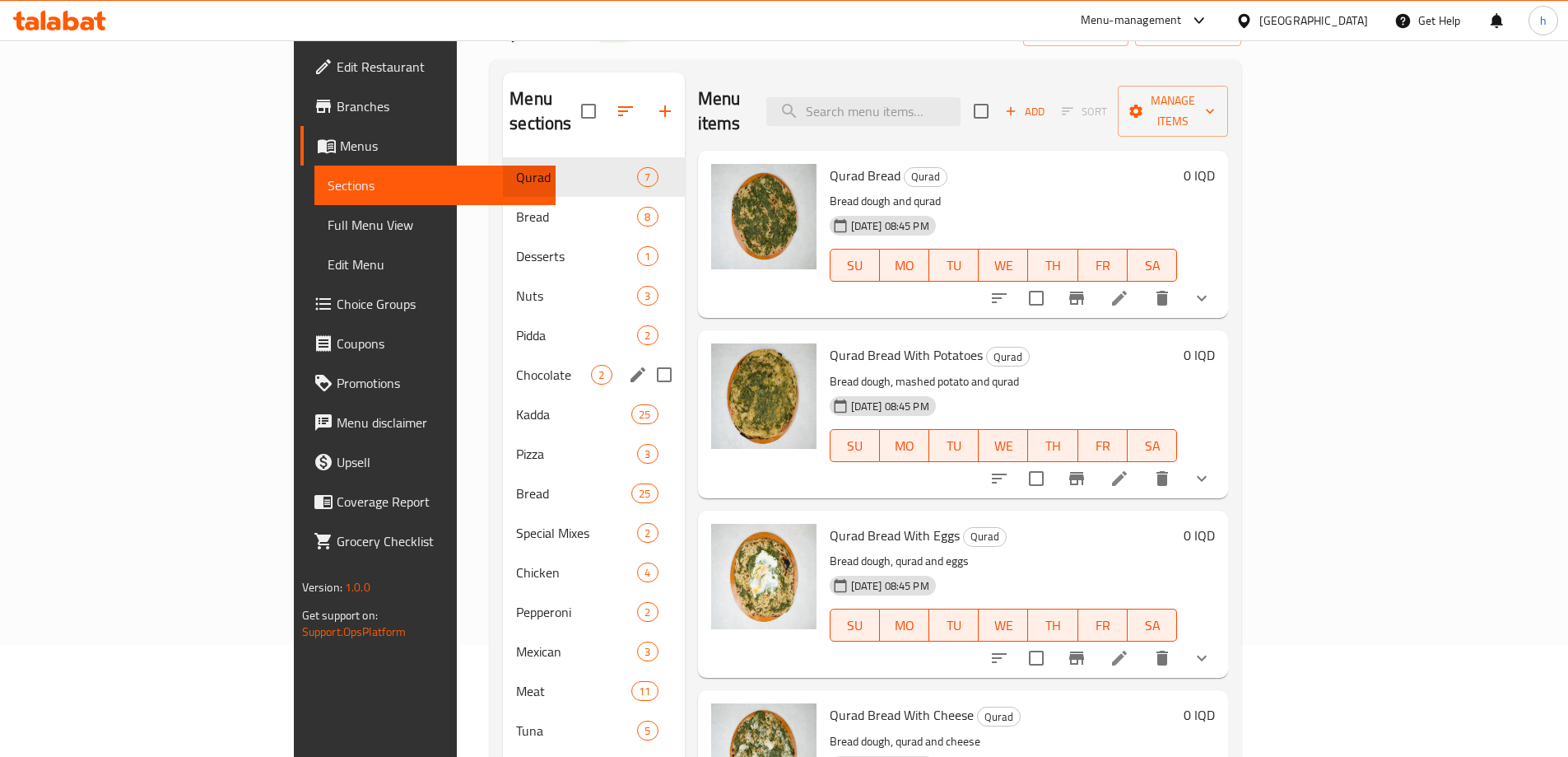
scroll to position [231, 0]
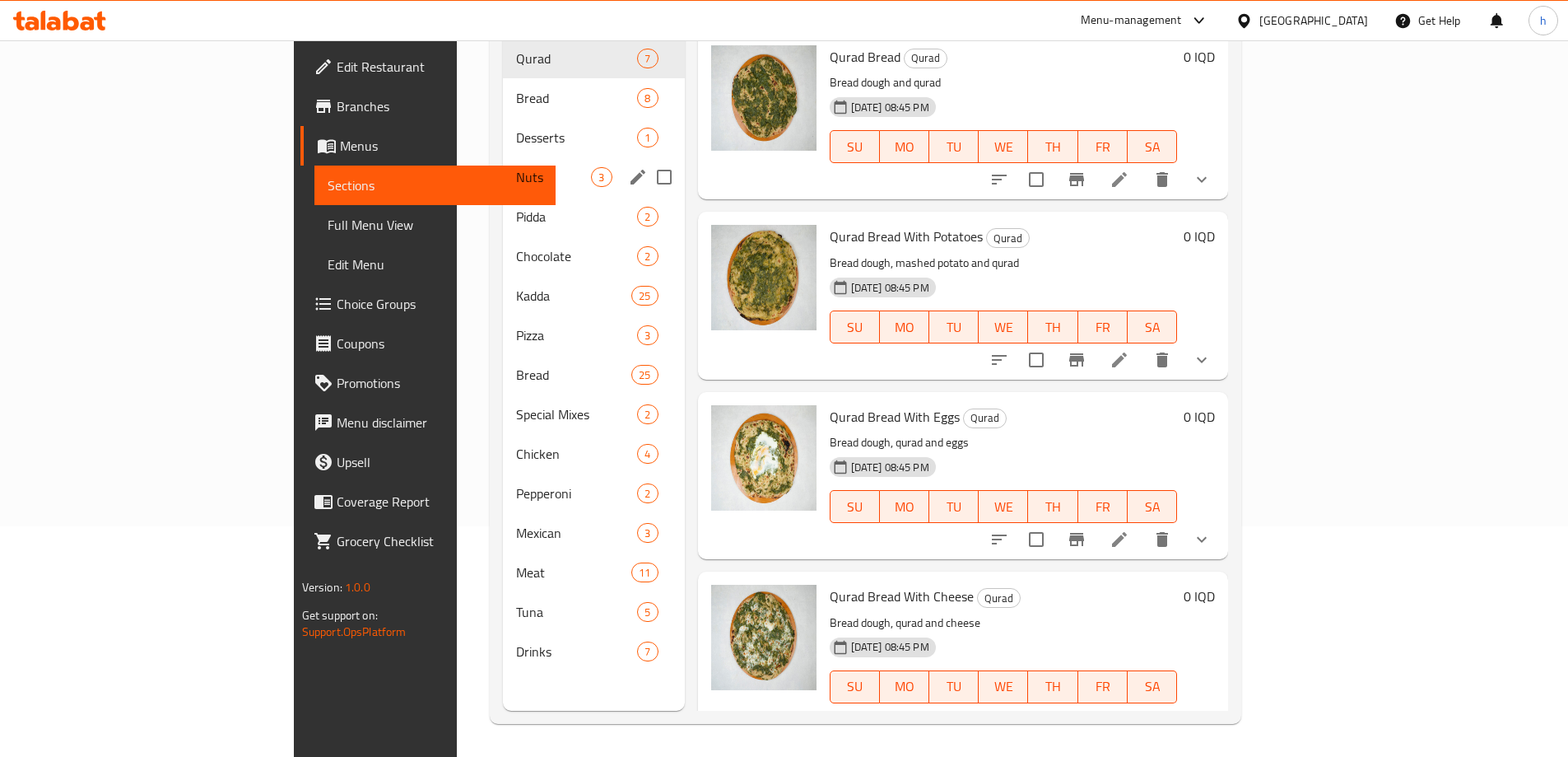
click at [503, 163] on div "Nuts 3" at bounding box center [593, 176] width 181 height 39
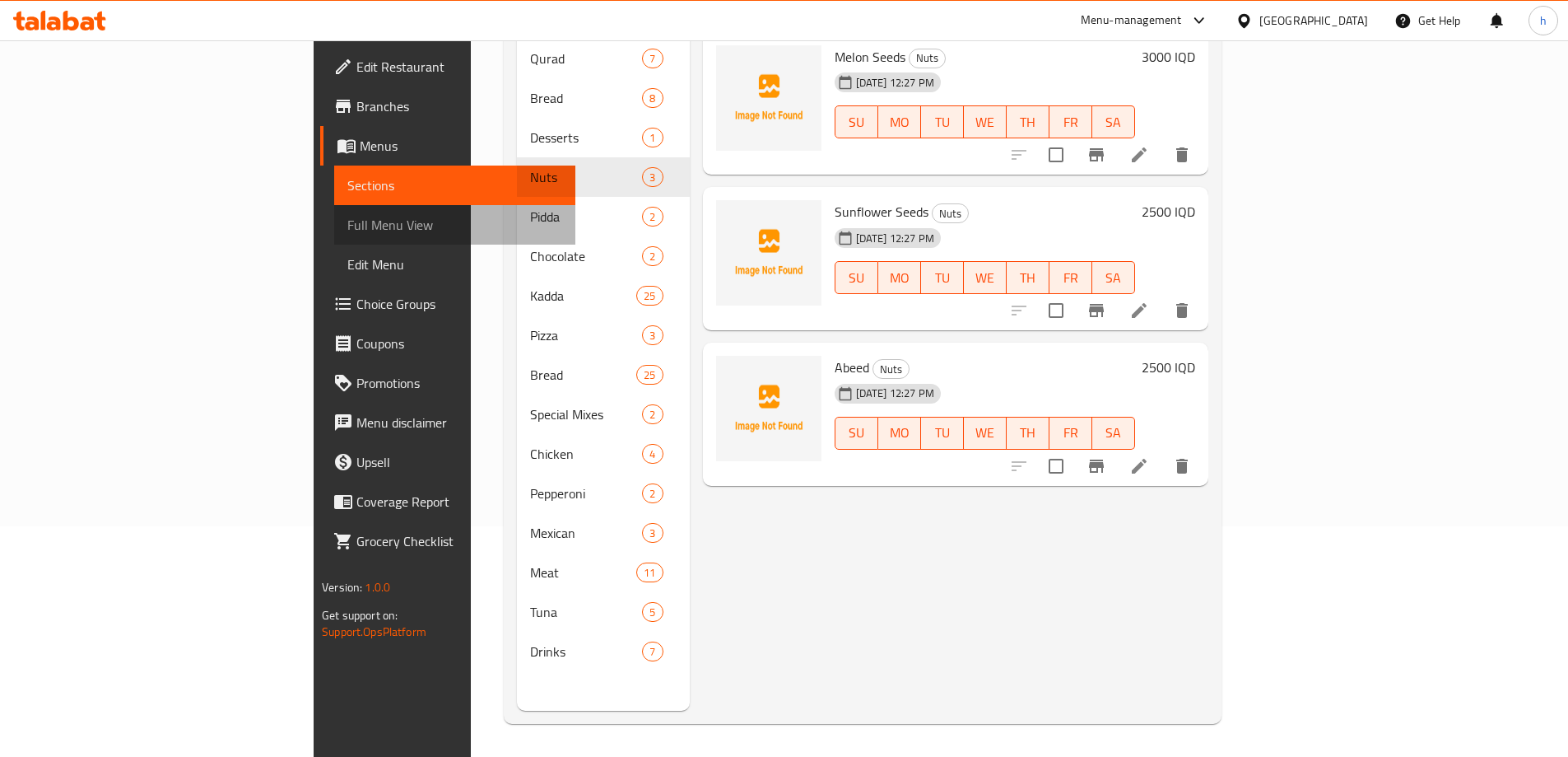
click at [347, 233] on span "Full Menu View" at bounding box center [455, 225] width 215 height 20
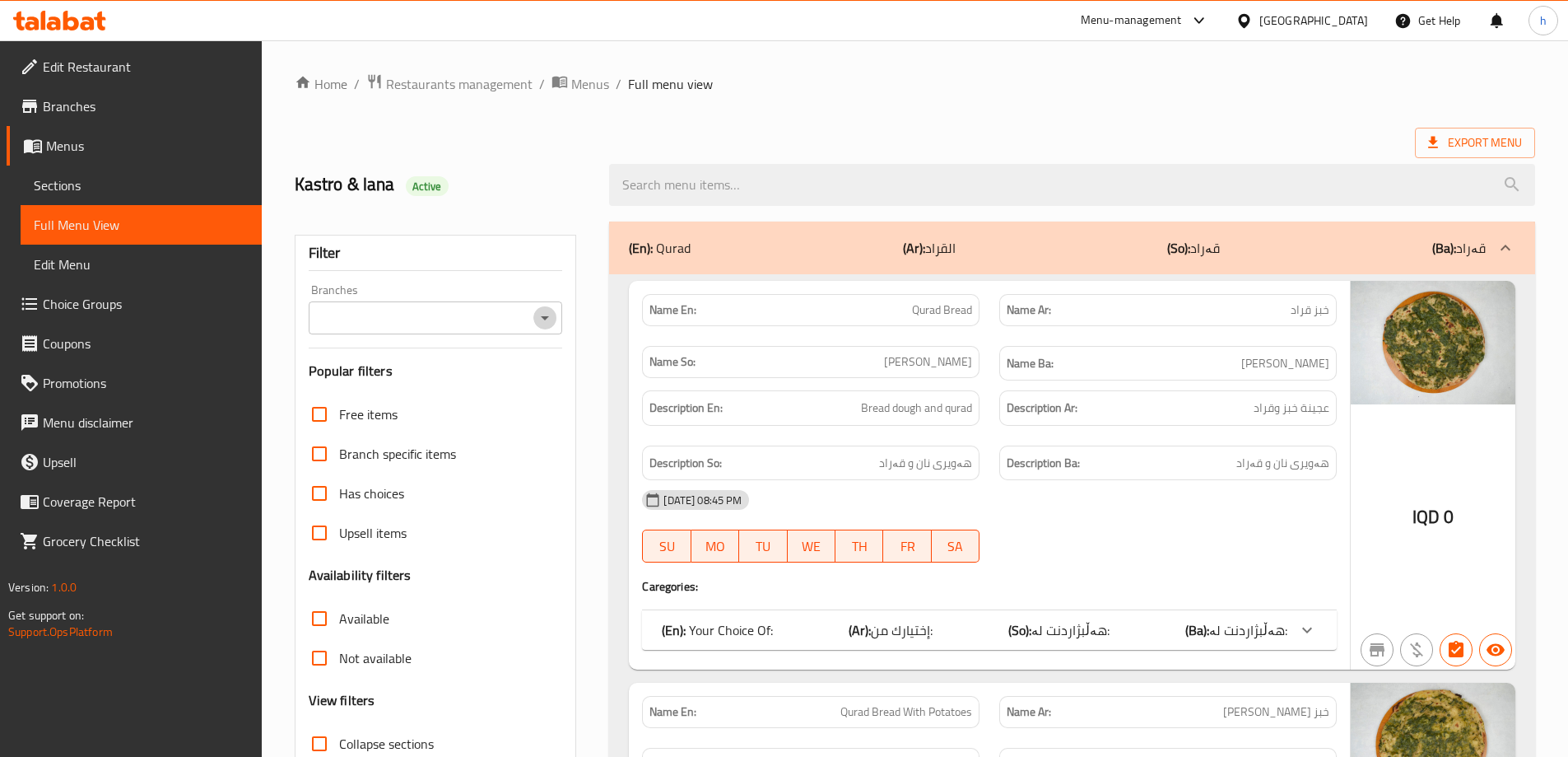
click at [540, 316] on icon "Open" at bounding box center [545, 318] width 20 height 20
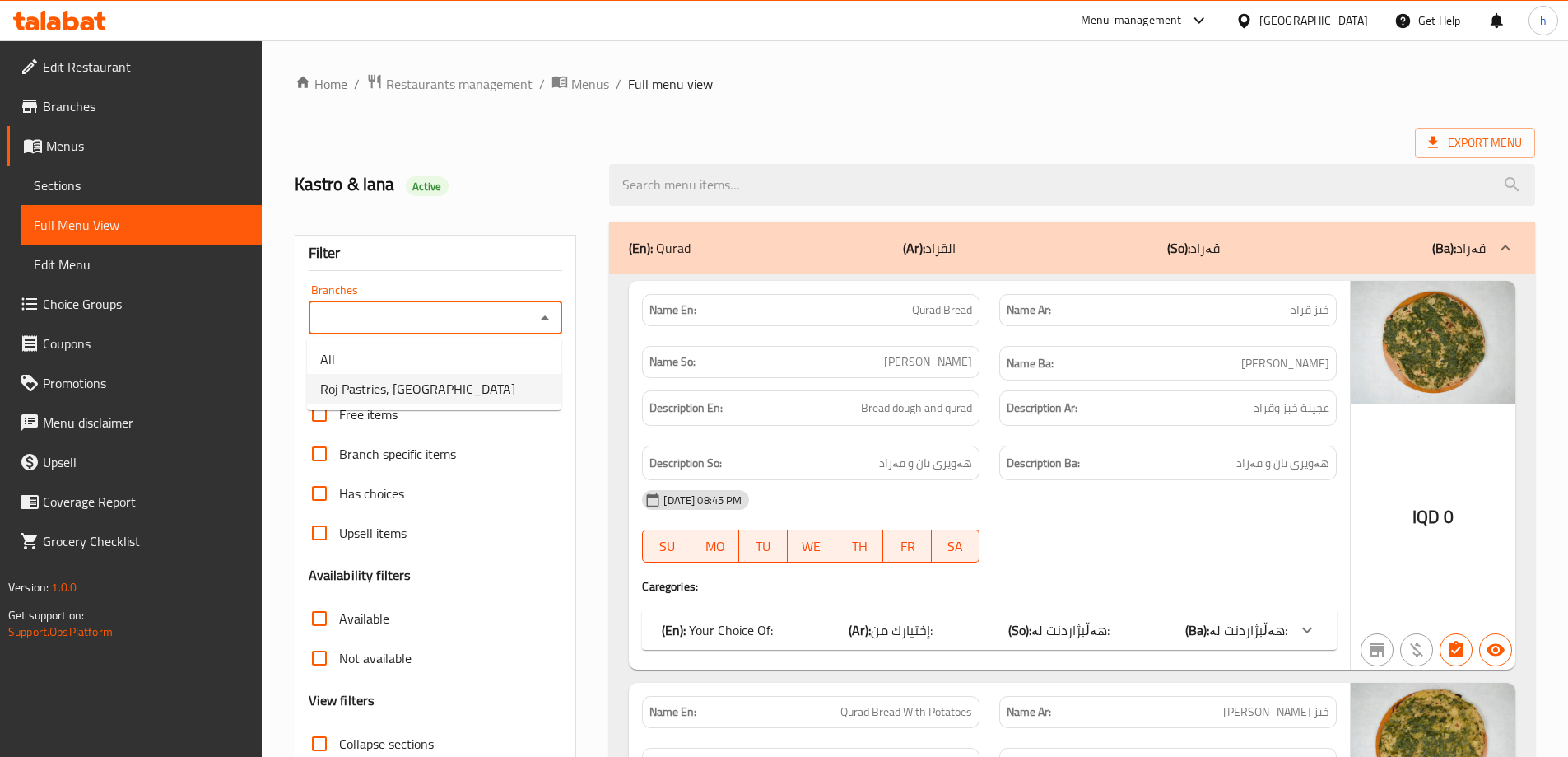
click at [366, 379] on span "Roj Pastries, [GEOGRAPHIC_DATA]" at bounding box center [418, 389] width 195 height 20
type input "Roj Pastries, [GEOGRAPHIC_DATA]"
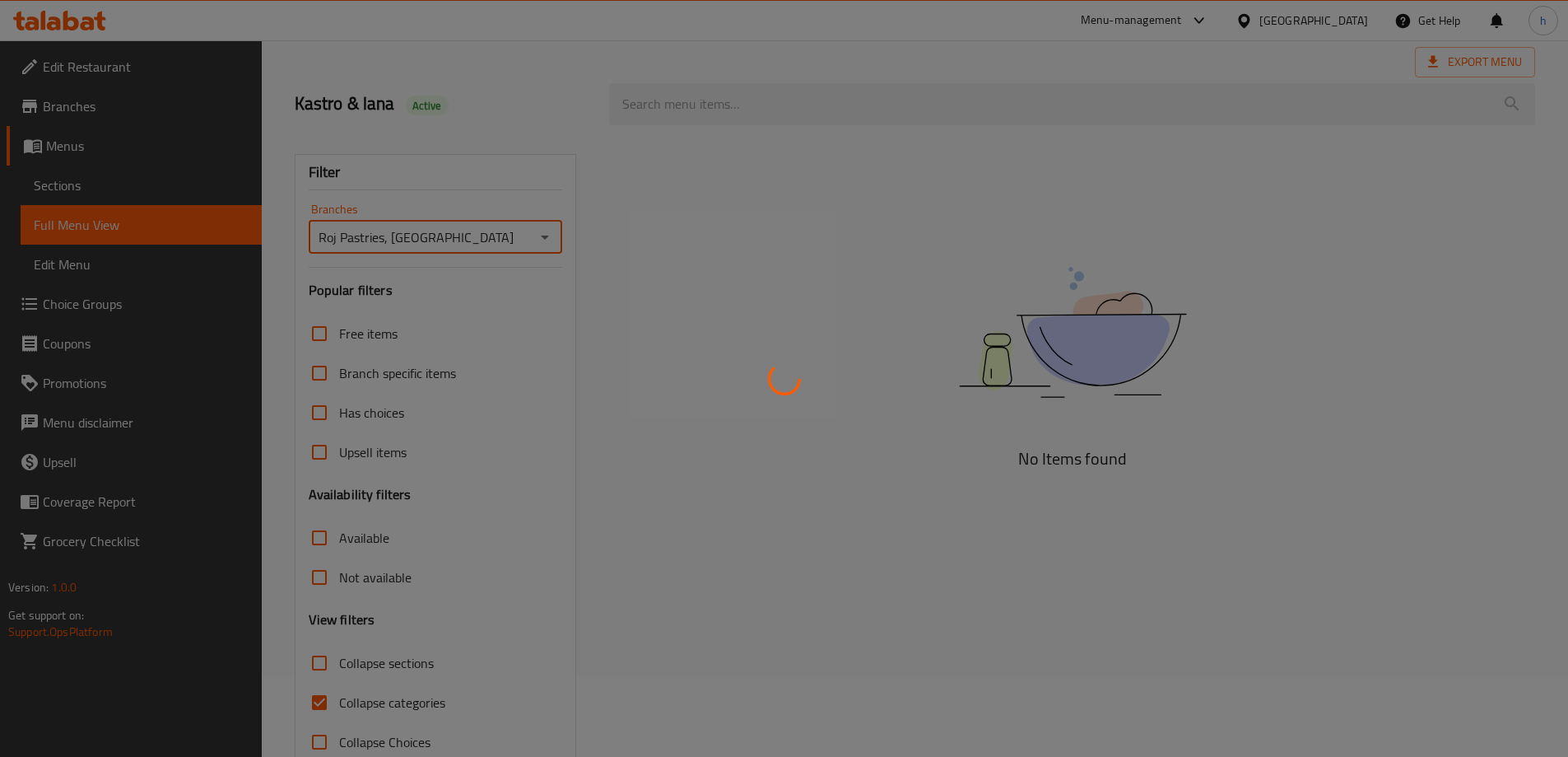
scroll to position [119, 0]
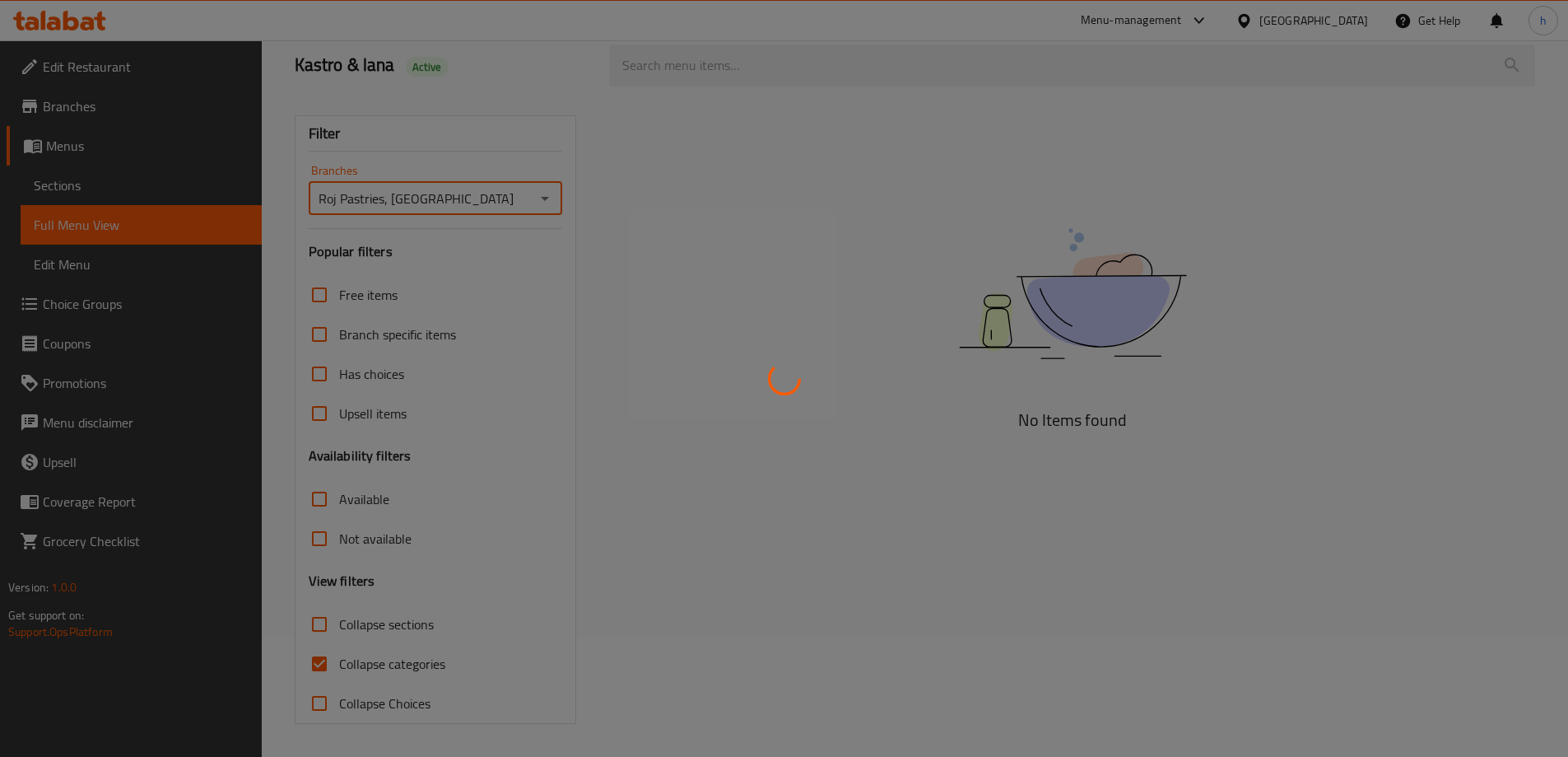
click at [315, 669] on div at bounding box center [784, 378] width 1568 height 757
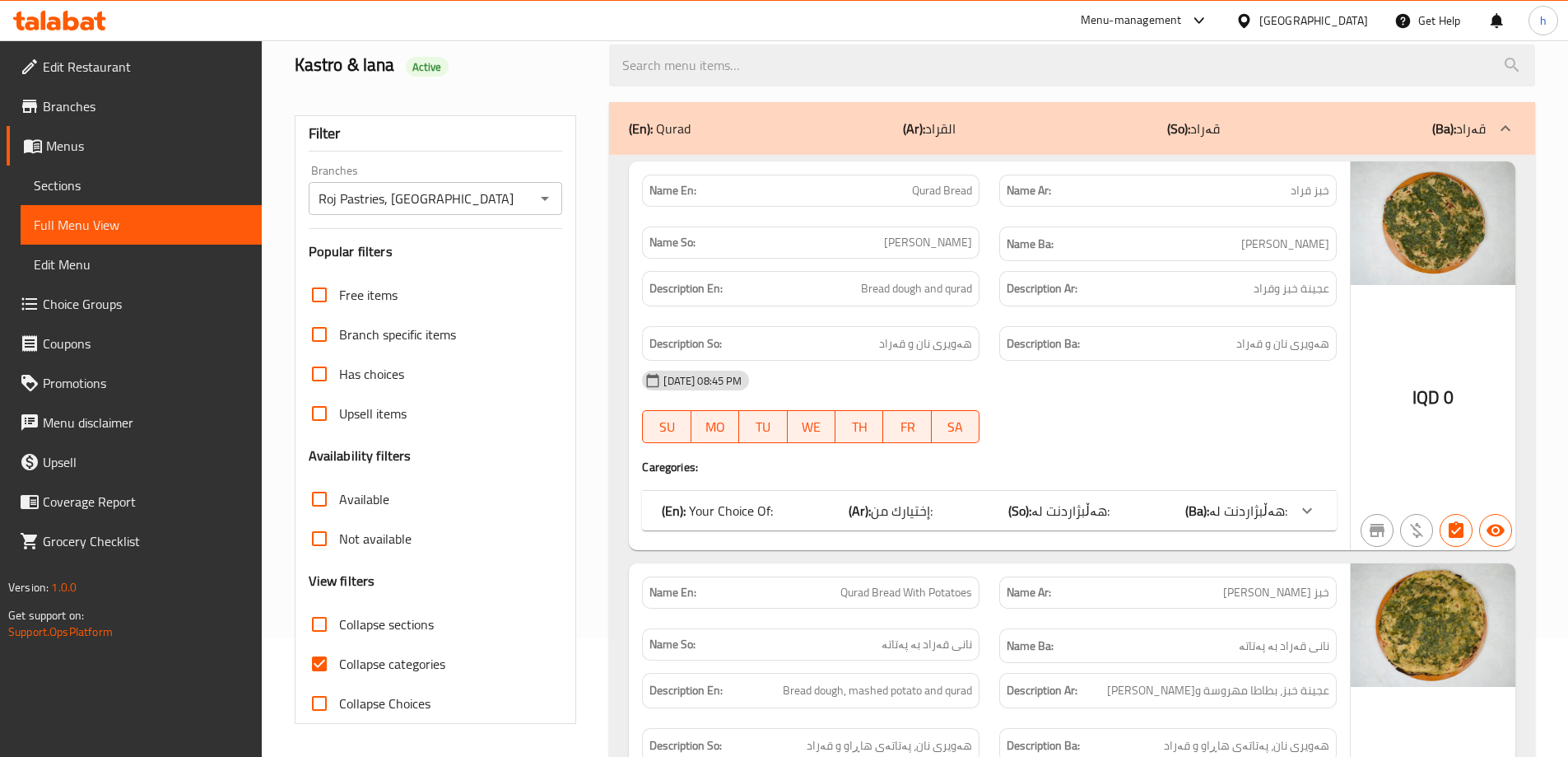
click at [316, 661] on input "Collapse categories" at bounding box center [319, 663] width 39 height 39
checkbox input "false"
click at [319, 627] on input "Collapse sections" at bounding box center [319, 624] width 39 height 39
checkbox input "true"
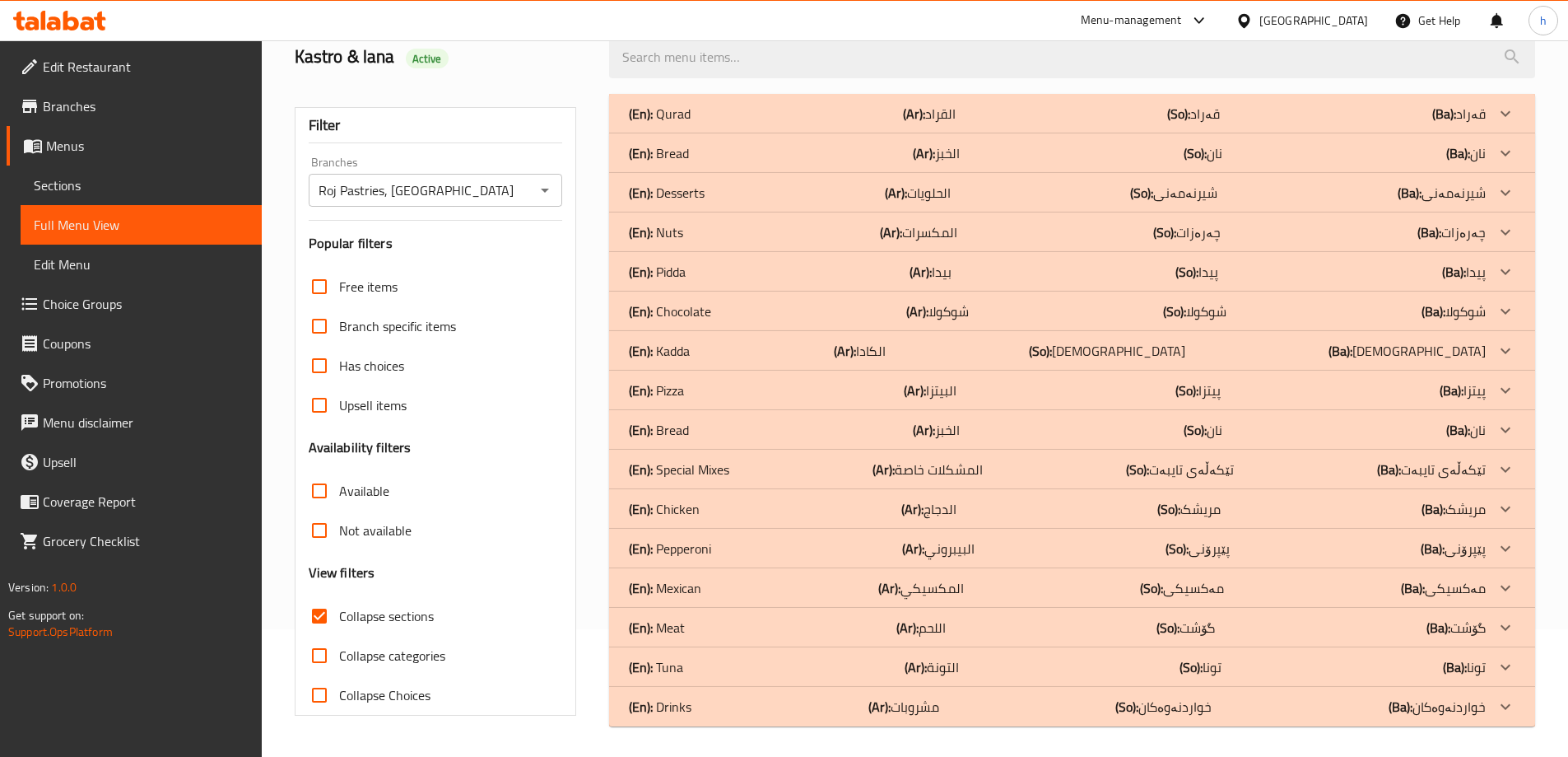
scroll to position [130, 0]
click at [671, 163] on div "(En): Bread (Ar): الخبز (So): نان (Ba): نان" at bounding box center [1072, 150] width 926 height 39
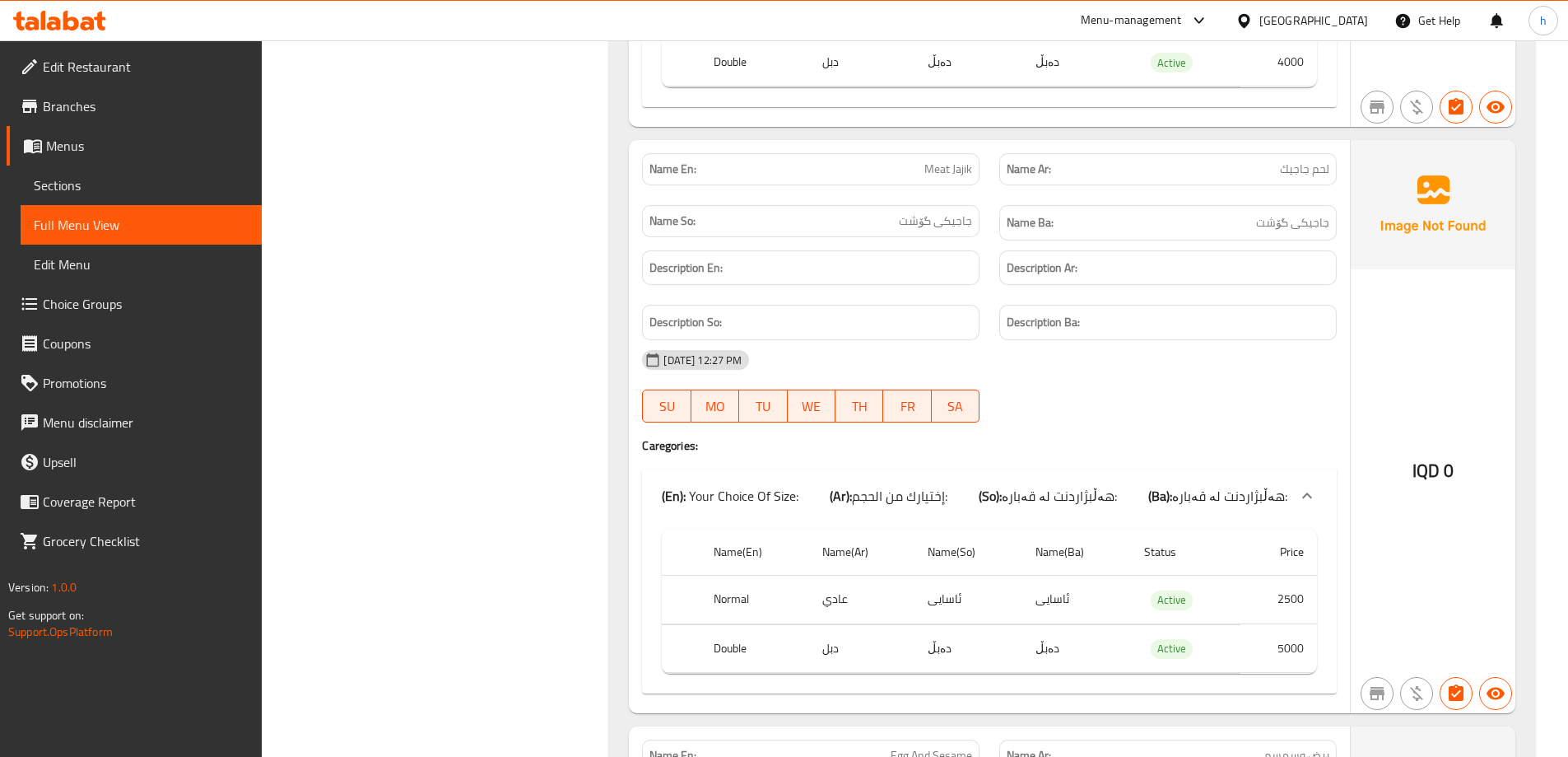
scroll to position [1503, 0]
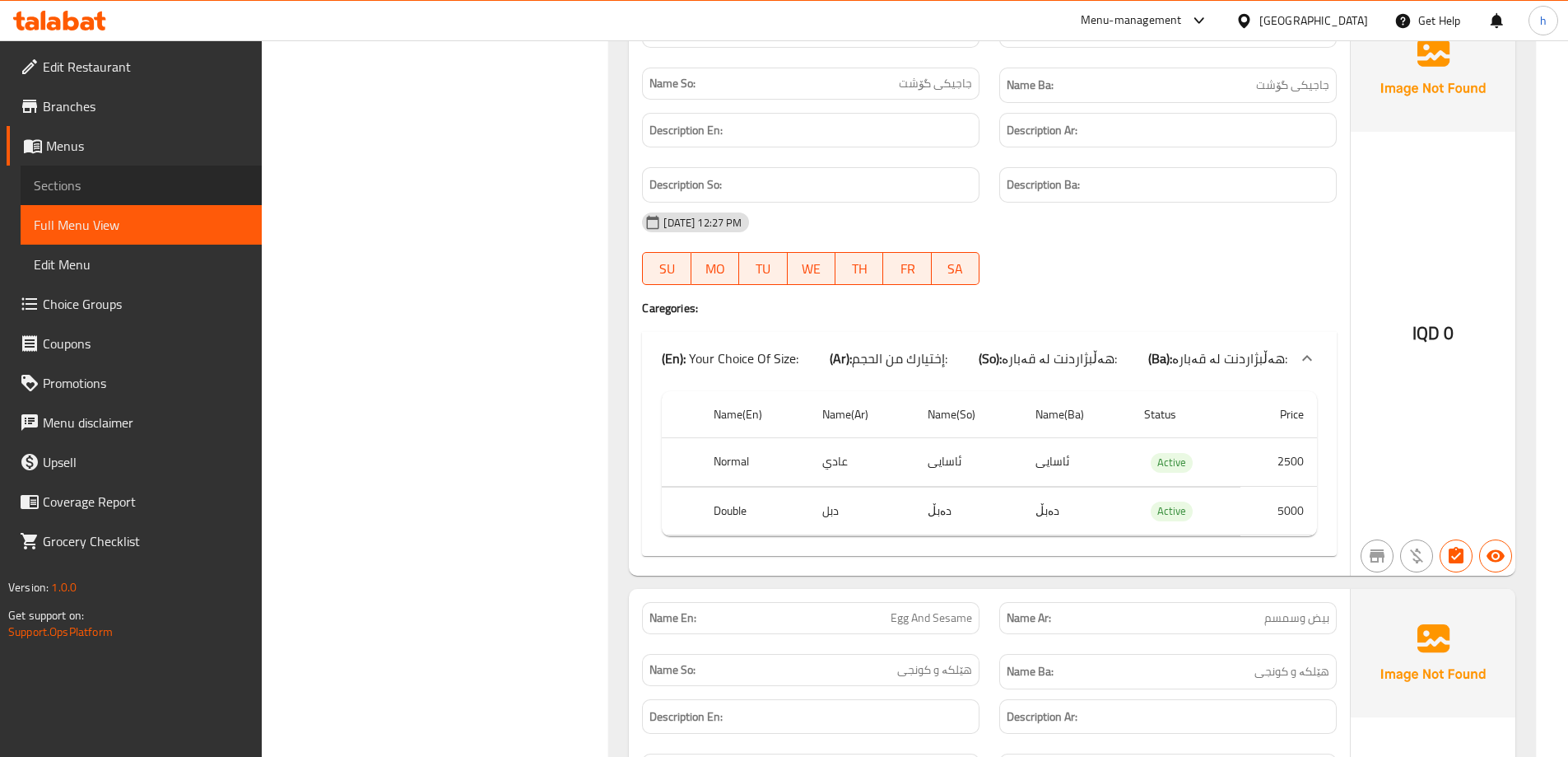
click at [122, 191] on span "Sections" at bounding box center [141, 185] width 215 height 20
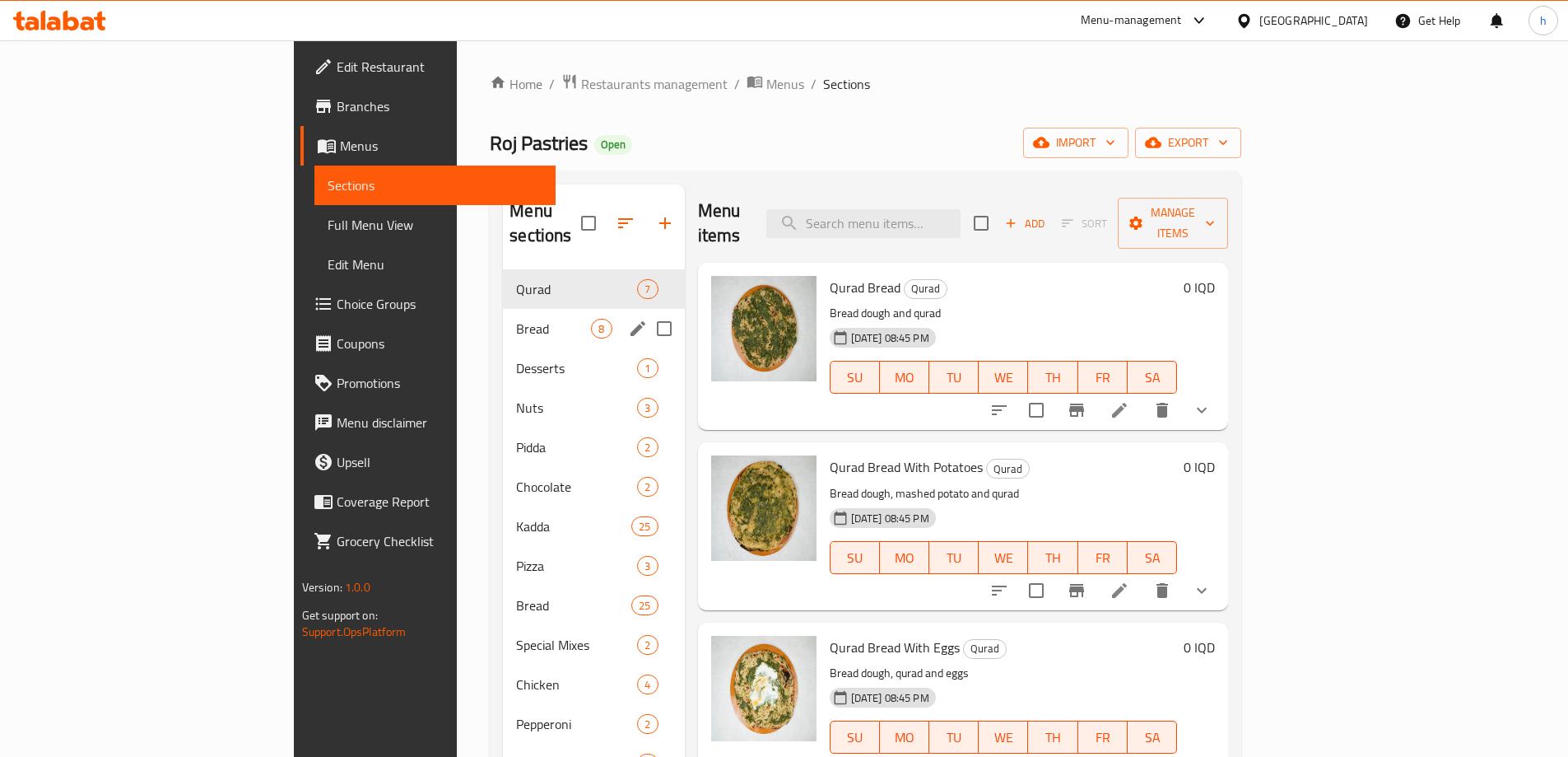
click at [503, 315] on div "Bread 8" at bounding box center [593, 328] width 181 height 39
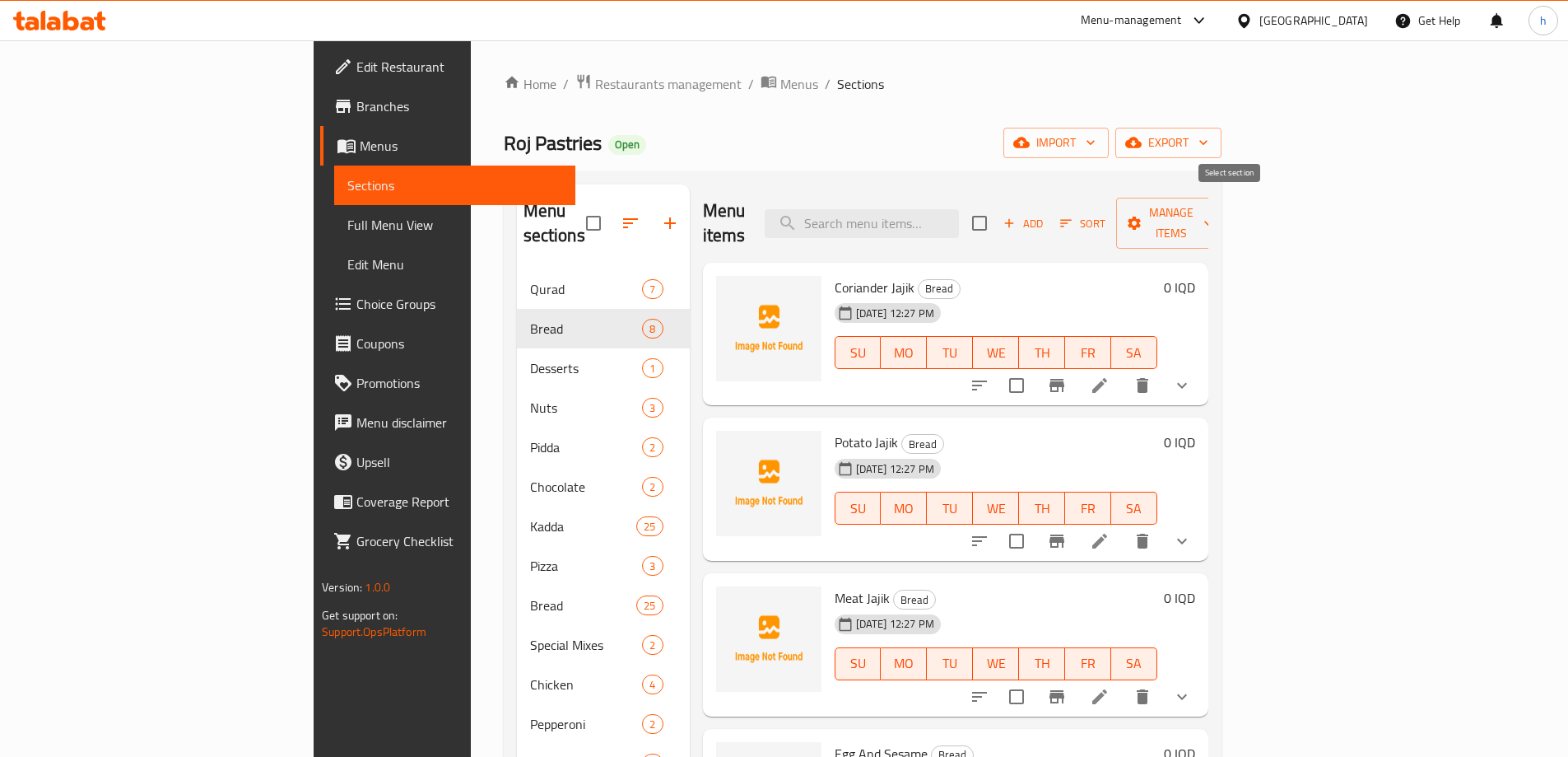
click at [997, 215] on input "checkbox" at bounding box center [980, 223] width 35 height 35
checkbox input "true"
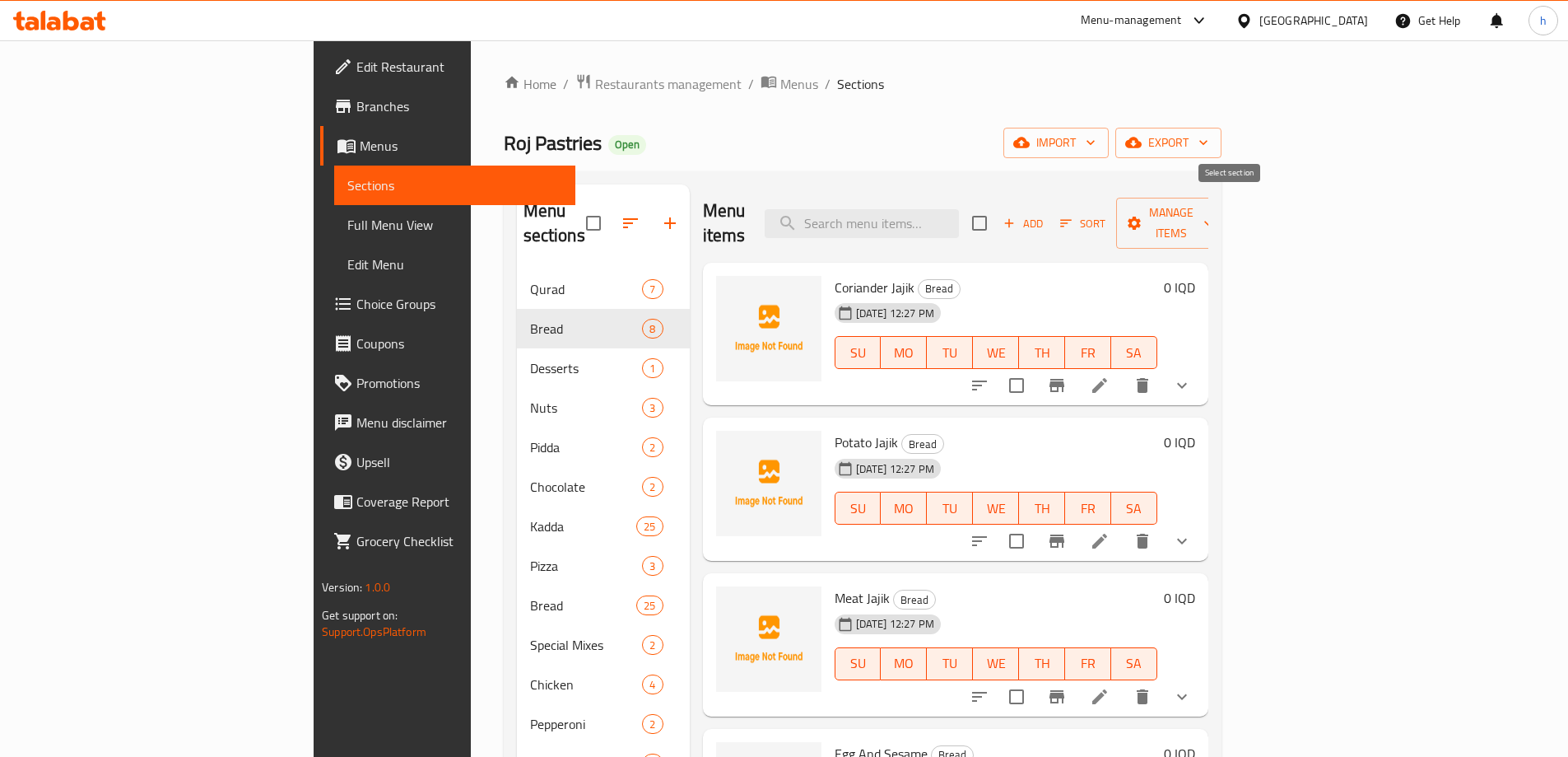
checkbox input "true"
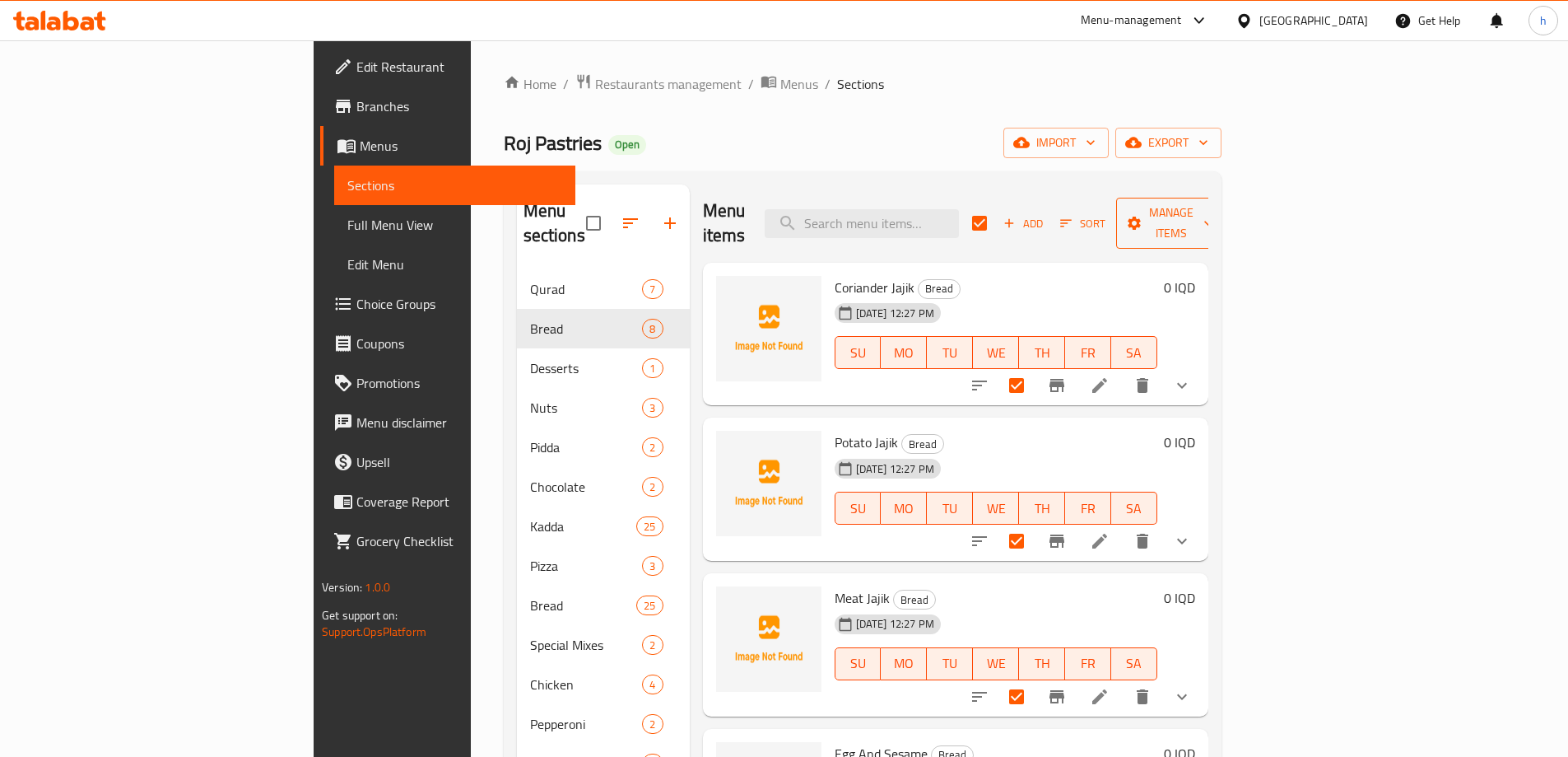
click at [1213, 216] on span "Manage items" at bounding box center [1171, 223] width 84 height 41
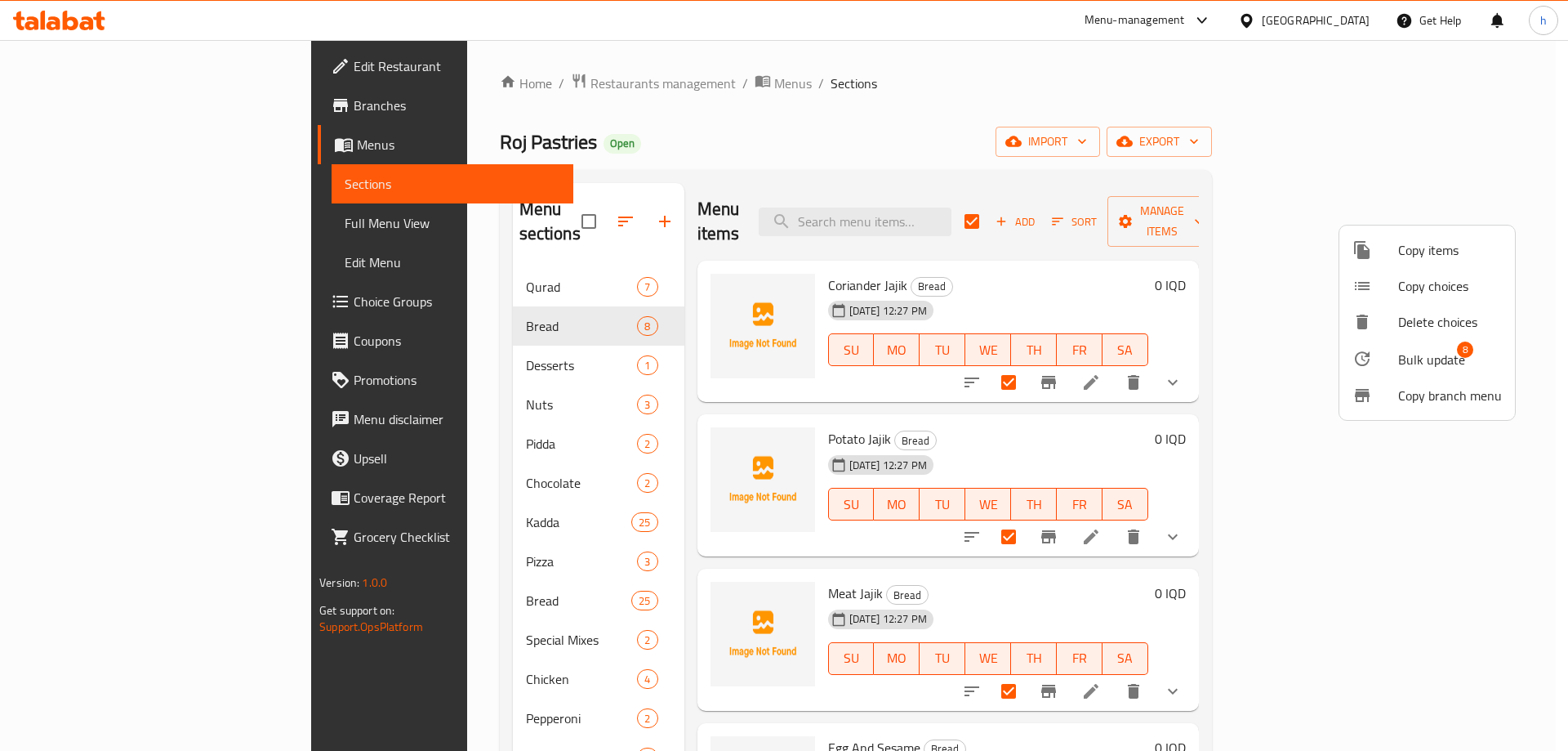
click at [1418, 358] on span "Bulk update" at bounding box center [1431, 360] width 67 height 20
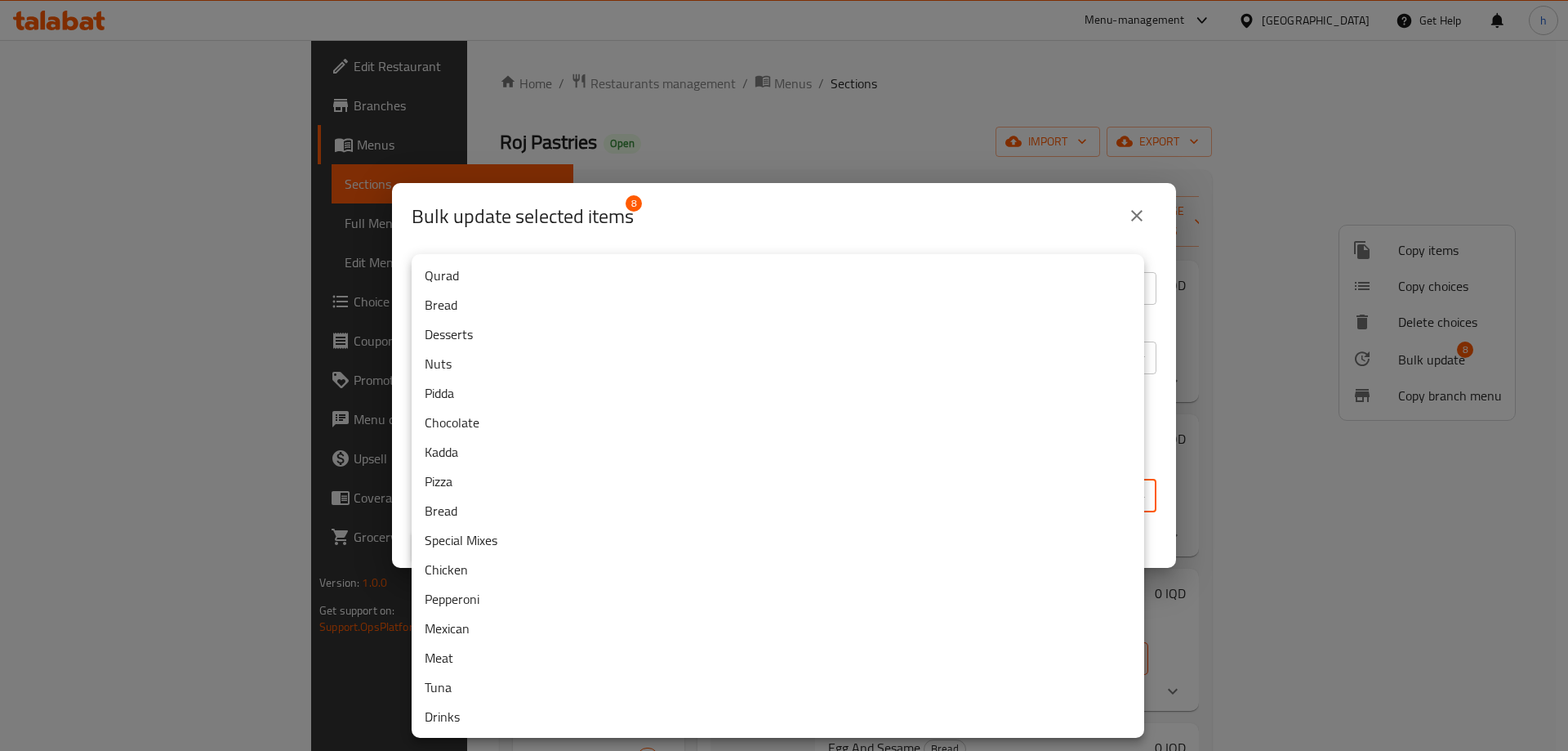
click at [685, 493] on body "​ Menu-management [GEOGRAPHIC_DATA] Get Help h Edit Restaurant Branches Menus S…" at bounding box center [784, 395] width 1568 height 711
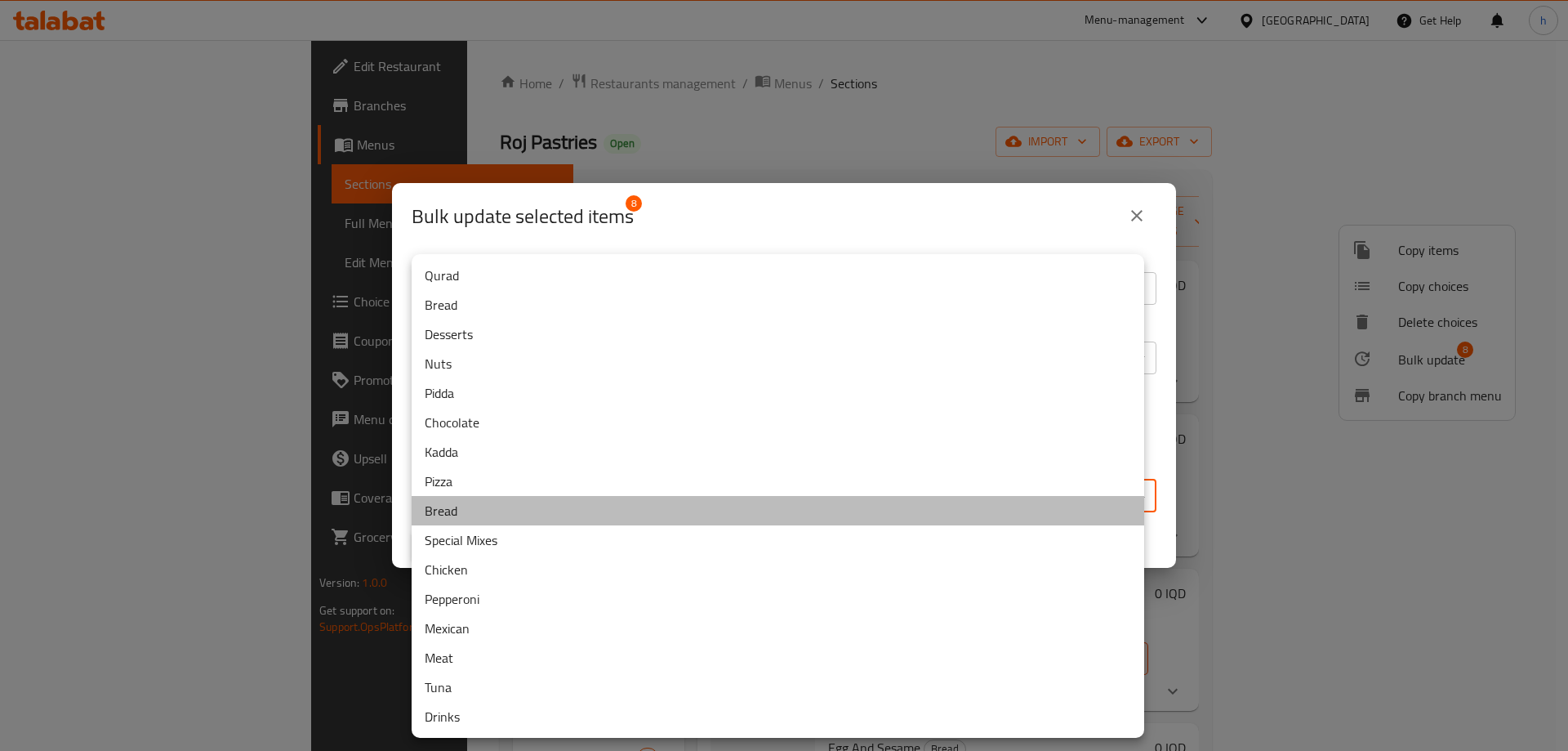
click at [439, 510] on li "Bread" at bounding box center [778, 510] width 732 height 30
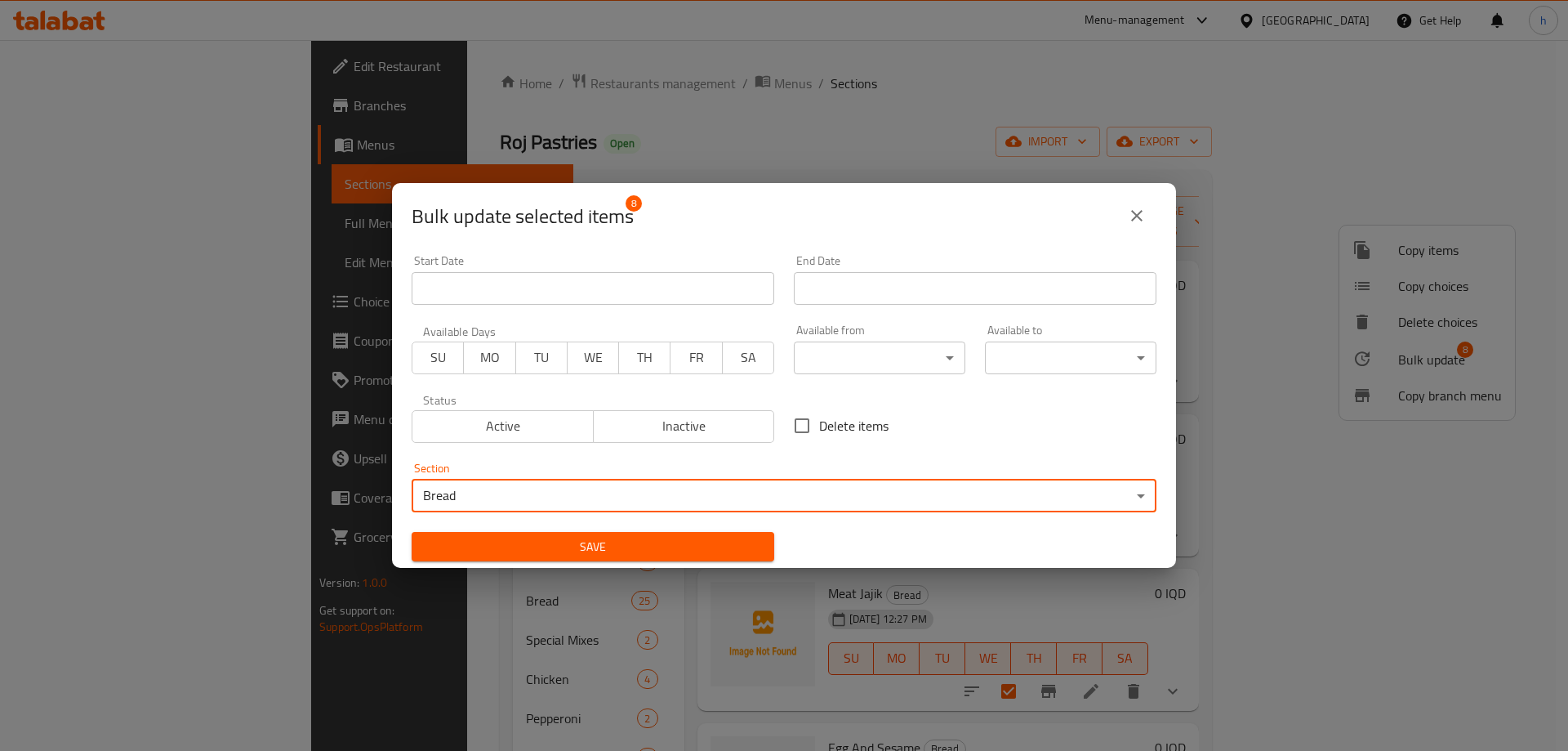
click at [671, 541] on span "Save" at bounding box center [593, 547] width 336 height 21
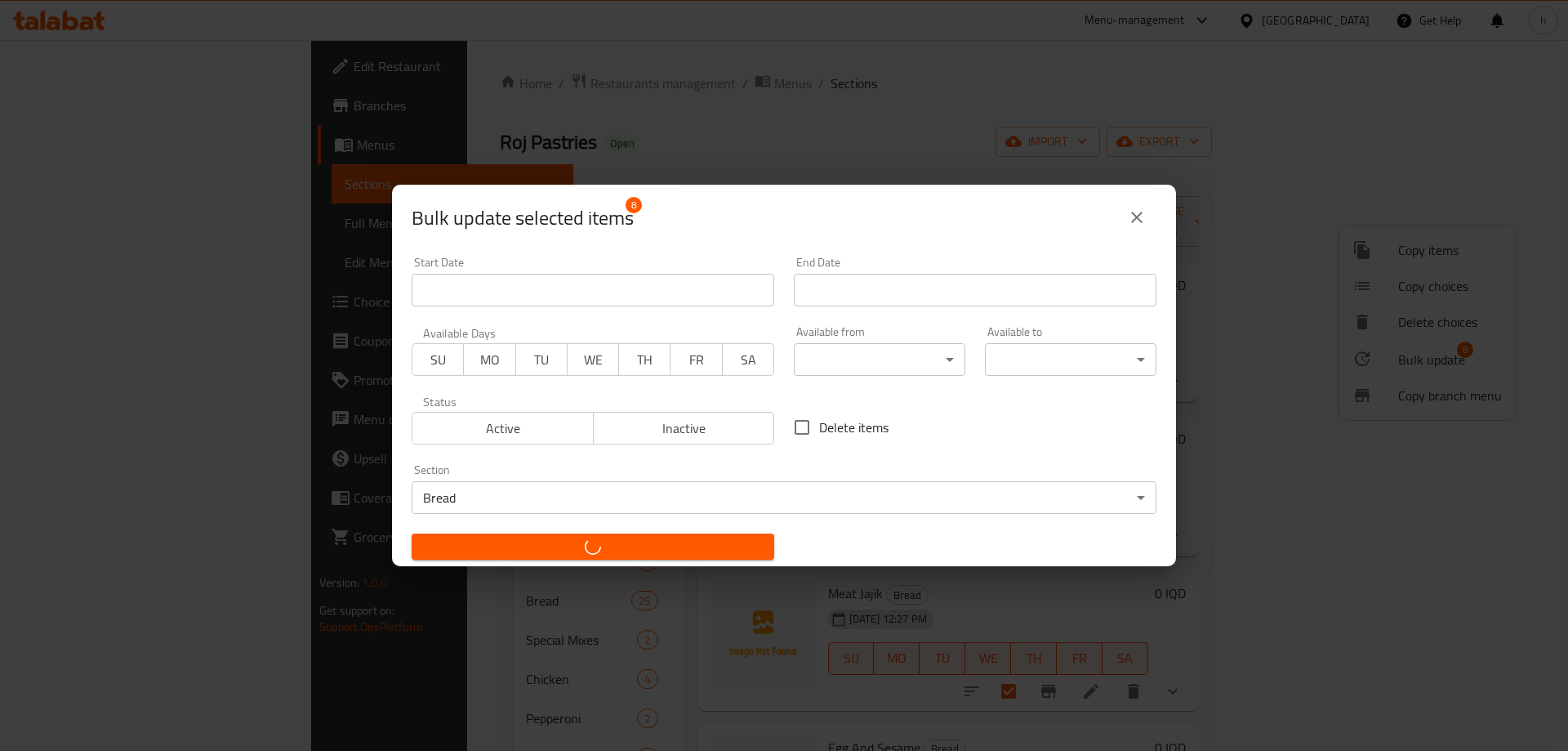
checkbox input "false"
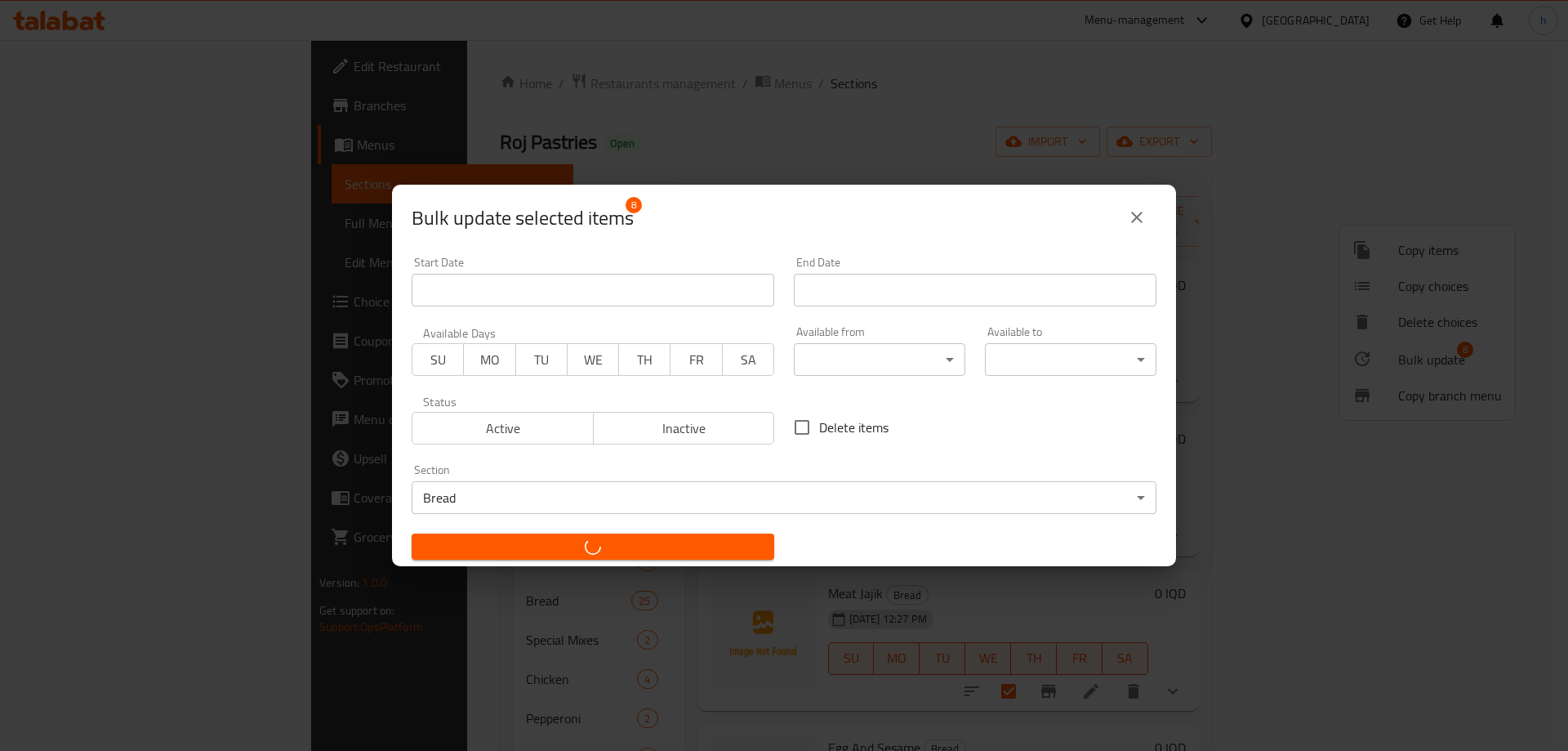
checkbox input "false"
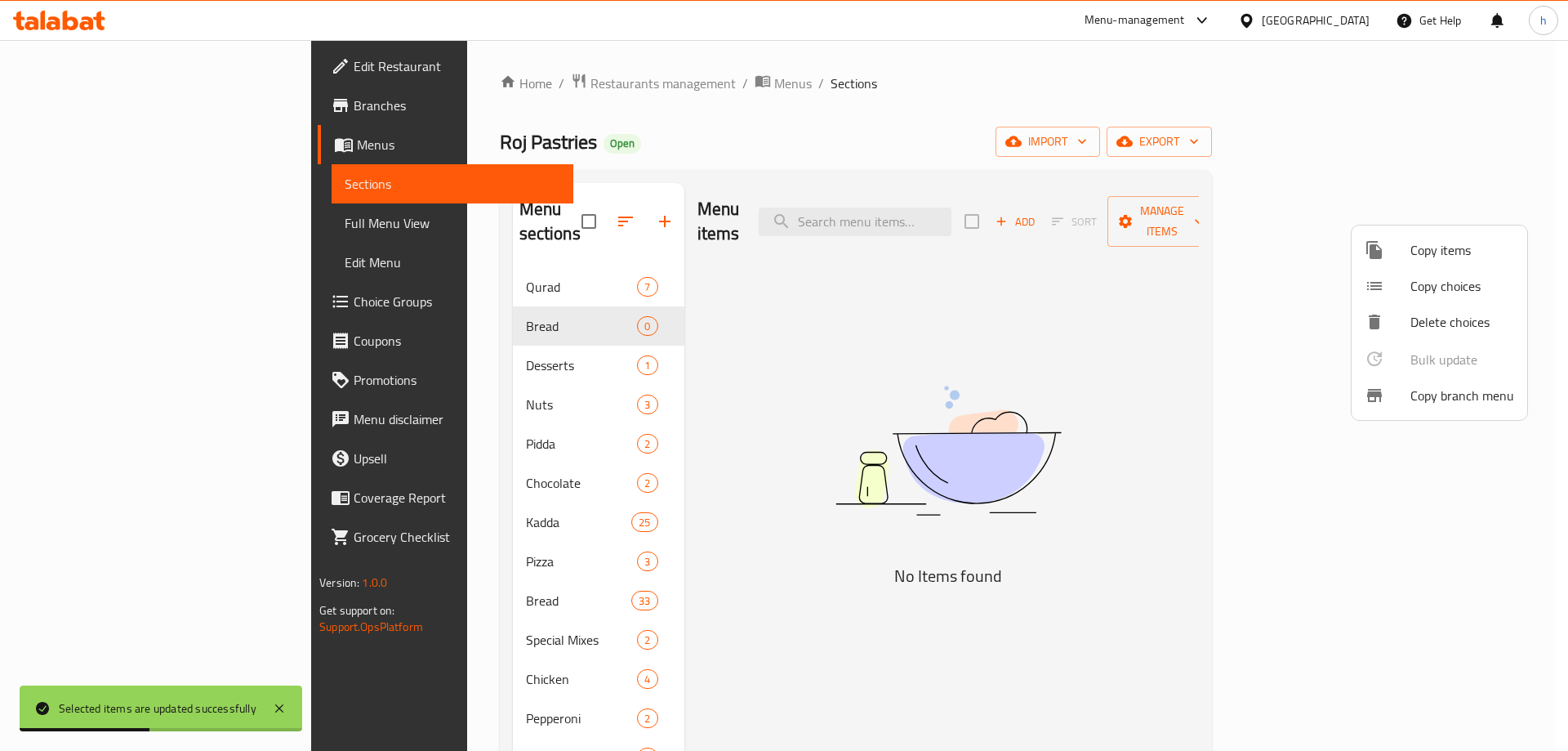
click at [558, 223] on div at bounding box center [784, 376] width 1568 height 751
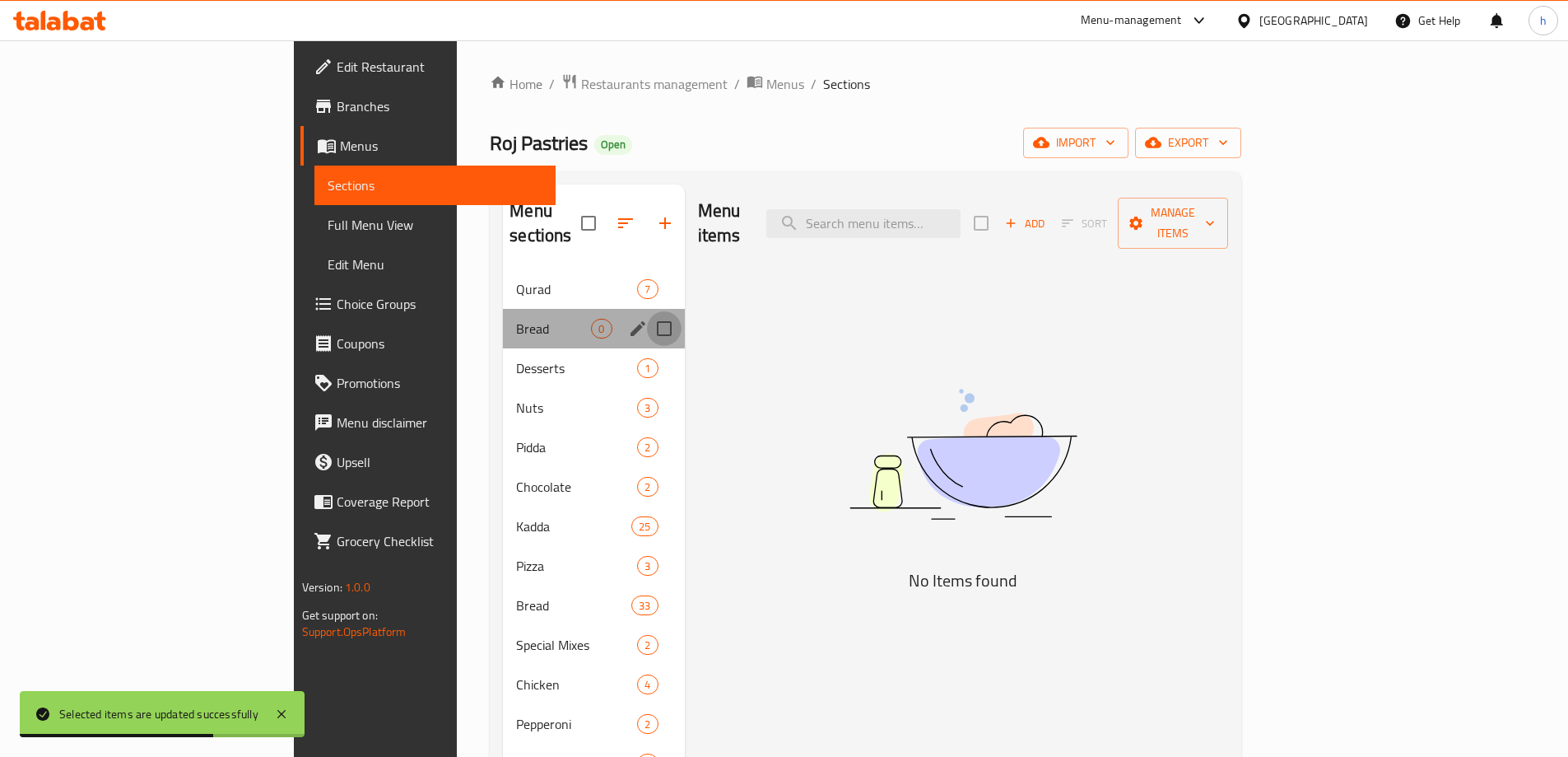
click at [647, 311] on input "Menu sections" at bounding box center [665, 328] width 35 height 35
checkbox input "true"
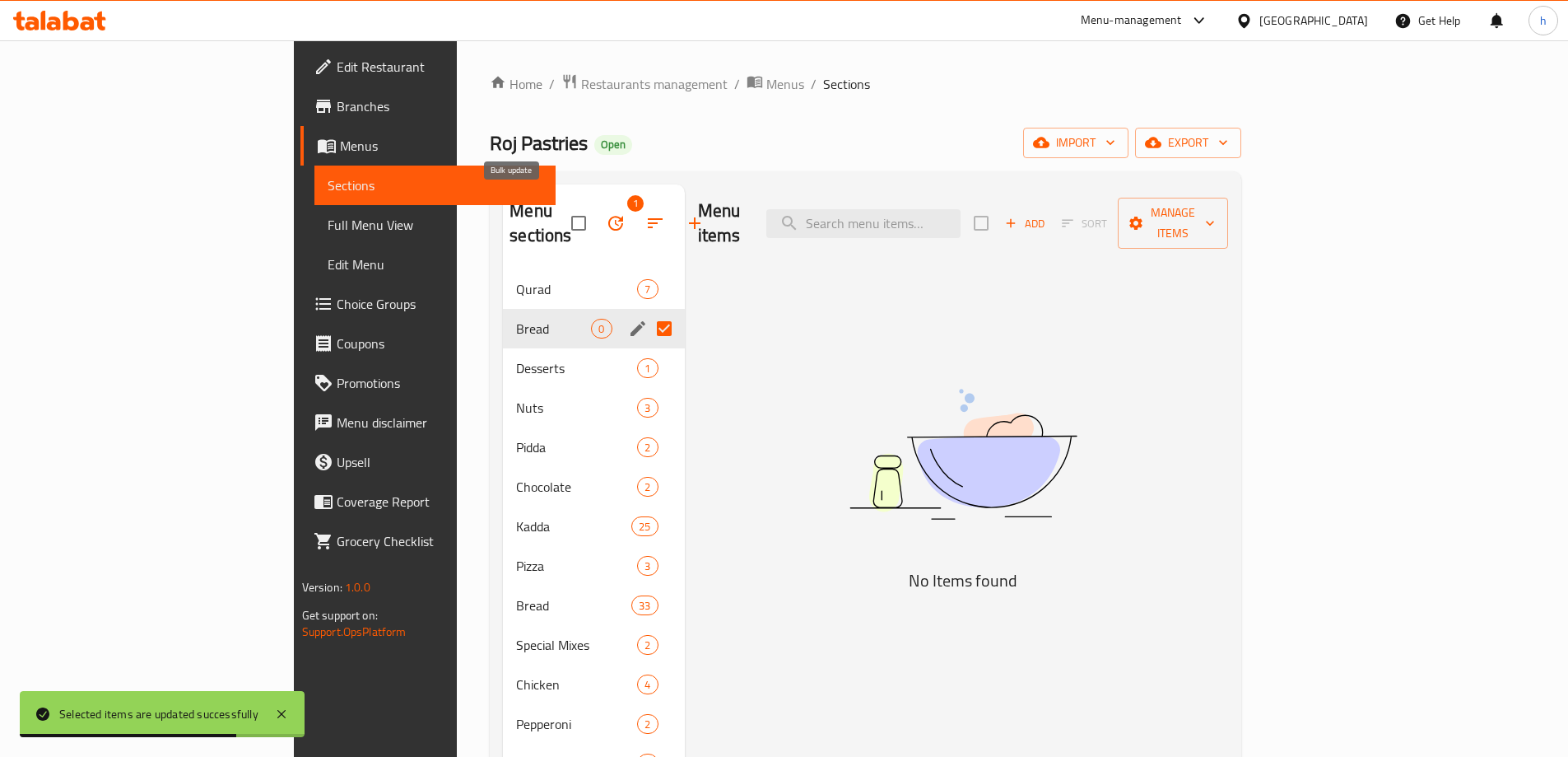
click at [596, 211] on button "button" at bounding box center [615, 223] width 39 height 39
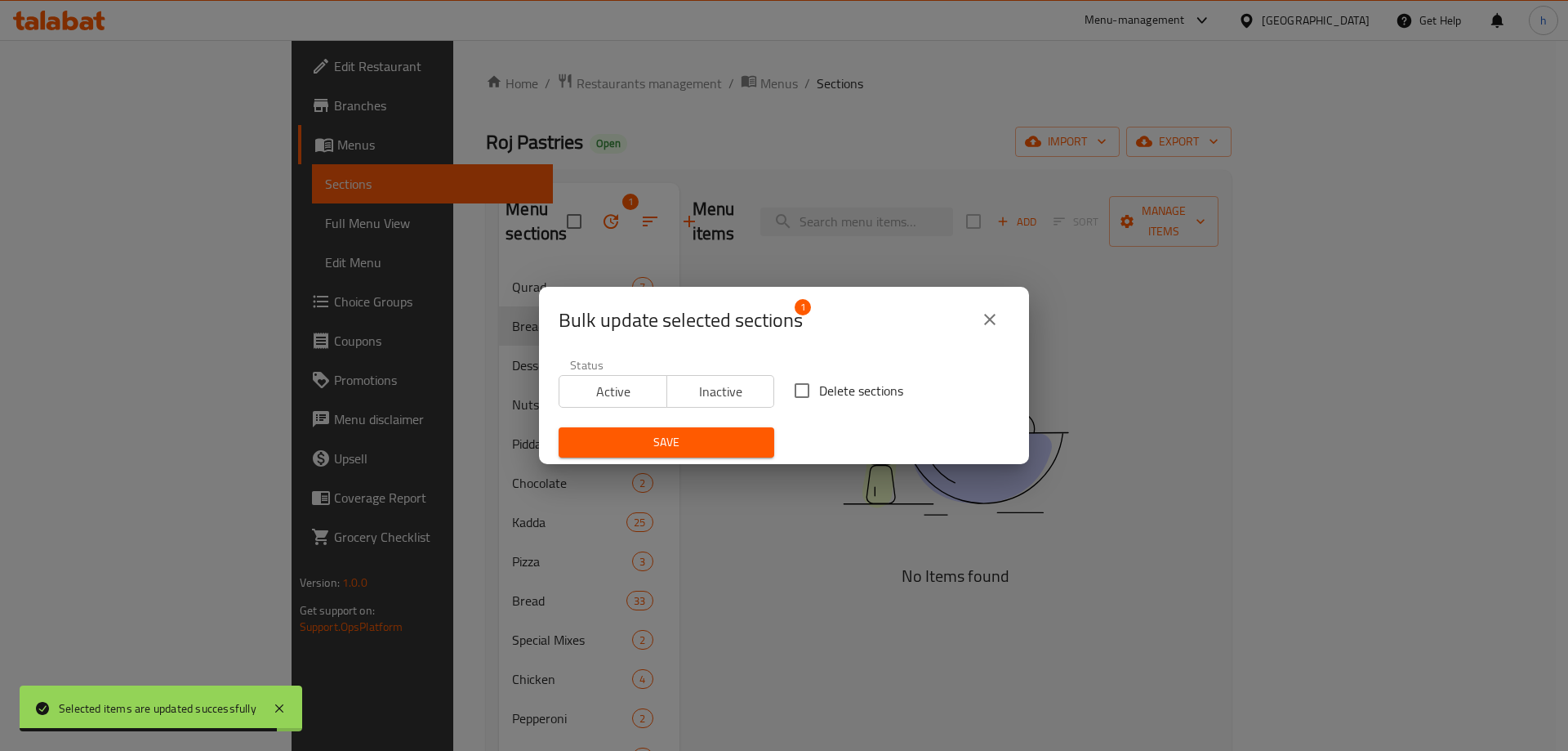
click at [792, 385] on input "Delete sections" at bounding box center [802, 391] width 34 height 34
checkbox input "true"
click at [765, 433] on button "Save" at bounding box center [666, 442] width 215 height 30
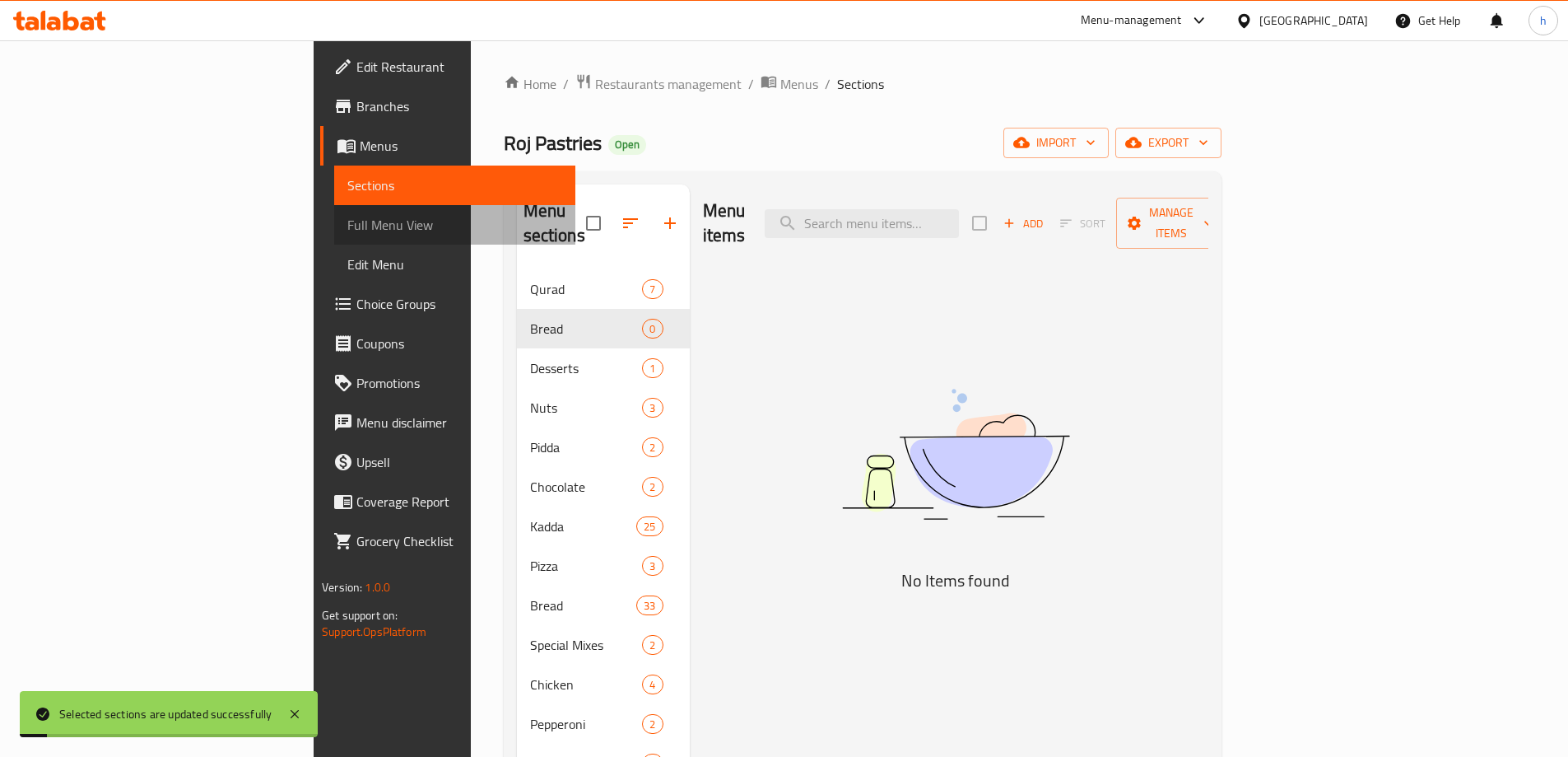
click at [347, 219] on span "Full Menu View" at bounding box center [455, 225] width 215 height 20
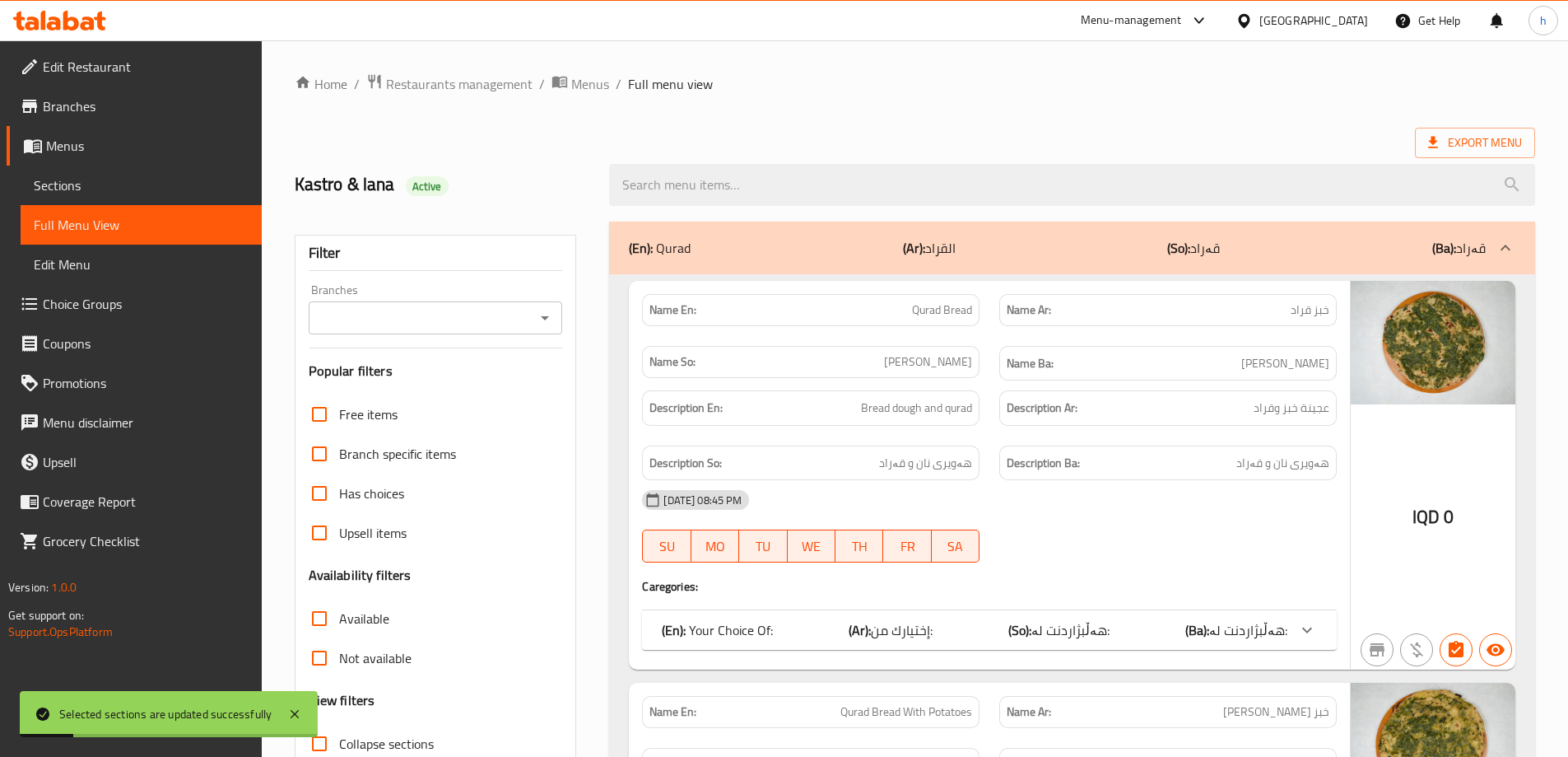
click at [550, 315] on icon "Open" at bounding box center [545, 318] width 20 height 20
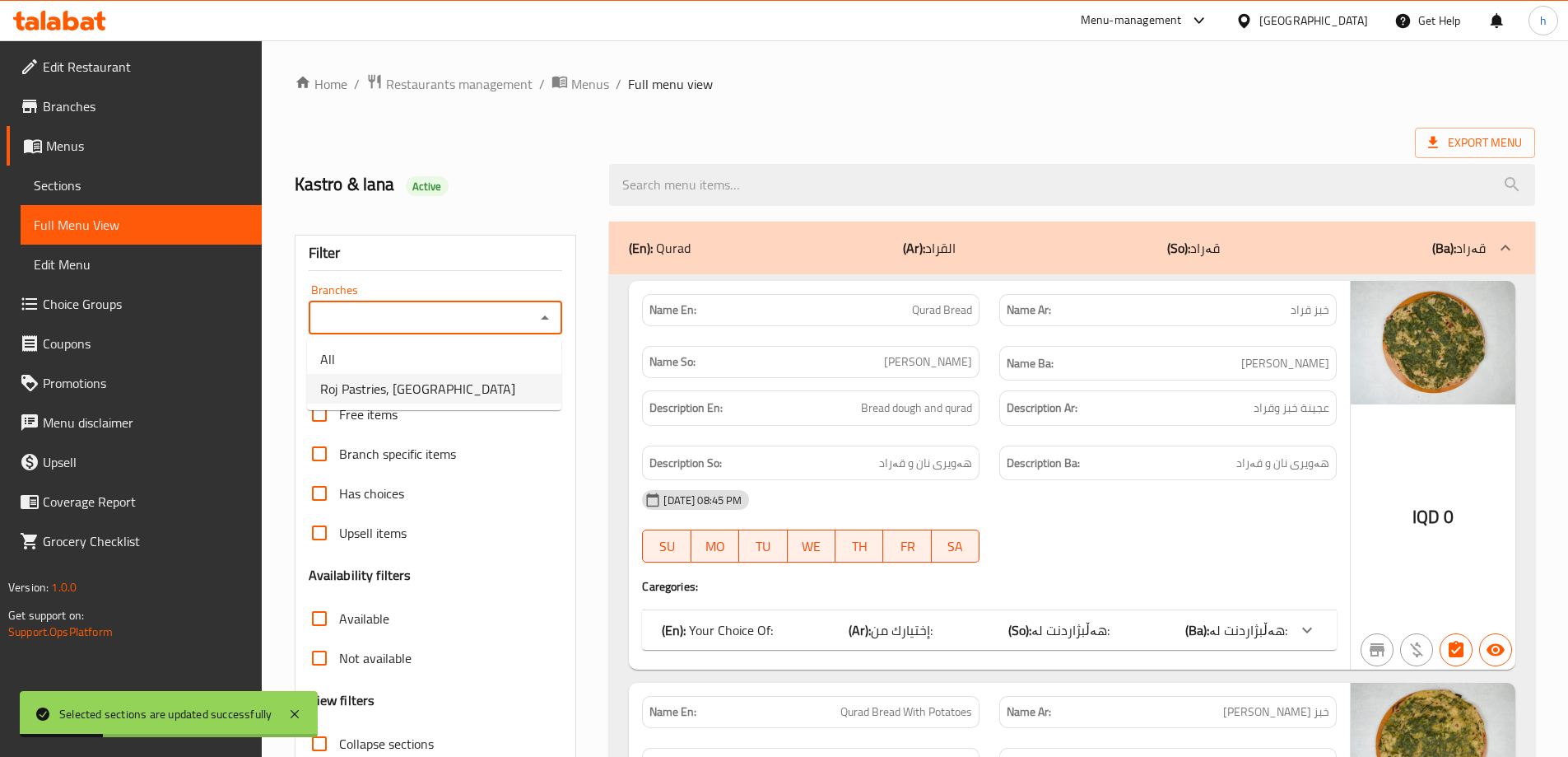
click at [422, 383] on span "Roj Pastries, [GEOGRAPHIC_DATA]" at bounding box center [418, 389] width 195 height 20
type input "Roj Pastries, [GEOGRAPHIC_DATA]"
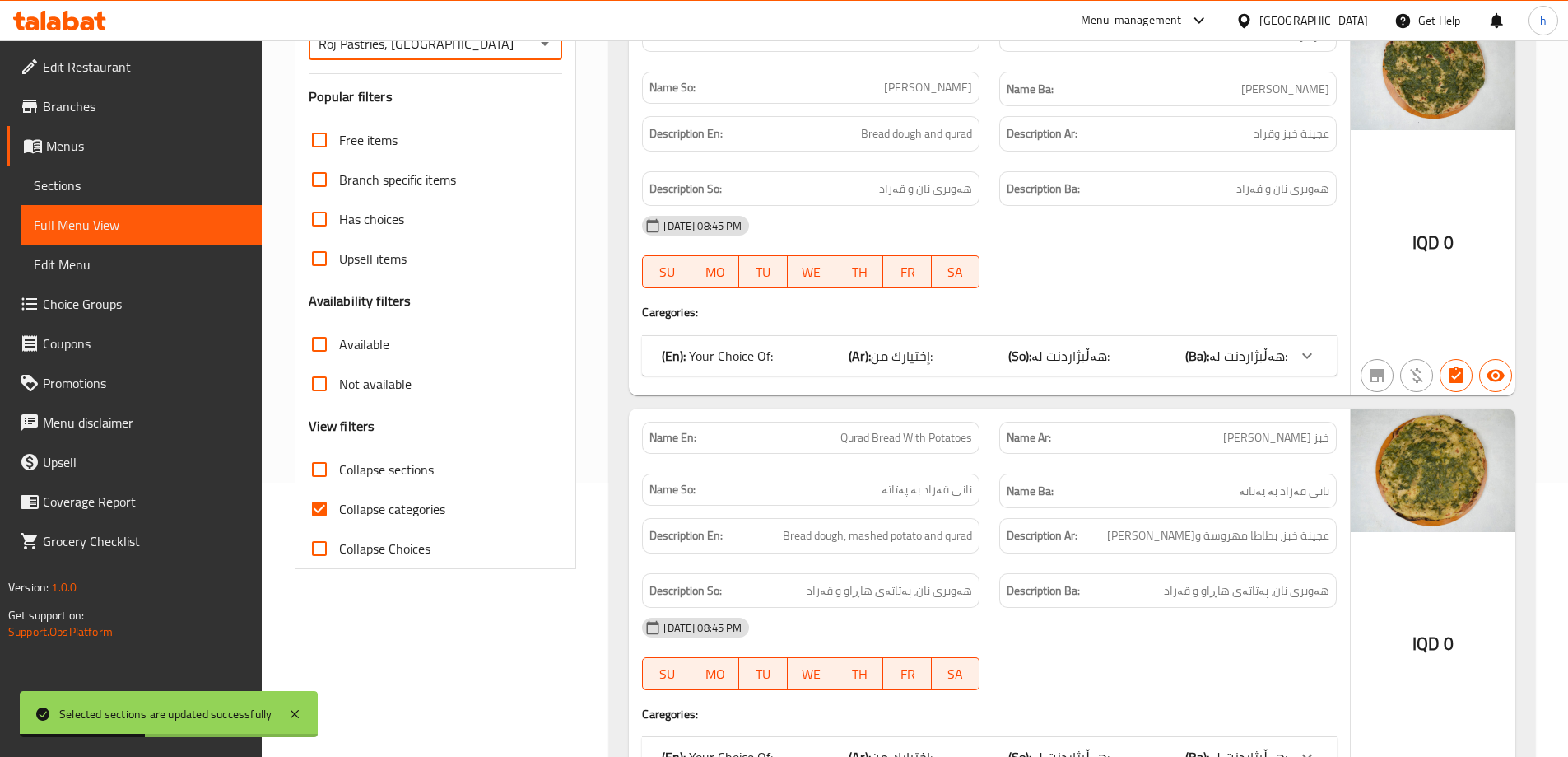
click at [325, 505] on input "Collapse categories" at bounding box center [319, 508] width 39 height 39
checkbox input "false"
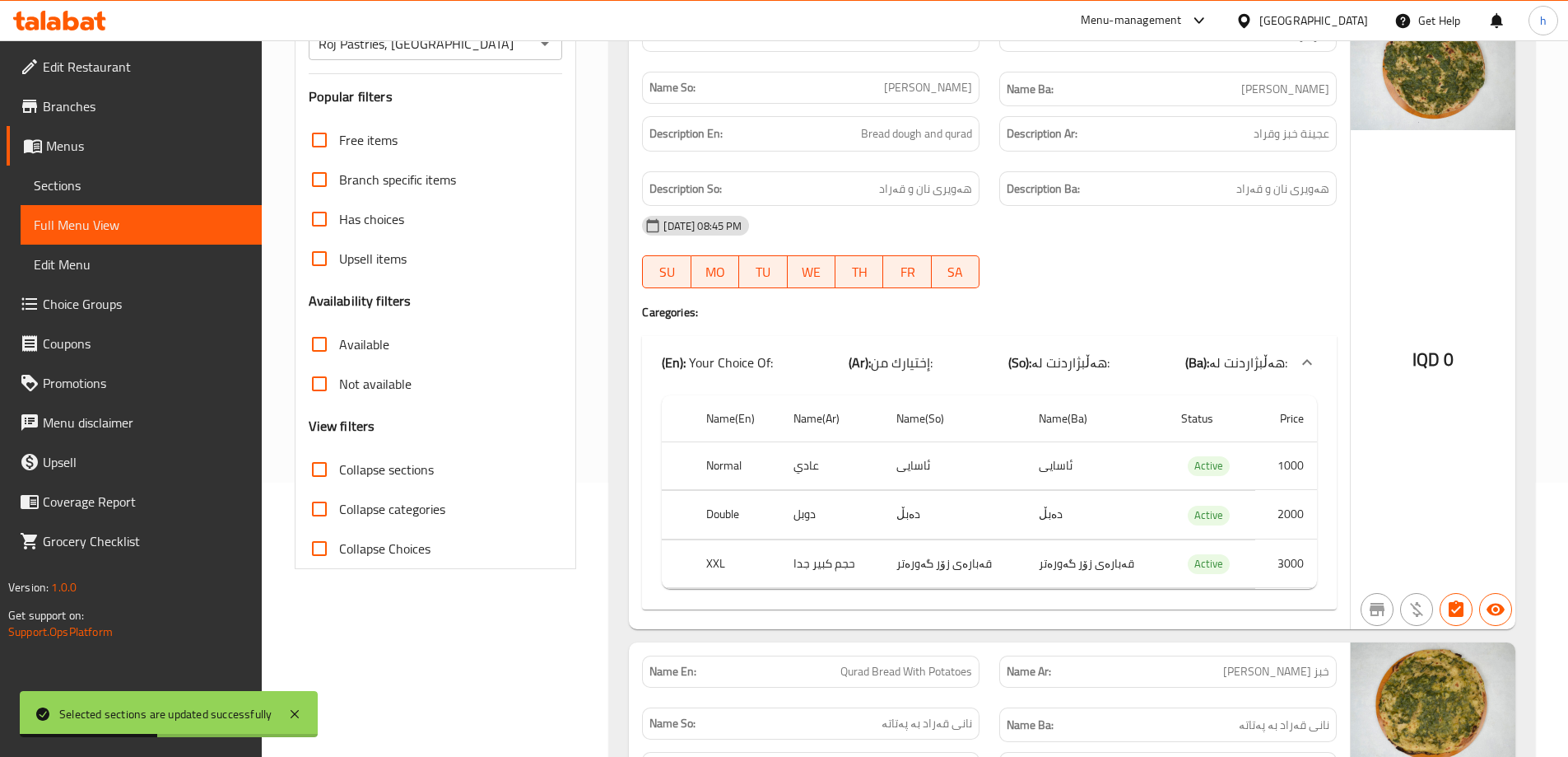
click at [327, 465] on input "Collapse sections" at bounding box center [319, 469] width 39 height 39
checkbox input "true"
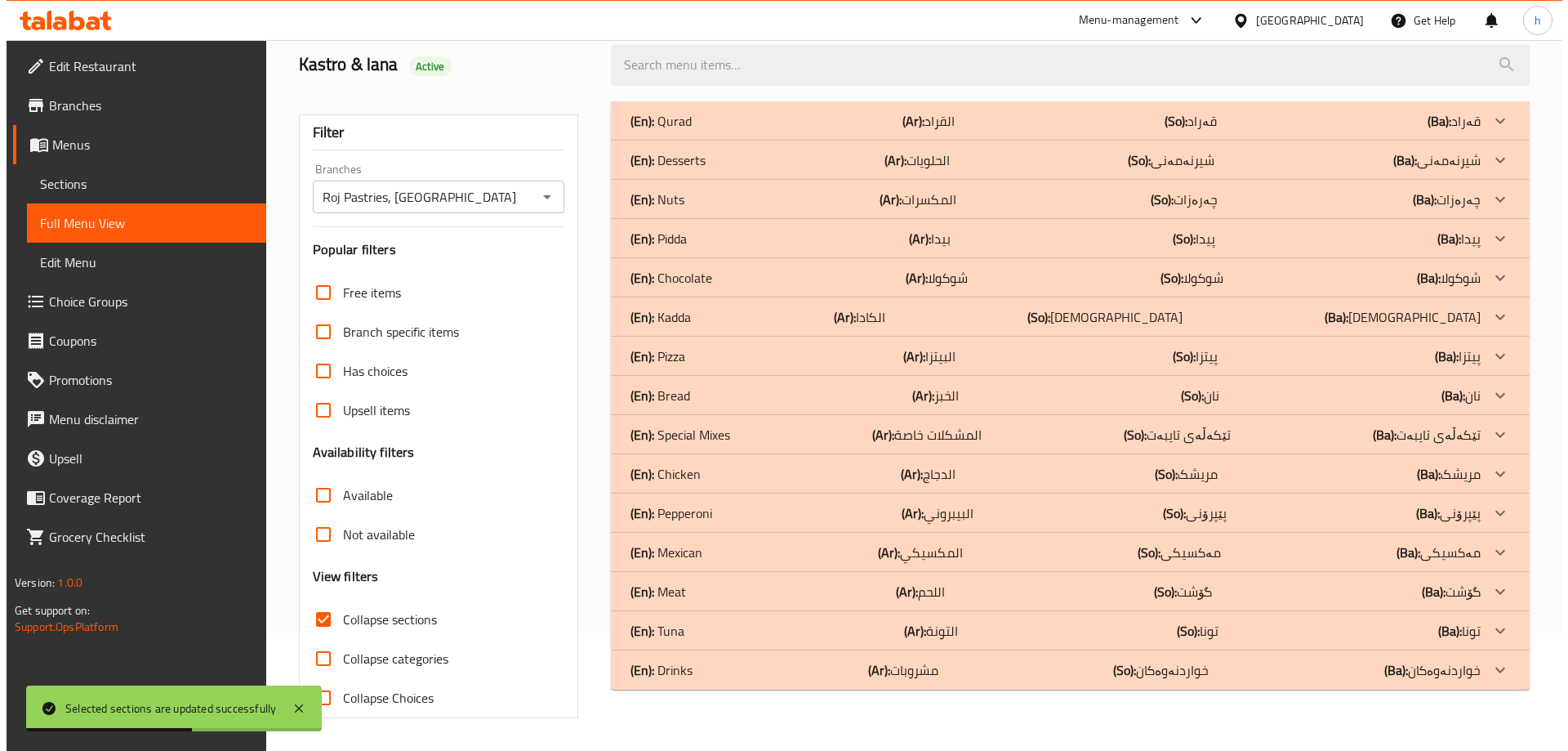
scroll to position [119, 0]
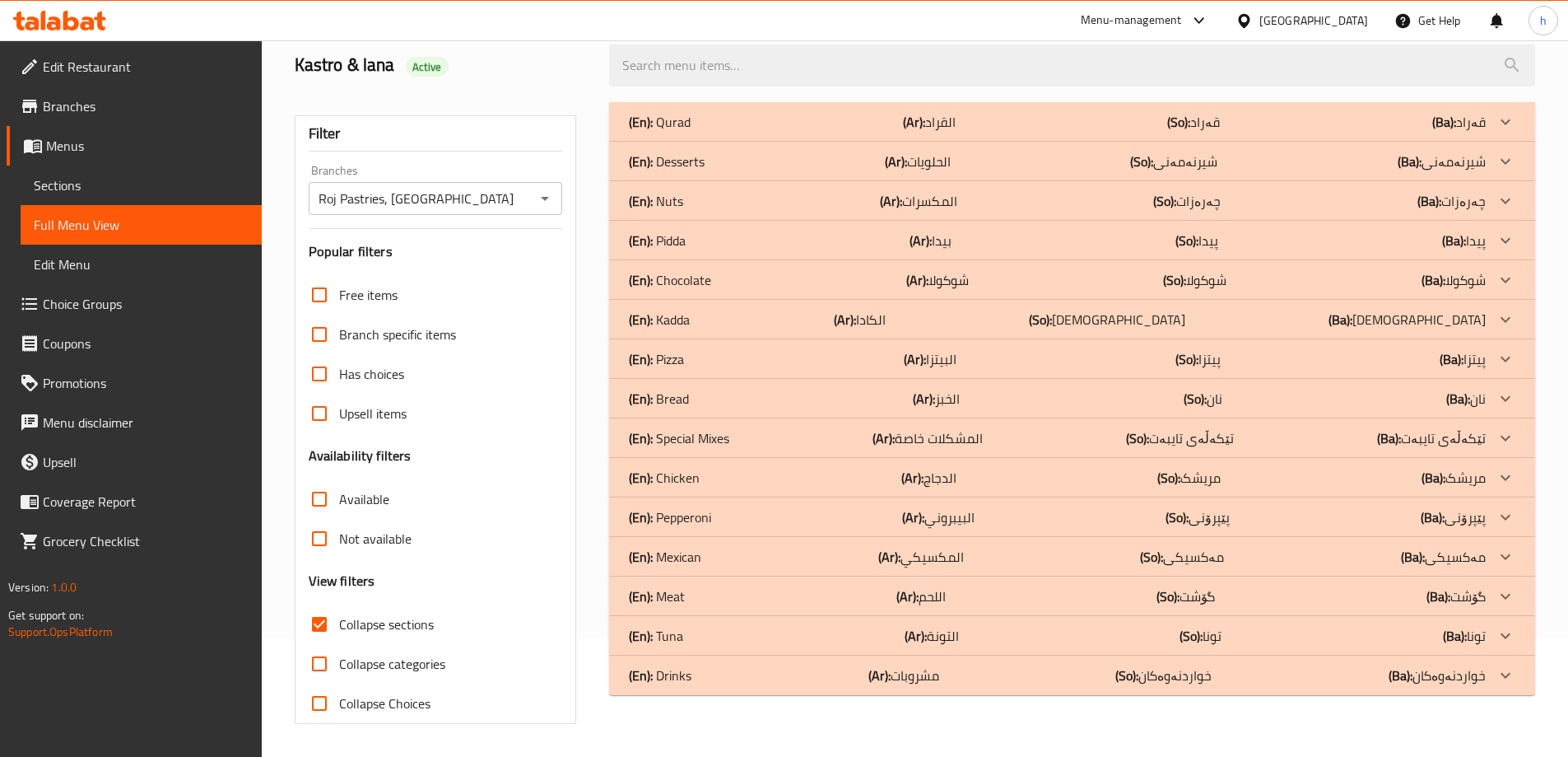
click at [654, 409] on p "(En): Bread" at bounding box center [659, 399] width 60 height 20
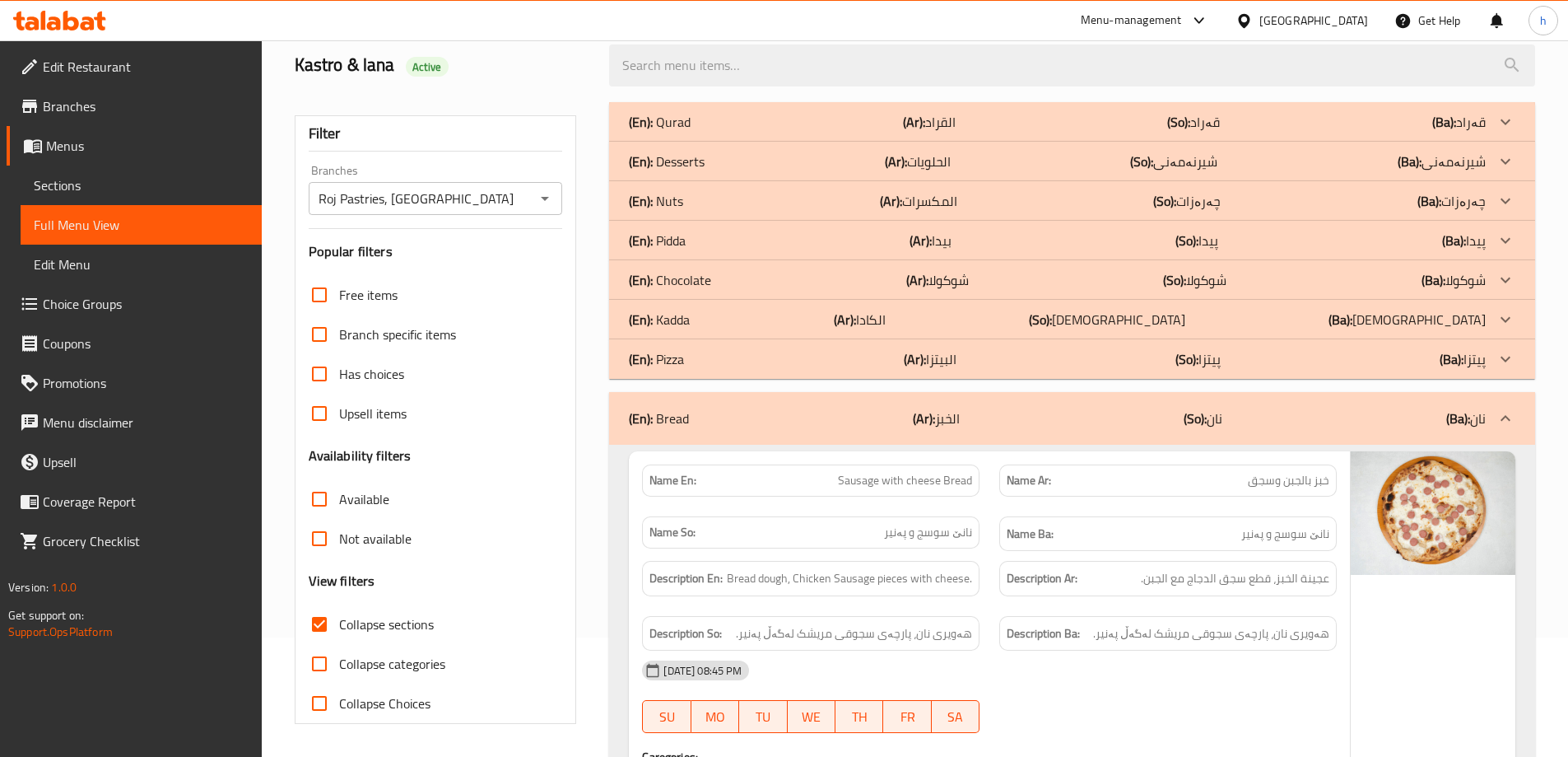
click at [670, 207] on p "(En): Nuts" at bounding box center [656, 202] width 55 height 20
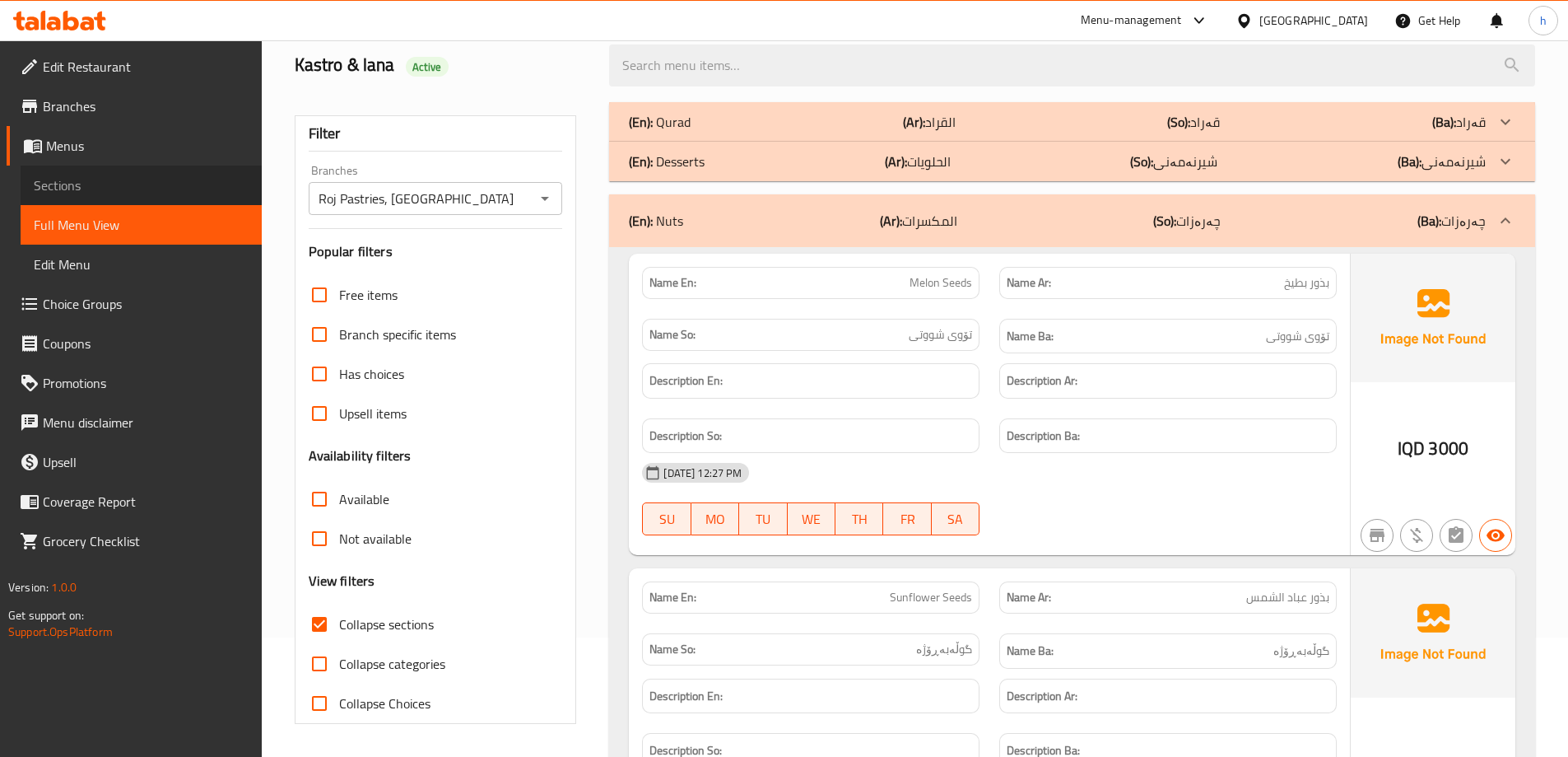
click at [102, 182] on span "Sections" at bounding box center [141, 185] width 215 height 20
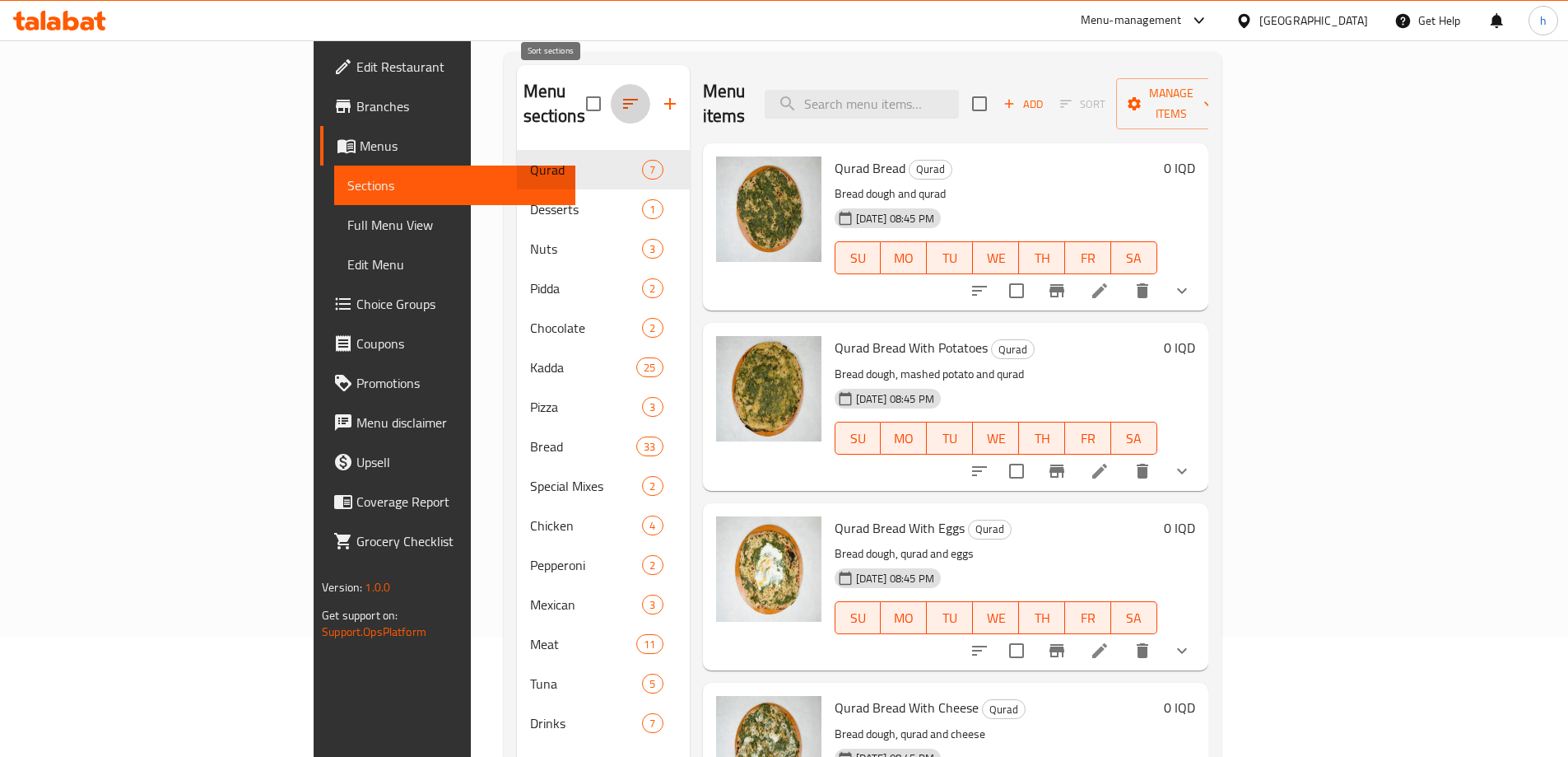
click at [621, 96] on icon "button" at bounding box center [631, 104] width 20 height 20
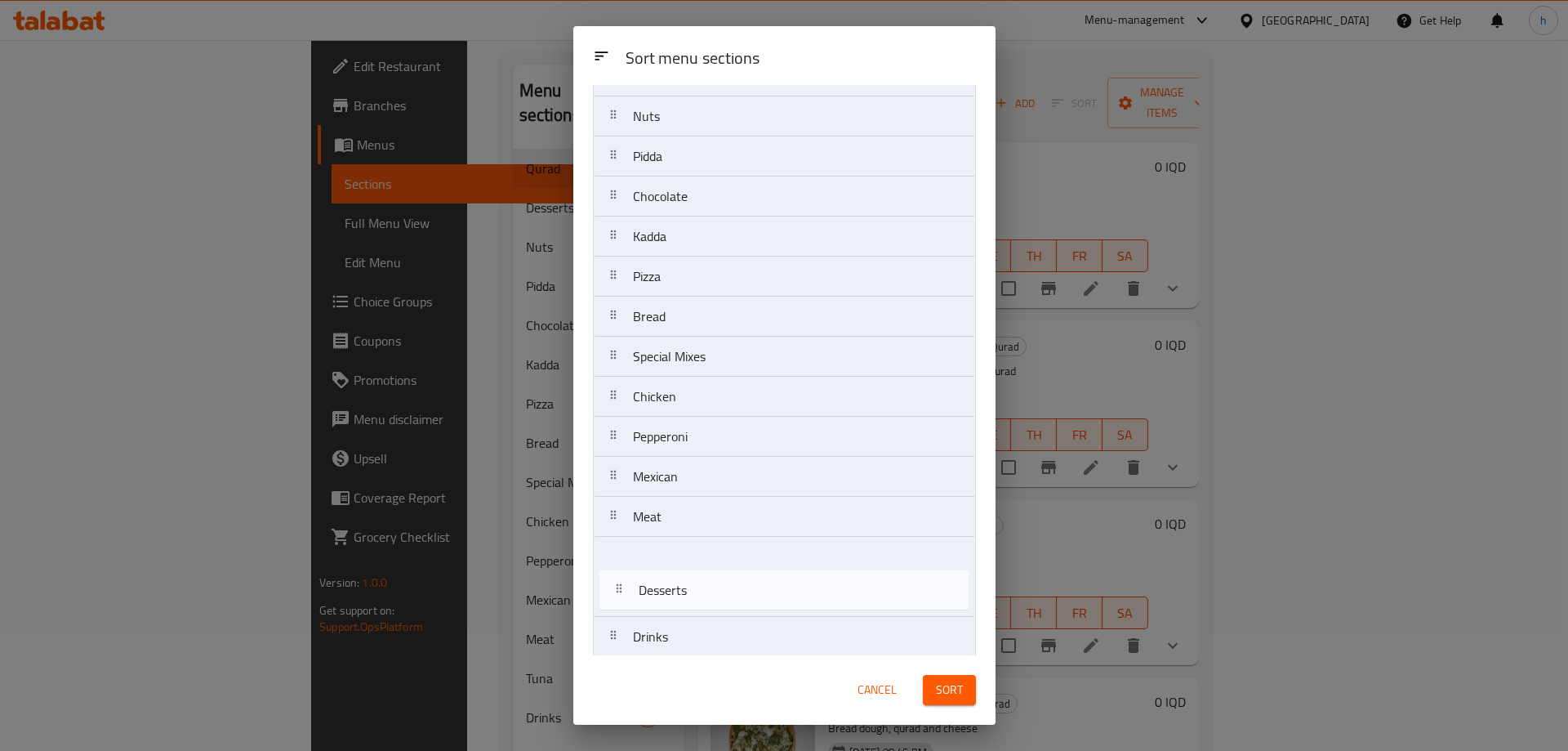
scroll to position [85, 0]
drag, startPoint x: 640, startPoint y: 190, endPoint x: 650, endPoint y: 585, distance: 395.1
click at [650, 585] on nav "Qurad Desserts Nuts Pidda Chocolate Kadda Pizza Bread Special Mixes Chicken Pep…" at bounding box center [785, 347] width 383 height 603
drag, startPoint x: 714, startPoint y: 204, endPoint x: 718, endPoint y: 600, distance: 396.0
click at [718, 600] on nav "Qurad Nuts Pidda Chocolate Kadda Pizza Bread Special Mixes Chicken Pepperoni Me…" at bounding box center [785, 347] width 383 height 603
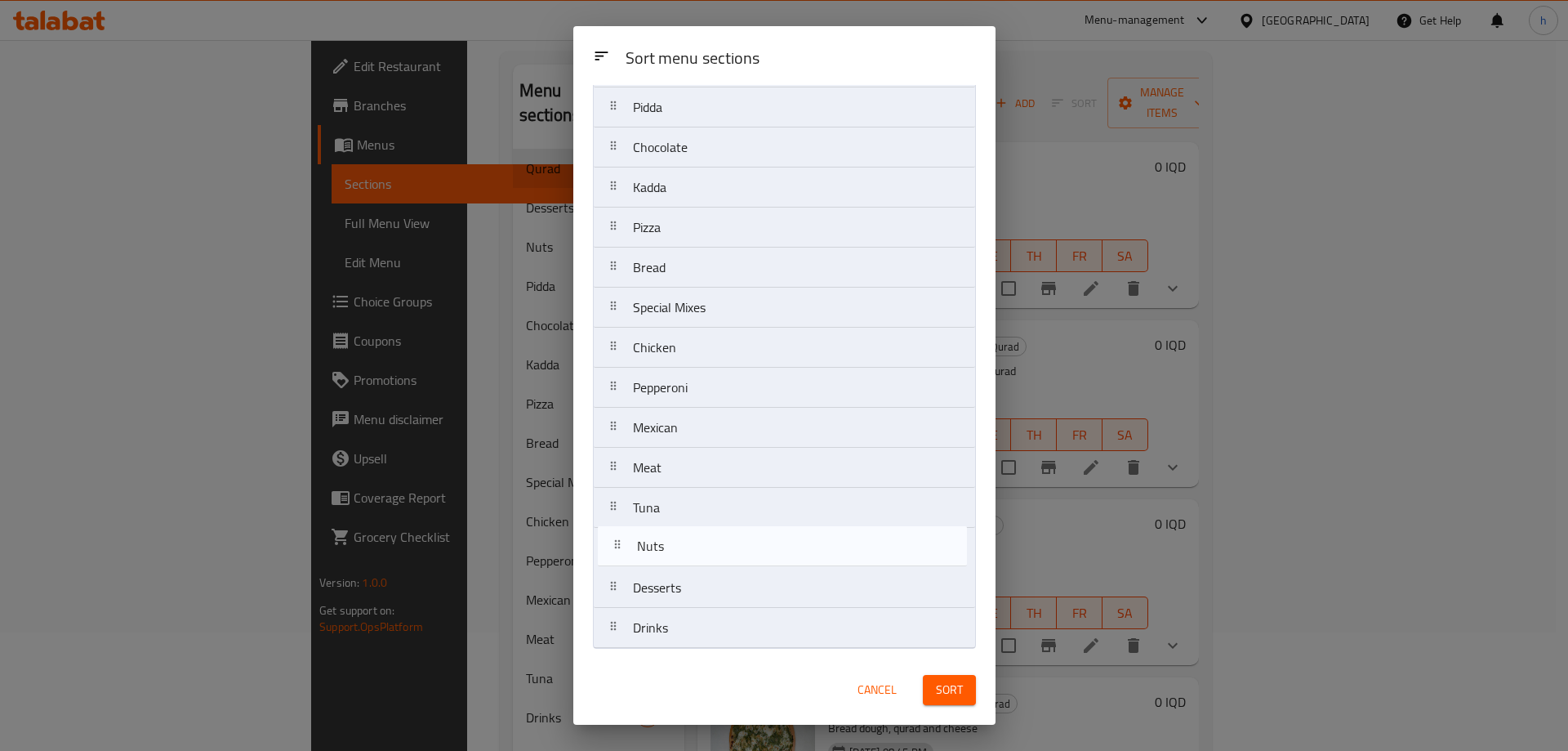
drag, startPoint x: 713, startPoint y: 591, endPoint x: 719, endPoint y: 539, distance: 52.3
click at [719, 539] on nav "Qurad Pidda Chocolate Kadda Pizza Bread Special Mixes Chicken Pepperoni Mexican…" at bounding box center [785, 347] width 383 height 603
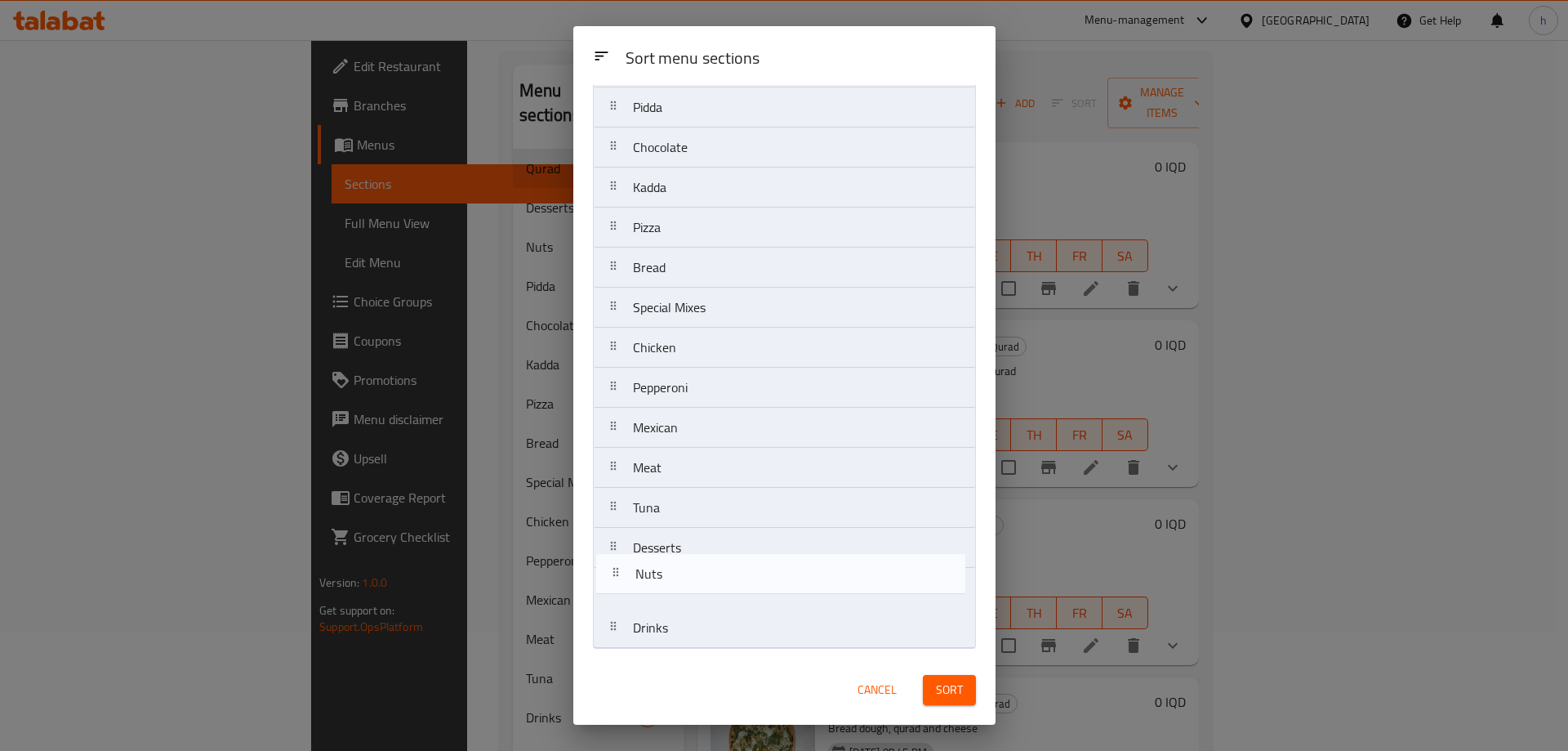
drag, startPoint x: 658, startPoint y: 551, endPoint x: 661, endPoint y: 584, distance: 33.1
click at [661, 584] on nav "Qurad Pidda Chocolate Kadda Pizza Bread Special Mixes Chicken Pepperoni Mexican…" at bounding box center [785, 347] width 383 height 603
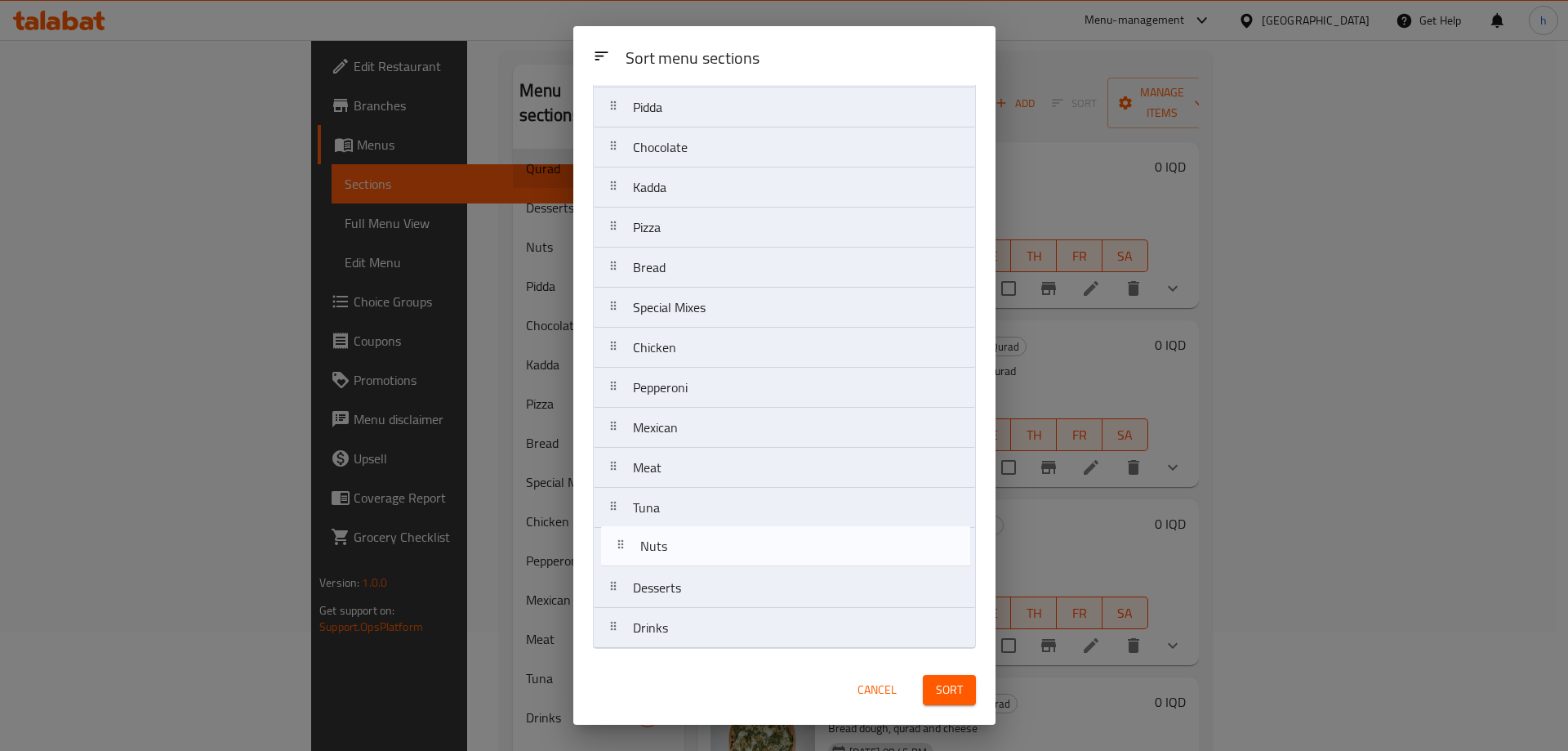
drag, startPoint x: 661, startPoint y: 603, endPoint x: 668, endPoint y: 554, distance: 49.5
click at [668, 554] on nav "Qurad Pidda Chocolate Kadda Pizza Bread Special Mixes Chicken Pepperoni Mexican…" at bounding box center [785, 347] width 383 height 603
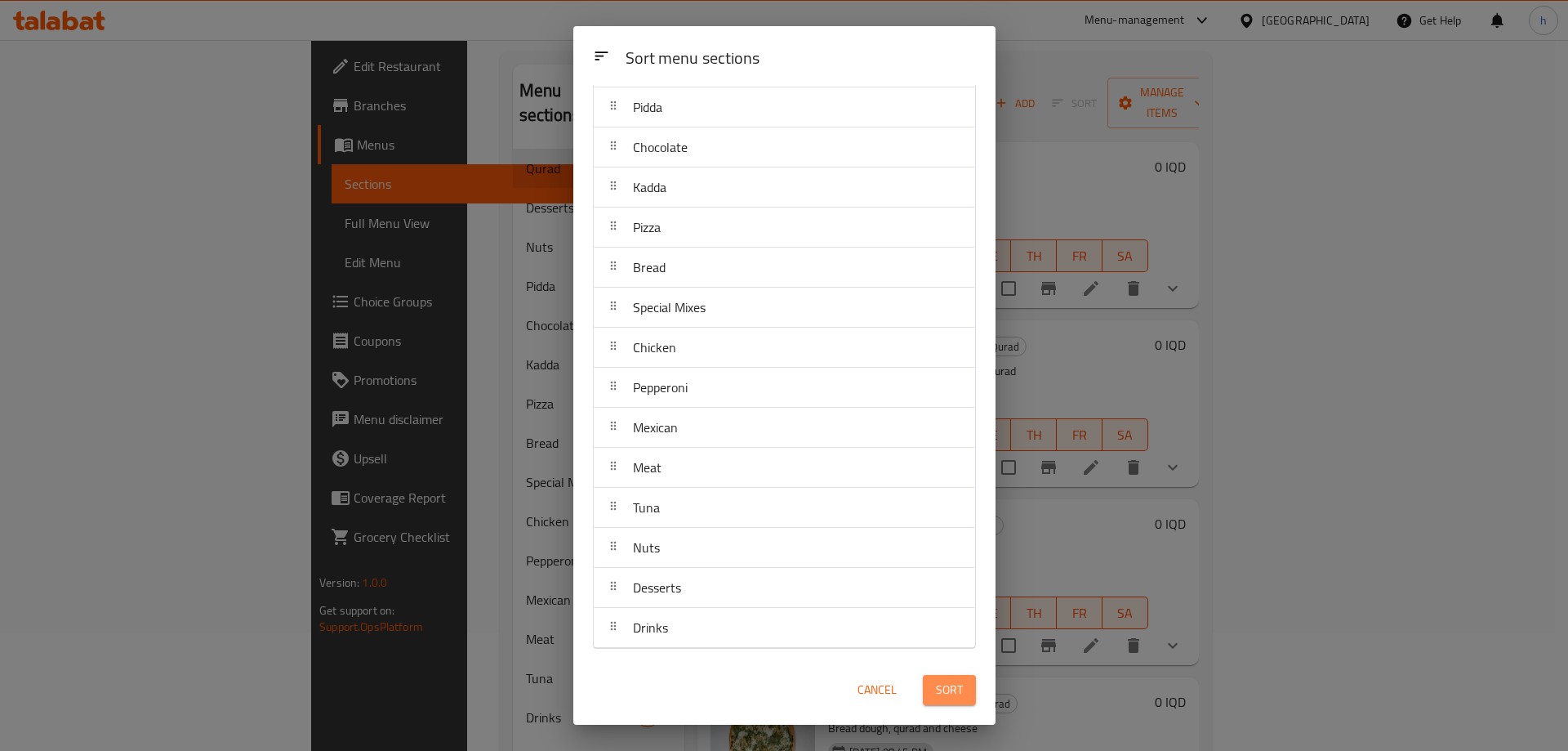
click at [940, 687] on span "Sort" at bounding box center [949, 689] width 27 height 21
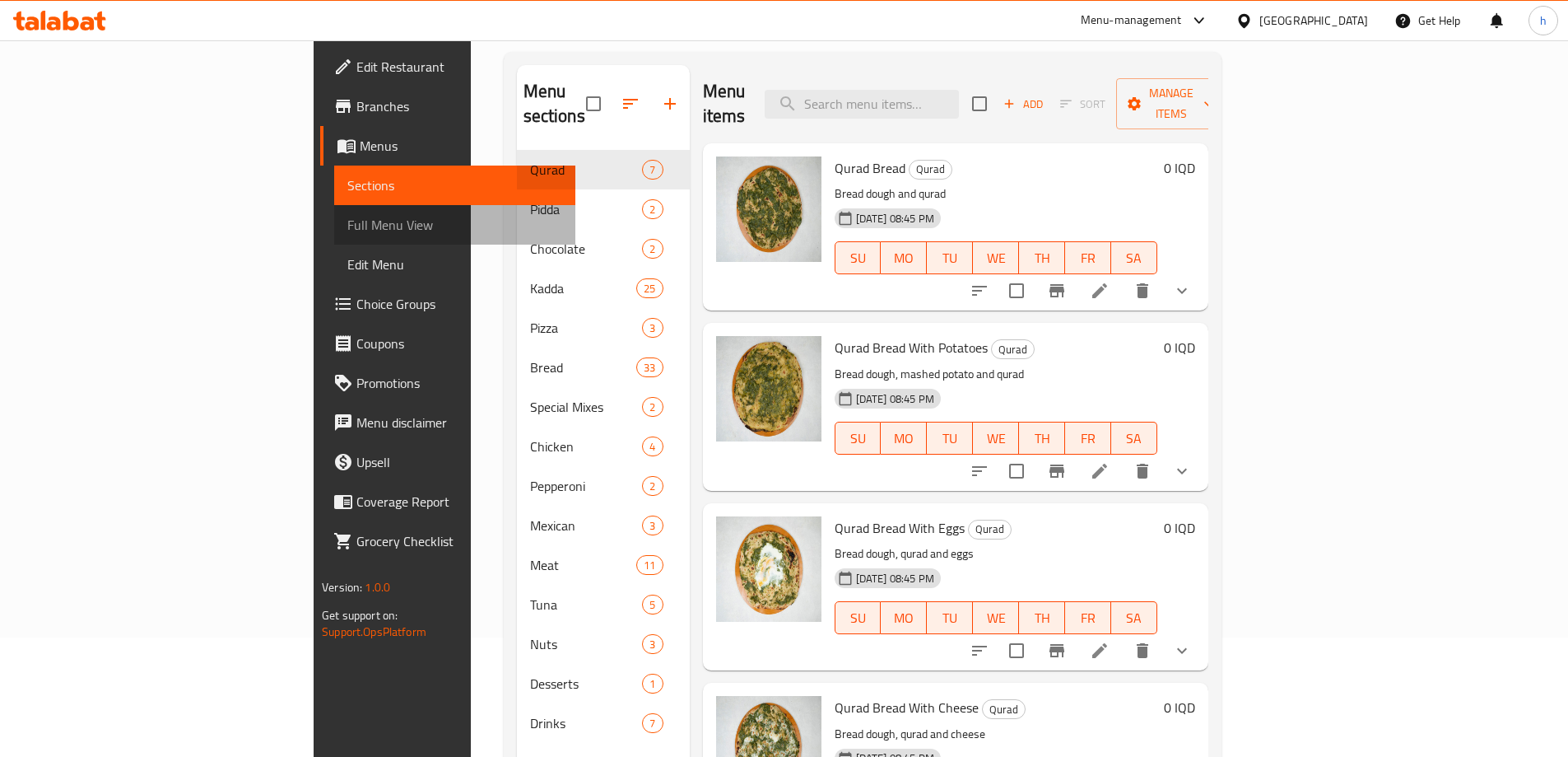
click at [347, 223] on span "Full Menu View" at bounding box center [455, 225] width 215 height 20
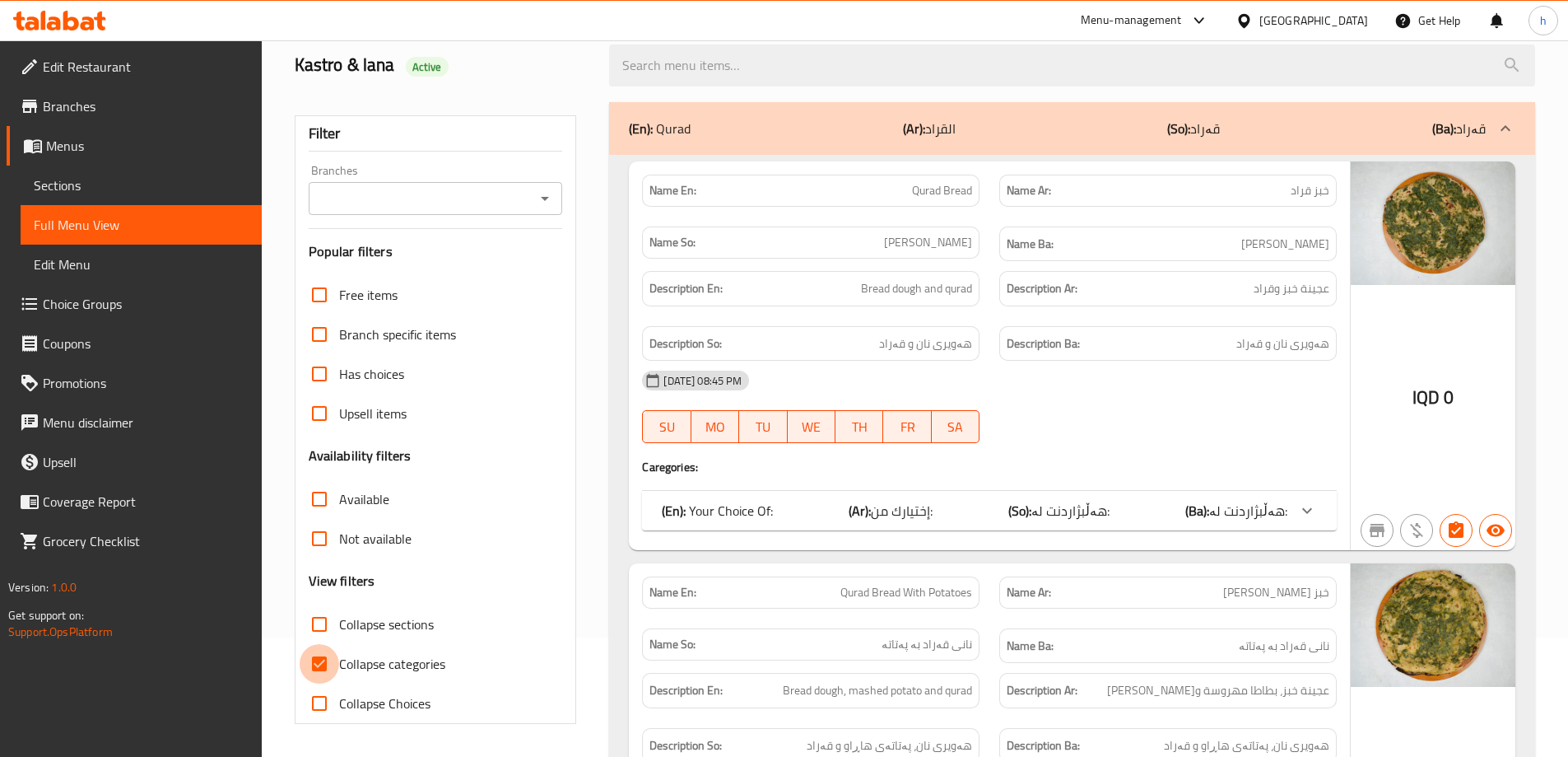
click at [327, 662] on input "Collapse categories" at bounding box center [319, 663] width 39 height 39
checkbox input "false"
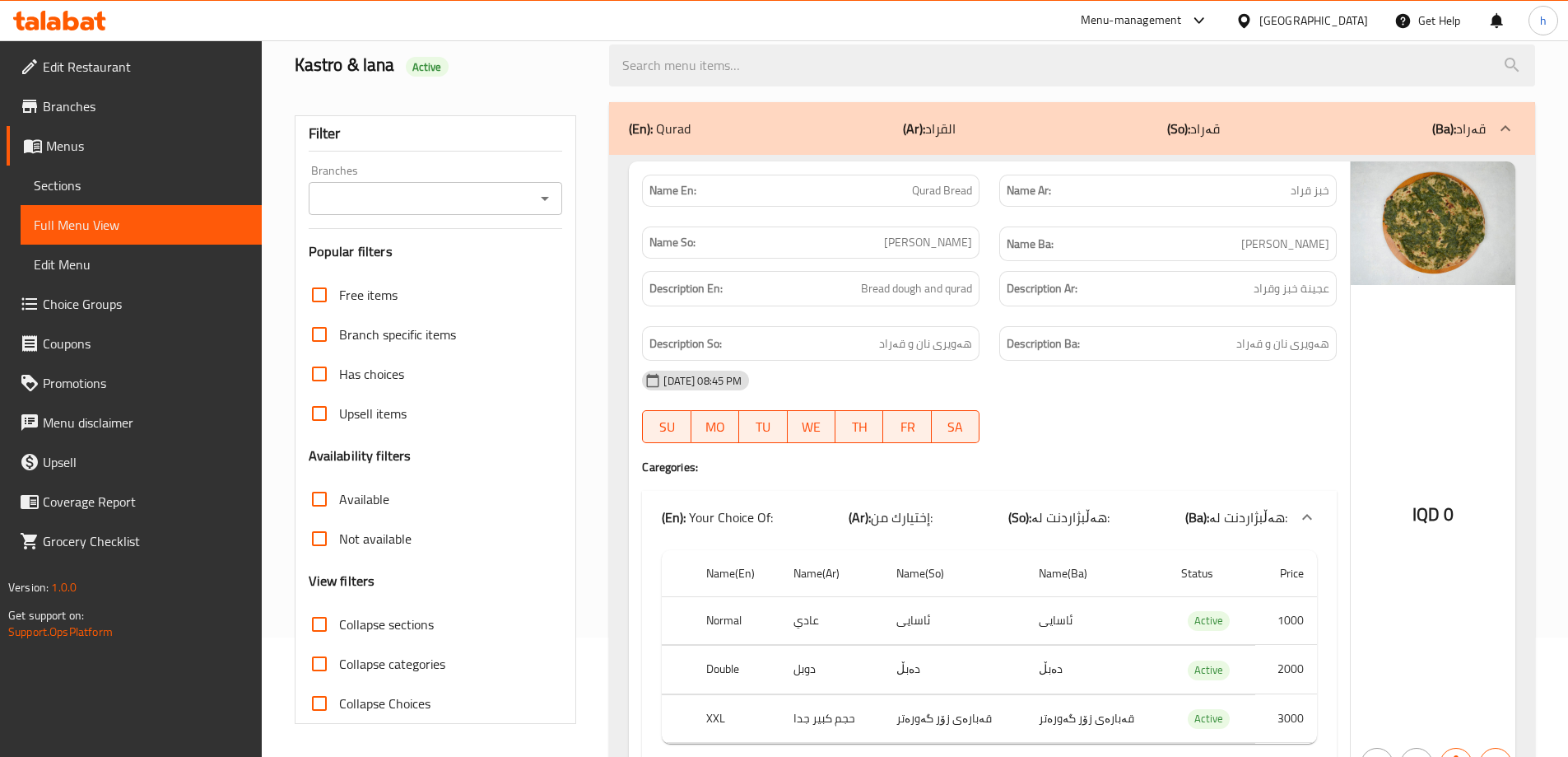
click at [536, 189] on icon "Open" at bounding box center [545, 199] width 20 height 20
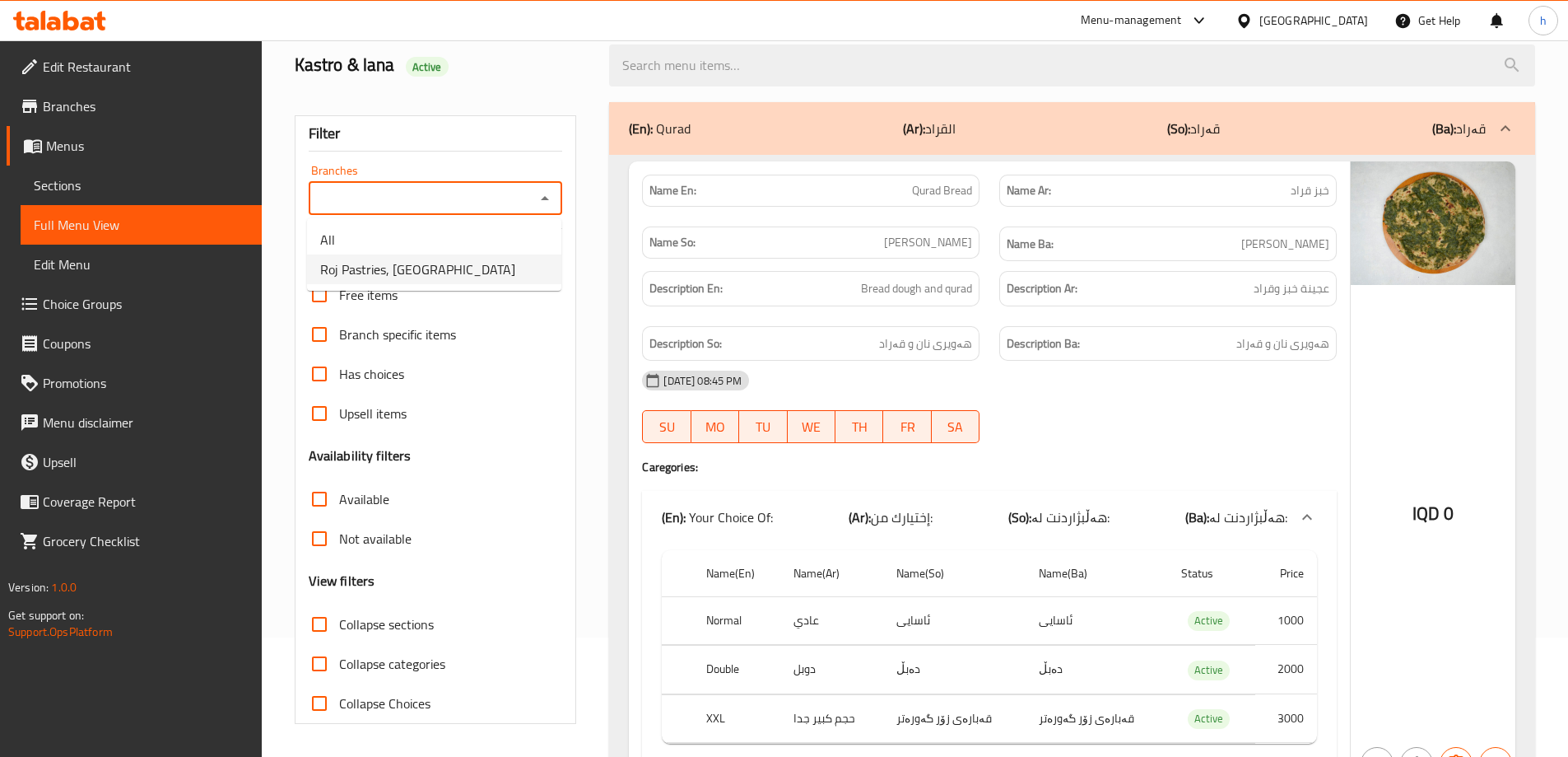
click at [363, 279] on span "Roj Pastries, [GEOGRAPHIC_DATA]" at bounding box center [418, 269] width 195 height 20
type input "Roj Pastries, [GEOGRAPHIC_DATA]"
click at [328, 627] on input "Collapse sections" at bounding box center [319, 624] width 39 height 39
checkbox input "true"
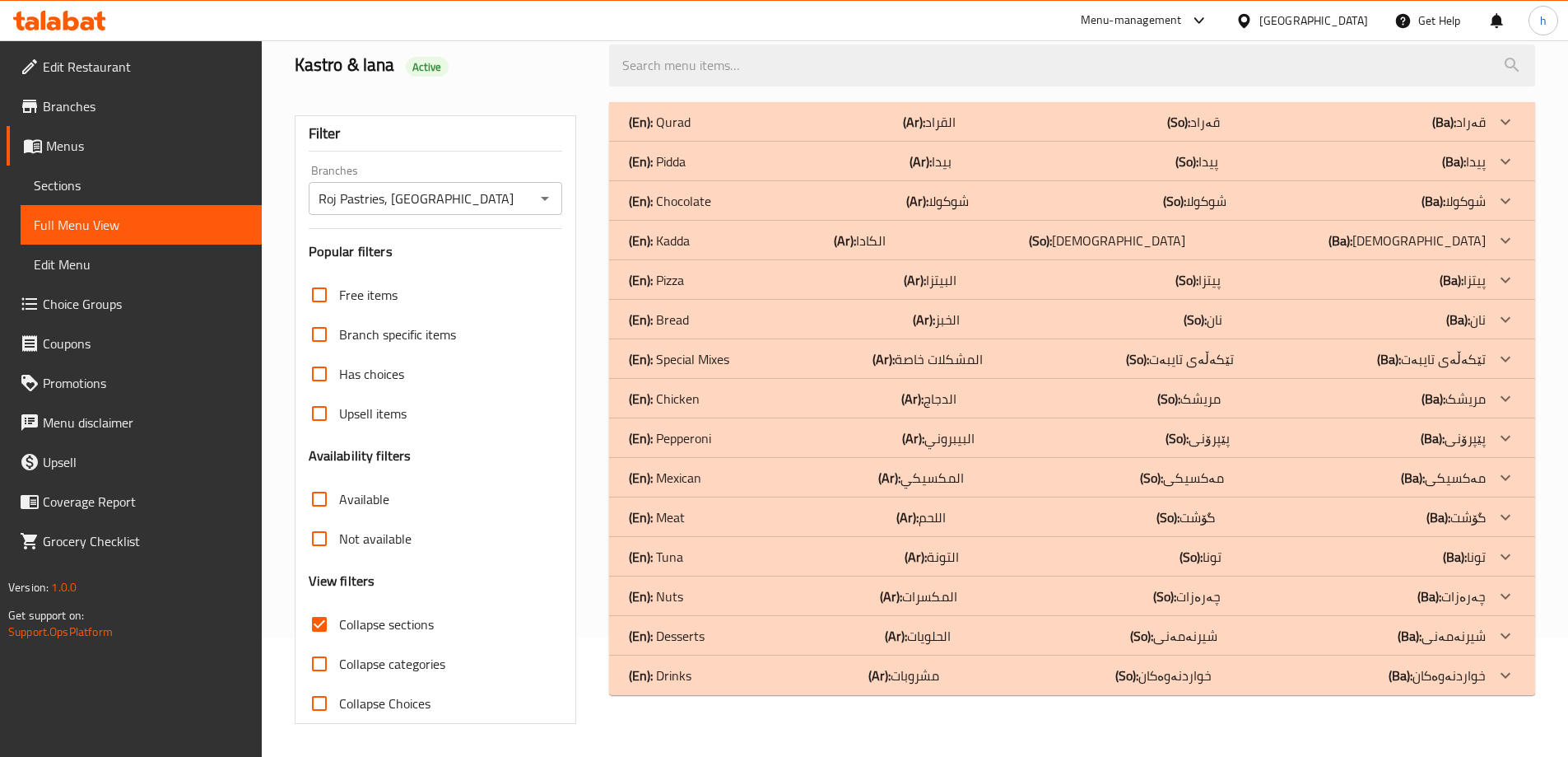
click at [688, 635] on p "(En): Desserts" at bounding box center [666, 636] width 76 height 20
click at [676, 591] on p "(En): Nuts" at bounding box center [656, 596] width 55 height 20
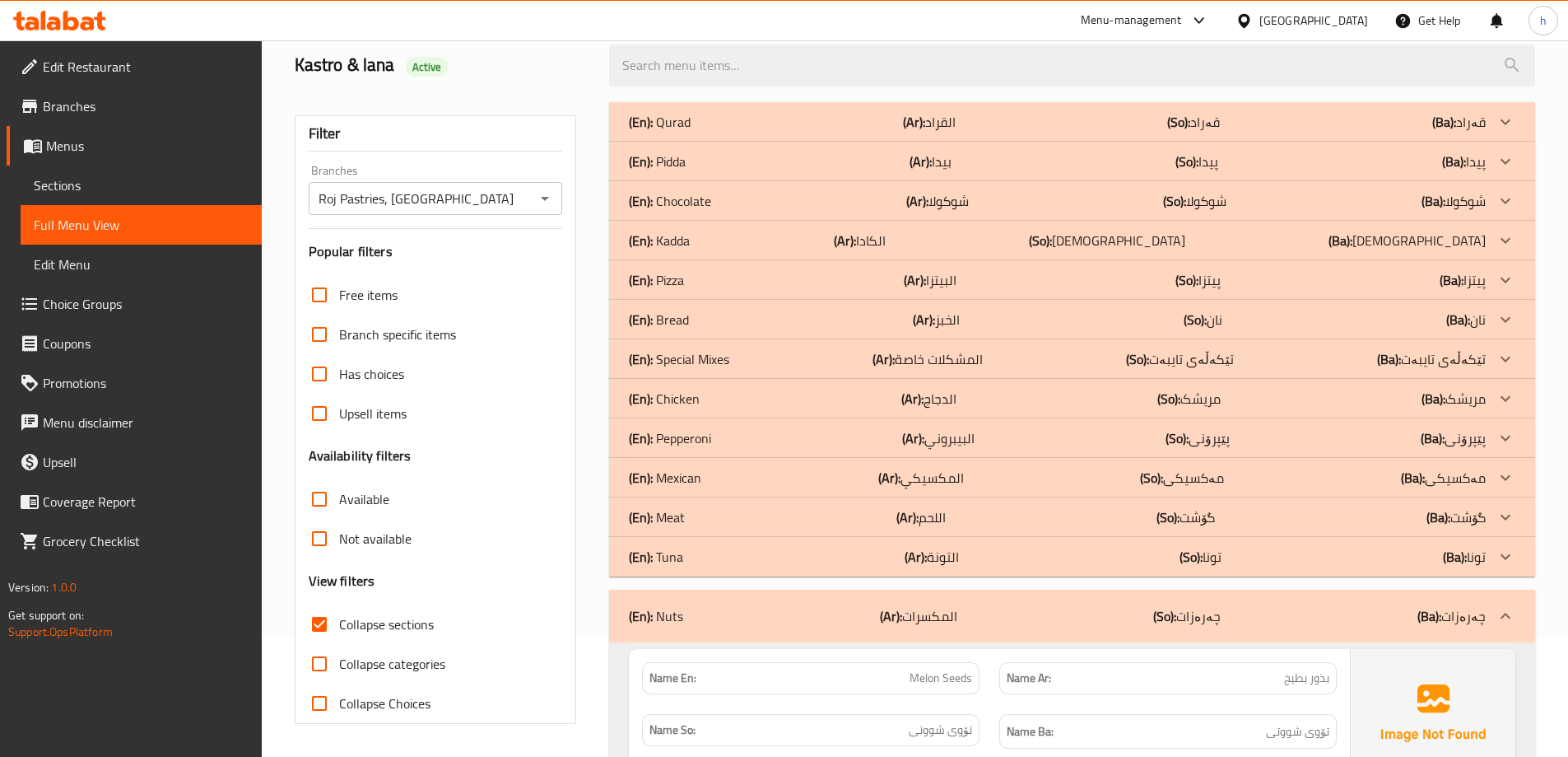
click at [676, 317] on p "(En): Bread" at bounding box center [659, 320] width 60 height 20
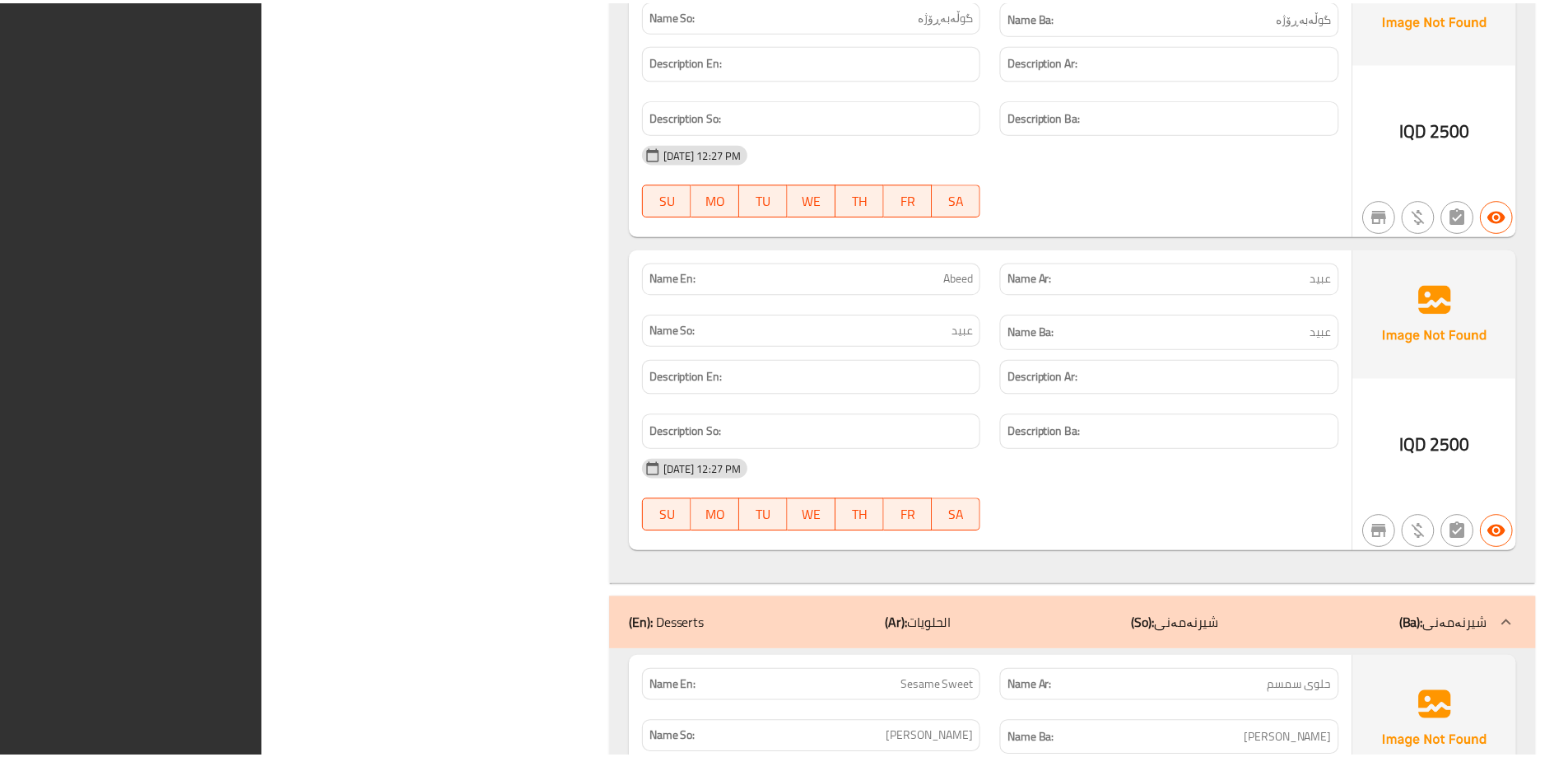
scroll to position [21590, 0]
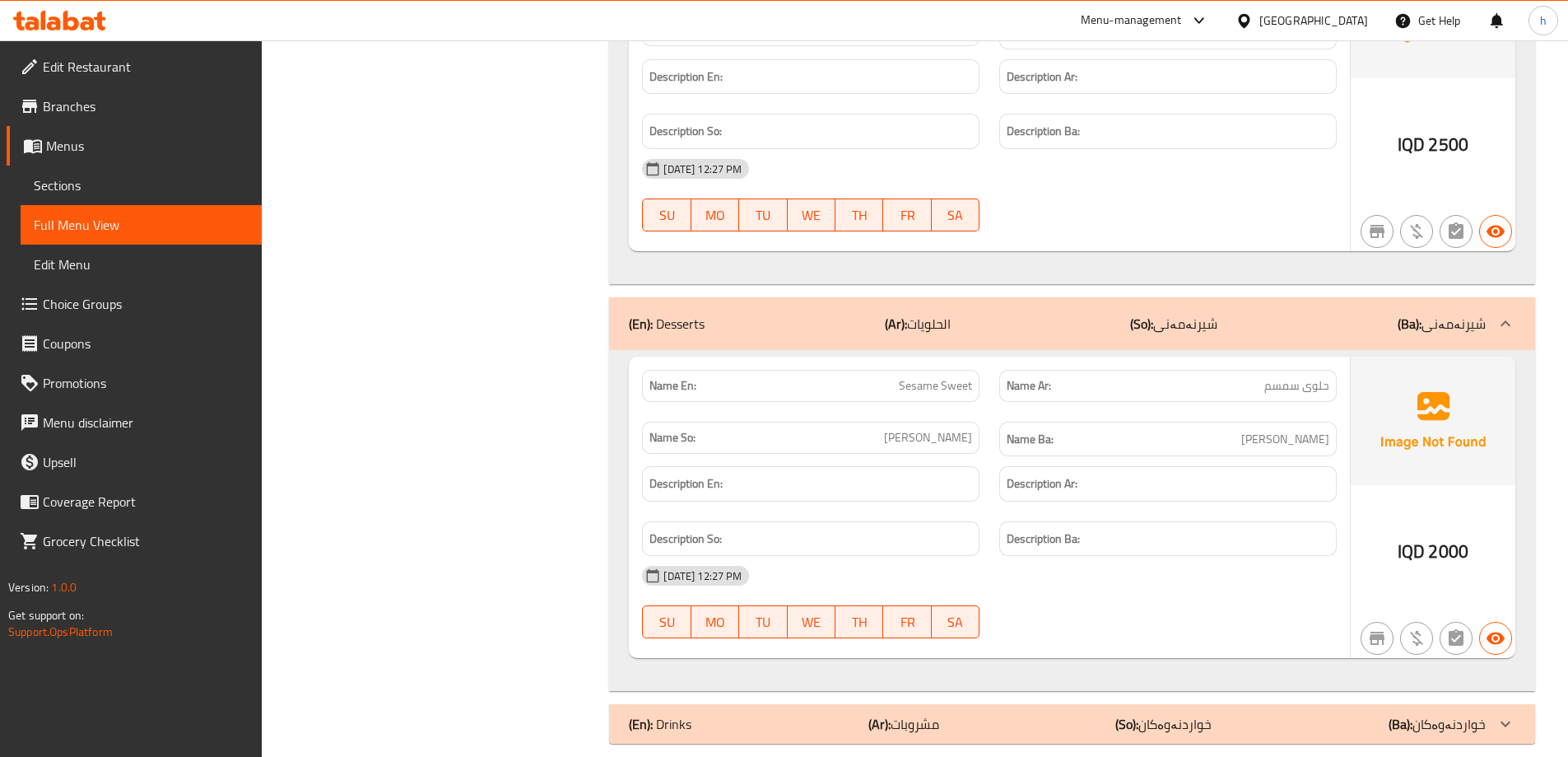
click at [74, 79] on link "Edit Restaurant" at bounding box center [134, 66] width 255 height 39
